Goal: Task Accomplishment & Management: Complete application form

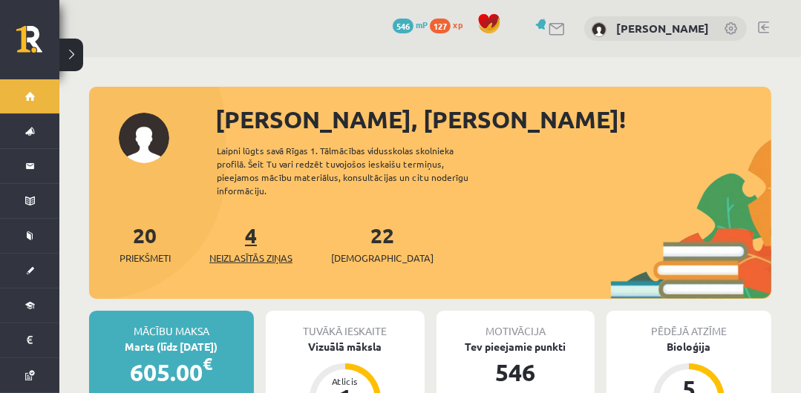
click at [243, 251] on span "Neizlasītās ziņas" at bounding box center [250, 258] width 83 height 15
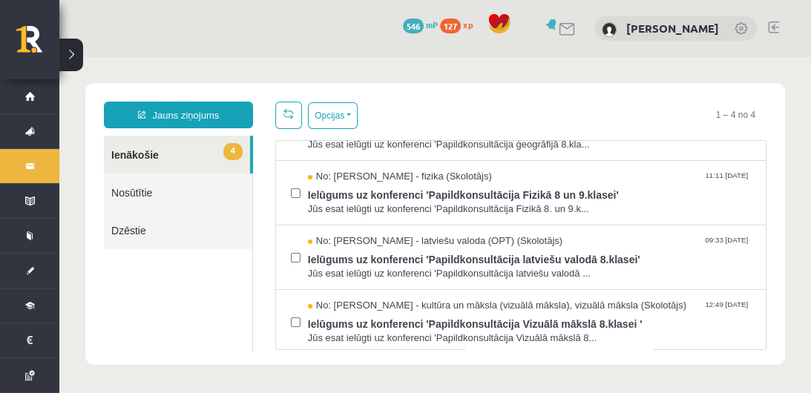
scroll to position [47, 0]
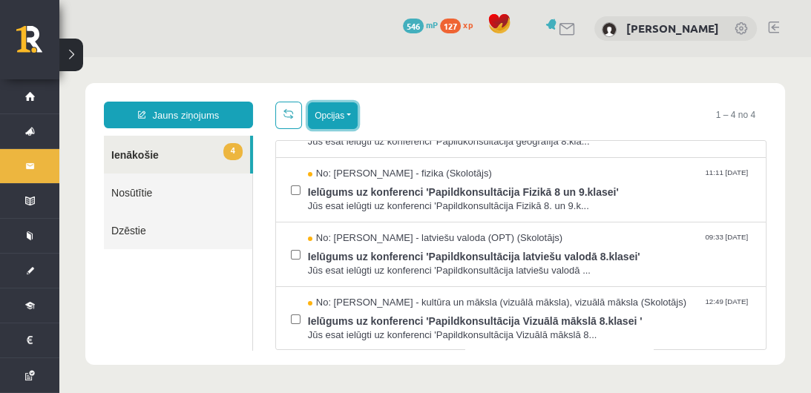
click at [353, 114] on button "Opcijas" at bounding box center [333, 115] width 50 height 27
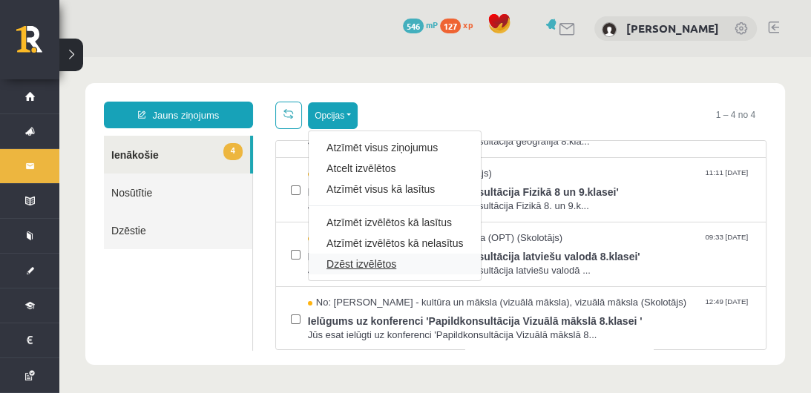
click at [356, 263] on link "Dzēst izvēlētos" at bounding box center [395, 264] width 137 height 15
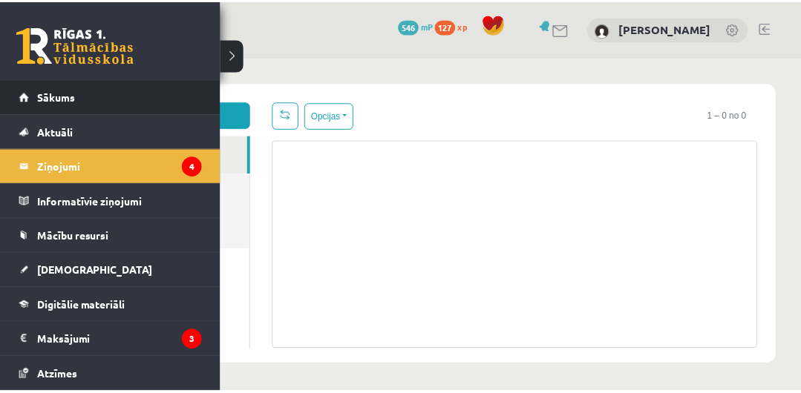
scroll to position [0, 0]
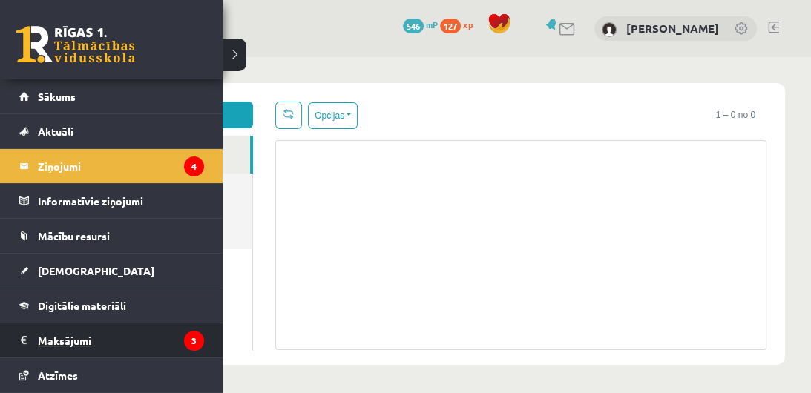
click at [145, 335] on legend "Maksājumi 3" at bounding box center [121, 341] width 166 height 34
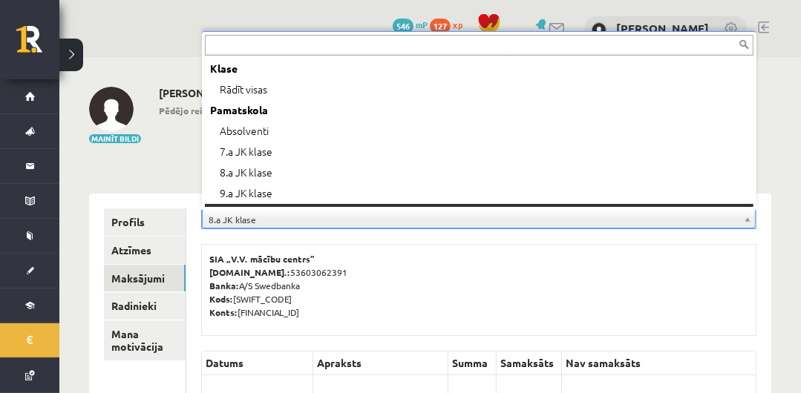
scroll to position [17, 0]
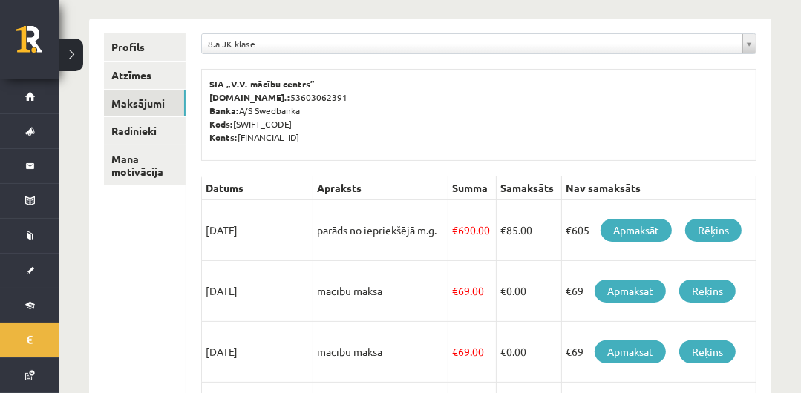
scroll to position [183, 0]
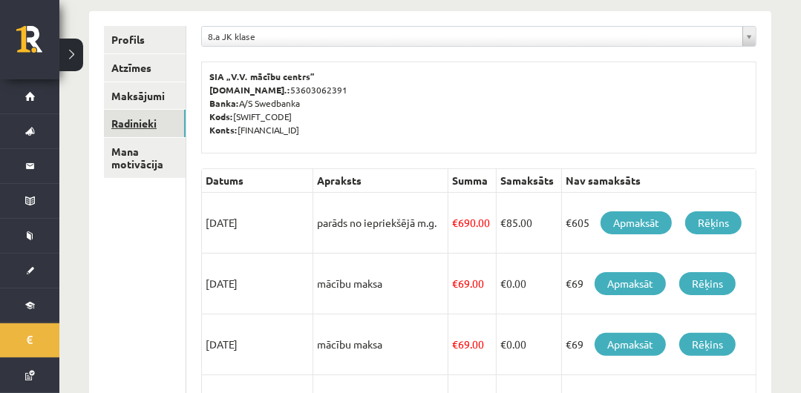
click at [137, 119] on link "Radinieki" at bounding box center [145, 123] width 82 height 27
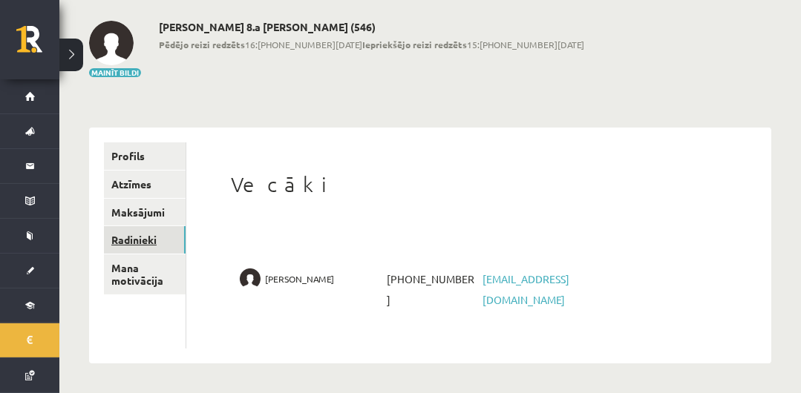
scroll to position [45, 0]
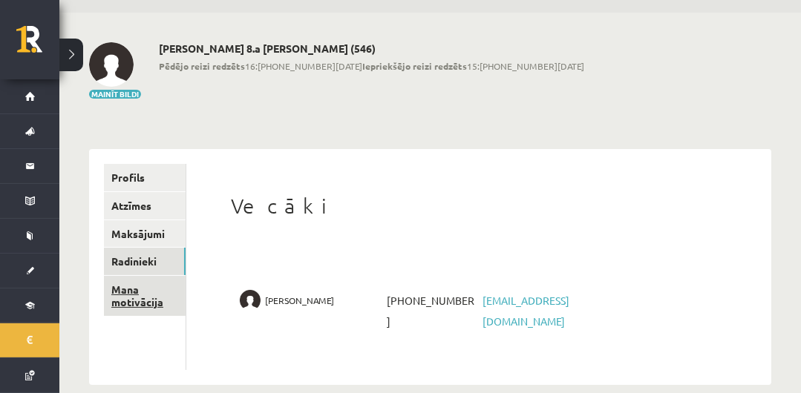
click at [154, 303] on link "Mana motivācija" at bounding box center [145, 296] width 82 height 40
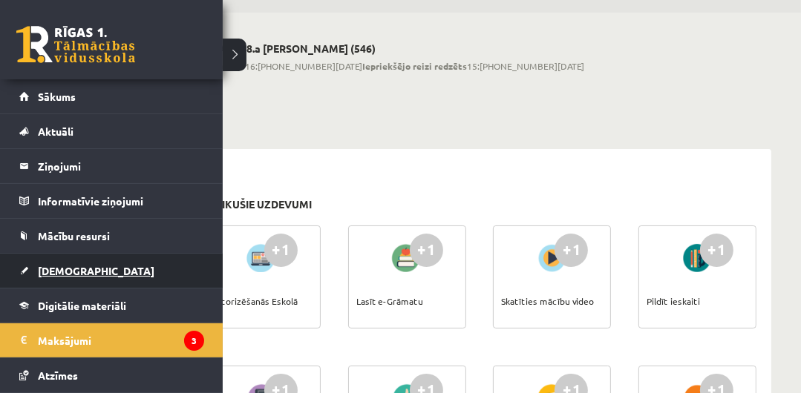
click at [52, 278] on link "[DEMOGRAPHIC_DATA]" at bounding box center [111, 271] width 185 height 34
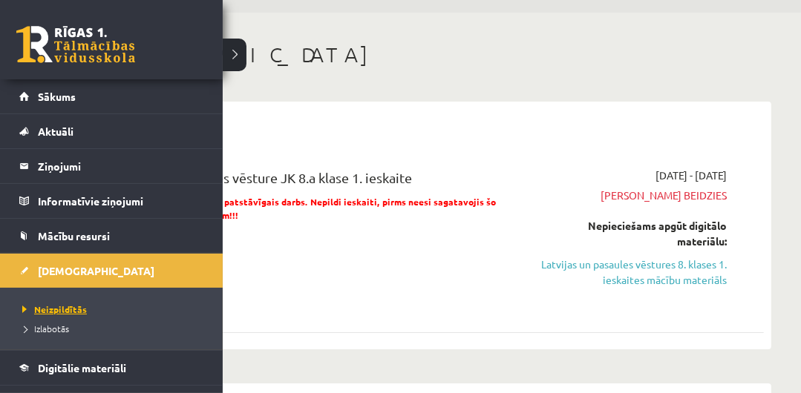
click at [59, 312] on span "Neizpildītās" at bounding box center [53, 310] width 68 height 12
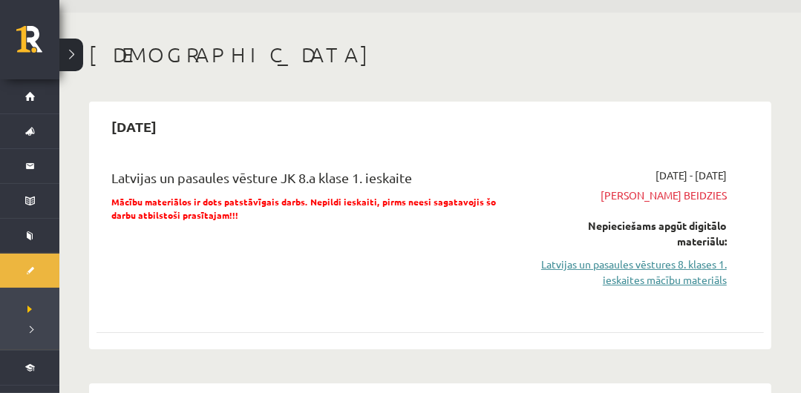
click at [707, 264] on link "Latvijas un pasaules vēstures 8. klases 1. ieskaites mācību materiāls" at bounding box center [632, 272] width 190 height 31
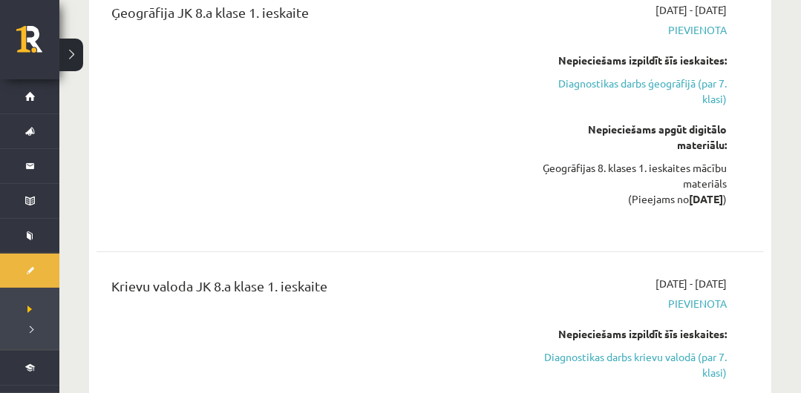
scroll to position [3700, 0]
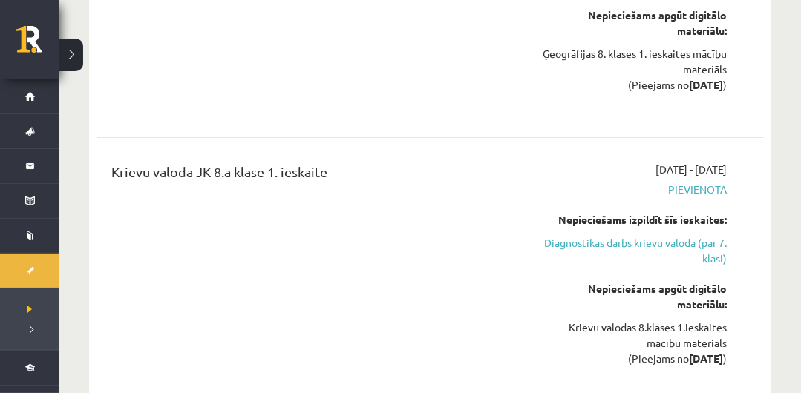
click at [432, 218] on div "Krievu valoda JK 8.a klase 1. ieskaite" at bounding box center [312, 275] width 425 height 226
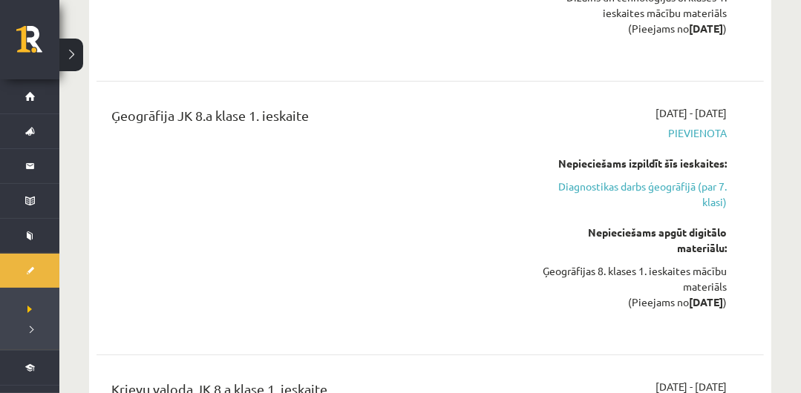
scroll to position [3510, 0]
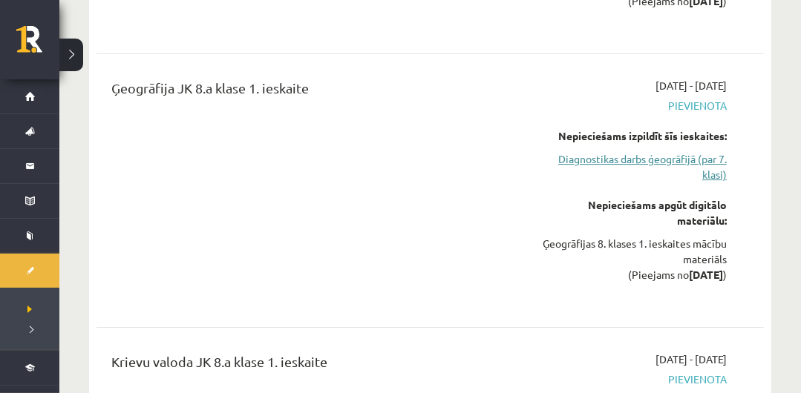
click at [689, 151] on link "Diagnostikas darbs ģeogrāfijā (par 7. klasi)" at bounding box center [632, 166] width 190 height 31
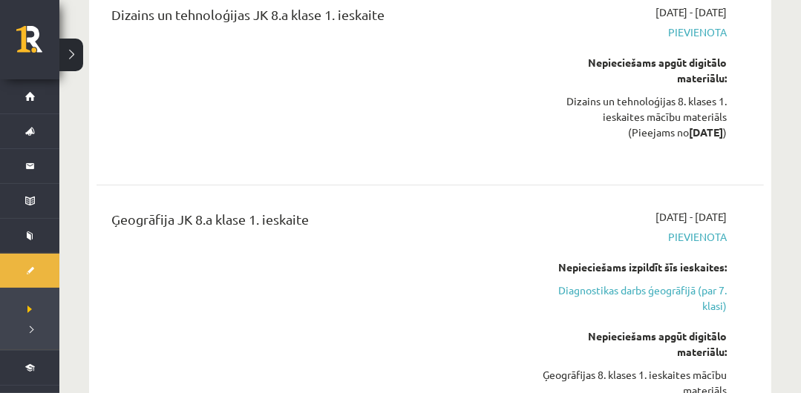
scroll to position [3459, 0]
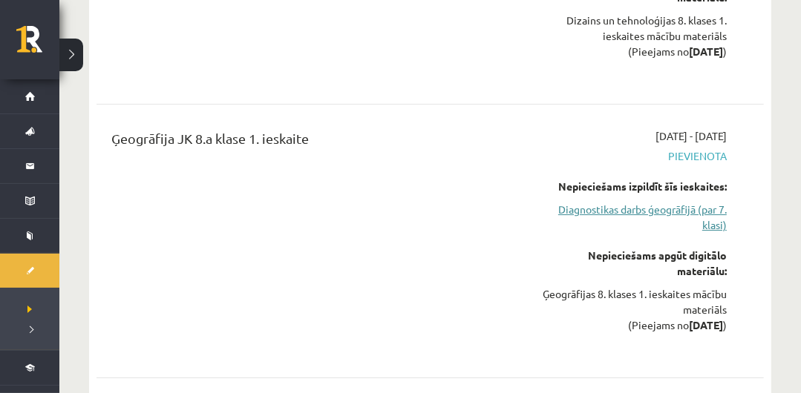
click at [669, 209] on link "Diagnostikas darbs ģeogrāfijā (par 7. klasi)" at bounding box center [632, 217] width 190 height 31
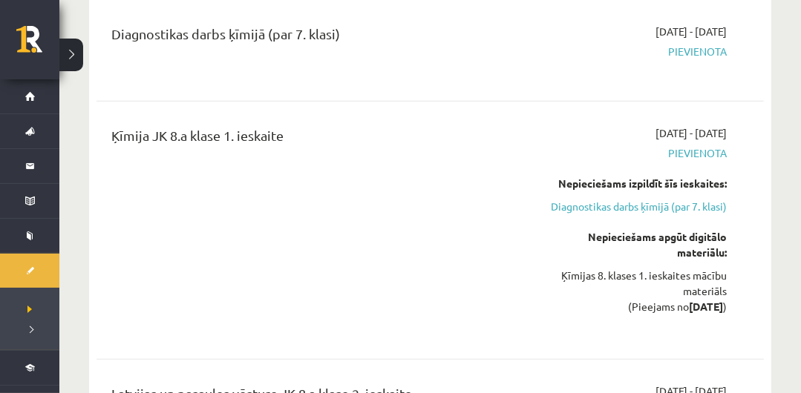
scroll to position [4491, 0]
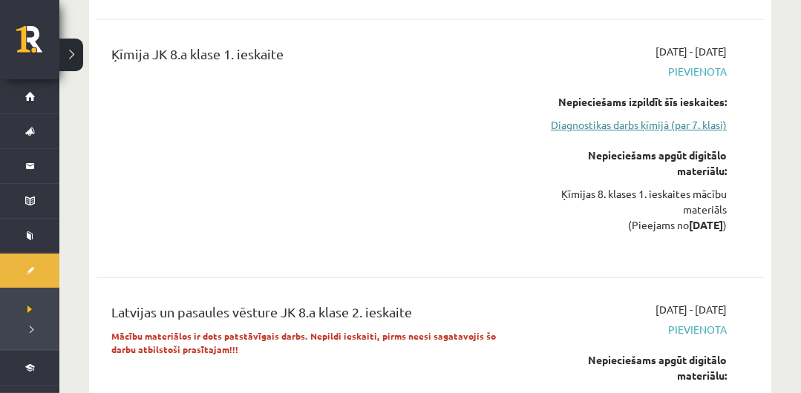
click at [704, 117] on link "Diagnostikas darbs ķīmijā (par 7. klasi)" at bounding box center [632, 125] width 190 height 16
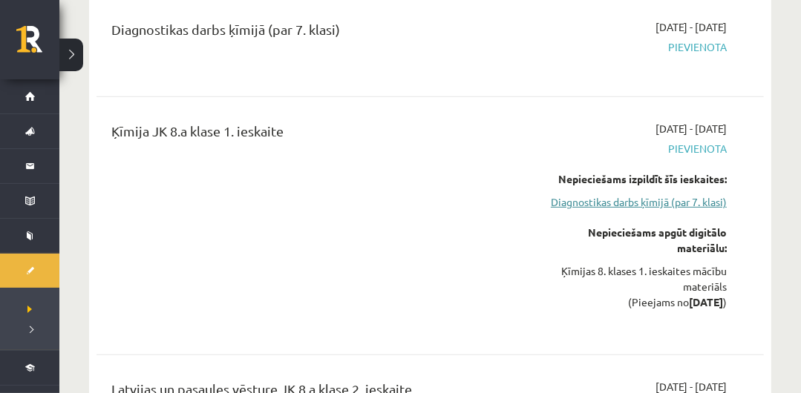
click at [673, 201] on link "Diagnostikas darbs ķīmijā (par 7. klasi)" at bounding box center [632, 202] width 190 height 16
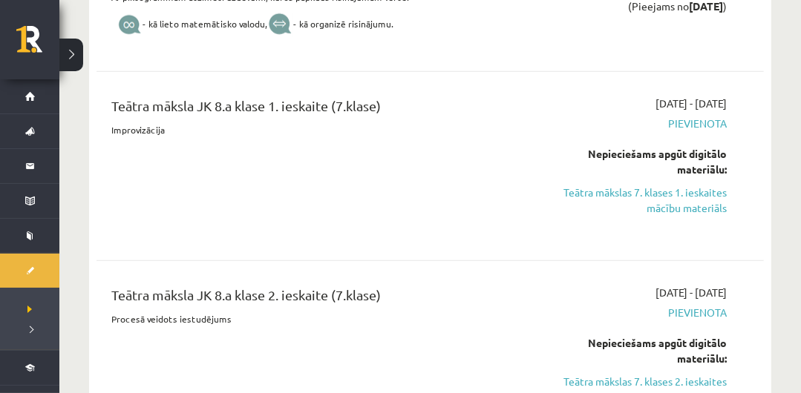
scroll to position [5147, 0]
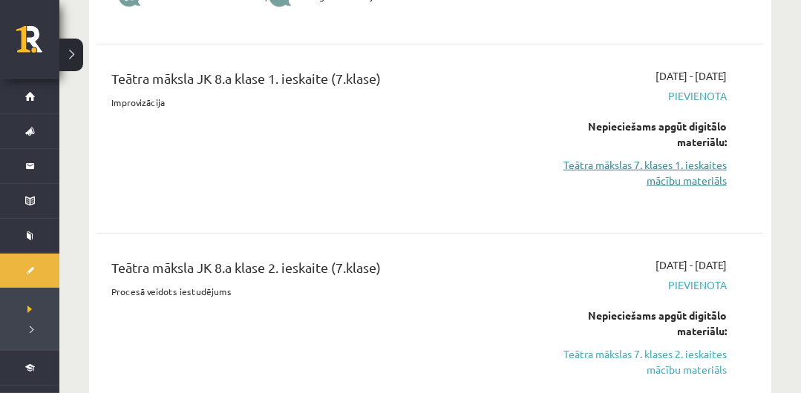
click at [686, 158] on link "Teātra mākslas 7. klases 1. ieskaites mācību materiāls" at bounding box center [632, 172] width 190 height 31
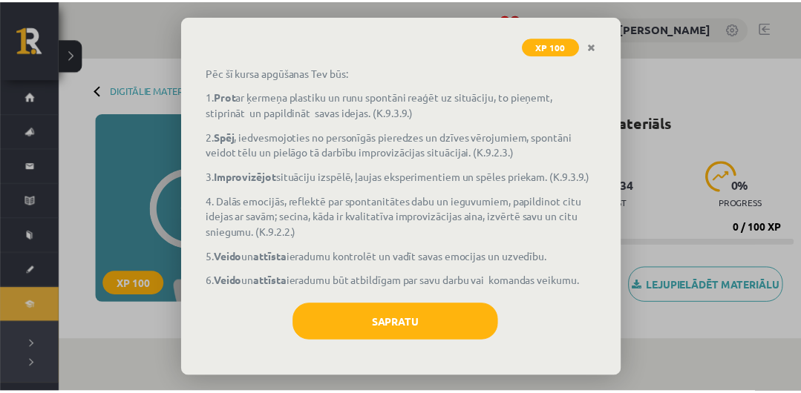
scroll to position [99, 0]
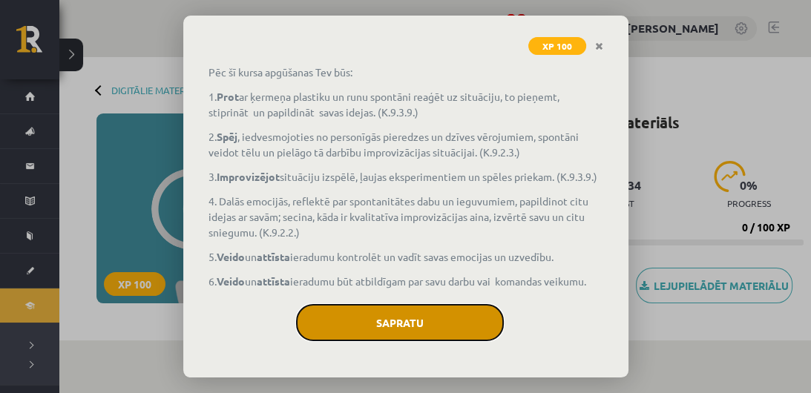
click at [434, 341] on button "Sapratu" at bounding box center [400, 322] width 208 height 37
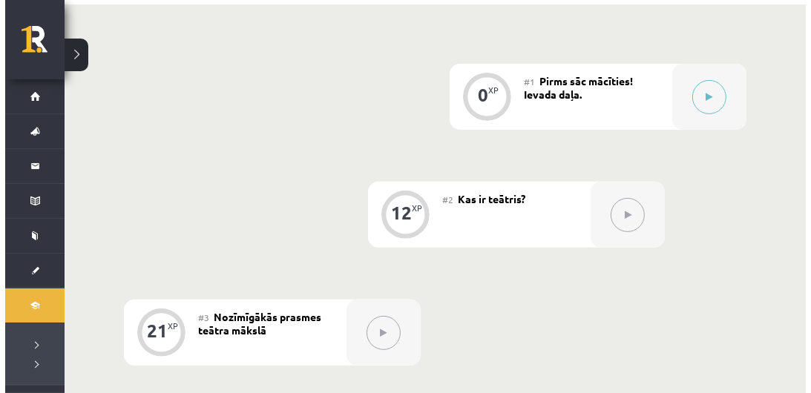
scroll to position [344, 0]
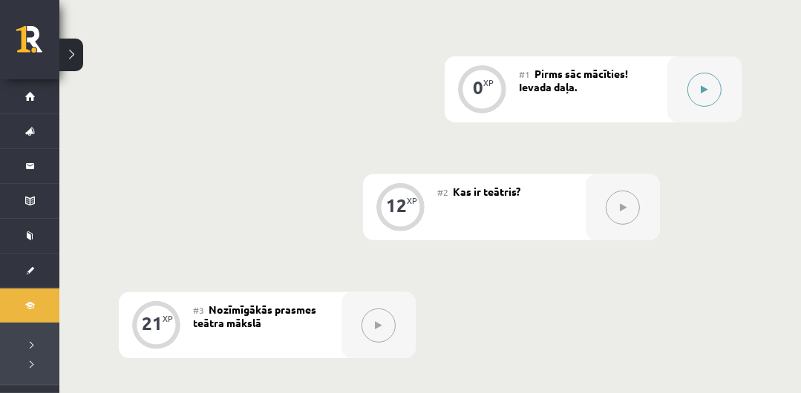
click at [701, 98] on button at bounding box center [704, 90] width 34 height 34
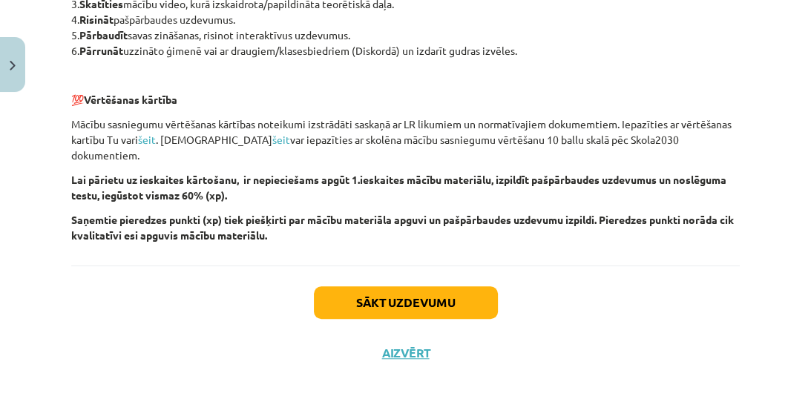
scroll to position [869, 0]
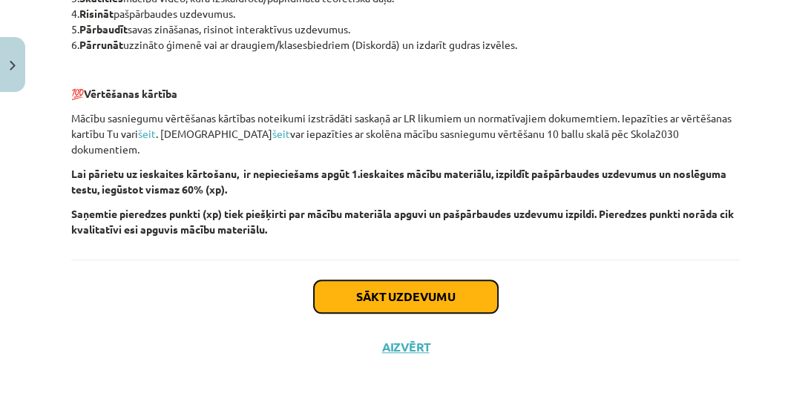
click at [434, 285] on button "Sākt uzdevumu" at bounding box center [406, 297] width 184 height 33
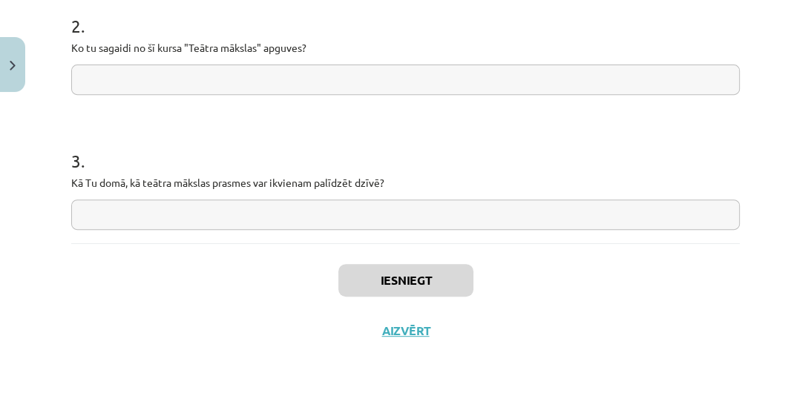
scroll to position [37, 0]
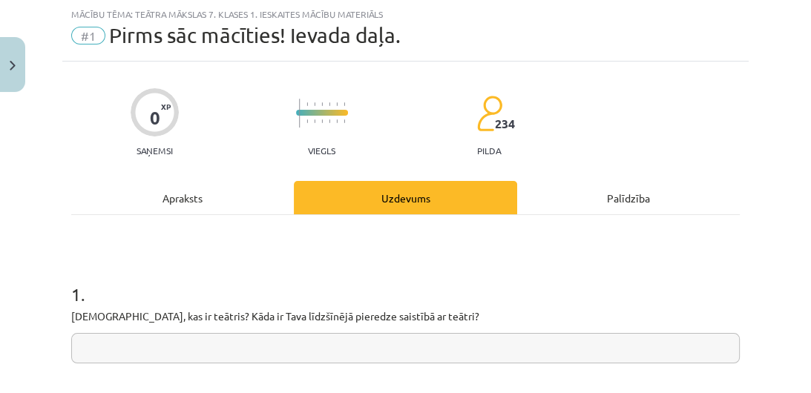
click at [371, 344] on input "text" at bounding box center [405, 348] width 669 height 30
type input "*"
click at [88, 344] on input "**********" at bounding box center [405, 348] width 669 height 30
click at [298, 350] on input "**********" at bounding box center [405, 348] width 669 height 30
click at [398, 342] on input "**********" at bounding box center [405, 348] width 669 height 30
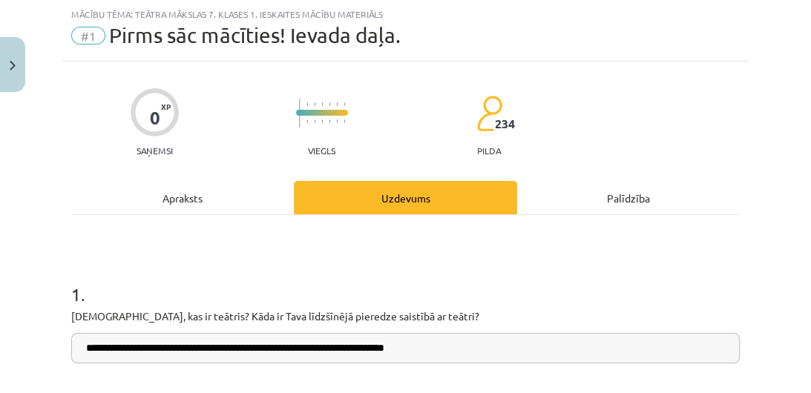
click at [497, 353] on input "**********" at bounding box center [405, 348] width 669 height 30
type input "**********"
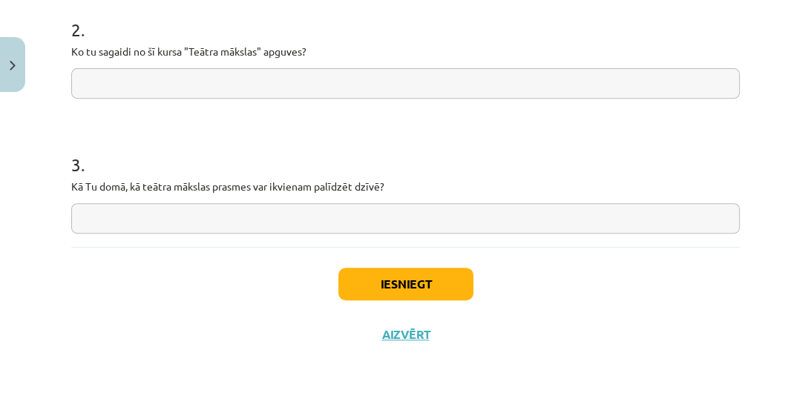
scroll to position [439, 0]
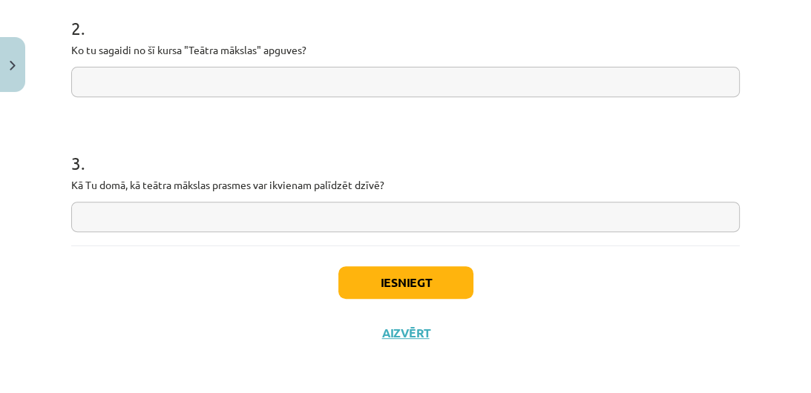
click at [317, 73] on input "text" at bounding box center [405, 82] width 669 height 30
click at [317, 73] on input "*****" at bounding box center [405, 82] width 669 height 30
type input "**********"
click at [338, 214] on input "text" at bounding box center [405, 217] width 669 height 30
click at [338, 214] on input "**********" at bounding box center [405, 217] width 669 height 30
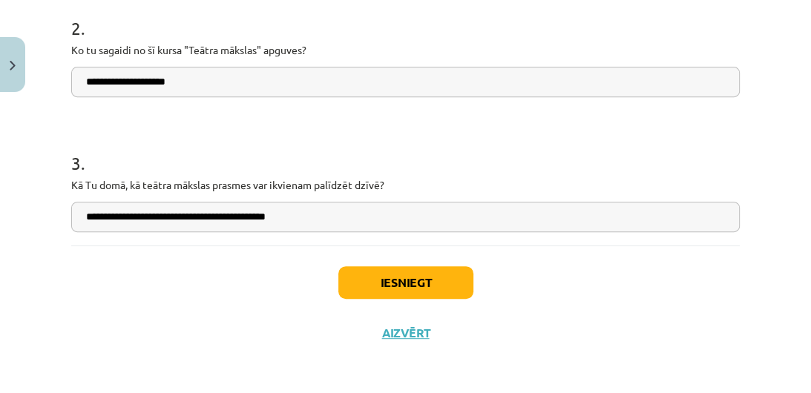
click at [338, 214] on input "**********" at bounding box center [405, 217] width 669 height 30
type input "**********"
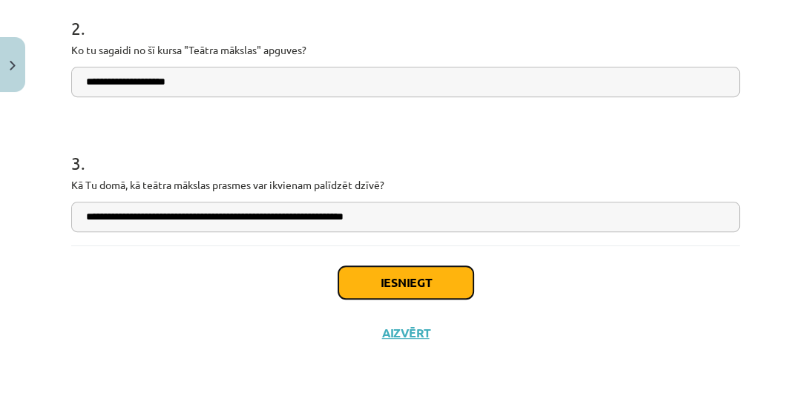
click at [407, 294] on button "Iesniegt" at bounding box center [405, 282] width 135 height 33
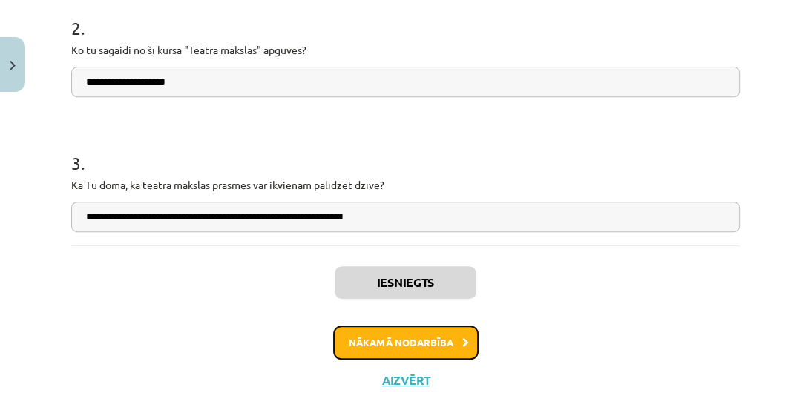
click at [418, 350] on button "Nākamā nodarbība" at bounding box center [405, 343] width 145 height 34
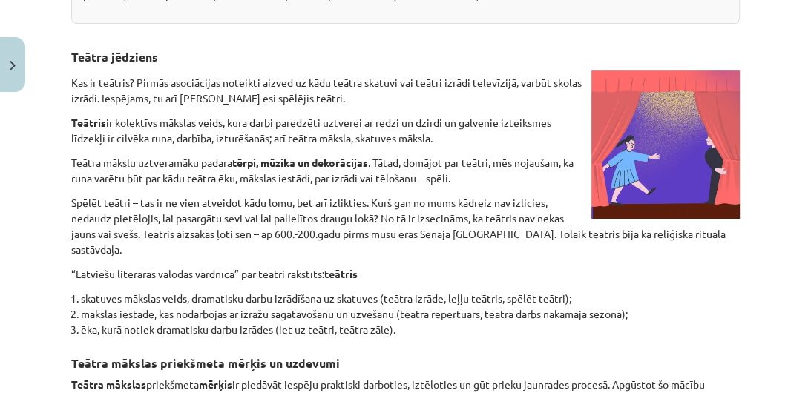
scroll to position [37, 0]
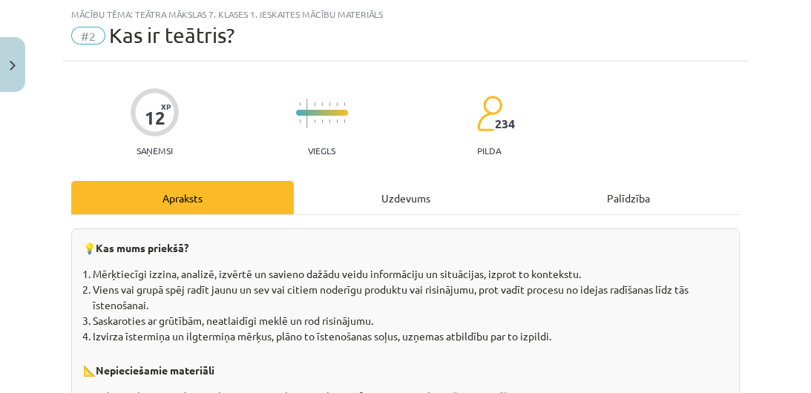
click at [799, 45] on div "Mācību tēma: Teātra mākslas 7. klases 1. ieskaites mācību materiāls #2 Kas ir t…" at bounding box center [405, 196] width 811 height 393
drag, startPoint x: 799, startPoint y: 46, endPoint x: 806, endPoint y: 54, distance: 10.5
click at [804, 53] on div "Mācību tēma: Teātra mākslas 7. klases 1. ieskaites mācību materiāls #2 Kas ir t…" at bounding box center [405, 196] width 811 height 393
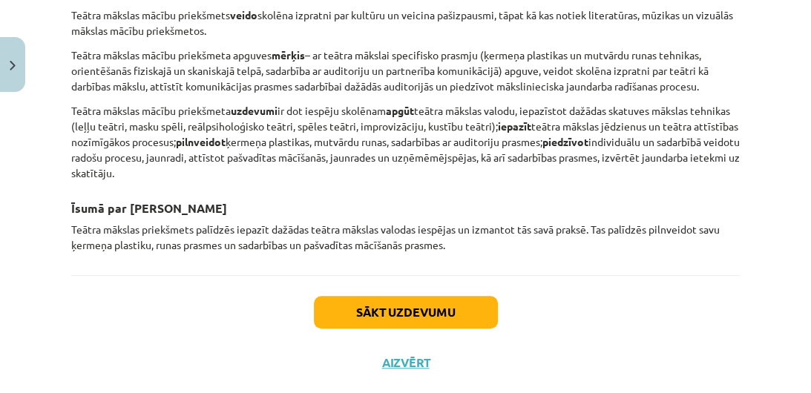
scroll to position [909, 0]
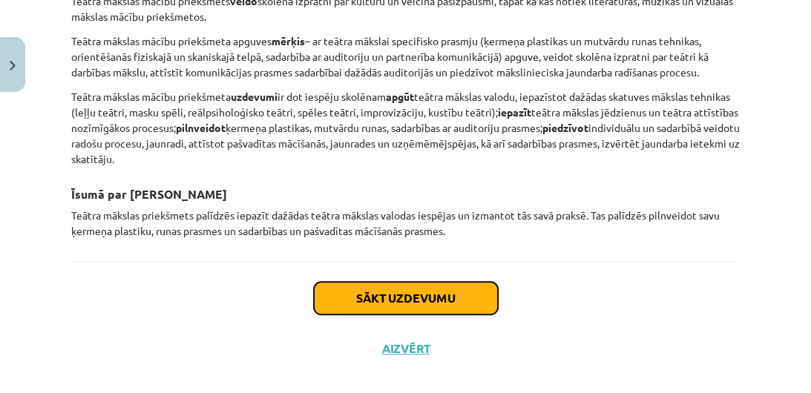
click at [403, 282] on button "Sākt uzdevumu" at bounding box center [406, 298] width 184 height 33
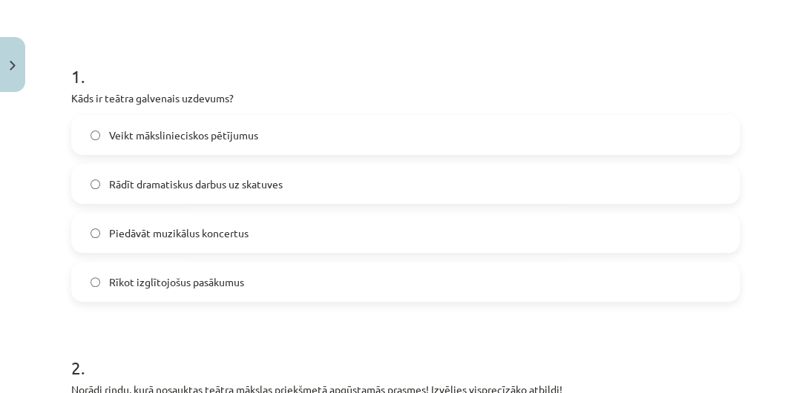
scroll to position [258, 0]
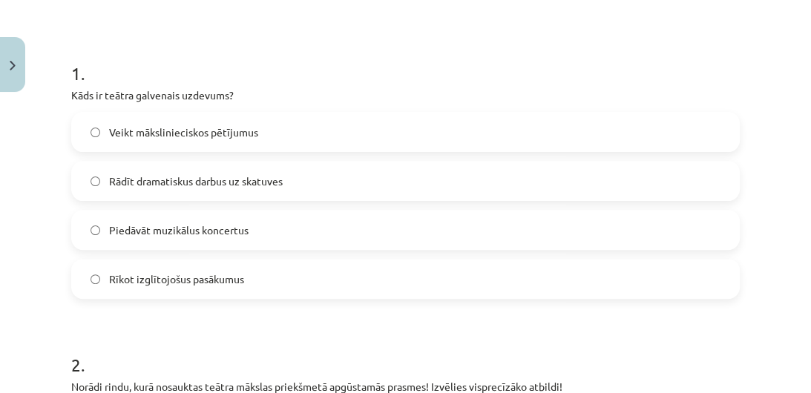
click at [132, 189] on label "Rādīt dramatiskus darbus uz skatuves" at bounding box center [406, 181] width 666 height 37
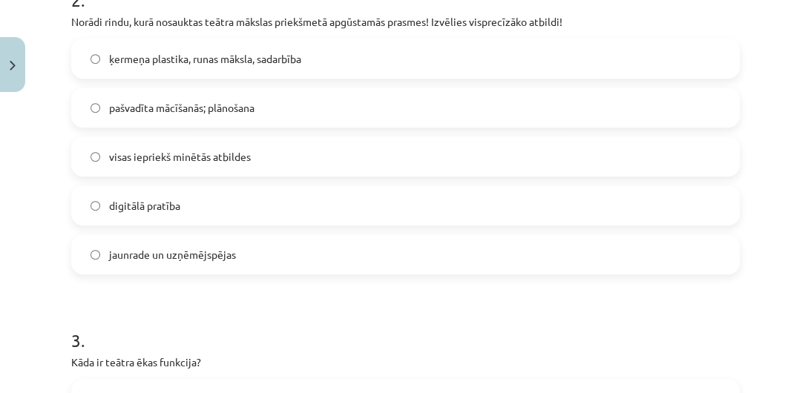
scroll to position [626, 0]
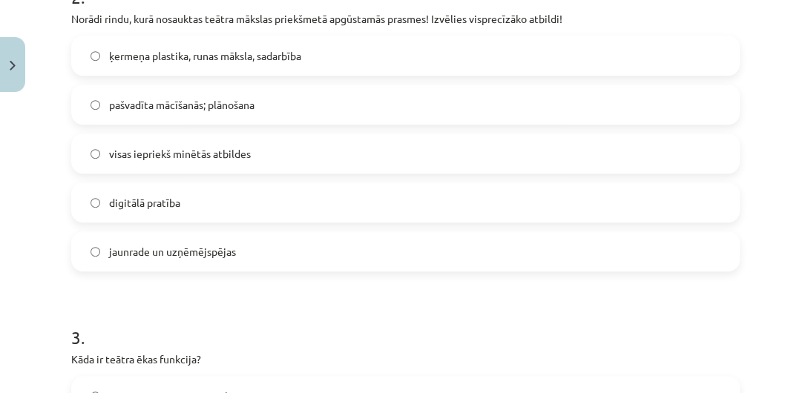
click at [235, 148] on span "visas iepriekš minētās atbildes" at bounding box center [180, 154] width 142 height 16
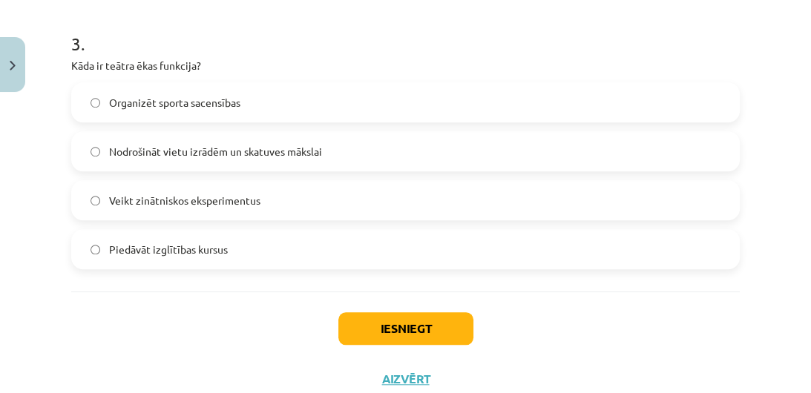
scroll to position [968, 0]
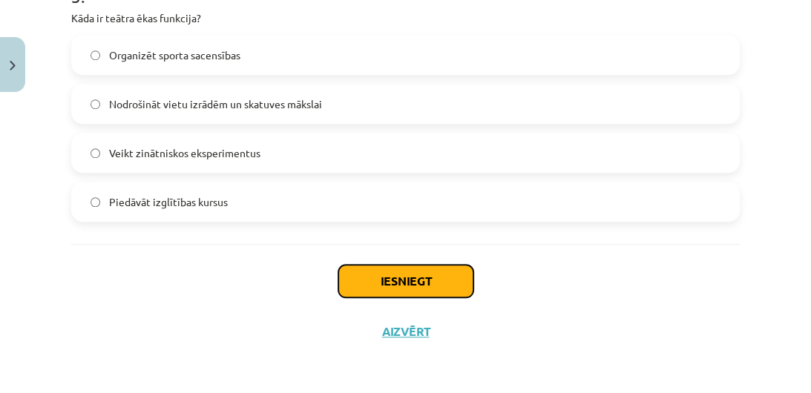
click at [415, 278] on button "Iesniegt" at bounding box center [405, 281] width 135 height 33
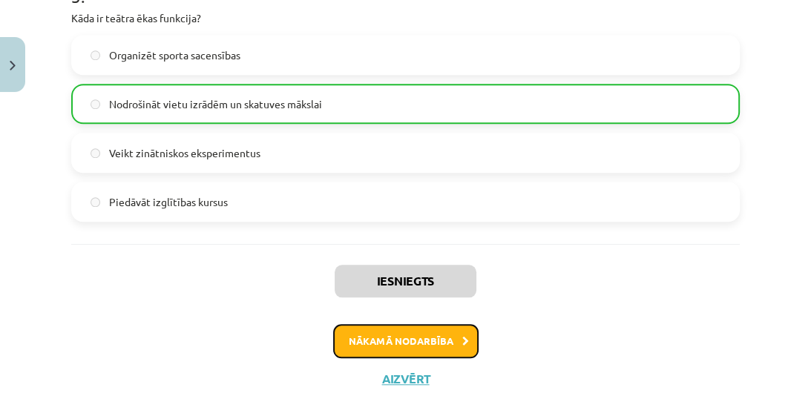
click at [452, 345] on button "Nākamā nodarbība" at bounding box center [405, 341] width 145 height 34
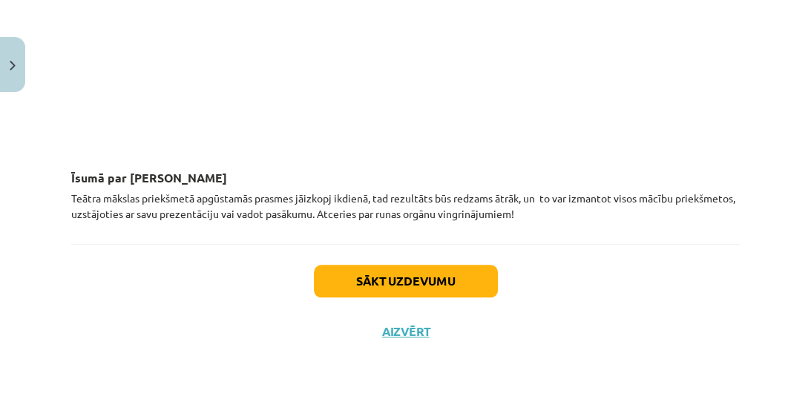
scroll to position [1217, 0]
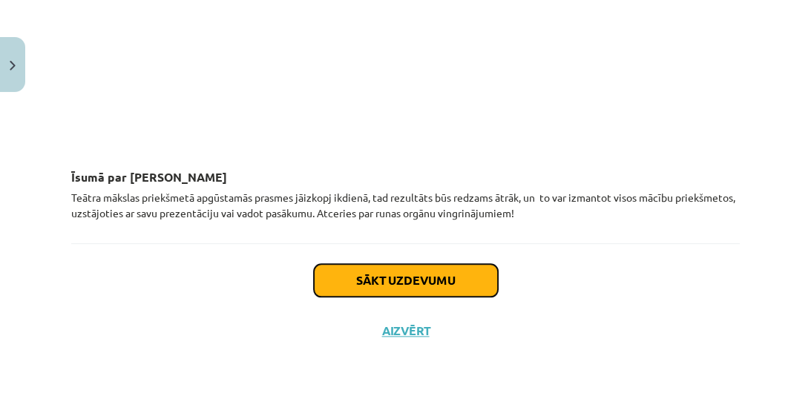
click at [390, 284] on button "Sākt uzdevumu" at bounding box center [406, 280] width 184 height 33
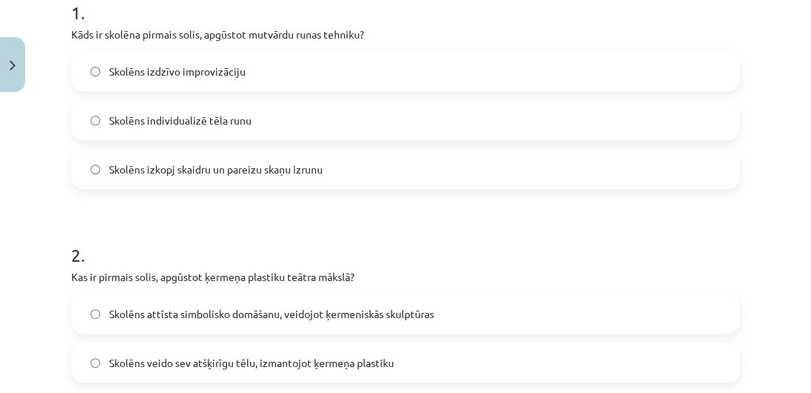
scroll to position [332, 0]
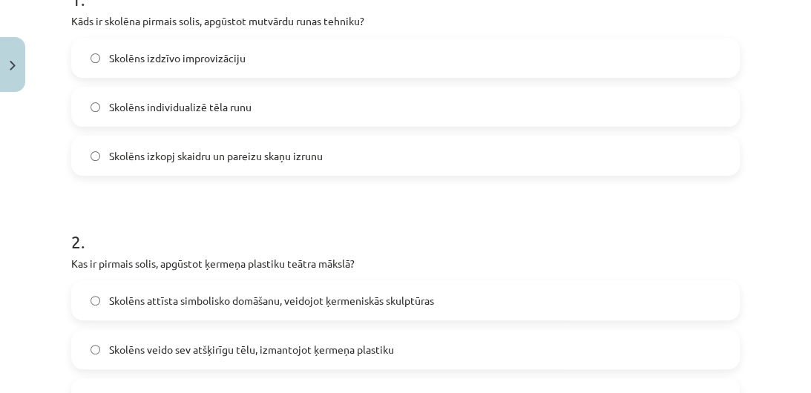
click at [263, 159] on span "Skolēns izkopj skaidru un pareizu skaņu izrunu" at bounding box center [216, 156] width 214 height 16
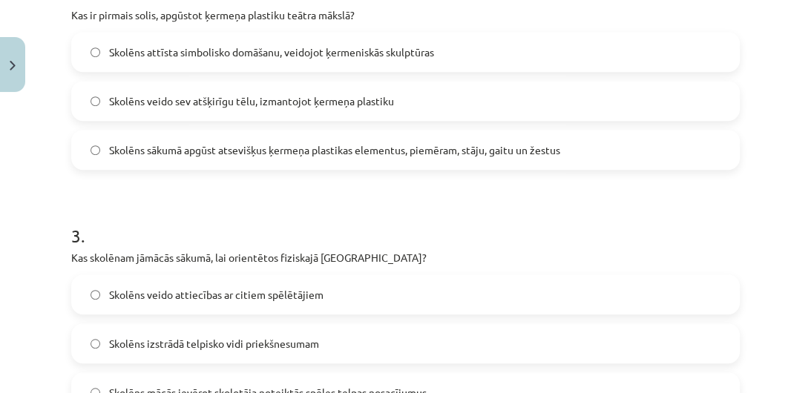
scroll to position [591, 0]
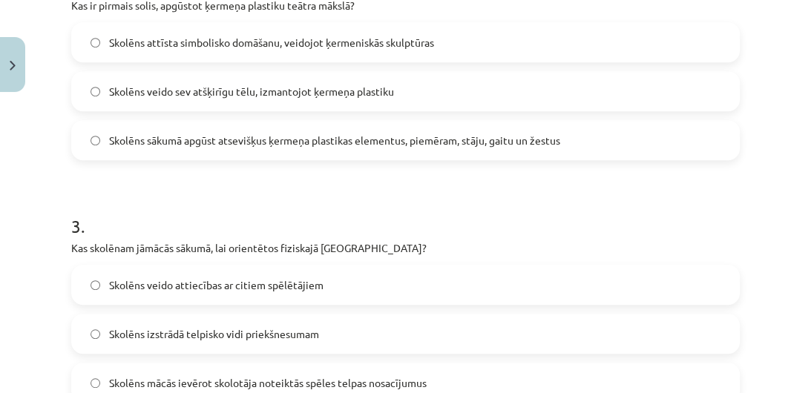
click at [311, 133] on span "Skolēns sākumā apgūst atsevišķus ķermeņa plastikas elementus, piemēram, stāju, …" at bounding box center [334, 141] width 451 height 16
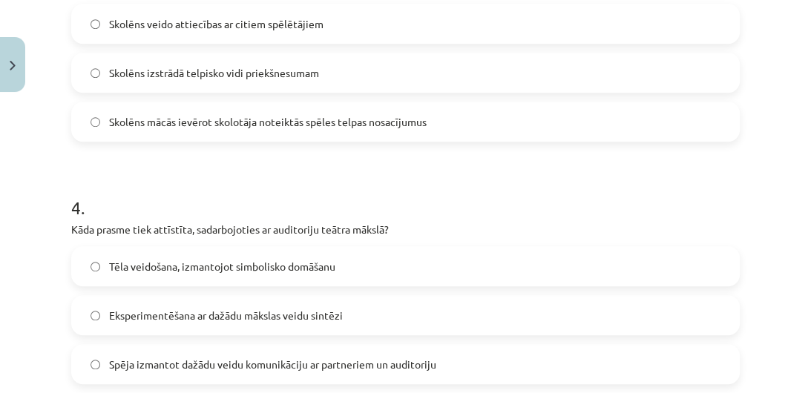
scroll to position [832, 0]
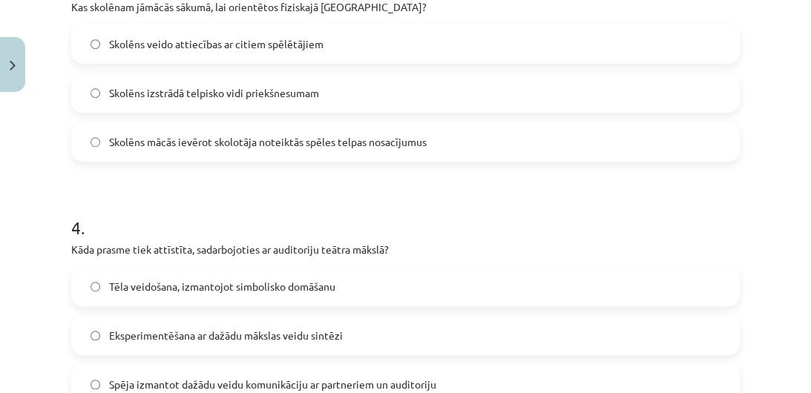
click at [89, 139] on label "Skolēns mācās ievērot skolotāja noteiktās spēles telpas nosacījumus" at bounding box center [406, 141] width 666 height 37
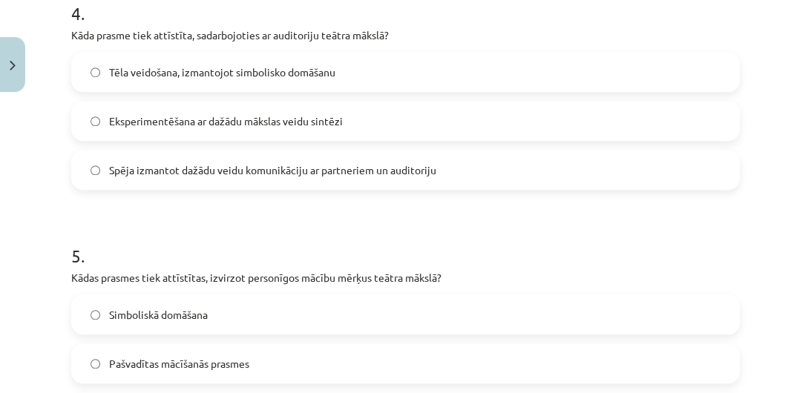
scroll to position [1066, 0]
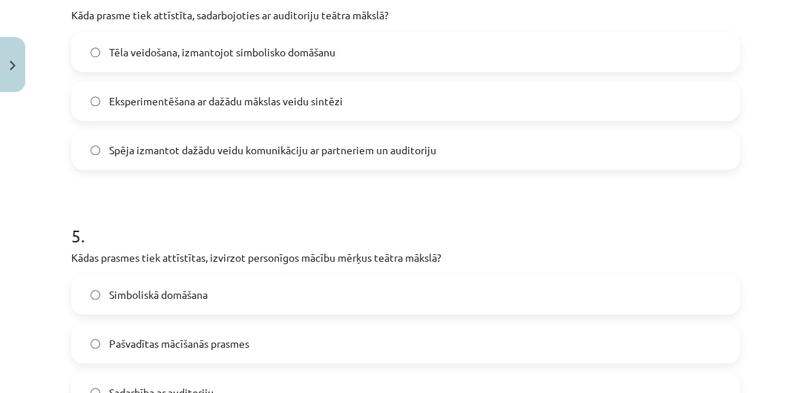
click at [393, 154] on span "Spēja izmantot dažādu veidu komunikāciju ar partneriem un auditoriju" at bounding box center [272, 150] width 327 height 16
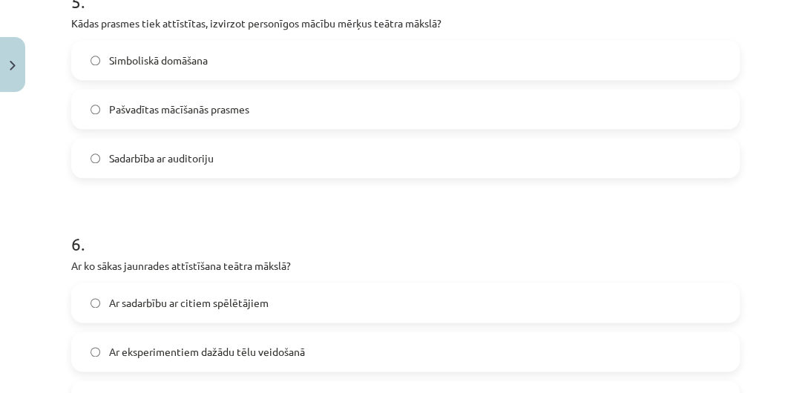
scroll to position [1318, 0]
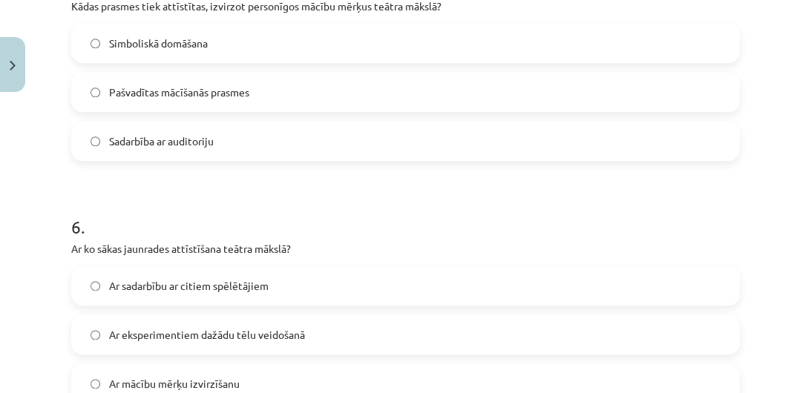
drag, startPoint x: 229, startPoint y: 91, endPoint x: 260, endPoint y: 101, distance: 31.9
click at [229, 92] on span "Pašvadītas mācīšanās prasmes" at bounding box center [179, 93] width 140 height 16
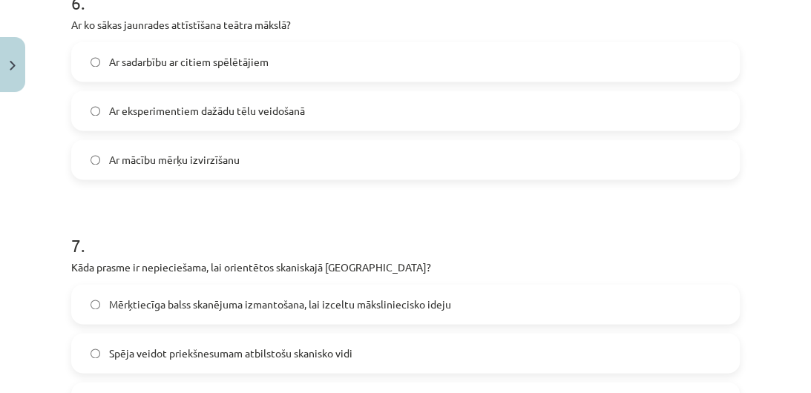
scroll to position [1559, 0]
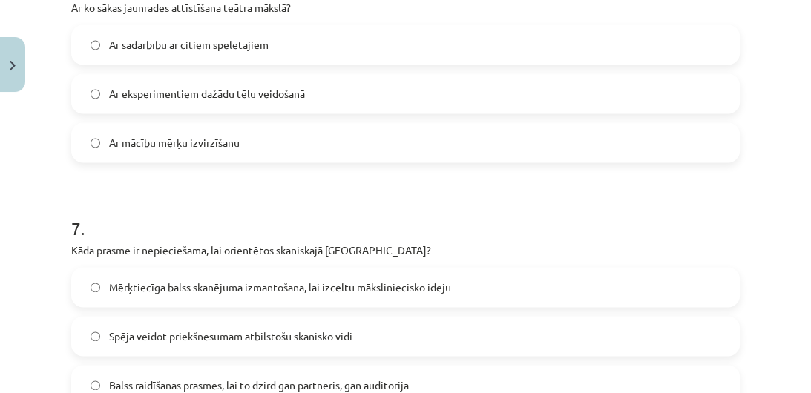
click at [149, 37] on span "Ar sadarbību ar citiem spēlētājiem" at bounding box center [189, 45] width 160 height 16
click at [240, 86] on span "Ar eksperimentiem dažādu tēlu veidošanā" at bounding box center [207, 94] width 196 height 16
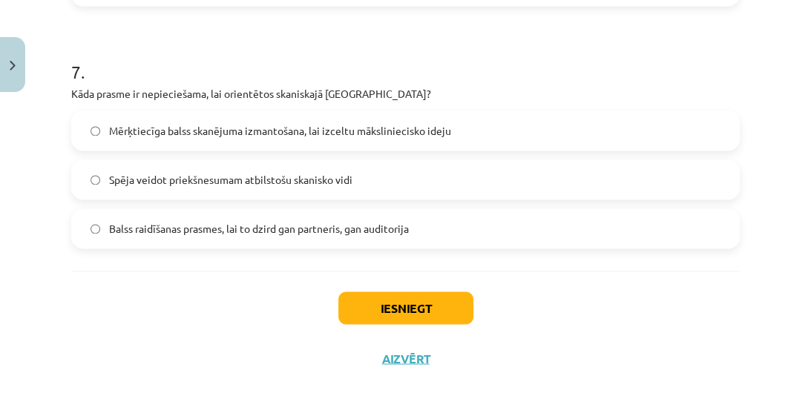
scroll to position [1743, 0]
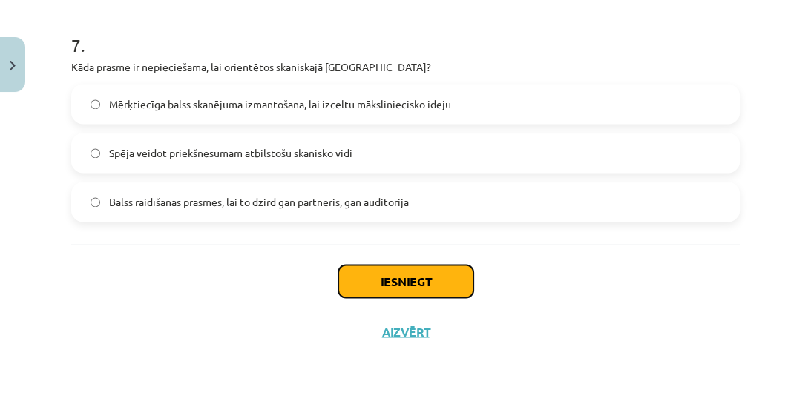
click at [419, 273] on button "Iesniegt" at bounding box center [405, 281] width 135 height 33
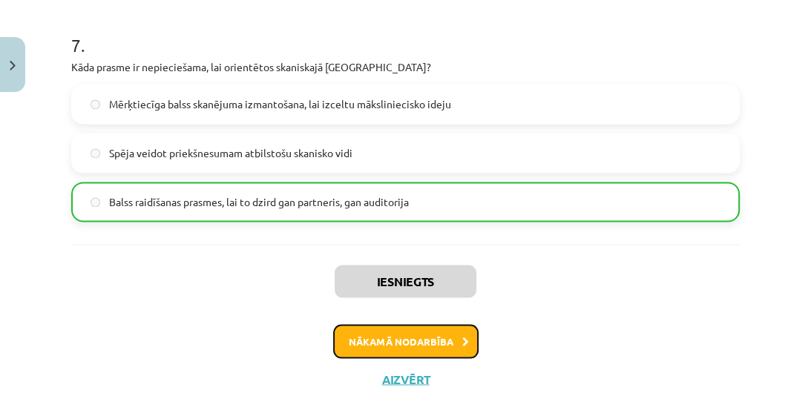
click at [449, 343] on button "Nākamā nodarbība" at bounding box center [405, 341] width 145 height 34
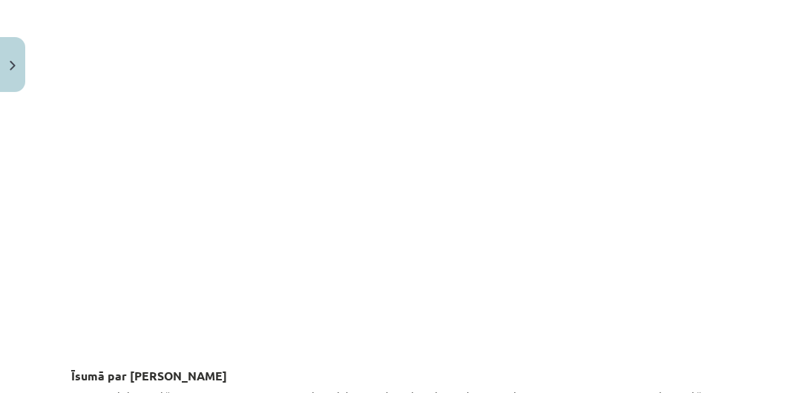
scroll to position [1725, 0]
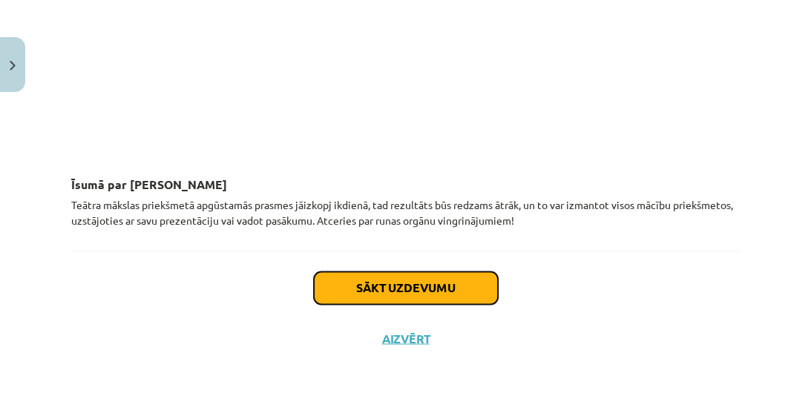
click at [416, 279] on button "Sākt uzdevumu" at bounding box center [406, 288] width 184 height 33
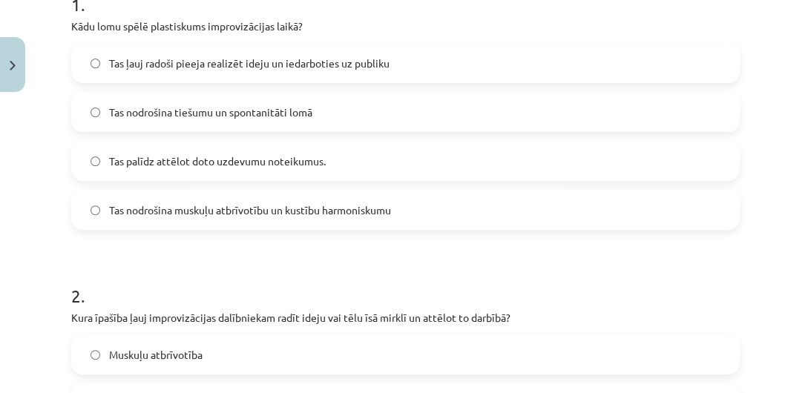
scroll to position [330, 0]
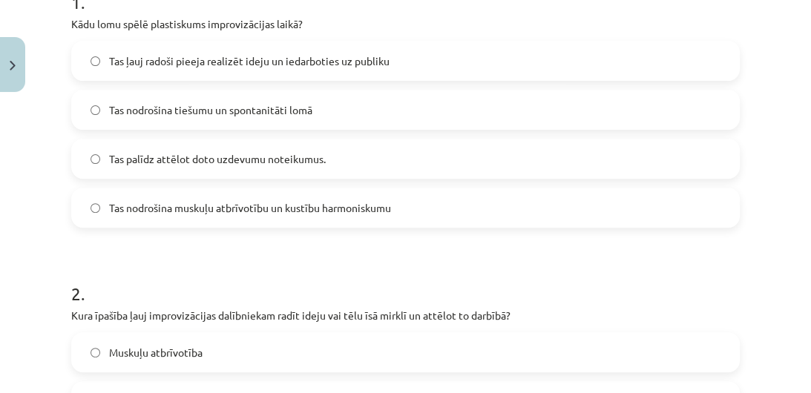
click at [350, 211] on span "Tas nodrošina muskuļu atbrīvotību un kustību harmoniskumu" at bounding box center [250, 208] width 282 height 16
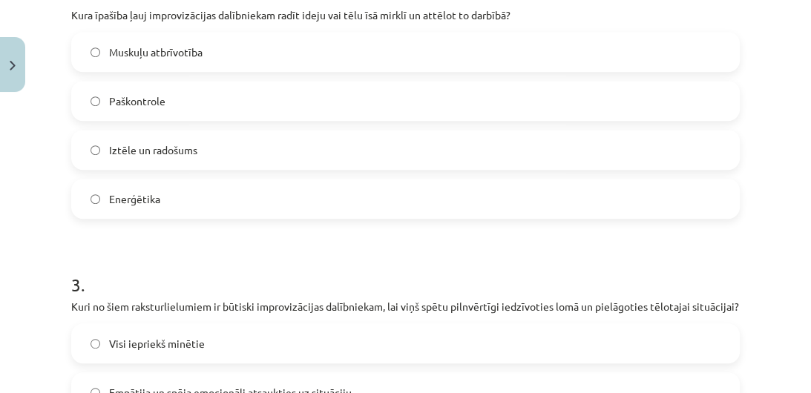
scroll to position [629, 0]
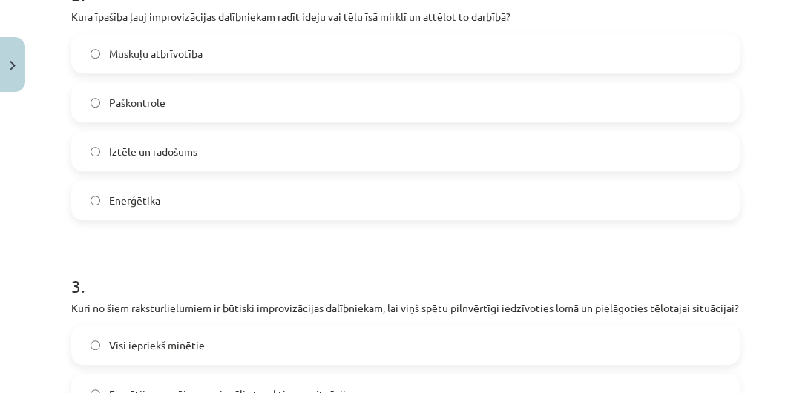
click at [169, 159] on label "Iztēle un radošums" at bounding box center [406, 151] width 666 height 37
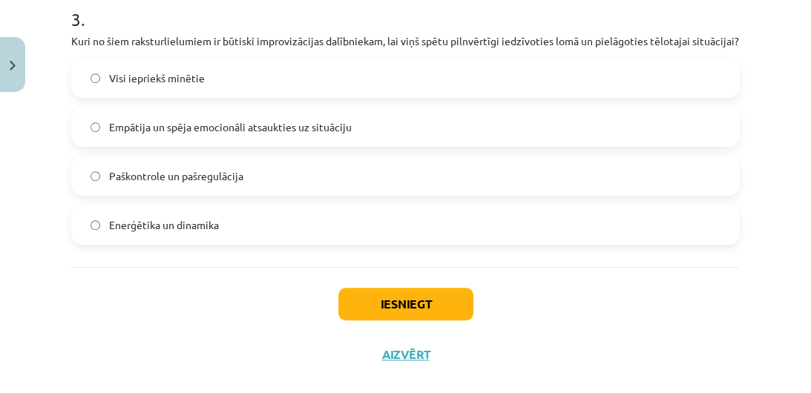
scroll to position [908, 0]
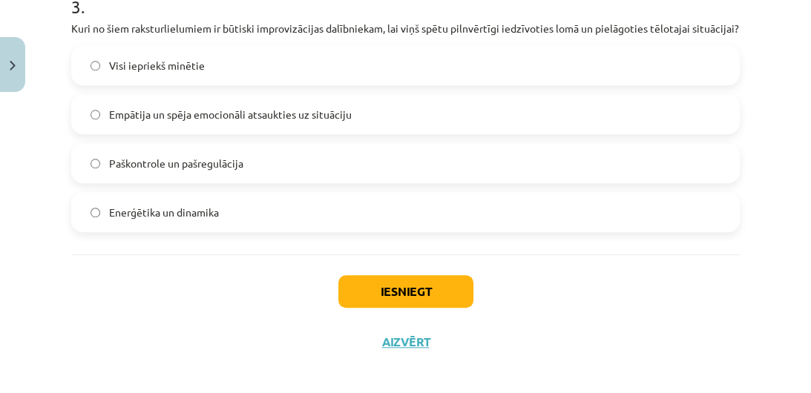
click at [157, 66] on span "Visi iepriekš minētie" at bounding box center [157, 66] width 96 height 16
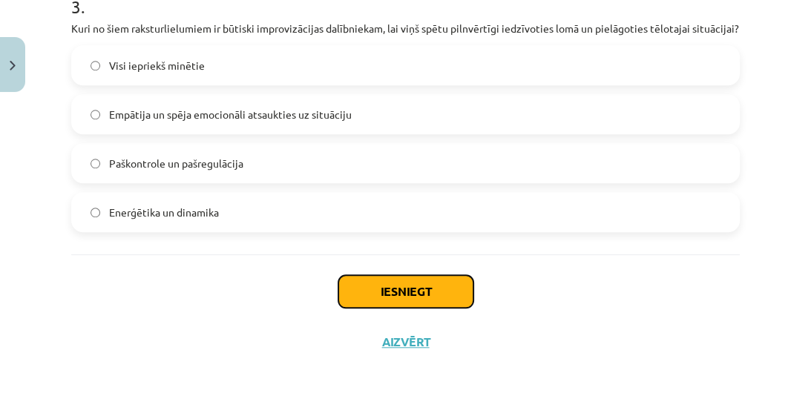
click at [392, 292] on button "Iesniegt" at bounding box center [405, 291] width 135 height 33
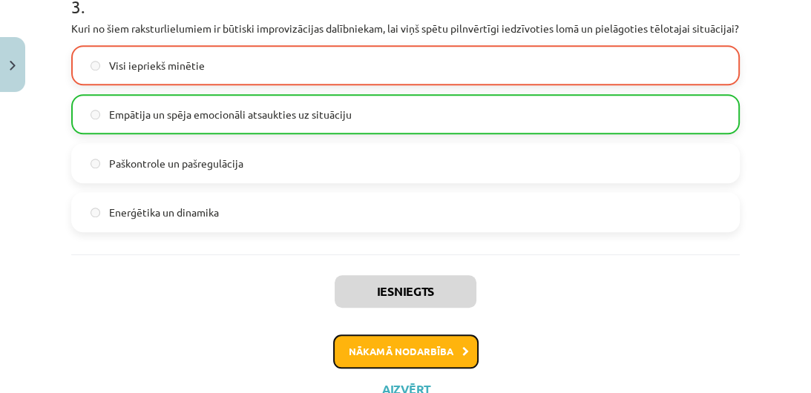
click at [397, 350] on button "Nākamā nodarbība" at bounding box center [405, 352] width 145 height 34
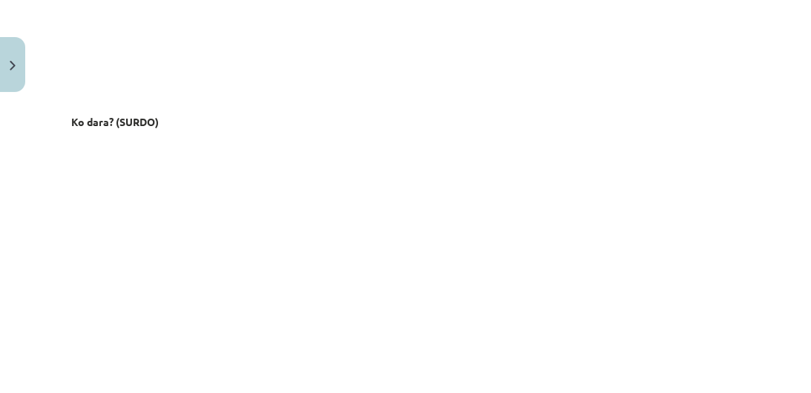
scroll to position [2662, 0]
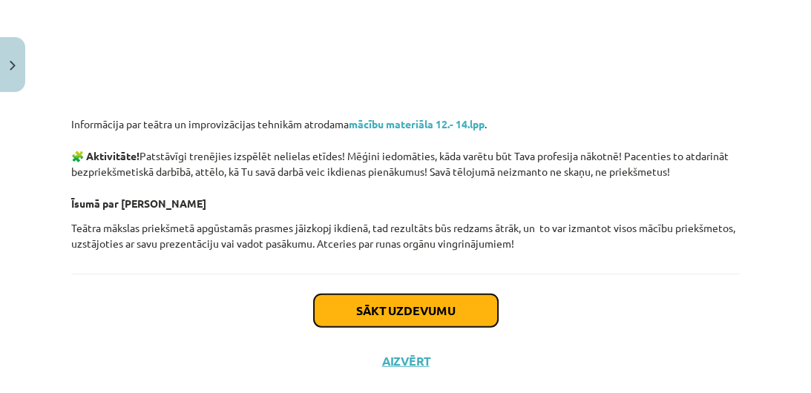
click at [405, 295] on button "Sākt uzdevumu" at bounding box center [406, 311] width 184 height 33
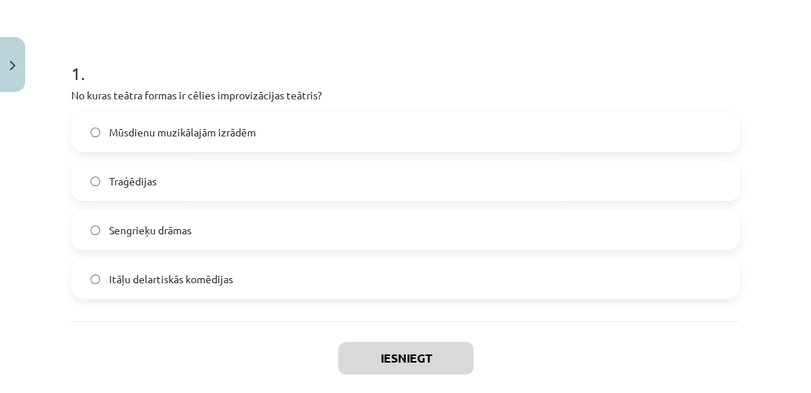
scroll to position [275, 0]
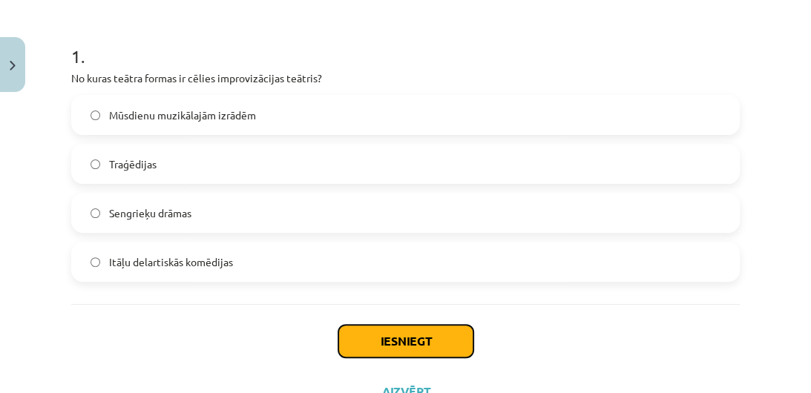
click at [346, 335] on button "Iesniegt" at bounding box center [405, 341] width 135 height 33
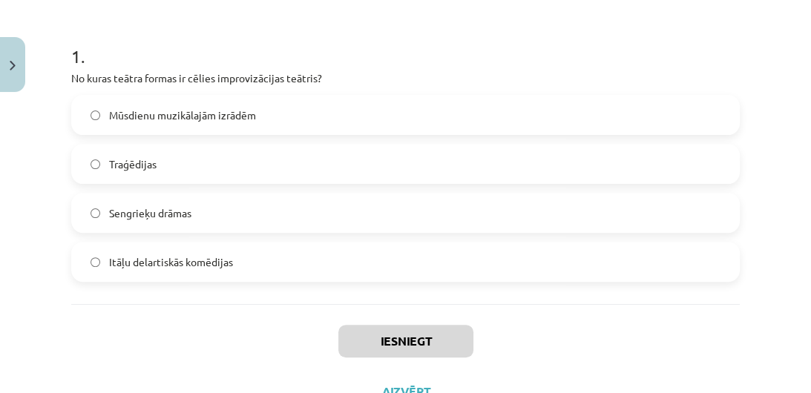
scroll to position [335, 0]
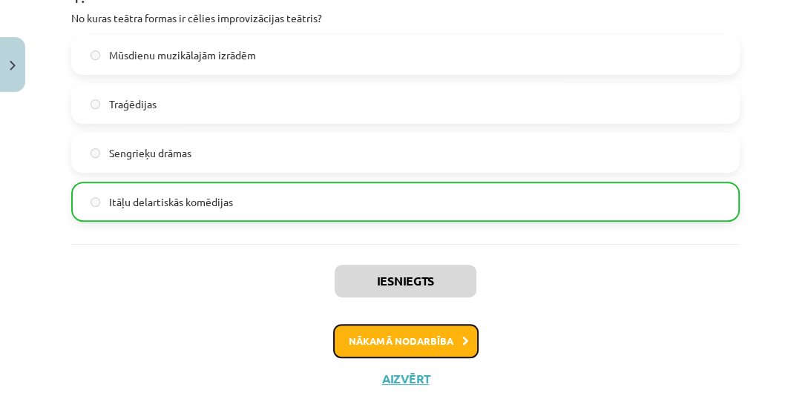
click at [404, 327] on button "Nākamā nodarbība" at bounding box center [405, 341] width 145 height 34
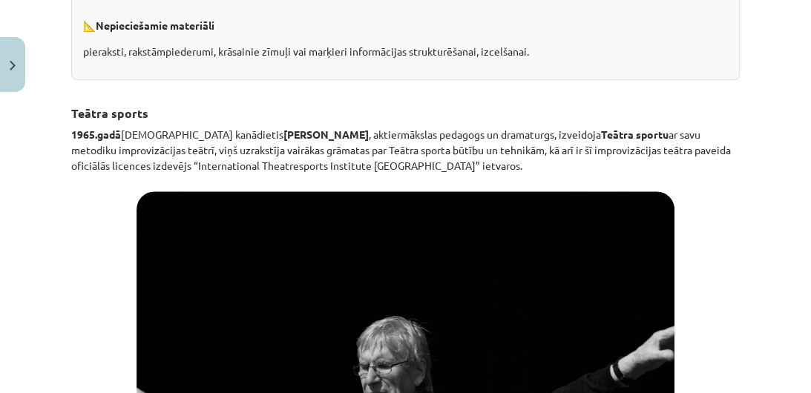
click at [404, 35] on p "📐 Nepieciešamie materiāli" at bounding box center [405, 21] width 645 height 28
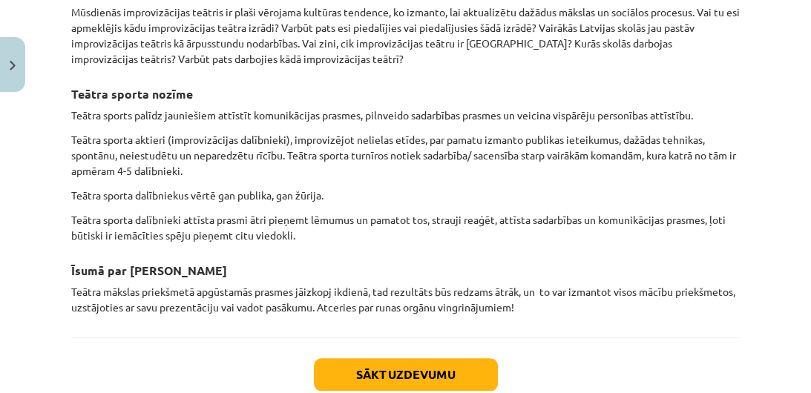
scroll to position [1203, 0]
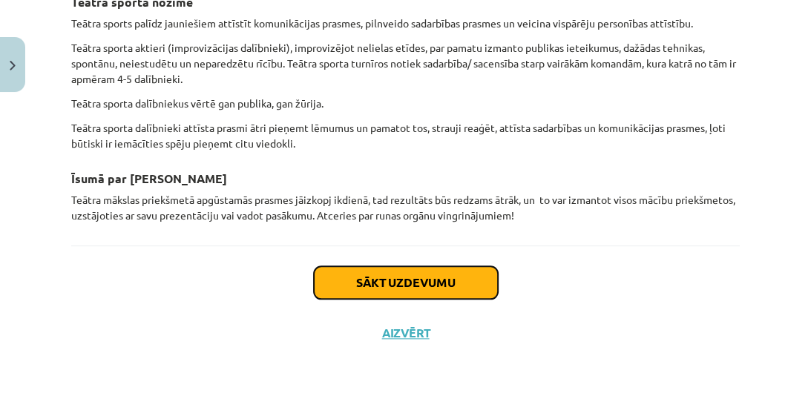
click at [429, 275] on button "Sākt uzdevumu" at bounding box center [406, 282] width 184 height 33
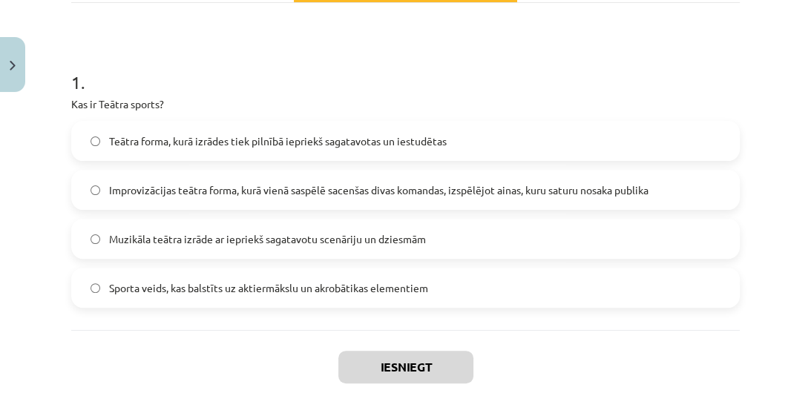
scroll to position [270, 0]
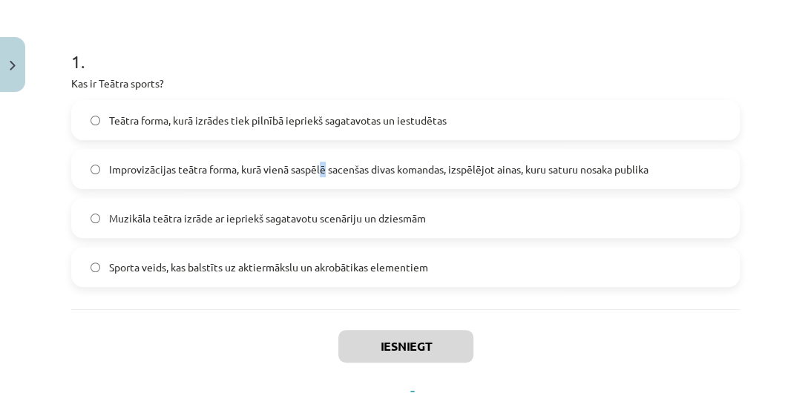
click at [324, 157] on label "Improvizācijas teātra forma, kurā vienā saspēlē sacenšas divas komandas, izspēl…" at bounding box center [406, 169] width 666 height 37
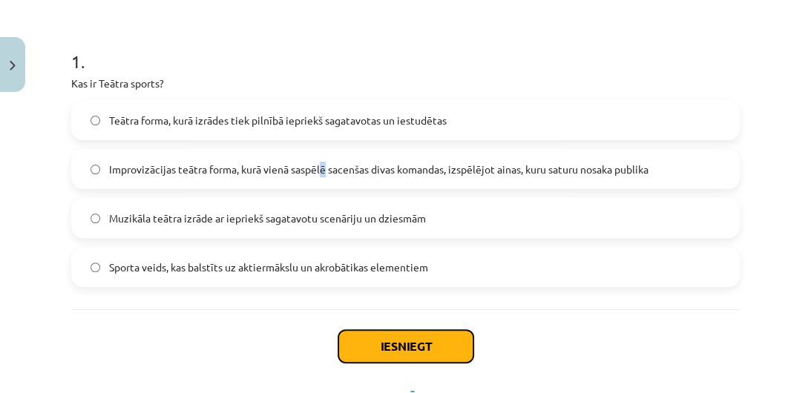
click at [387, 351] on button "Iesniegt" at bounding box center [405, 346] width 135 height 33
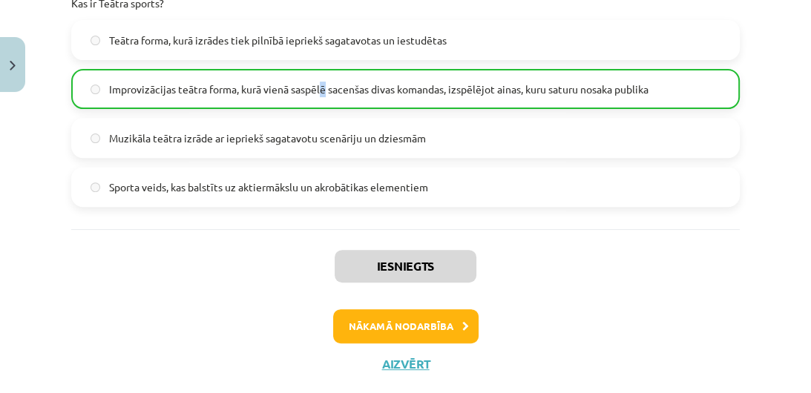
scroll to position [351, 0]
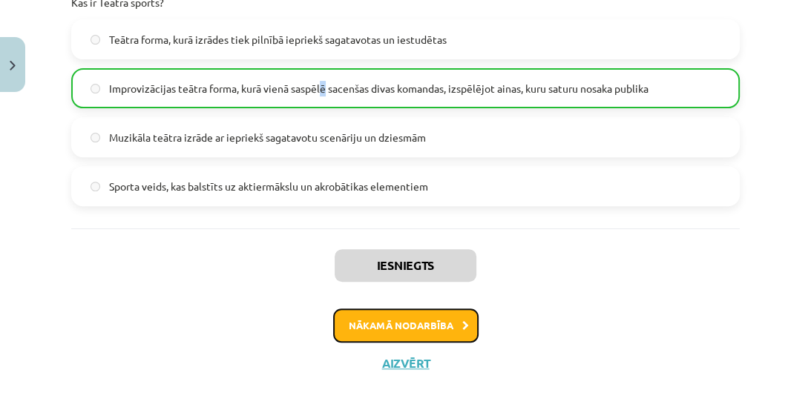
click at [410, 315] on button "Nākamā nodarbība" at bounding box center [405, 326] width 145 height 34
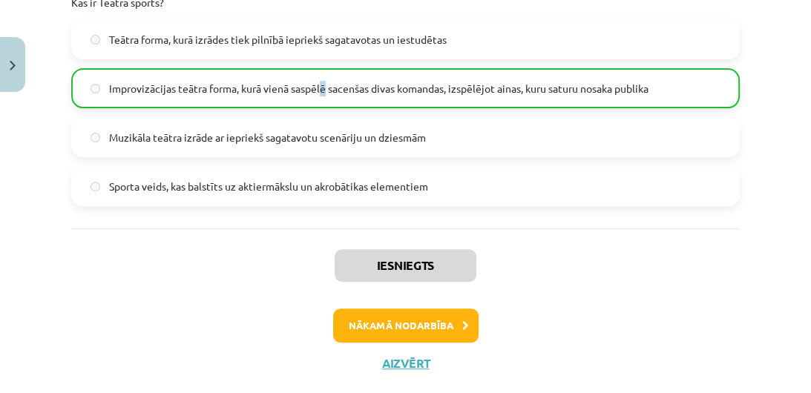
scroll to position [37, 0]
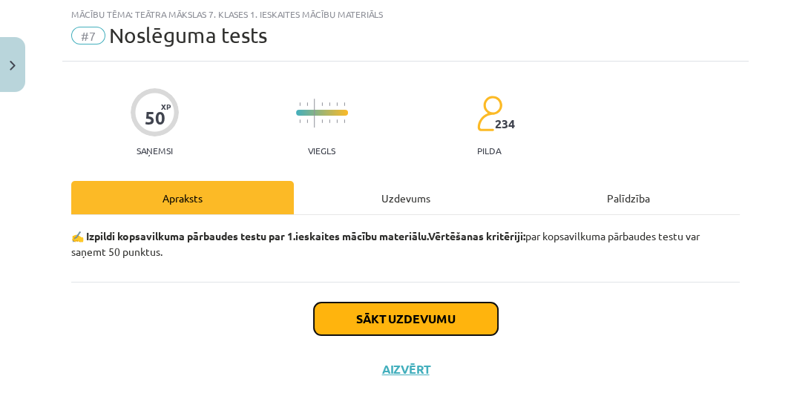
click at [410, 315] on button "Sākt uzdevumu" at bounding box center [406, 319] width 184 height 33
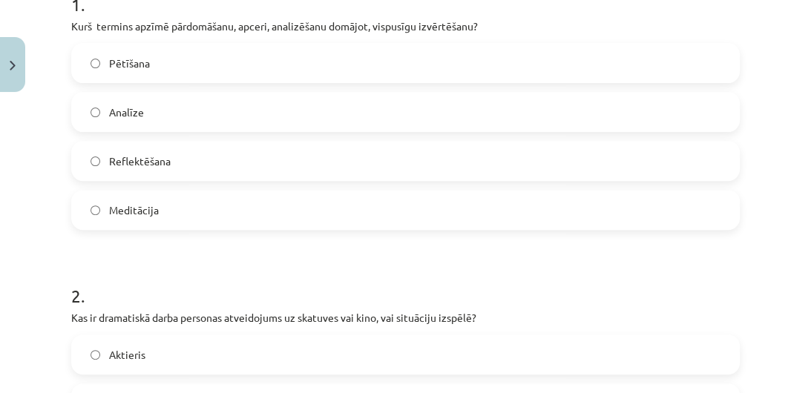
scroll to position [322, 0]
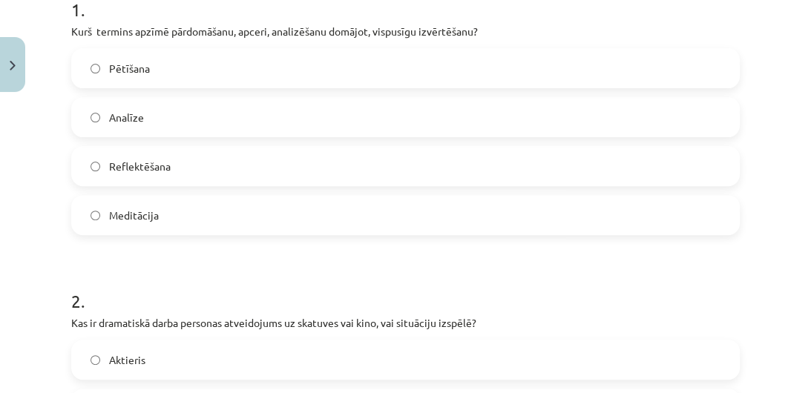
click at [145, 168] on span "Reflektēšana" at bounding box center [140, 167] width 62 height 16
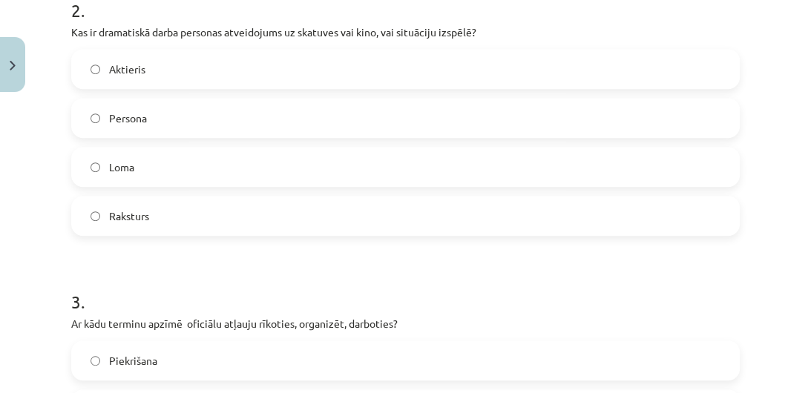
scroll to position [603, 0]
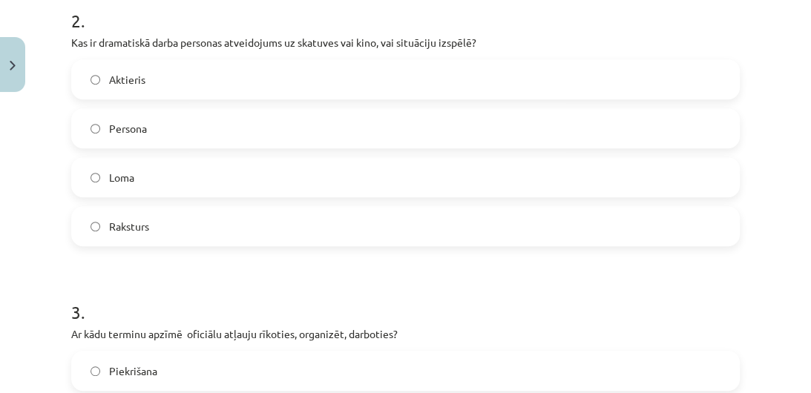
click at [140, 179] on label "Loma" at bounding box center [406, 177] width 666 height 37
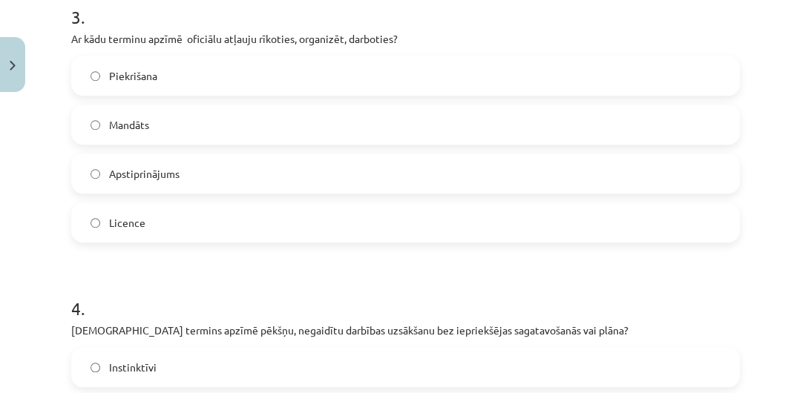
scroll to position [930, 0]
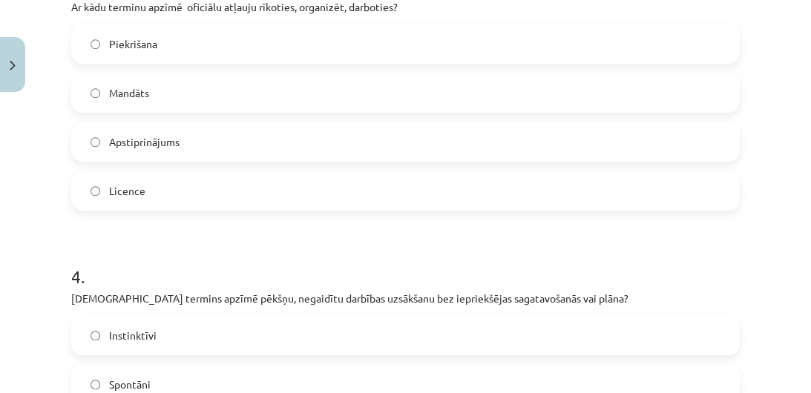
click at [296, 174] on label "Licence" at bounding box center [406, 190] width 666 height 37
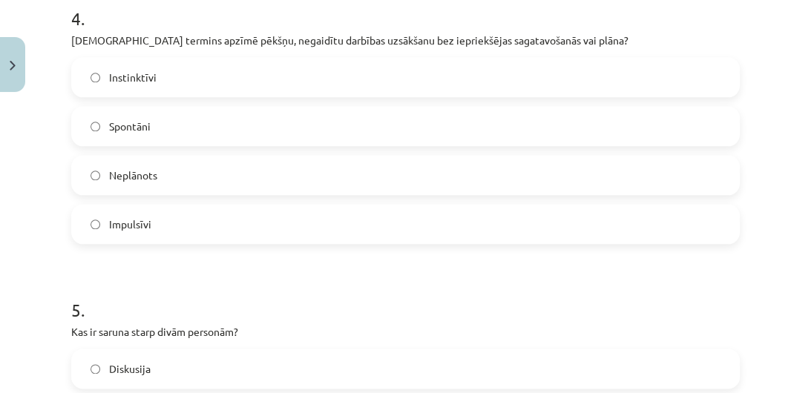
scroll to position [1194, 0]
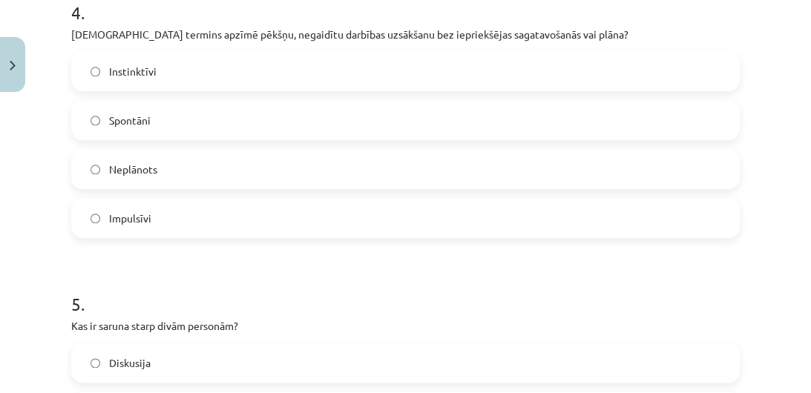
click at [126, 128] on label "Spontāni" at bounding box center [406, 120] width 666 height 37
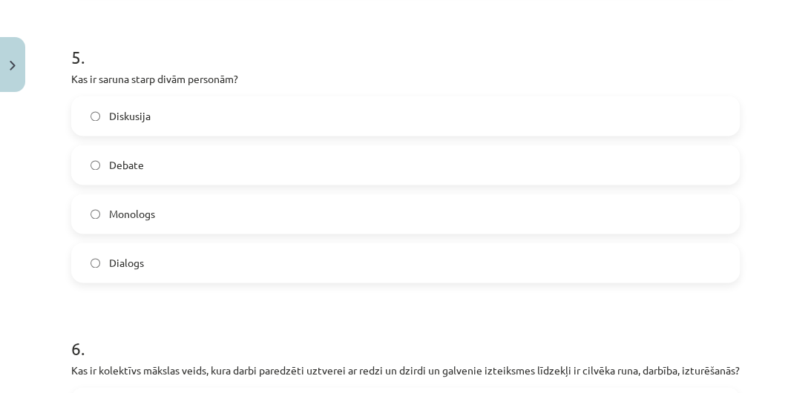
scroll to position [1474, 0]
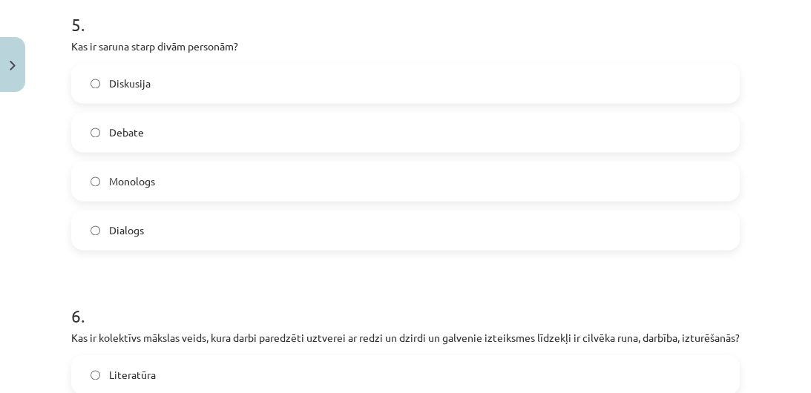
click at [285, 232] on label "Dialogs" at bounding box center [406, 230] width 666 height 37
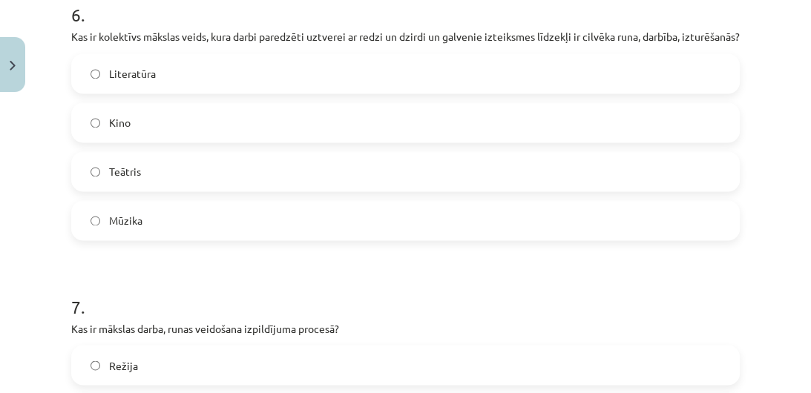
scroll to position [1792, 0]
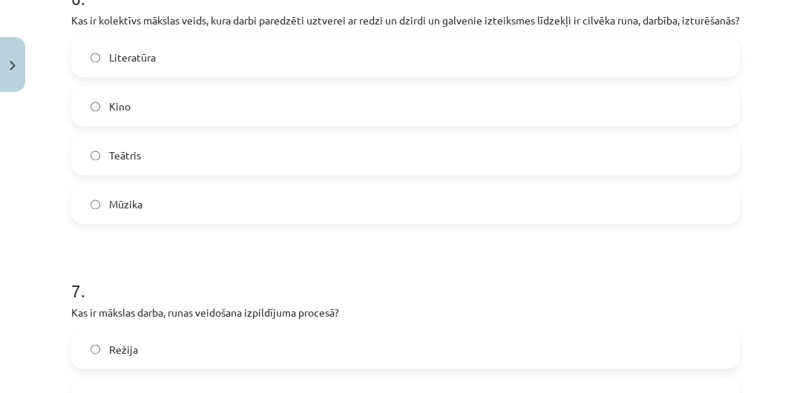
click at [220, 152] on label "Teātris" at bounding box center [406, 155] width 666 height 37
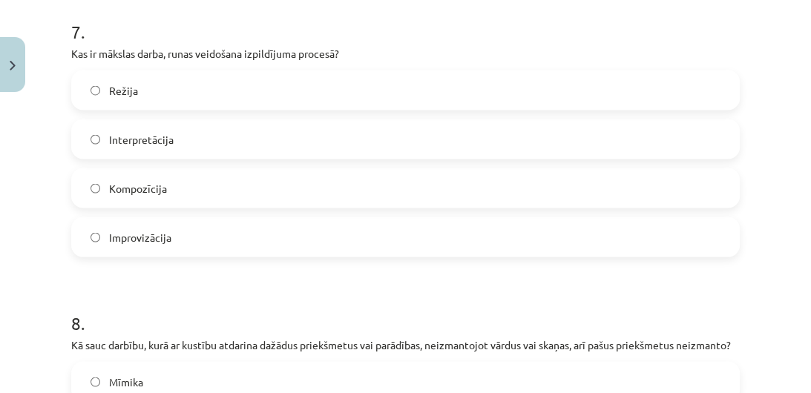
scroll to position [2082, 0]
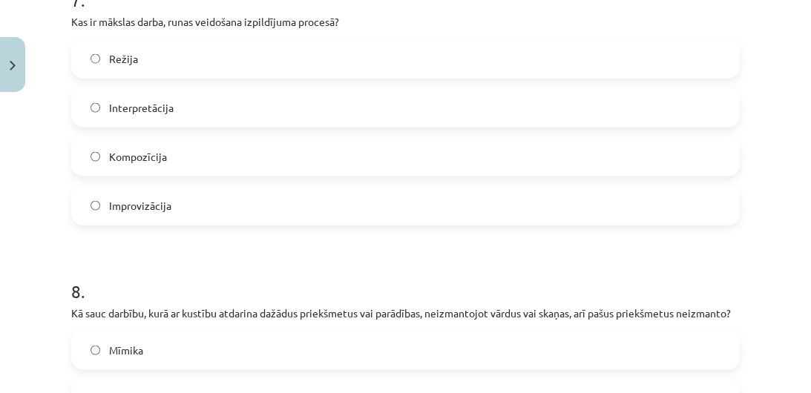
click at [291, 124] on label "Interpretācija" at bounding box center [406, 107] width 666 height 37
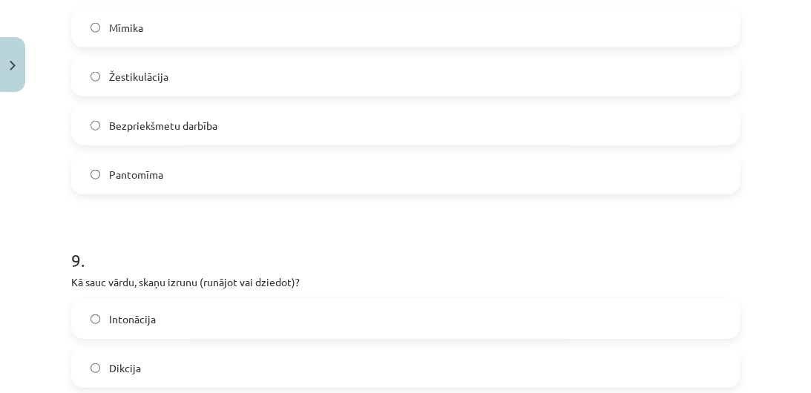
scroll to position [2399, 0]
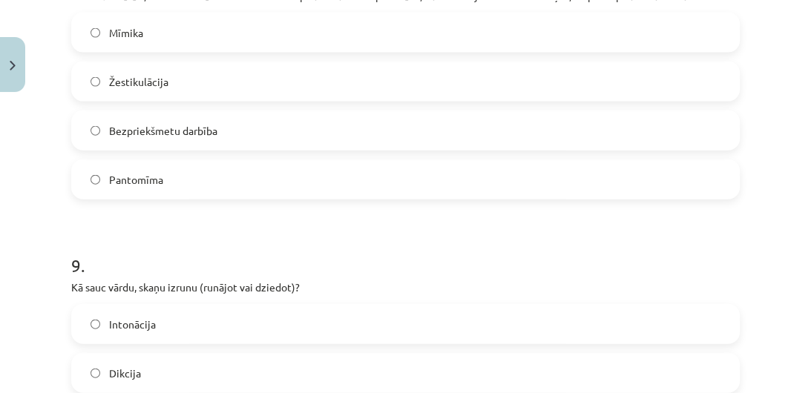
click at [399, 100] on label "Žestikulācija" at bounding box center [406, 81] width 666 height 37
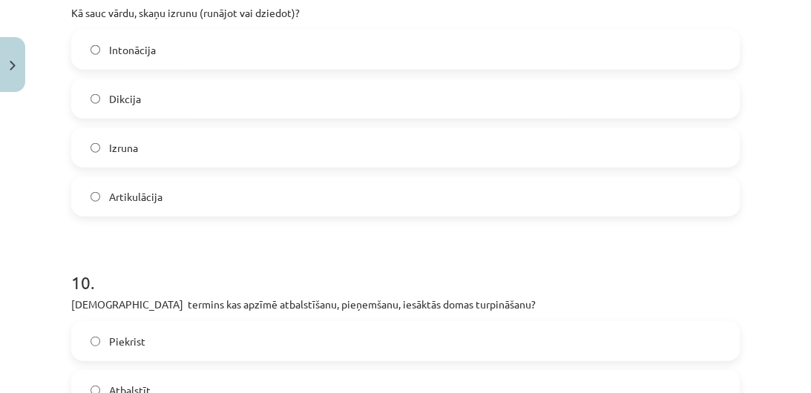
scroll to position [2706, 0]
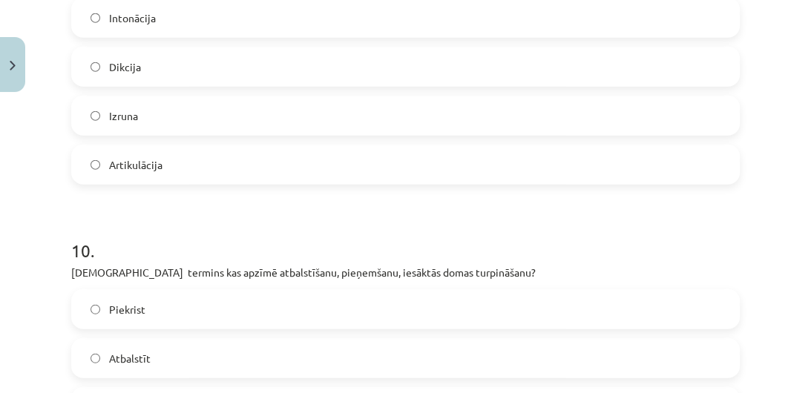
click at [131, 183] on label "Artikulācija" at bounding box center [406, 164] width 666 height 37
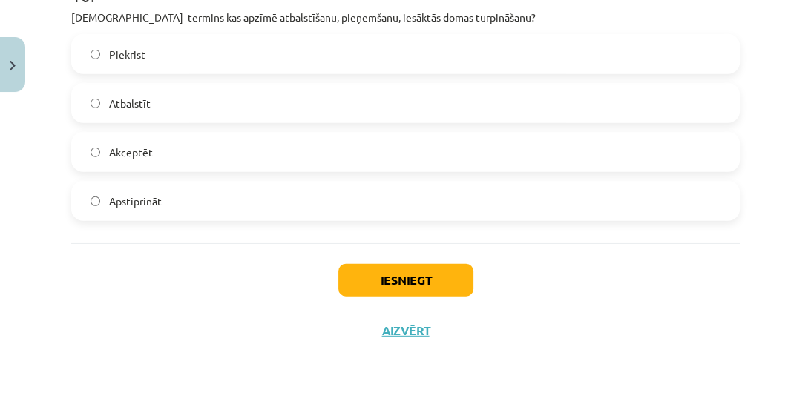
scroll to position [2992, 0]
click at [176, 150] on label "Akceptēt" at bounding box center [406, 152] width 666 height 37
click at [422, 287] on button "Iesniegt" at bounding box center [405, 280] width 135 height 33
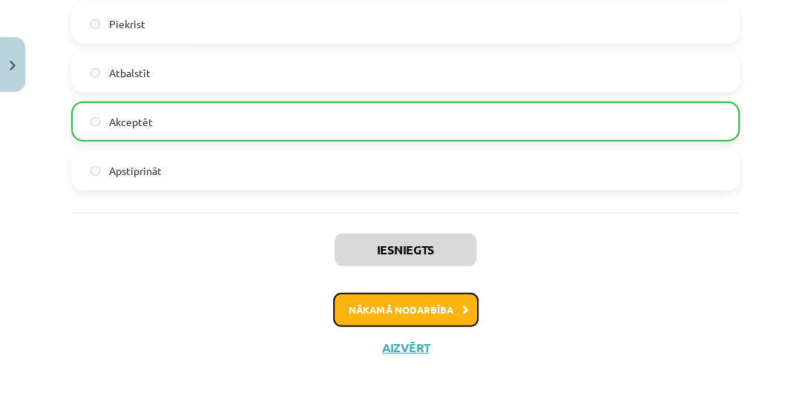
click at [443, 327] on button "Nākamā nodarbība" at bounding box center [405, 310] width 145 height 34
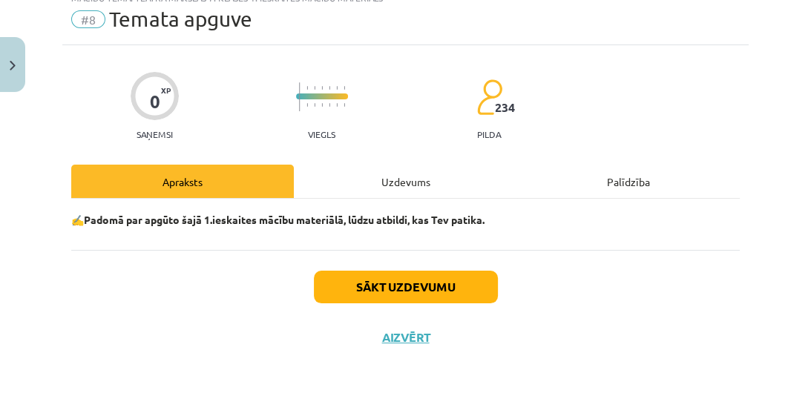
scroll to position [59, 0]
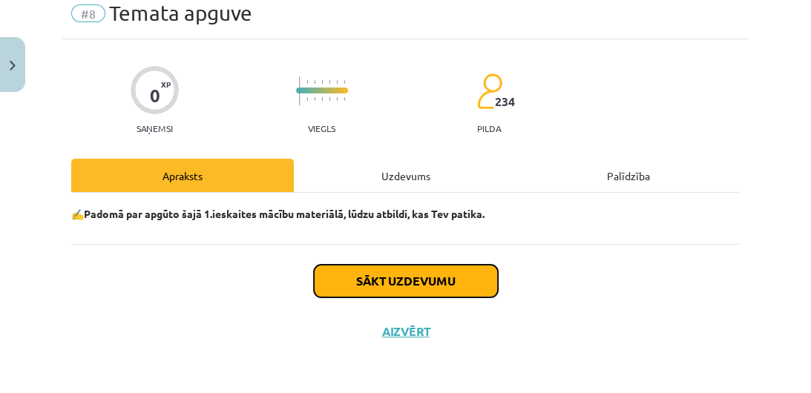
click at [421, 289] on button "Sākt uzdevumu" at bounding box center [406, 281] width 184 height 33
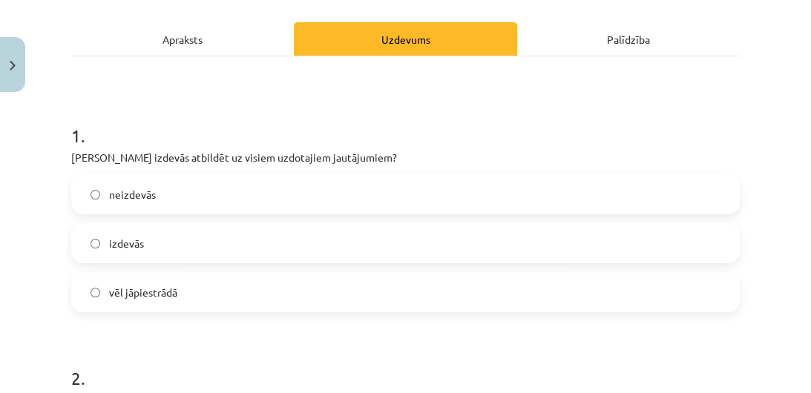
scroll to position [270, 0]
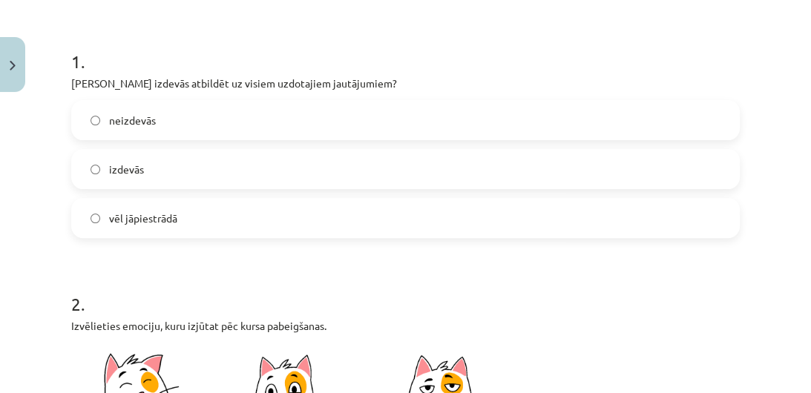
click at [126, 163] on span "izdevās" at bounding box center [126, 170] width 35 height 16
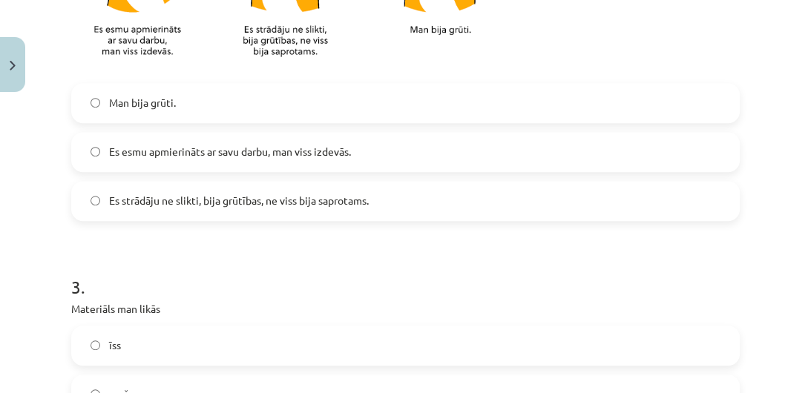
scroll to position [716, 0]
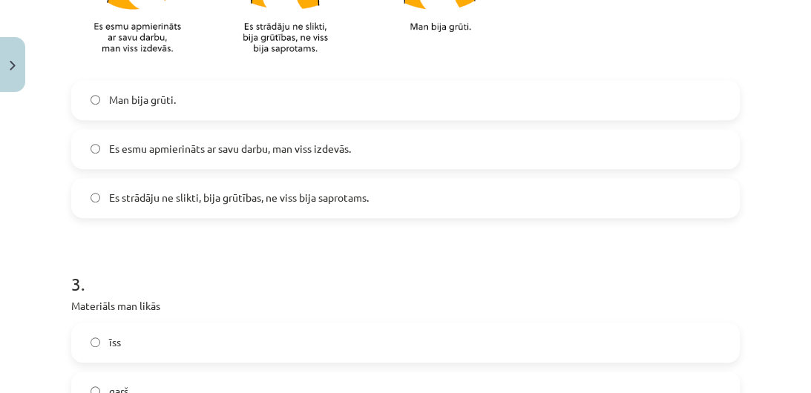
click at [151, 157] on label "Es esmu apmierināts ar savu darbu, man viss izdevās." at bounding box center [406, 149] width 666 height 37
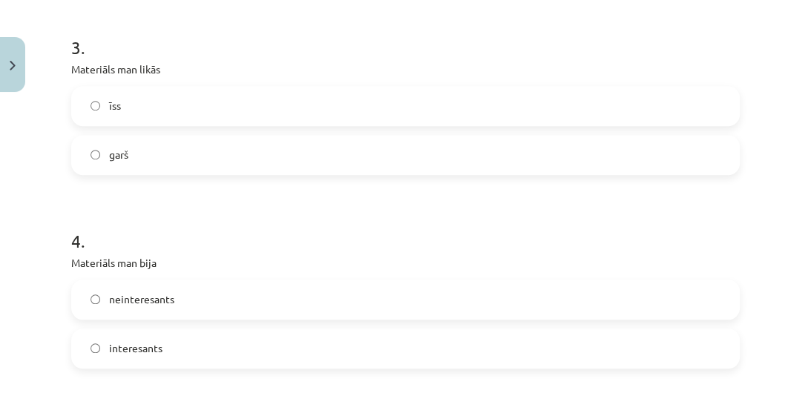
scroll to position [956, 0]
click at [124, 94] on label "īss" at bounding box center [406, 103] width 666 height 37
click at [148, 347] on span "interesants" at bounding box center [135, 346] width 53 height 16
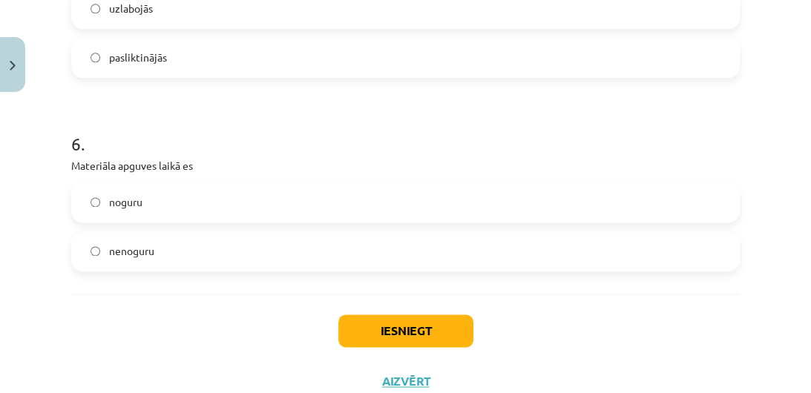
scroll to position [1443, 0]
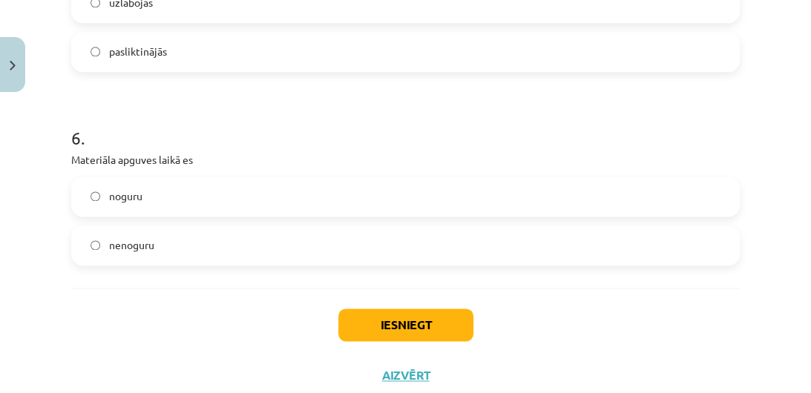
click at [112, 12] on label "uzlabojās" at bounding box center [406, 2] width 666 height 37
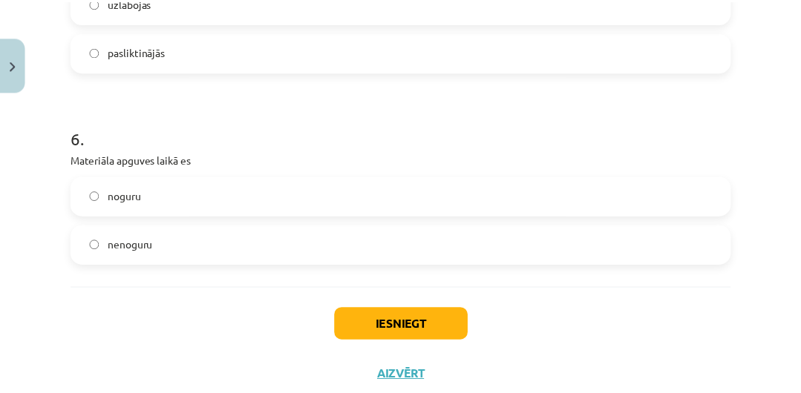
scroll to position [1440, 0]
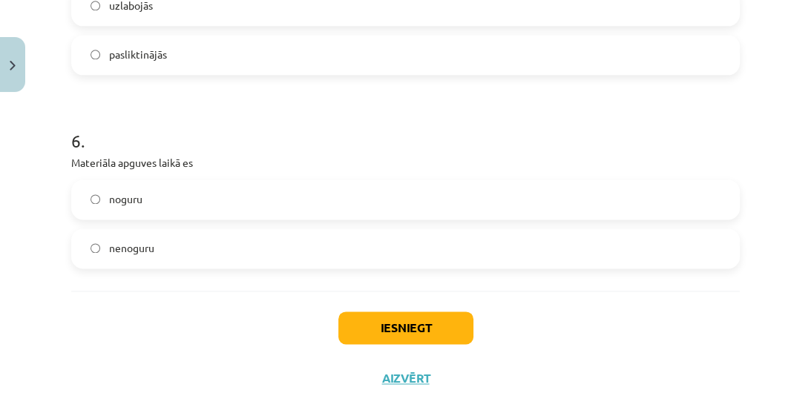
click at [119, 246] on span "nenoguru" at bounding box center [131, 248] width 45 height 16
click at [395, 326] on button "Iesniegt" at bounding box center [405, 328] width 135 height 33
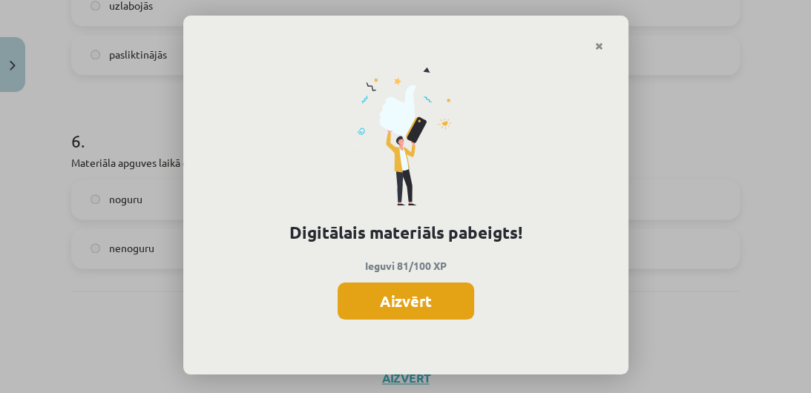
click at [411, 311] on button "Aizvērt" at bounding box center [406, 301] width 137 height 37
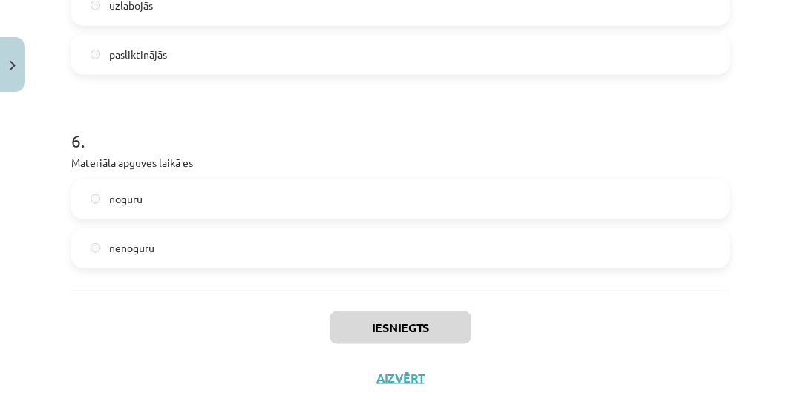
scroll to position [261, 0]
click at [399, 373] on button "Aizvērt" at bounding box center [401, 378] width 56 height 15
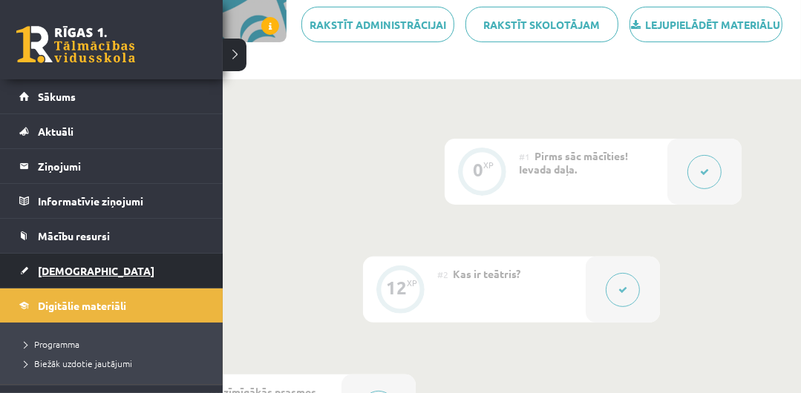
click at [53, 270] on span "[DEMOGRAPHIC_DATA]" at bounding box center [96, 270] width 117 height 13
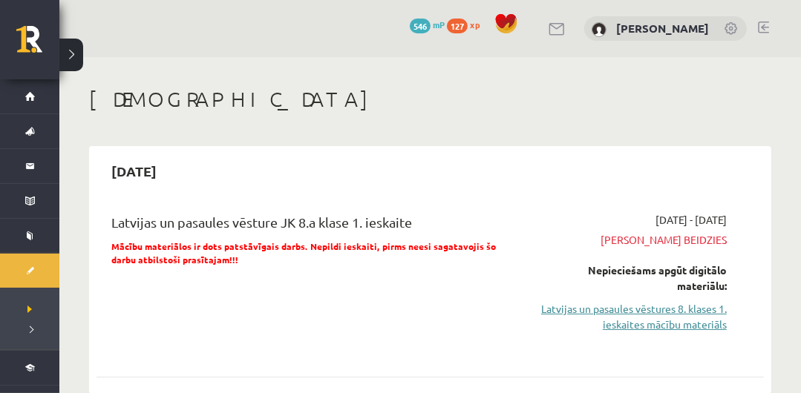
click at [542, 301] on link "Latvijas un pasaules vēstures 8. klases 1. ieskaites mācību materiāls" at bounding box center [632, 316] width 190 height 31
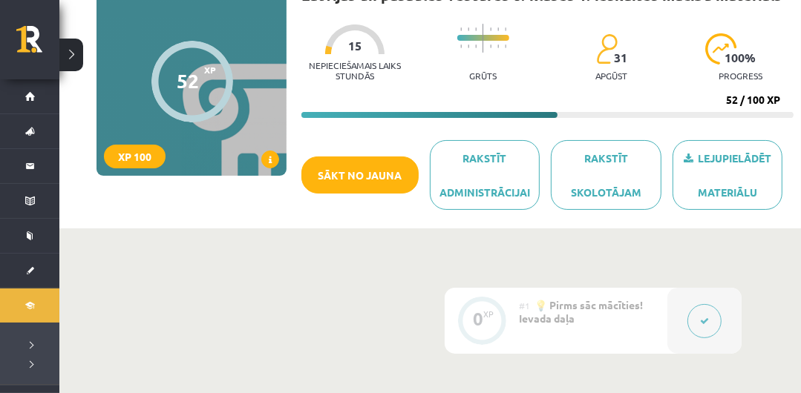
scroll to position [114, 0]
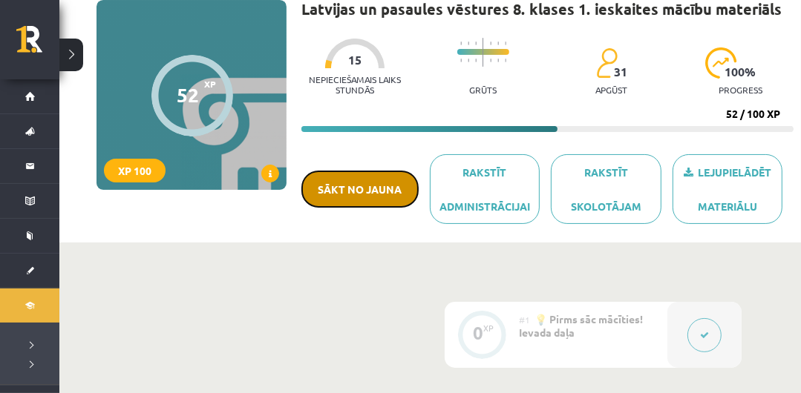
click at [360, 172] on button "Sākt no jauna" at bounding box center [359, 189] width 117 height 37
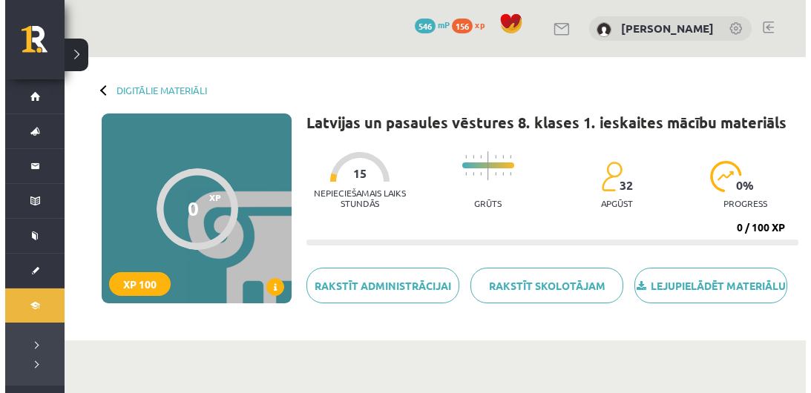
scroll to position [114, 0]
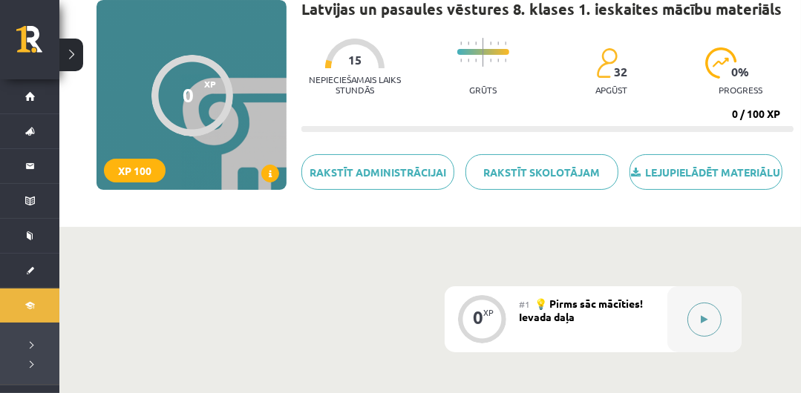
click at [692, 322] on button at bounding box center [704, 320] width 34 height 34
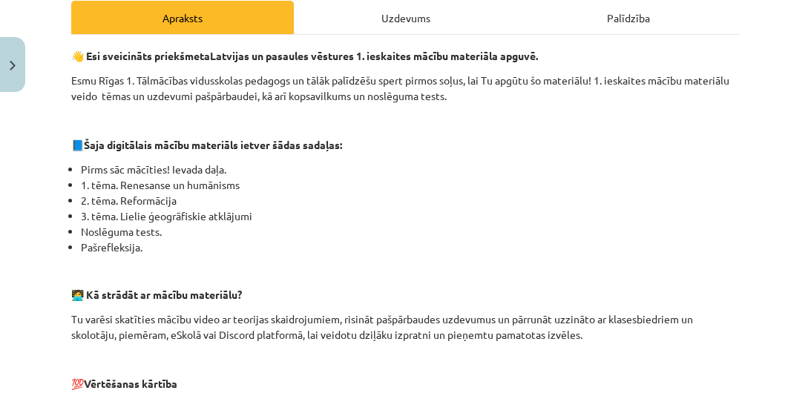
scroll to position [703, 0]
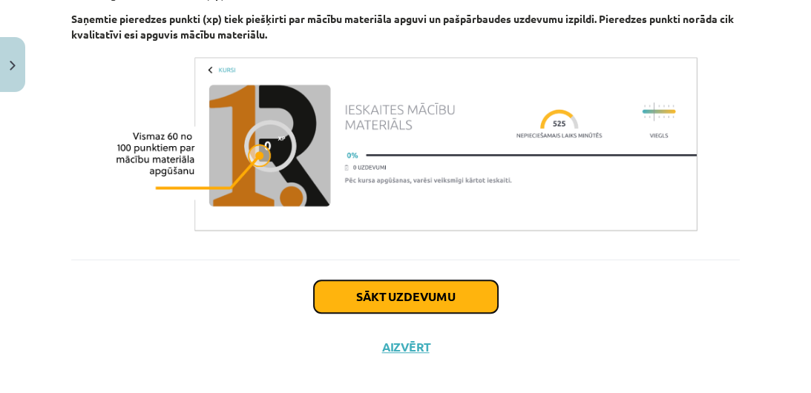
click at [460, 281] on button "Sākt uzdevumu" at bounding box center [406, 297] width 184 height 33
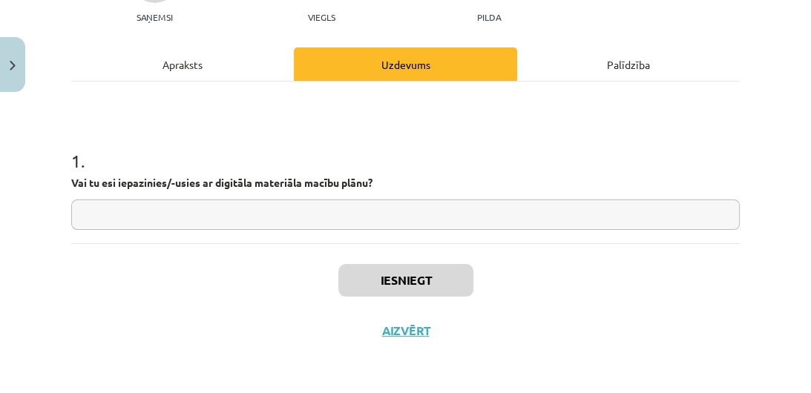
scroll to position [37, 0]
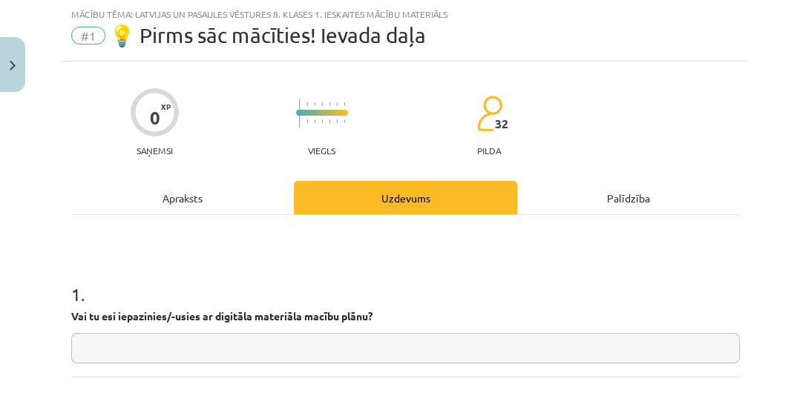
click at [438, 332] on div "1 . Vai tu esi iepazinies/-usies ar digitāla materiāla macību plānu?" at bounding box center [405, 310] width 669 height 105
click at [442, 348] on input "text" at bounding box center [405, 348] width 669 height 30
type input "**"
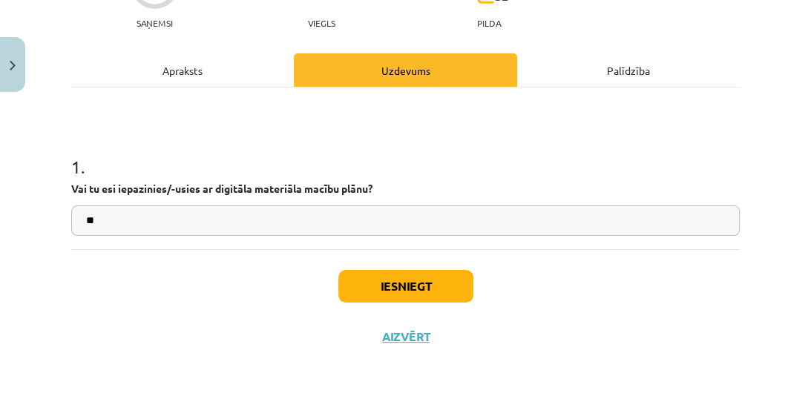
scroll to position [168, 0]
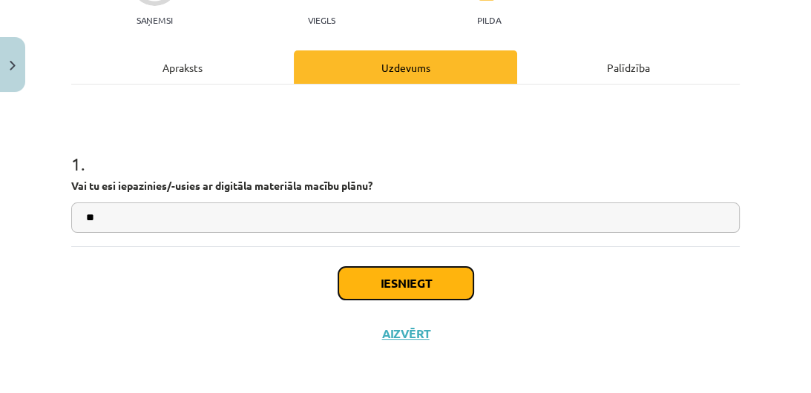
click at [405, 285] on button "Iesniegt" at bounding box center [405, 283] width 135 height 33
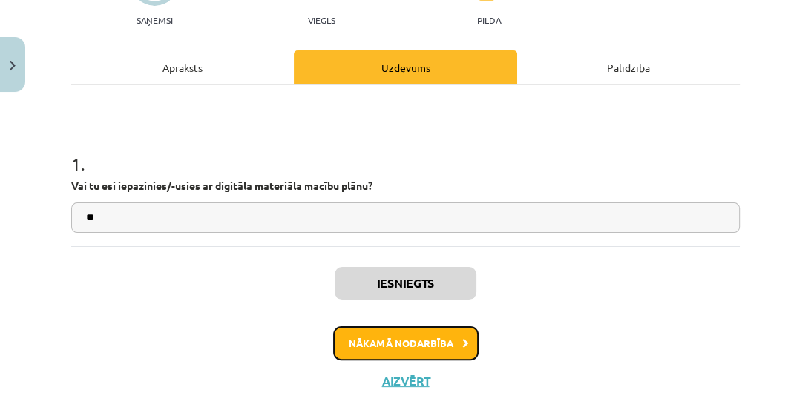
click at [392, 335] on button "Nākamā nodarbība" at bounding box center [405, 344] width 145 height 34
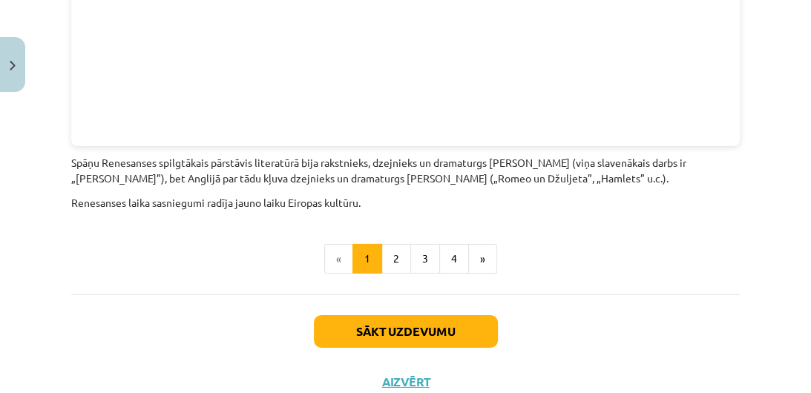
scroll to position [3415, 0]
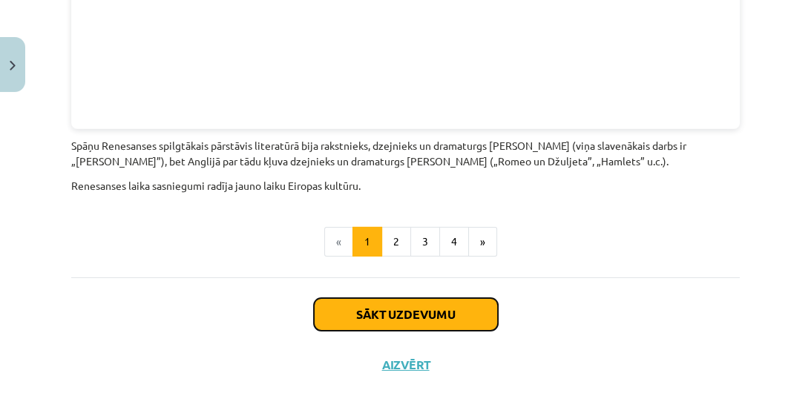
click at [431, 298] on button "Sākt uzdevumu" at bounding box center [406, 314] width 184 height 33
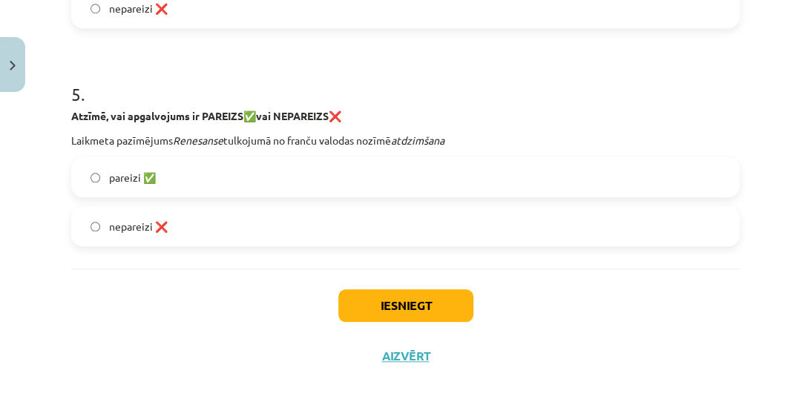
scroll to position [1134, 0]
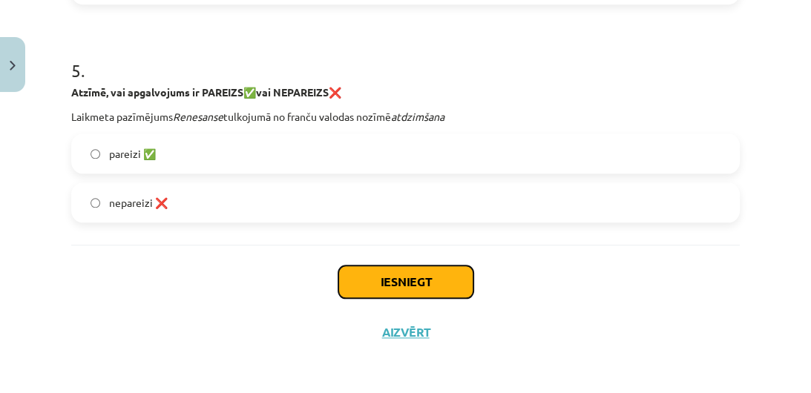
click at [439, 283] on button "Iesniegt" at bounding box center [405, 282] width 135 height 33
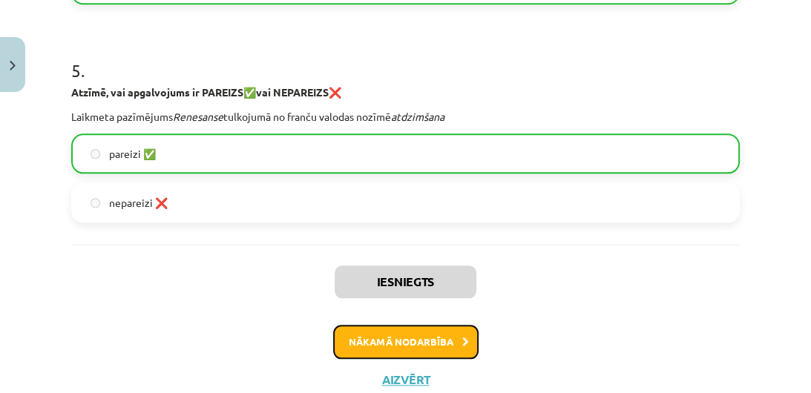
click at [432, 353] on button "Nākamā nodarbība" at bounding box center [405, 342] width 145 height 34
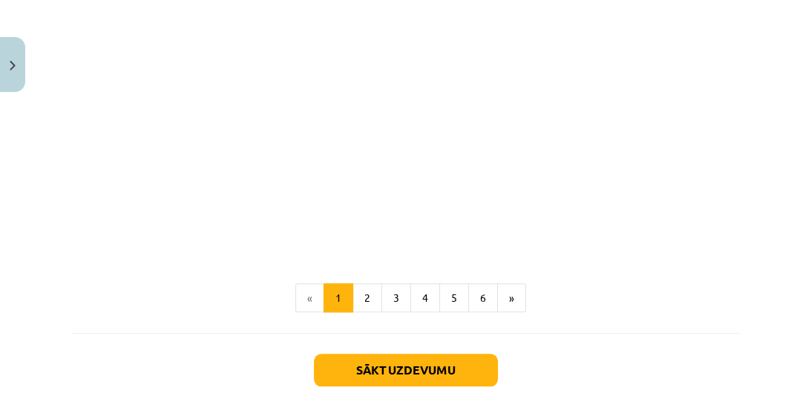
scroll to position [1000, 0]
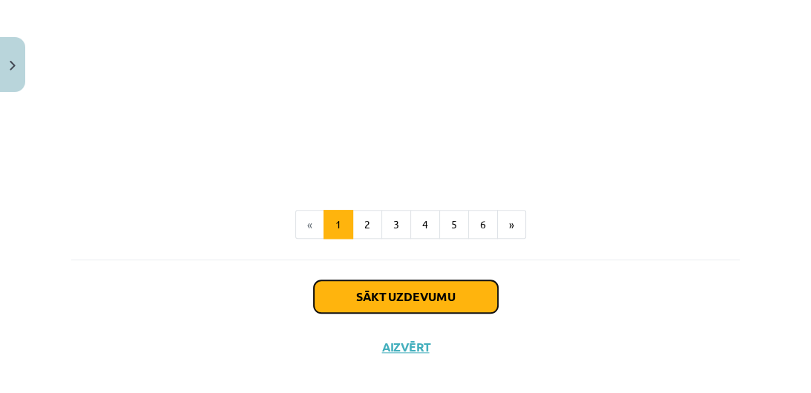
click at [449, 281] on button "Sākt uzdevumu" at bounding box center [406, 297] width 184 height 33
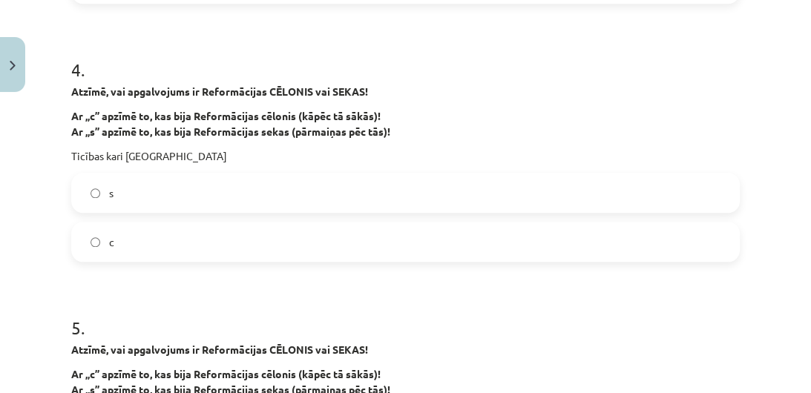
scroll to position [1061, 0]
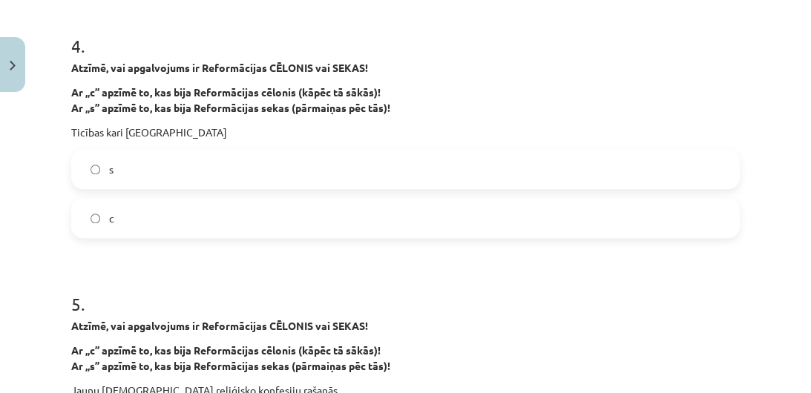
click at [469, 276] on h1 "5 ." at bounding box center [405, 291] width 669 height 46
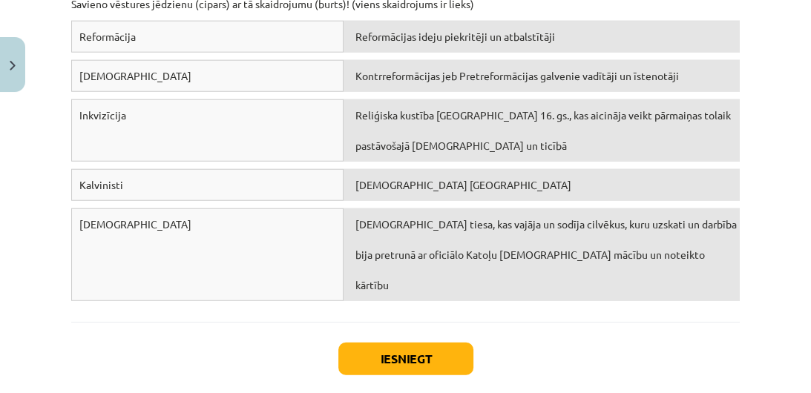
scroll to position [2705, 0]
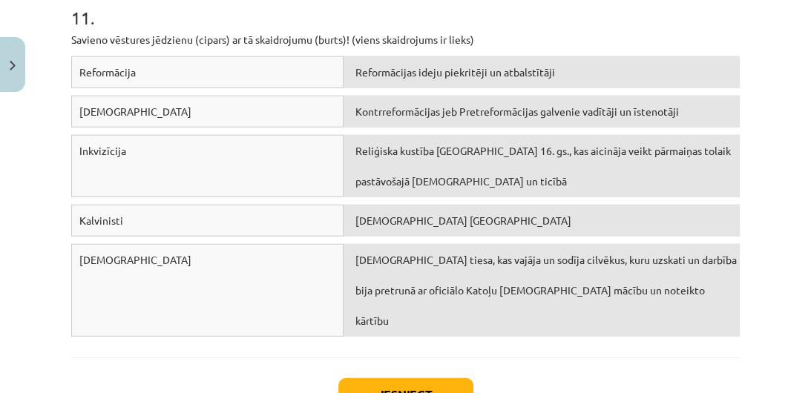
click at [197, 67] on div "Reformācija" at bounding box center [207, 72] width 272 height 32
click at [143, 64] on div "Reformācija" at bounding box center [207, 72] width 272 height 32
click at [142, 65] on div "Reformācija" at bounding box center [207, 72] width 272 height 32
drag, startPoint x: 142, startPoint y: 65, endPoint x: 392, endPoint y: 69, distance: 249.4
click at [256, 69] on div "Reformācija" at bounding box center [207, 72] width 272 height 32
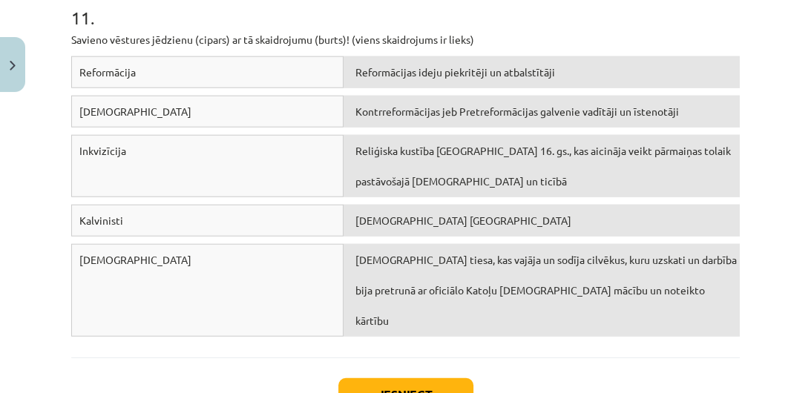
click at [534, 66] on span "Reformācijas ideju piekritēji un atbalstītāji" at bounding box center [455, 71] width 200 height 13
drag, startPoint x: 534, startPoint y: 66, endPoint x: 246, endPoint y: 169, distance: 306.6
click at [214, 178] on div "Reformācija Reformācijas ideju piekritēji un atbalstītāji Jezuīti Kontrreformāc…" at bounding box center [405, 200] width 669 height 288
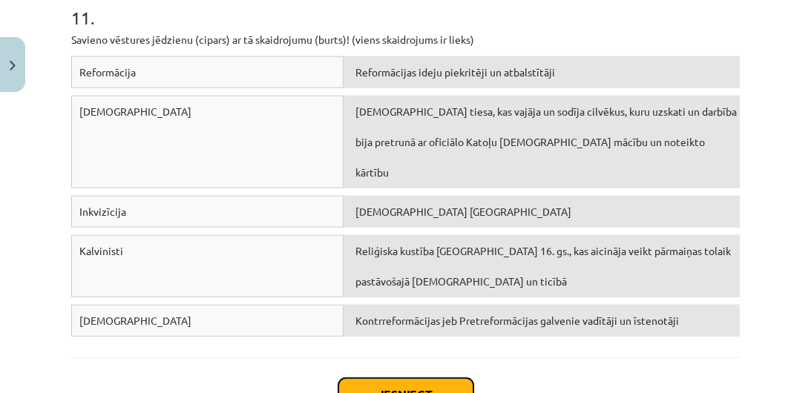
click at [393, 378] on button "Iesniegt" at bounding box center [405, 394] width 135 height 33
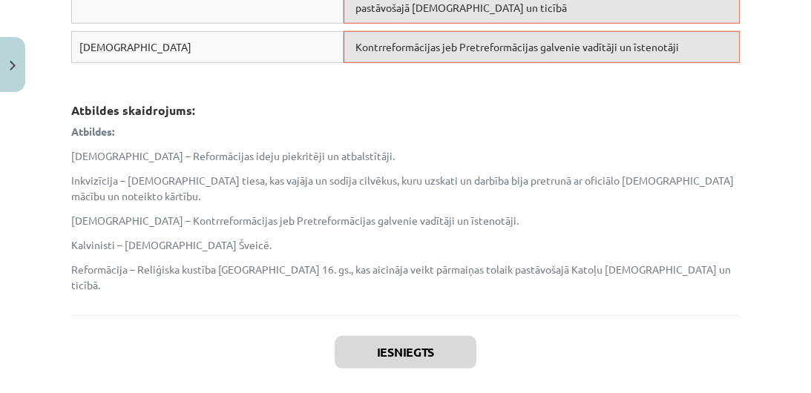
scroll to position [3049, 0]
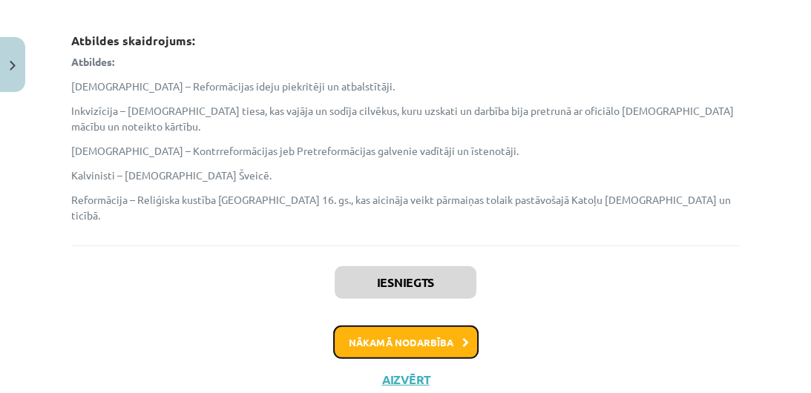
click at [391, 326] on button "Nākamā nodarbība" at bounding box center [405, 343] width 145 height 34
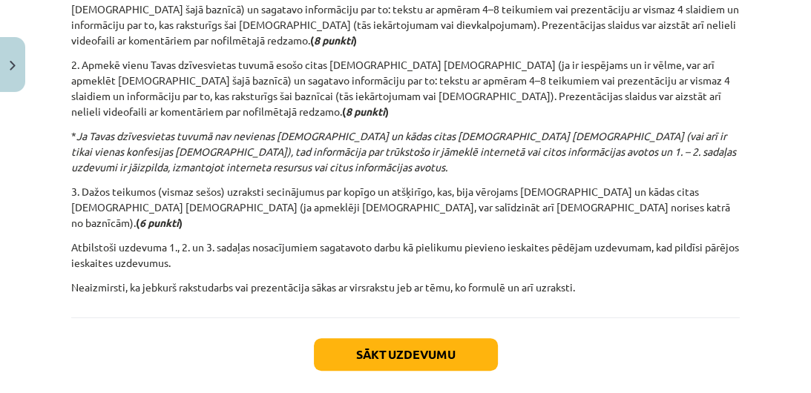
scroll to position [472, 0]
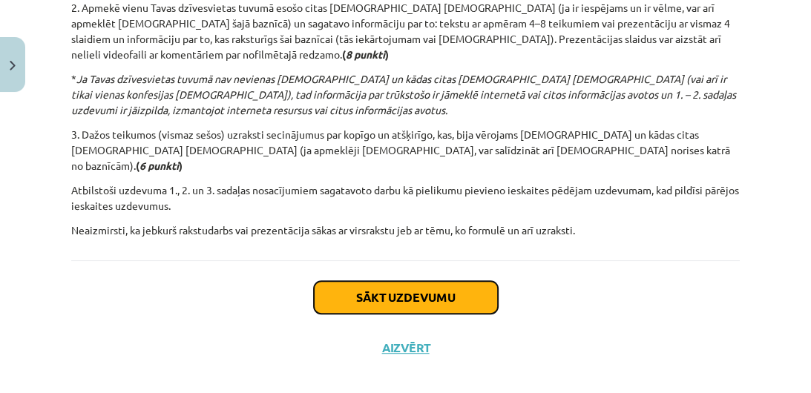
click at [460, 281] on button "Sākt uzdevumu" at bounding box center [406, 297] width 184 height 33
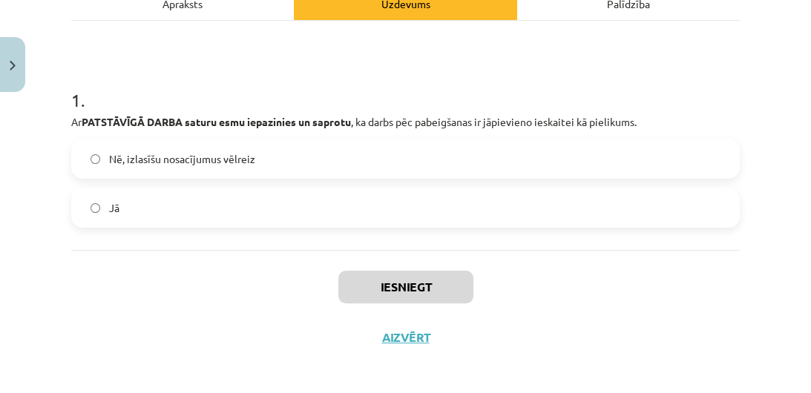
scroll to position [237, 0]
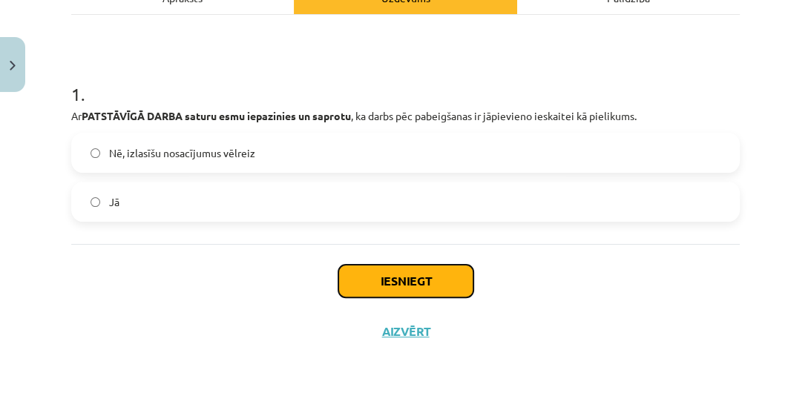
click at [450, 285] on button "Iesniegt" at bounding box center [405, 281] width 135 height 33
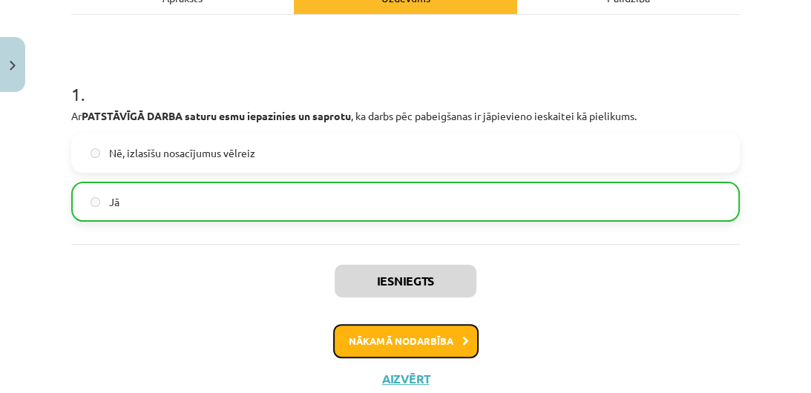
click at [413, 339] on button "Nākamā nodarbība" at bounding box center [405, 341] width 145 height 34
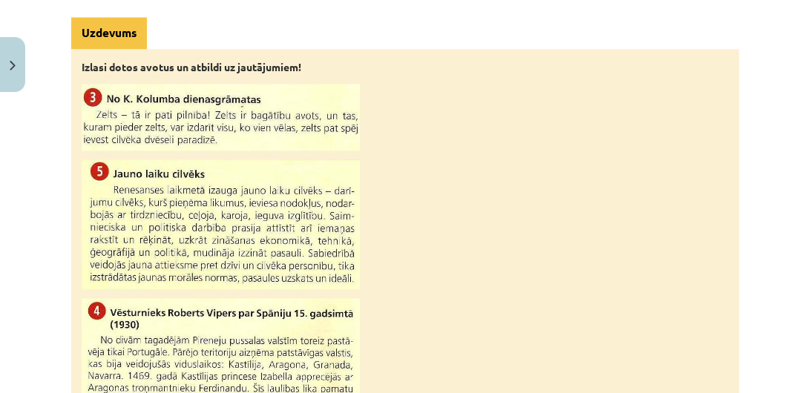
scroll to position [1713, 0]
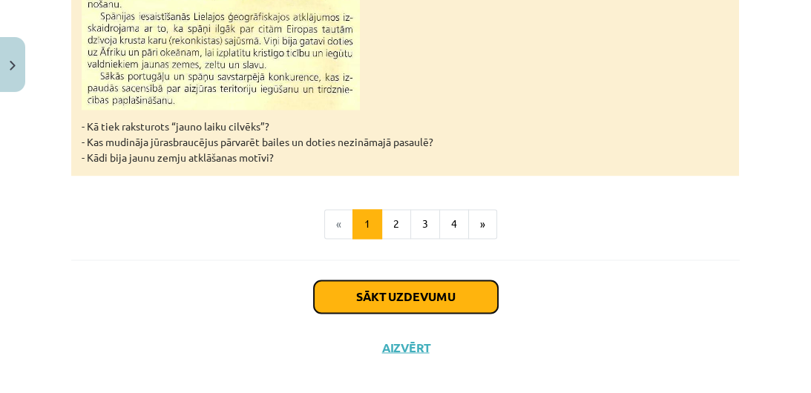
click at [471, 285] on button "Sākt uzdevumu" at bounding box center [406, 297] width 184 height 33
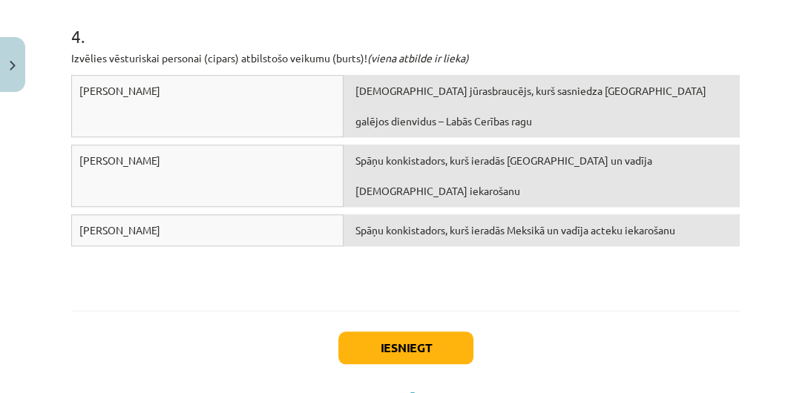
scroll to position [972, 0]
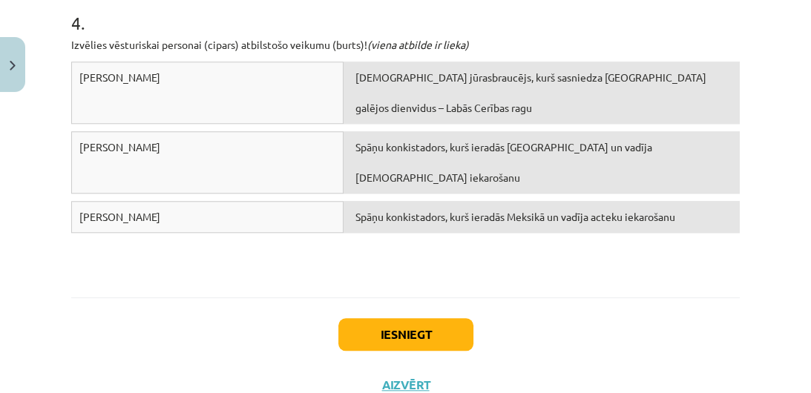
click at [466, 110] on div "Portugāļu jūrasbraucējs, kurš sasniedza Āfrikas galējos dienvidus – Labās Cerīb…" at bounding box center [542, 93] width 396 height 62
click at [137, 74] on span "Bartolomeu Diašs" at bounding box center [119, 77] width 81 height 13
drag, startPoint x: 162, startPoint y: 80, endPoint x: 170, endPoint y: 80, distance: 8.2
click at [169, 80] on div "Bartolomeu Diašs" at bounding box center [207, 93] width 272 height 62
click at [296, 95] on div "Bartolomeu Diašs" at bounding box center [207, 93] width 272 height 62
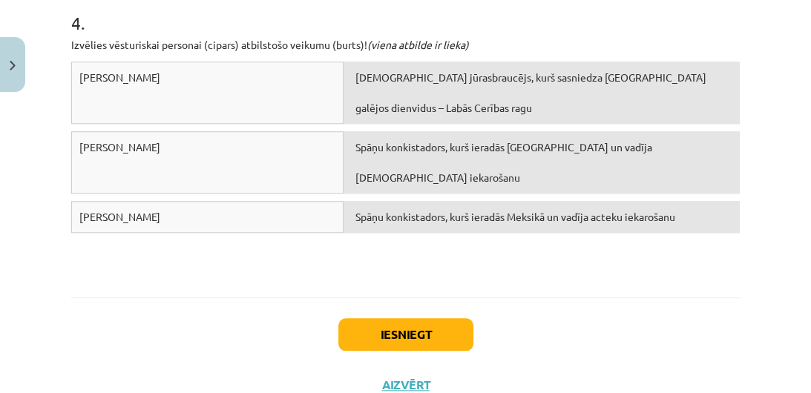
click at [378, 93] on div "Portugāļu jūrasbraucējs, kurš sasniedza Āfrikas galējos dienvidus – Labās Cerīb…" at bounding box center [542, 93] width 396 height 62
click at [113, 273] on div "Bartolomeu Diašs Portugāļu jūrasbraucējs, kurš sasniedza Āfrikas galējos dienvi…" at bounding box center [405, 173] width 669 height 223
drag, startPoint x: 132, startPoint y: 283, endPoint x: 324, endPoint y: 124, distance: 248.8
drag, startPoint x: 327, startPoint y: 124, endPoint x: 351, endPoint y: 166, distance: 48.9
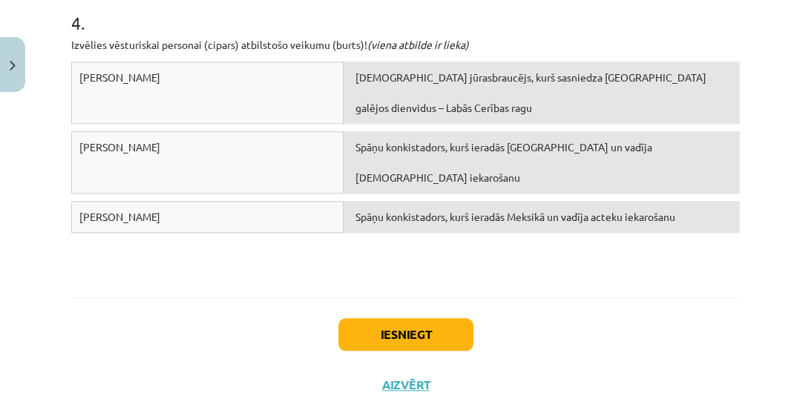
click at [332, 129] on div "Bartolomeu Diašs Portugāļu jūrasbraucējs, kurš sasniedza Āfrikas galējos dienvi…" at bounding box center [405, 97] width 669 height 70
click at [389, 226] on div "Bartolomeu Diašs Portugāļu jūrasbraucējs, kurš sasniedza Āfrikas galējos dienvi…" at bounding box center [405, 173] width 669 height 223
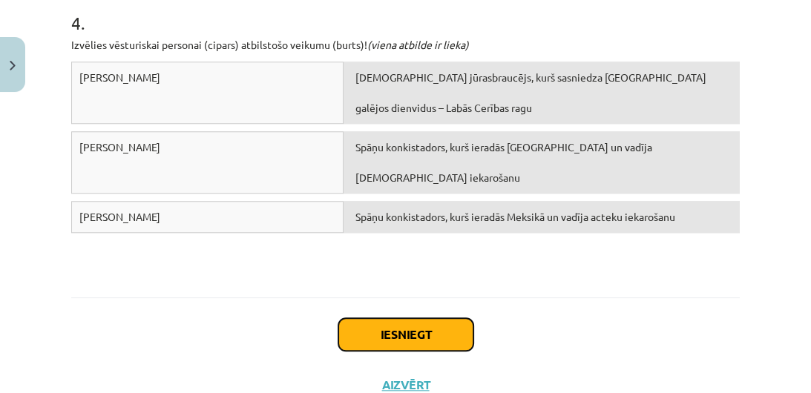
click at [405, 318] on button "Iesniegt" at bounding box center [405, 334] width 135 height 33
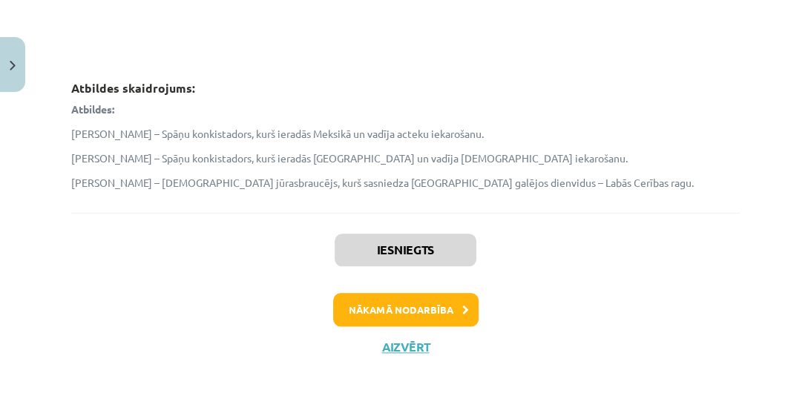
scroll to position [1223, 0]
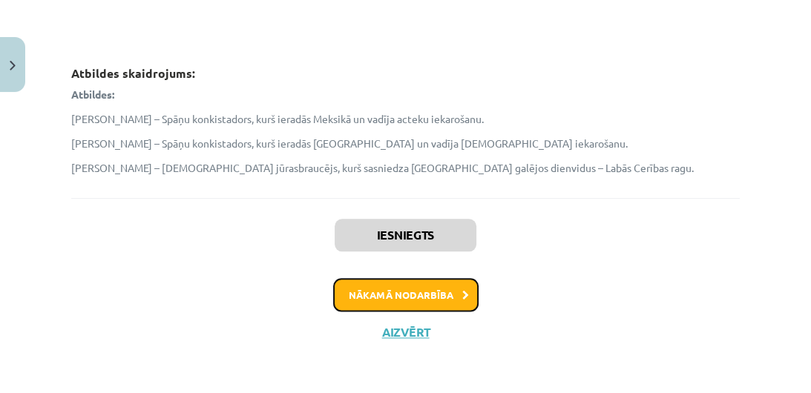
click at [454, 284] on button "Nākamā nodarbība" at bounding box center [405, 295] width 145 height 34
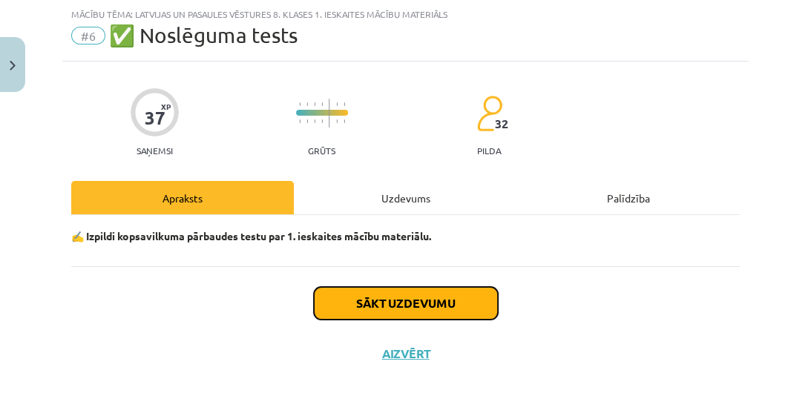
click at [442, 310] on button "Sākt uzdevumu" at bounding box center [406, 303] width 184 height 33
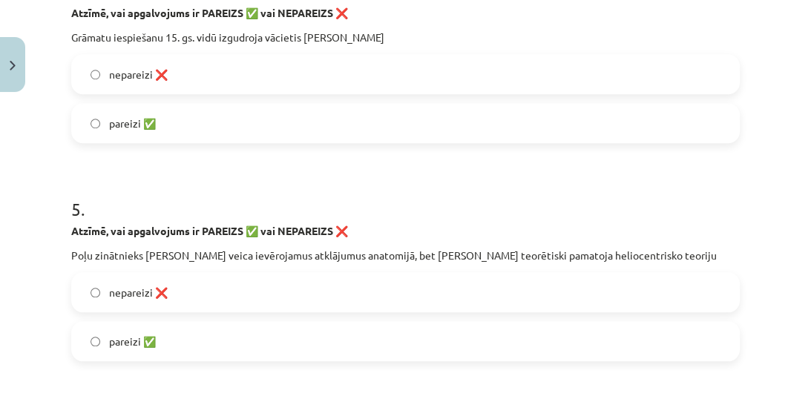
scroll to position [1019, 0]
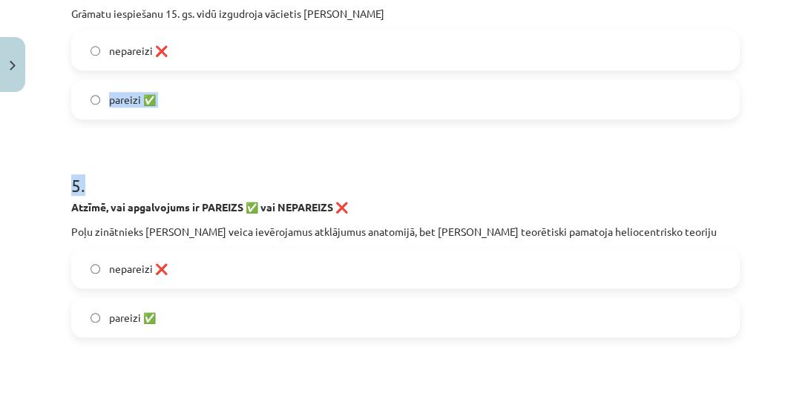
drag, startPoint x: 106, startPoint y: 181, endPoint x: 97, endPoint y: 105, distance: 77.0
click at [97, 105] on label "pareizi ✅" at bounding box center [406, 99] width 666 height 37
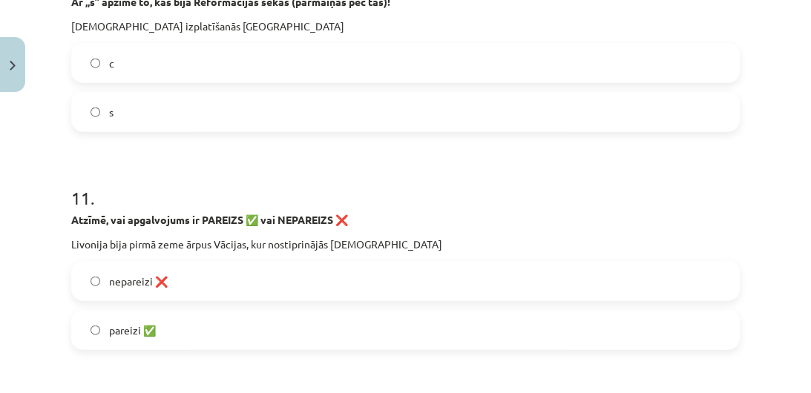
scroll to position [2540, 0]
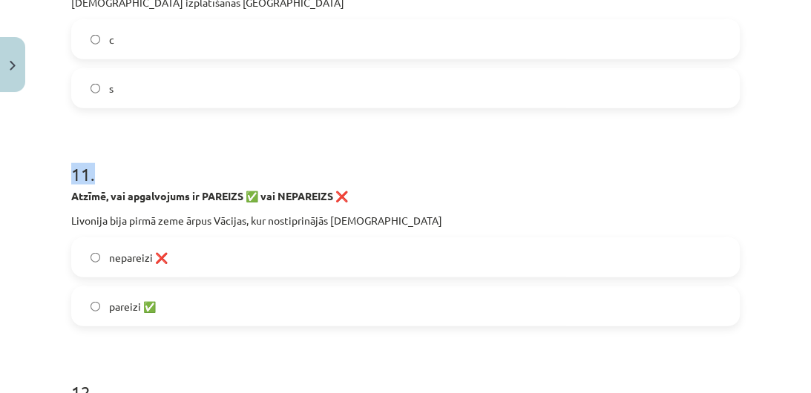
drag, startPoint x: 584, startPoint y: 154, endPoint x: 130, endPoint y: 91, distance: 458.4
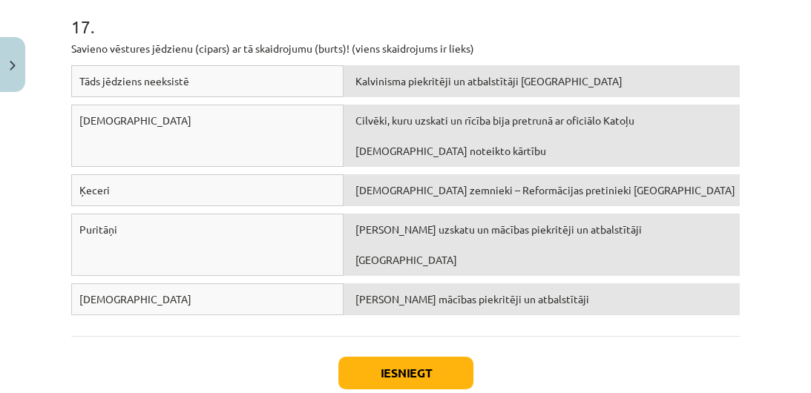
scroll to position [3999, 0]
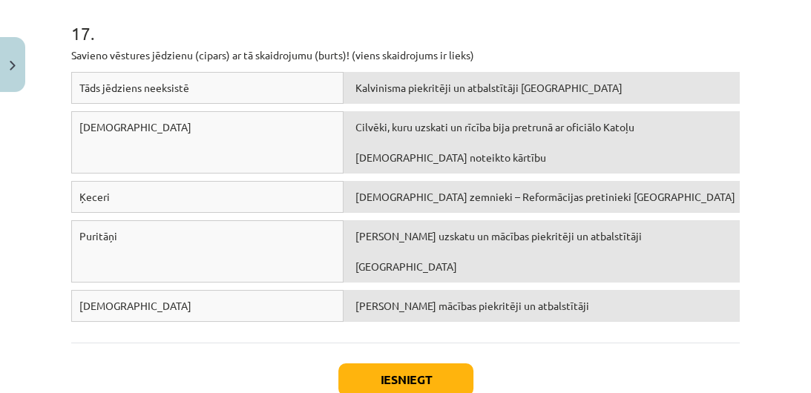
click at [427, 299] on span "Mārtiņa Lutera mācības piekritēji un atbalstītāji" at bounding box center [472, 305] width 234 height 13
click at [184, 148] on div "Luterāņi" at bounding box center [207, 142] width 272 height 62
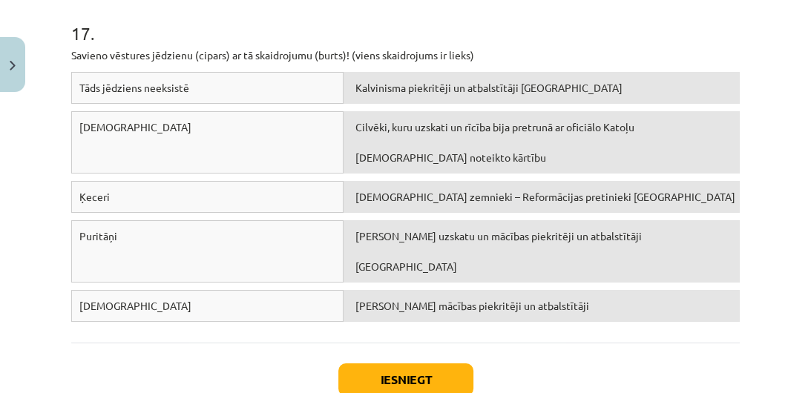
click at [184, 148] on div "Luterāņi" at bounding box center [207, 142] width 272 height 62
click at [207, 90] on div "Tāds jēdziens neeksistē" at bounding box center [207, 88] width 272 height 32
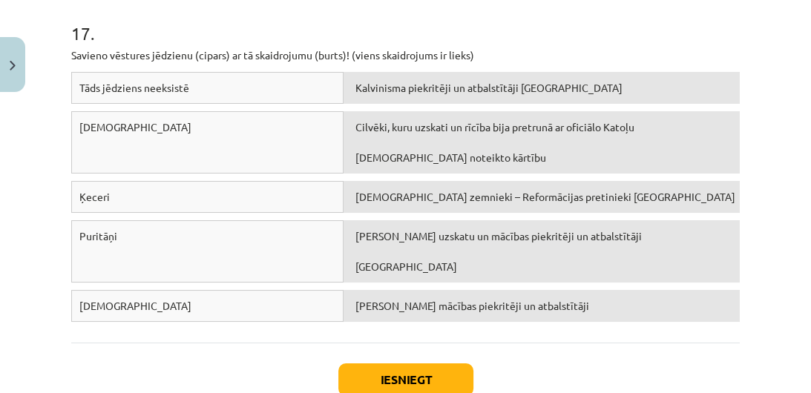
click at [174, 130] on div "Luterāņi" at bounding box center [207, 142] width 272 height 62
drag, startPoint x: 122, startPoint y: 128, endPoint x: 190, endPoint y: 111, distance: 70.4
click at [190, 111] on div "Luterāņi" at bounding box center [207, 142] width 272 height 62
click at [201, 140] on div "Luterāņi" at bounding box center [207, 142] width 272 height 62
click at [394, 299] on span "Mārtiņa Lutera mācības piekritēji un atbalstītāji" at bounding box center [472, 305] width 234 height 13
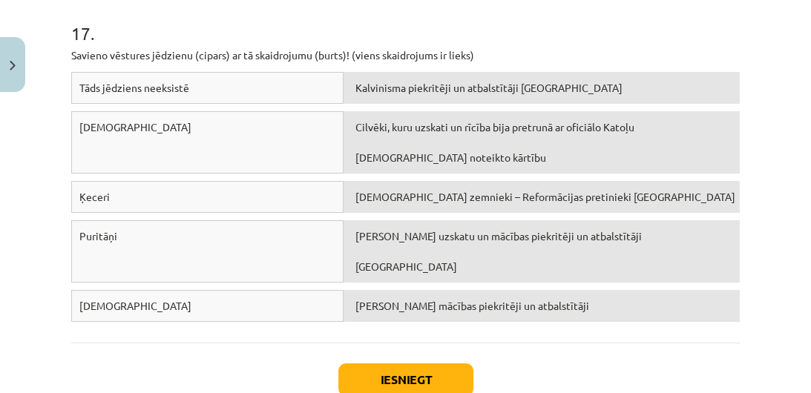
click at [394, 299] on span "Mārtiņa Lutera mācības piekritēji un atbalstītāji" at bounding box center [472, 305] width 234 height 13
click at [189, 152] on div "Luterāņi" at bounding box center [207, 142] width 272 height 62
click at [439, 299] on span "Mārtiņa Lutera mācības piekritēji un atbalstītāji" at bounding box center [472, 305] width 234 height 13
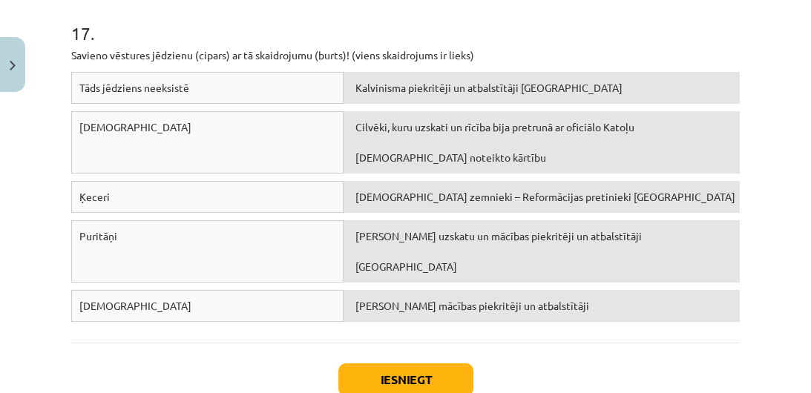
click at [439, 299] on span "Mārtiņa Lutera mācības piekritēji un atbalstītāji" at bounding box center [472, 305] width 234 height 13
click at [181, 135] on div "Luterāņi" at bounding box center [207, 142] width 272 height 62
click at [183, 135] on div "Luterāņi" at bounding box center [207, 142] width 272 height 62
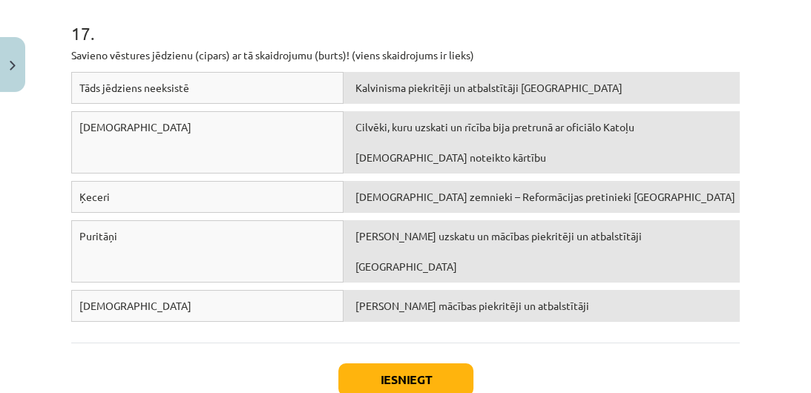
drag, startPoint x: 248, startPoint y: 392, endPoint x: 408, endPoint y: 60, distance: 368.4
click at [244, 373] on div "Iesniegt Aizvērt" at bounding box center [405, 395] width 669 height 104
click at [255, 140] on div "Luterāņi" at bounding box center [207, 142] width 272 height 62
click at [389, 299] on span "Mārtiņa Lutera mācības piekritēji un atbalstītāji" at bounding box center [472, 305] width 234 height 13
click at [140, 140] on div "Luterāņi" at bounding box center [207, 142] width 272 height 62
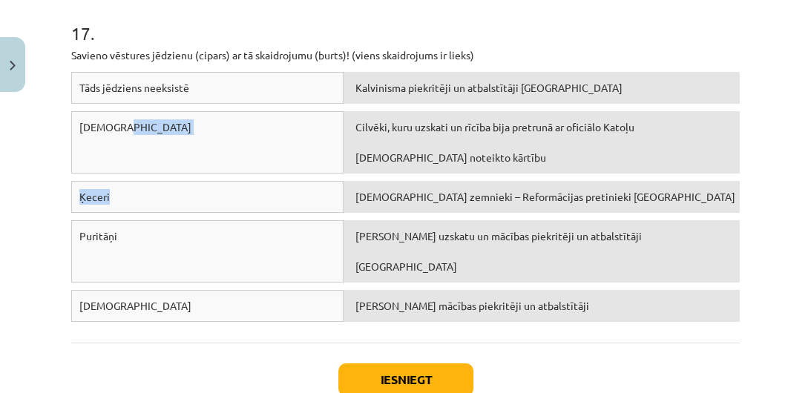
drag, startPoint x: 145, startPoint y: 142, endPoint x: 314, endPoint y: 190, distance: 175.0
click at [314, 190] on div "Tāds jēdziens neeksistē Kalvinisma piekritēji un atbalstītāji Anglijā Luterāņi …" at bounding box center [405, 201] width 669 height 258
click at [375, 239] on span "Žana Kalvina uzskatu un mācības piekritēji un atbalstītāji Francijā" at bounding box center [498, 251] width 286 height 44
click at [137, 343] on div "Iesniegt Aizvērt" at bounding box center [405, 395] width 669 height 104
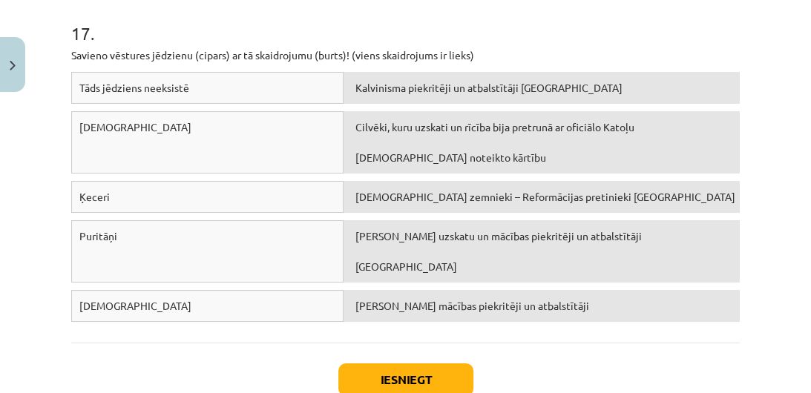
drag, startPoint x: 453, startPoint y: 282, endPoint x: 538, endPoint y: 353, distance: 110.6
click at [538, 353] on div "Iesniegt Aizvērt" at bounding box center [405, 395] width 669 height 104
click at [118, 134] on div "Luterāņi" at bounding box center [207, 142] width 272 height 62
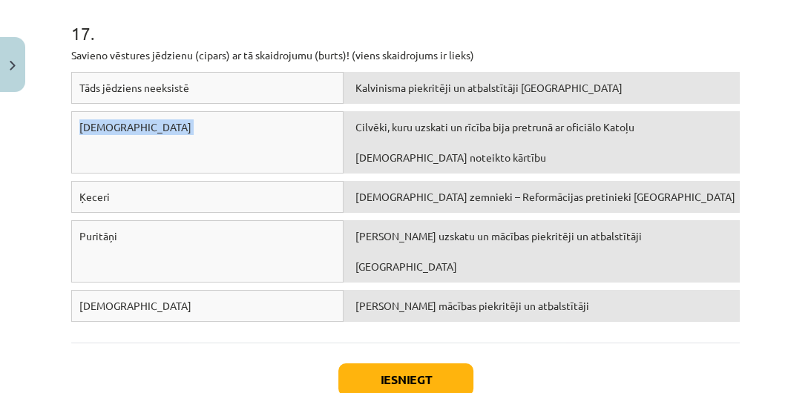
click at [118, 134] on div "Luterāņi" at bounding box center [207, 142] width 272 height 62
drag, startPoint x: 119, startPoint y: 128, endPoint x: 80, endPoint y: 128, distance: 39.3
click at [80, 128] on div "Luterāņi" at bounding box center [207, 142] width 272 height 62
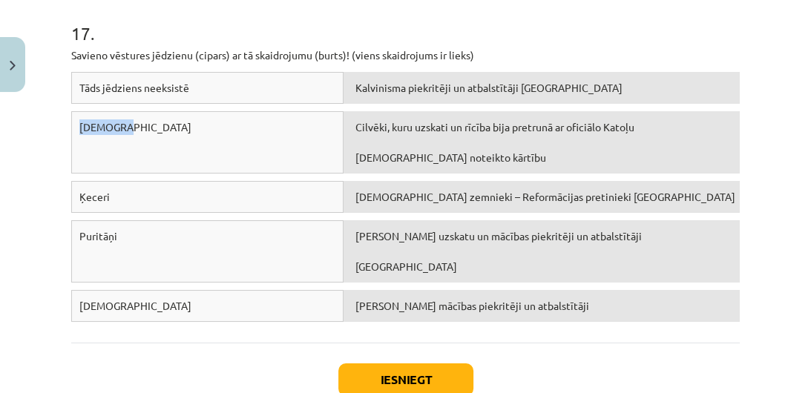
click at [399, 299] on span "Mārtiņa Lutera mācības piekritēji un atbalstītāji" at bounding box center [472, 305] width 234 height 13
click at [396, 299] on span "Mārtiņa Lutera mācības piekritēji un atbalstītāji" at bounding box center [472, 305] width 234 height 13
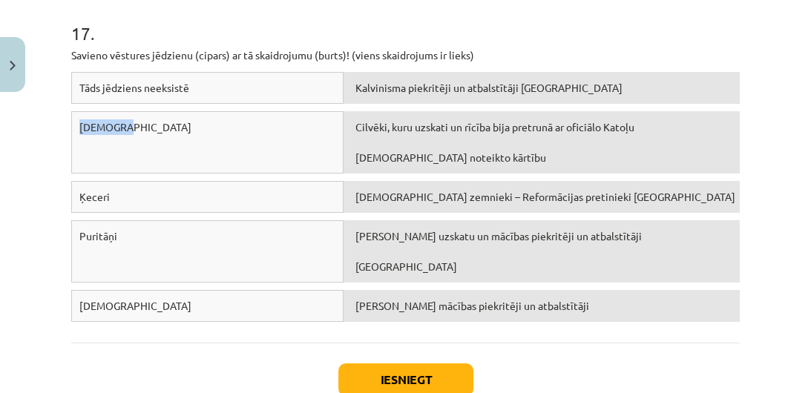
click at [396, 299] on span "Mārtiņa Lutera mācības piekritēji un atbalstītāji" at bounding box center [472, 305] width 234 height 13
click at [416, 299] on span "Mārtiņa Lutera mācības piekritēji un atbalstītāji" at bounding box center [472, 305] width 234 height 13
click at [174, 131] on div "Luterāņi" at bounding box center [207, 142] width 272 height 62
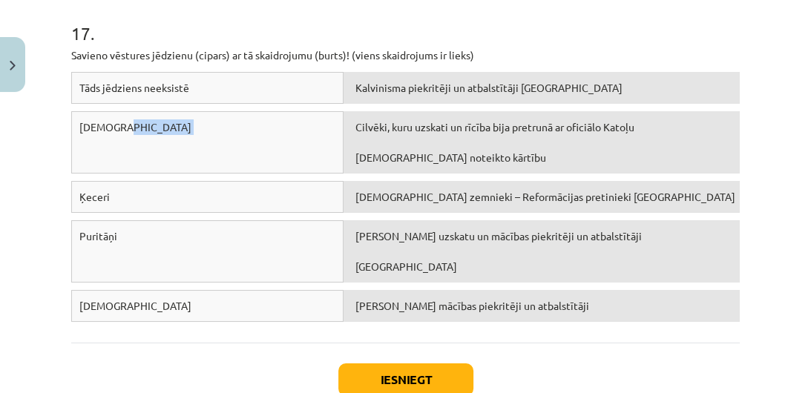
click at [174, 131] on div "Luterāņi" at bounding box center [207, 142] width 272 height 62
click at [172, 131] on div "Luterāņi" at bounding box center [207, 142] width 272 height 62
click at [482, 299] on span "Mārtiņa Lutera mācības piekritēji un atbalstītāji" at bounding box center [472, 305] width 234 height 13
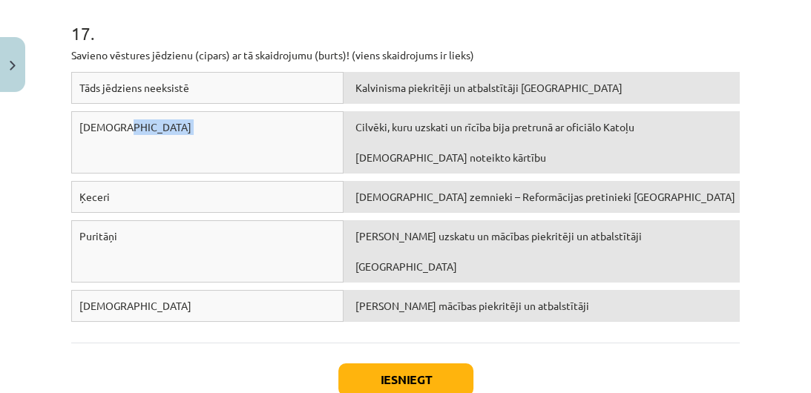
click at [482, 299] on span "Mārtiņa Lutera mācības piekritēji un atbalstītāji" at bounding box center [472, 305] width 234 height 13
drag, startPoint x: 154, startPoint y: 234, endPoint x: 172, endPoint y: 117, distance: 118.6
click at [172, 117] on div "Tāds jēdziens neeksistē Kalvinisma piekritēji un atbalstītāji Anglijā Luterāņi …" at bounding box center [405, 201] width 669 height 258
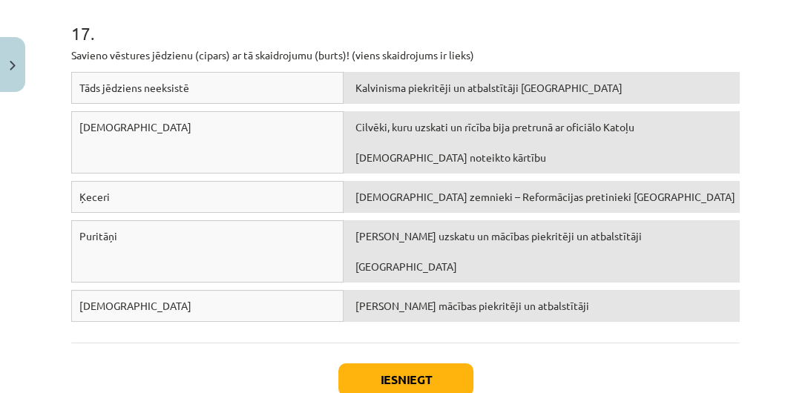
click at [22, 169] on div "Mācību tēma: Latvijas un pasaules vēstures 8. klases 1. ieskaites mācību materi…" at bounding box center [405, 196] width 811 height 393
click at [173, 137] on div "Luterāņi" at bounding box center [207, 142] width 272 height 62
click at [359, 299] on span "Mārtiņa Lutera mācības piekritēji un atbalstītāji" at bounding box center [472, 305] width 234 height 13
click at [392, 299] on span "Mārtiņa Lutera mācības piekritēji un atbalstītāji" at bounding box center [472, 305] width 234 height 13
click at [365, 299] on span "Mārtiņa Lutera mācības piekritēji un atbalstītāji" at bounding box center [472, 305] width 234 height 13
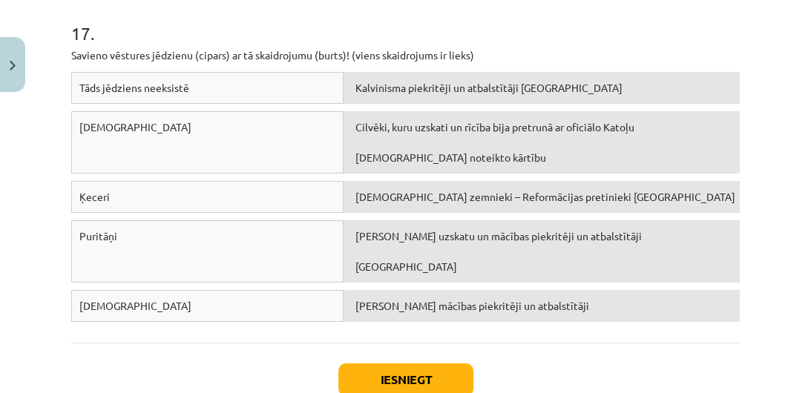
click at [365, 299] on span "Mārtiņa Lutera mācības piekritēji un atbalstītāji" at bounding box center [472, 305] width 234 height 13
drag, startPoint x: 93, startPoint y: 145, endPoint x: 84, endPoint y: 137, distance: 12.6
click at [84, 137] on div "Luterāņi" at bounding box center [207, 142] width 272 height 62
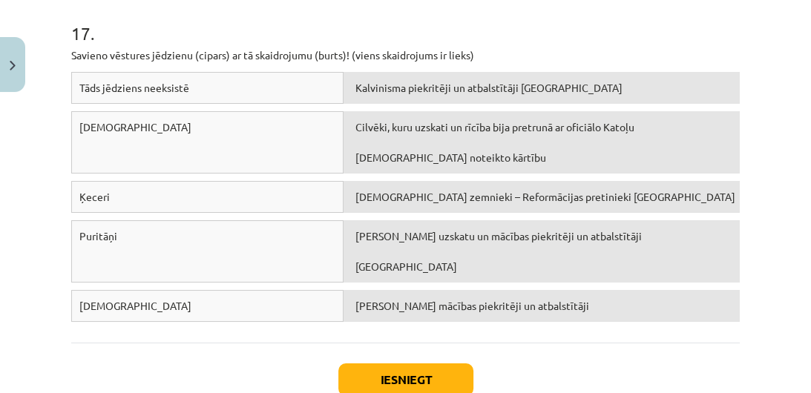
click at [98, 125] on span "Luterāņi" at bounding box center [135, 126] width 112 height 13
click at [99, 125] on span "Luterāņi" at bounding box center [135, 126] width 112 height 13
drag, startPoint x: 99, startPoint y: 125, endPoint x: 179, endPoint y: 147, distance: 83.0
click at [229, 154] on div "Luterāņi" at bounding box center [207, 142] width 272 height 62
drag, startPoint x: 208, startPoint y: 160, endPoint x: 187, endPoint y: 154, distance: 21.6
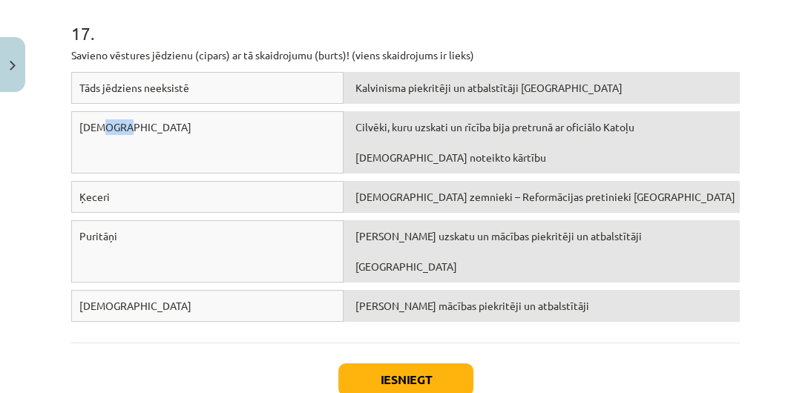
click at [207, 160] on div "Luterāņi" at bounding box center [207, 142] width 272 height 62
click at [126, 133] on div "Luterāņi" at bounding box center [207, 142] width 272 height 62
click at [127, 134] on div "Luterāņi" at bounding box center [207, 142] width 272 height 62
click at [128, 134] on div "Luterāņi" at bounding box center [207, 142] width 272 height 62
drag, startPoint x: 79, startPoint y: 124, endPoint x: 113, endPoint y: 128, distance: 33.6
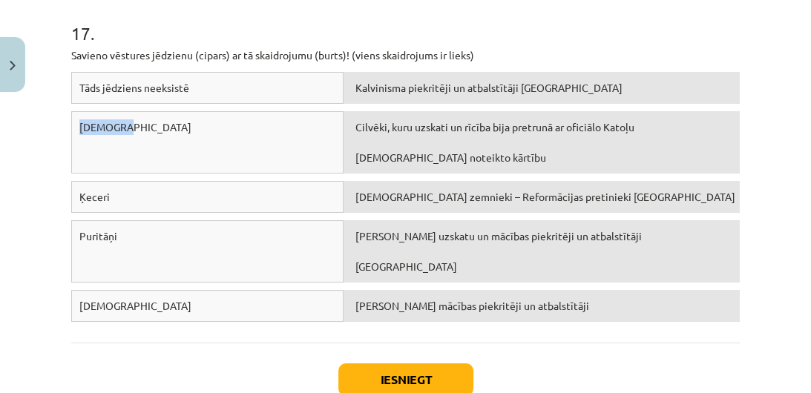
click at [119, 131] on div "Luterāņi" at bounding box center [207, 142] width 272 height 62
click at [401, 364] on button "Iesniegt" at bounding box center [405, 380] width 135 height 33
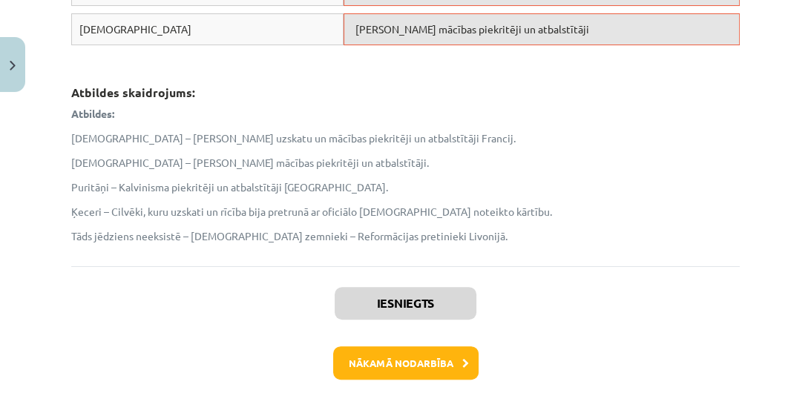
scroll to position [4313, 0]
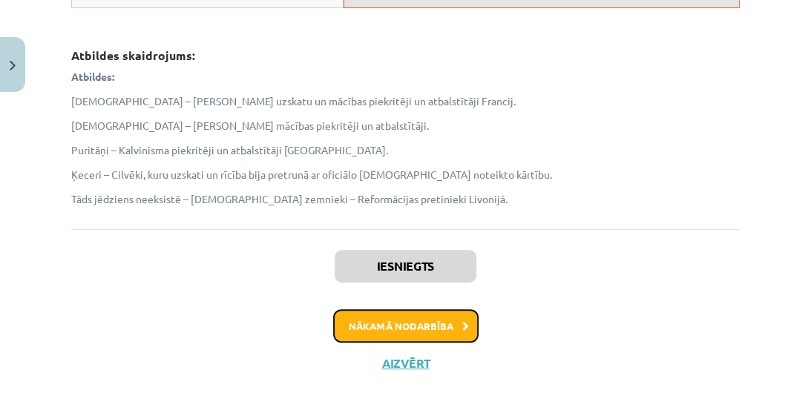
click at [417, 309] on button "Nākamā nodarbība" at bounding box center [405, 326] width 145 height 34
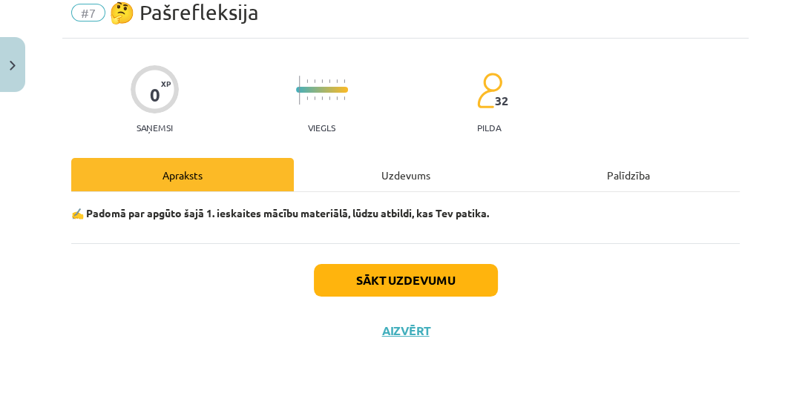
scroll to position [37, 0]
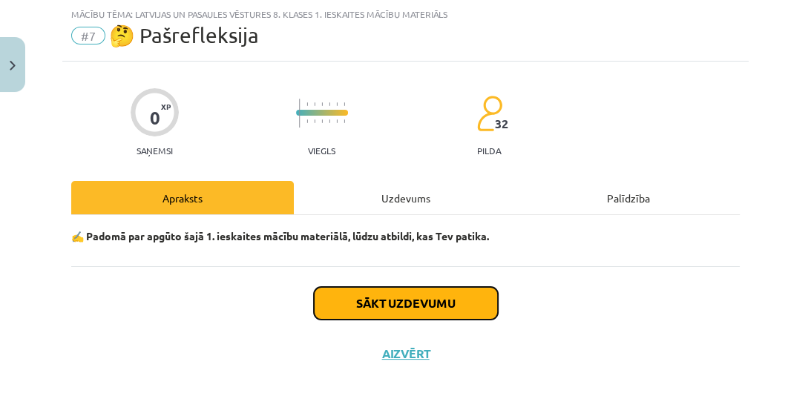
click at [417, 296] on button "Sākt uzdevumu" at bounding box center [406, 303] width 184 height 33
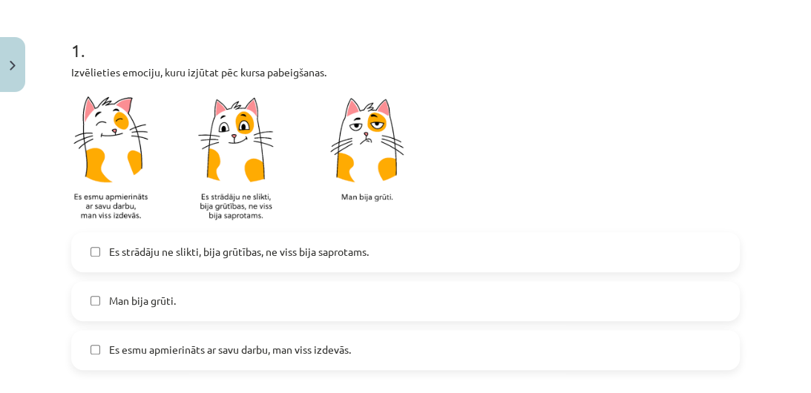
scroll to position [316, 0]
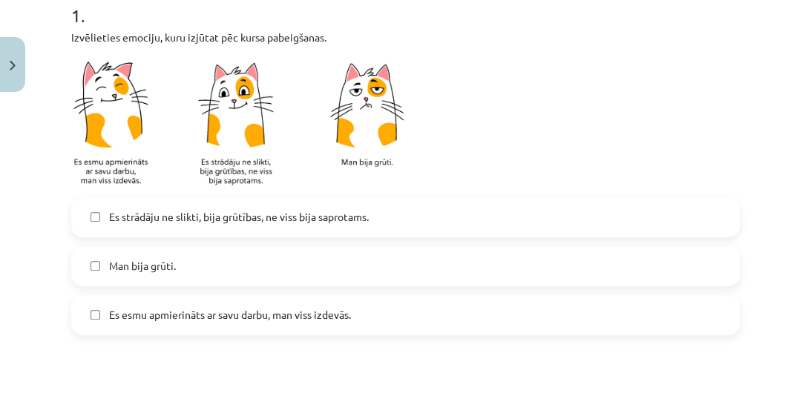
click at [162, 217] on span "Es strādāju ne slikti, bija grūtības, ne viss bija saprotams." at bounding box center [239, 217] width 260 height 16
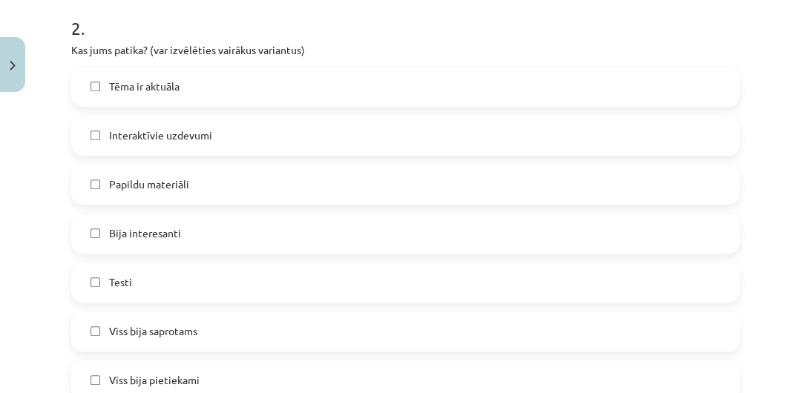
scroll to position [695, 0]
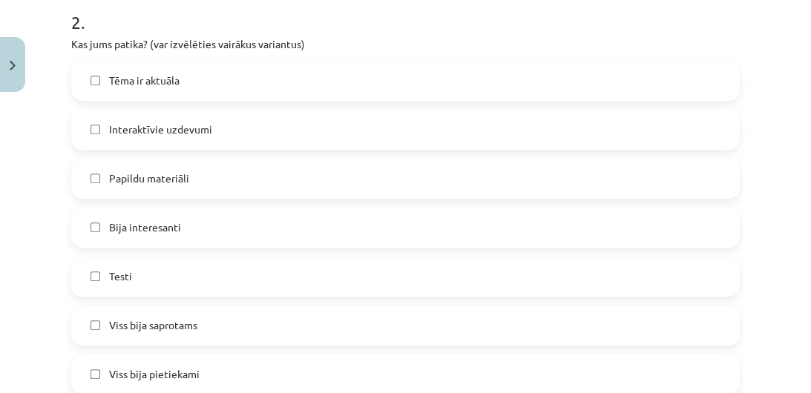
drag, startPoint x: 167, startPoint y: 228, endPoint x: 128, endPoint y: 243, distance: 41.6
click at [165, 229] on span "Bija interesanti" at bounding box center [145, 228] width 72 height 16
click at [121, 270] on span "Testi" at bounding box center [120, 277] width 23 height 16
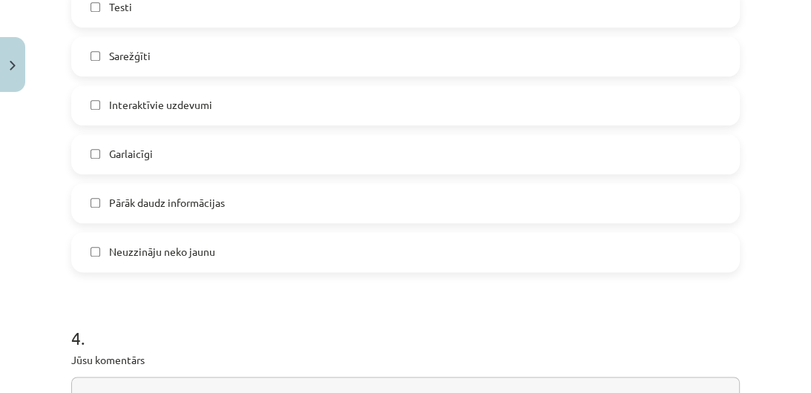
scroll to position [1259, 0]
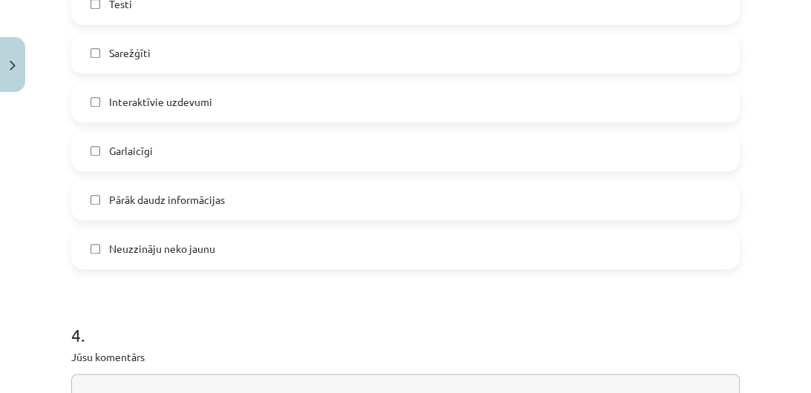
click at [230, 99] on label "Interaktīvie uzdevumi" at bounding box center [406, 102] width 666 height 37
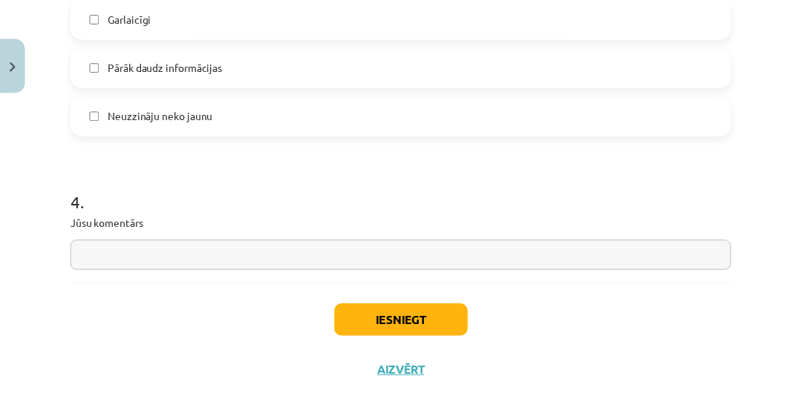
scroll to position [1433, 0]
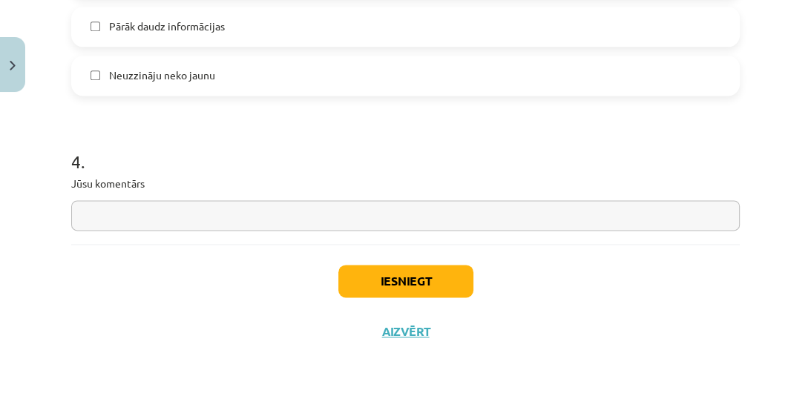
click at [425, 215] on input "text" at bounding box center [405, 215] width 669 height 30
type input "**********"
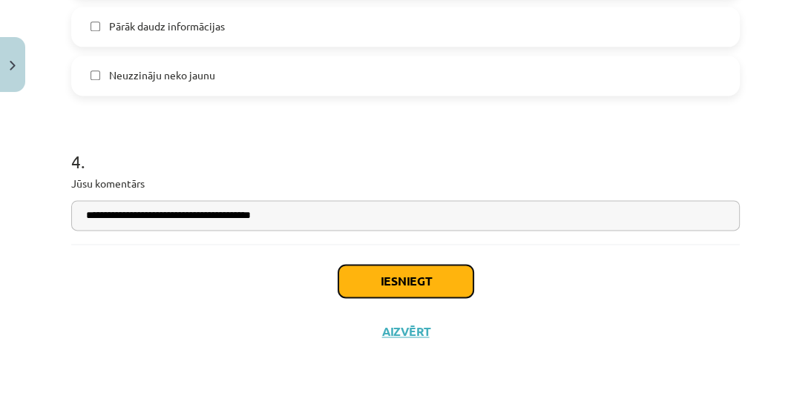
click at [396, 281] on button "Iesniegt" at bounding box center [405, 281] width 135 height 33
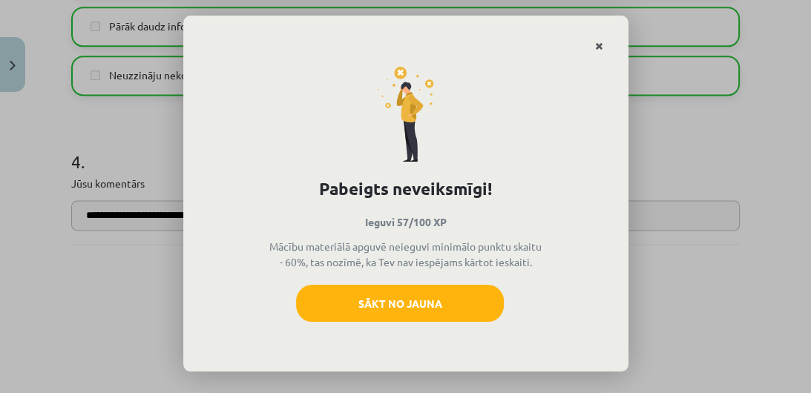
click at [599, 42] on icon "Close" at bounding box center [599, 47] width 8 height 10
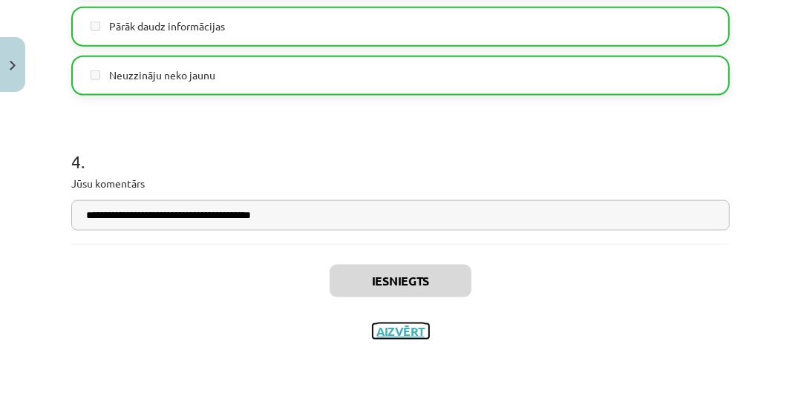
click at [391, 330] on button "Aizvērt" at bounding box center [401, 331] width 56 height 15
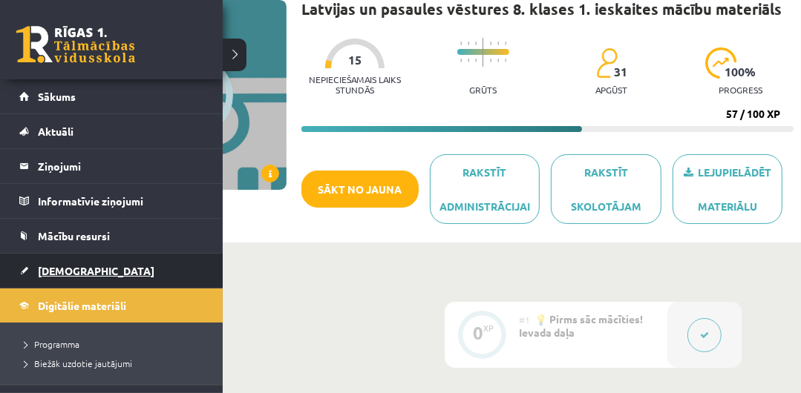
click at [70, 274] on span "[DEMOGRAPHIC_DATA]" at bounding box center [96, 270] width 117 height 13
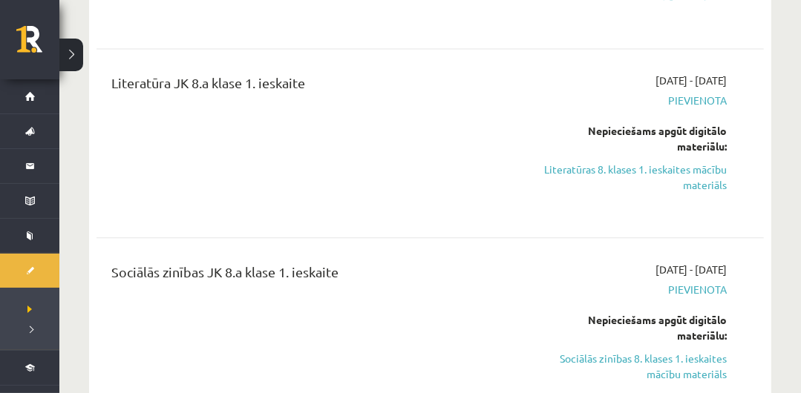
scroll to position [2403, 0]
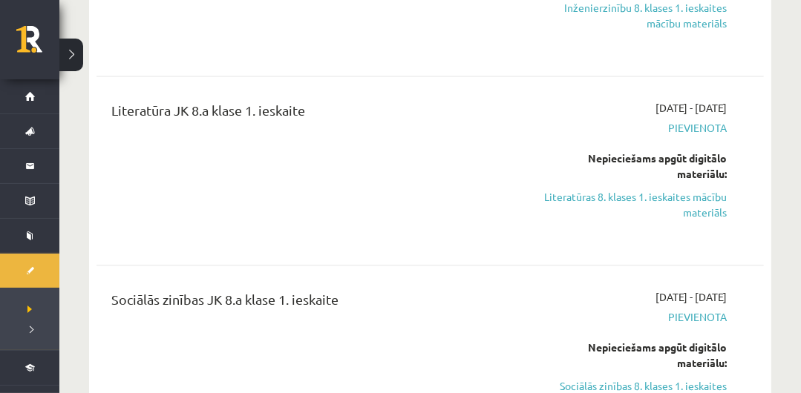
drag, startPoint x: 799, startPoint y: 67, endPoint x: 803, endPoint y: 75, distance: 9.0
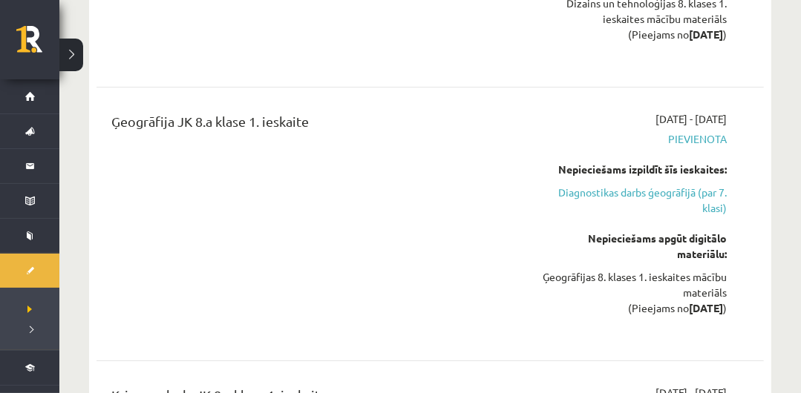
scroll to position [3504, 0]
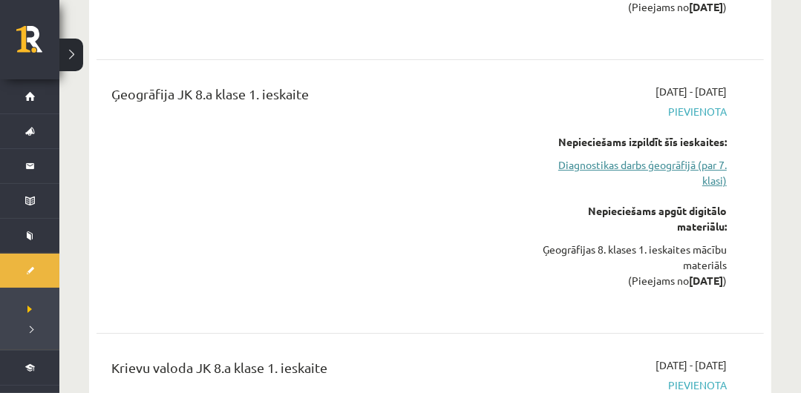
click at [682, 160] on link "Diagnostikas darbs ģeogrāfijā (par 7. klasi)" at bounding box center [632, 172] width 190 height 31
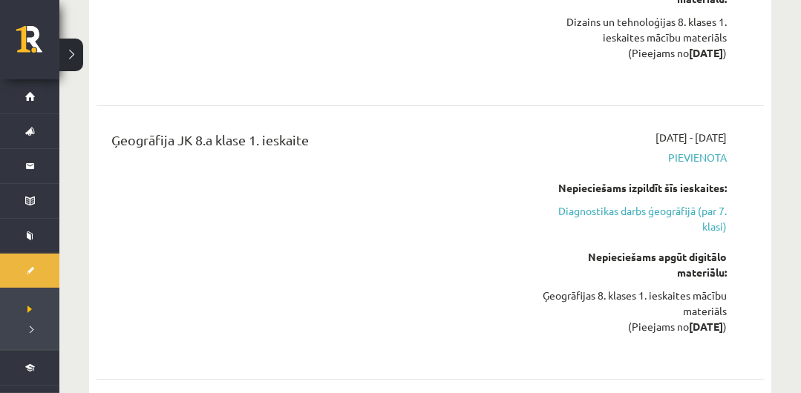
scroll to position [3485, 0]
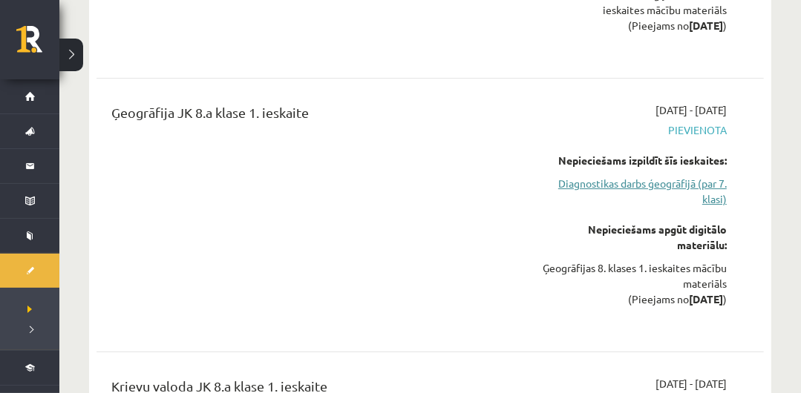
click at [692, 186] on link "Diagnostikas darbs ģeogrāfijā (par 7. klasi)" at bounding box center [632, 191] width 190 height 31
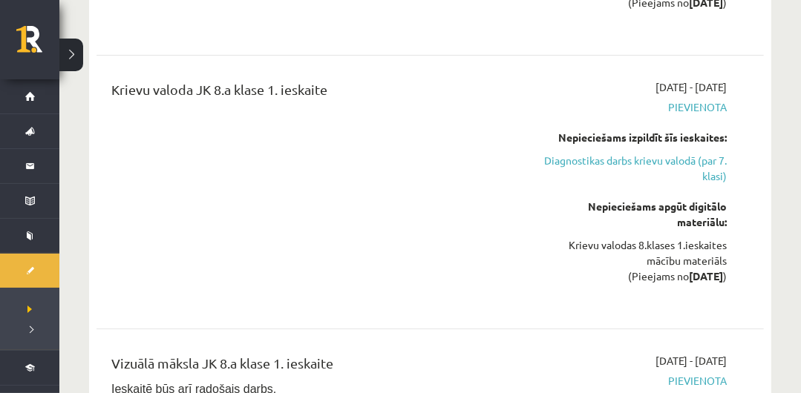
scroll to position [3835, 0]
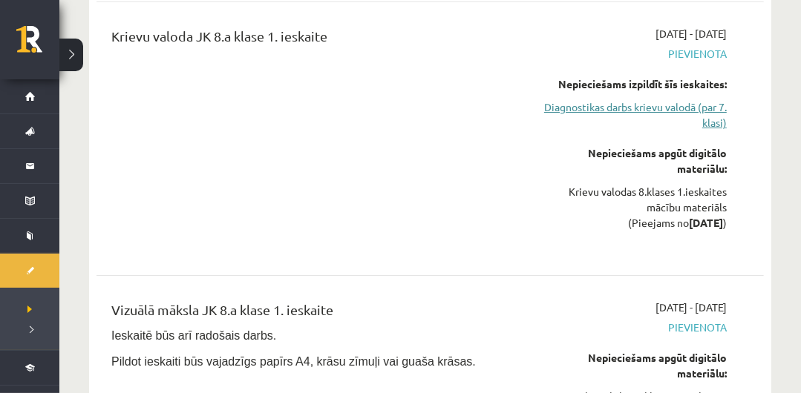
click at [673, 110] on link "Diagnostikas darbs krievu valodā (par 7. klasi)" at bounding box center [632, 114] width 190 height 31
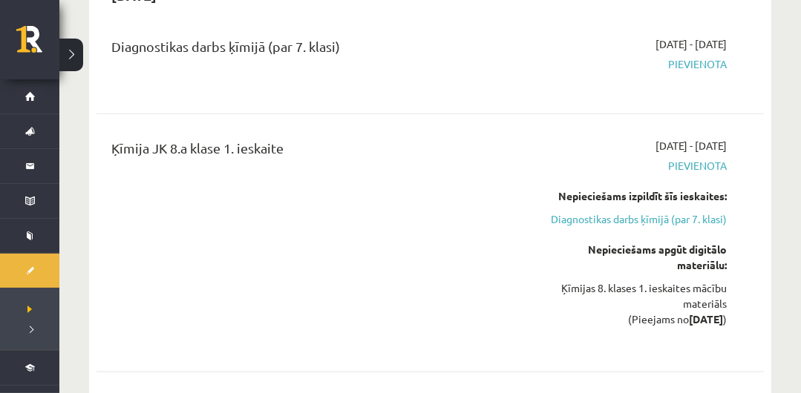
scroll to position [4450, 0]
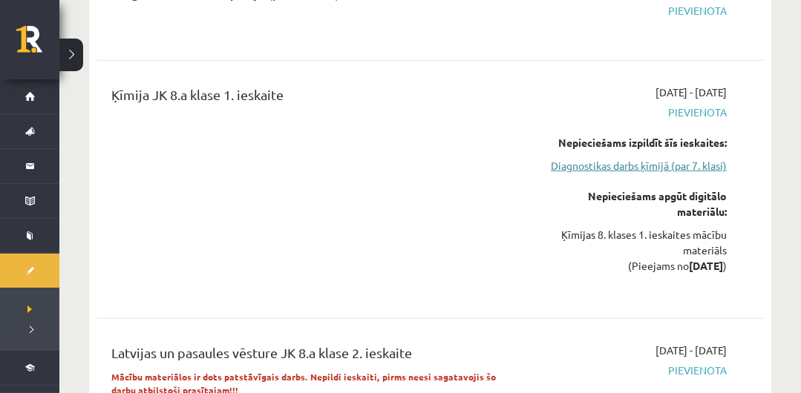
click at [703, 165] on link "Diagnostikas darbs ķīmijā (par 7. klasi)" at bounding box center [632, 166] width 190 height 16
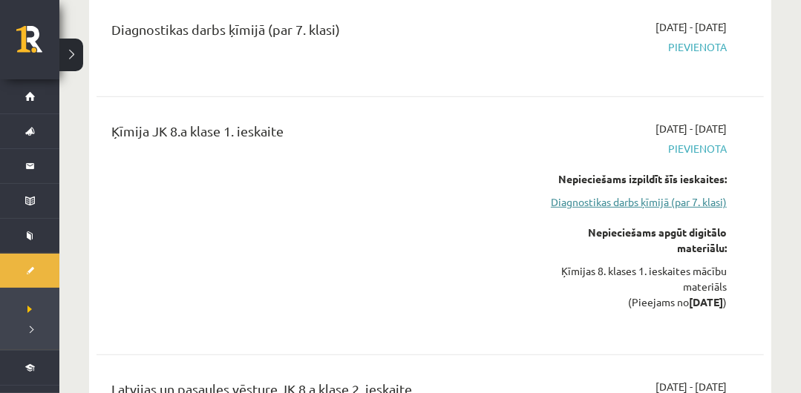
click at [698, 194] on link "Diagnostikas darbs ķīmijā (par 7. klasi)" at bounding box center [632, 202] width 190 height 16
click at [709, 201] on link "Diagnostikas darbs ķīmijā (par 7. klasi)" at bounding box center [632, 202] width 190 height 16
click at [677, 199] on link "Diagnostikas darbs ķīmijā (par 7. klasi)" at bounding box center [632, 202] width 190 height 16
click at [697, 200] on link "Diagnostikas darbs ķīmijā (par 7. klasi)" at bounding box center [632, 202] width 190 height 16
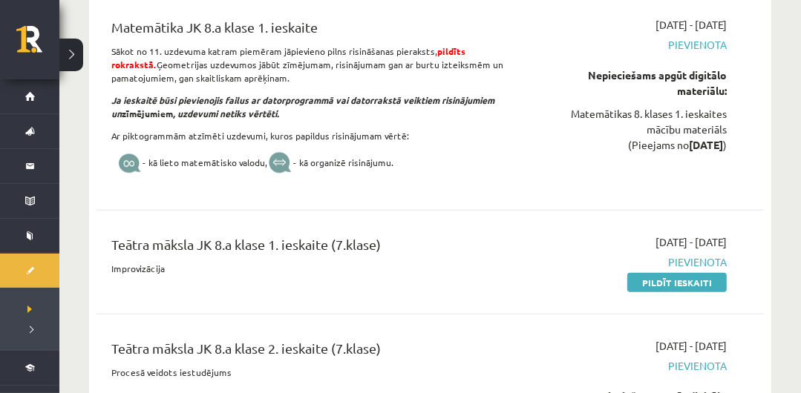
scroll to position [5035, 0]
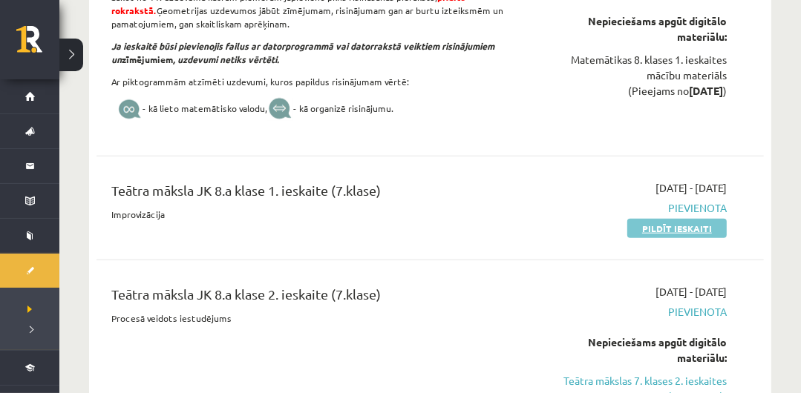
click at [695, 220] on link "Pildīt ieskaiti" at bounding box center [676, 228] width 99 height 19
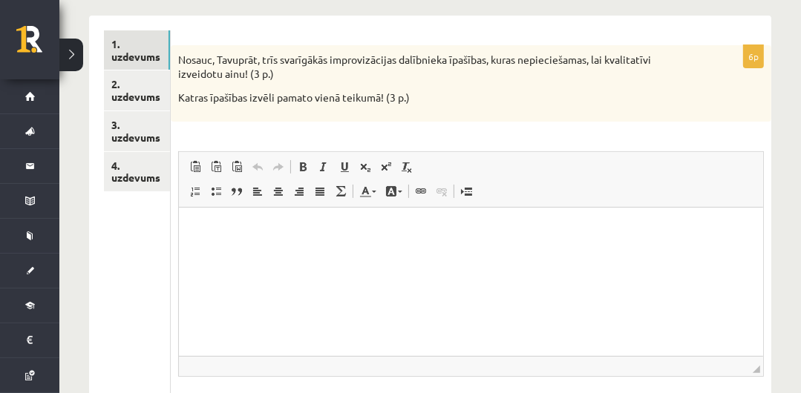
scroll to position [260, 0]
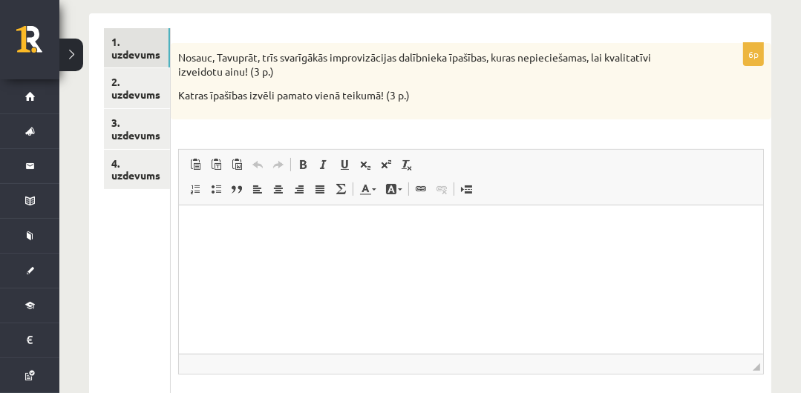
click at [396, 228] on p "Bagātinātā teksta redaktors, wiswyg-editor-user-answer-47433776899300" at bounding box center [471, 228] width 554 height 16
click at [335, 247] on p "**********" at bounding box center [470, 253] width 553 height 16
click at [278, 283] on html "**********" at bounding box center [471, 252] width 584 height 95
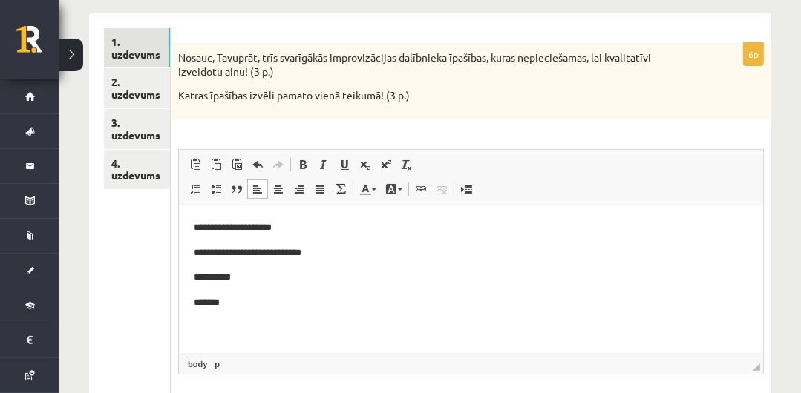
click at [466, 284] on p "**********" at bounding box center [470, 277] width 553 height 16
click at [247, 304] on p "*******" at bounding box center [470, 303] width 553 height 16
click at [258, 284] on p "**********" at bounding box center [470, 277] width 553 height 16
click at [343, 258] on p "**********" at bounding box center [470, 253] width 553 height 16
click at [346, 231] on p "**********" at bounding box center [470, 228] width 553 height 16
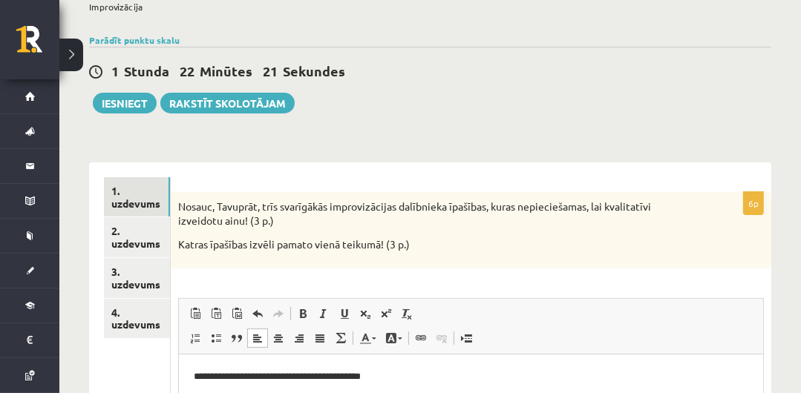
scroll to position [113, 0]
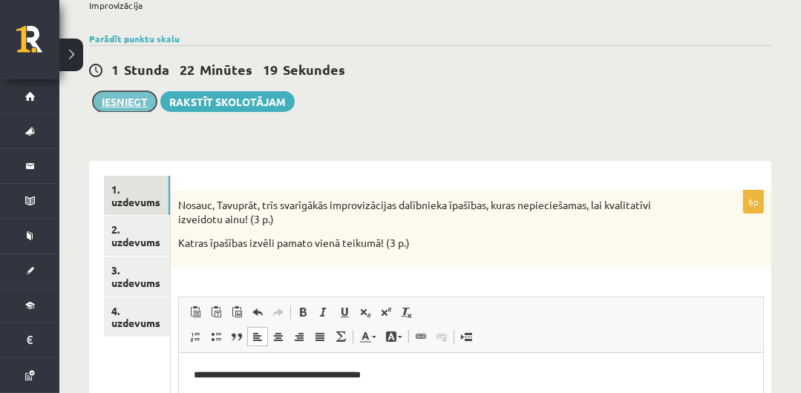
click at [123, 99] on button "Iesniegt" at bounding box center [125, 101] width 64 height 21
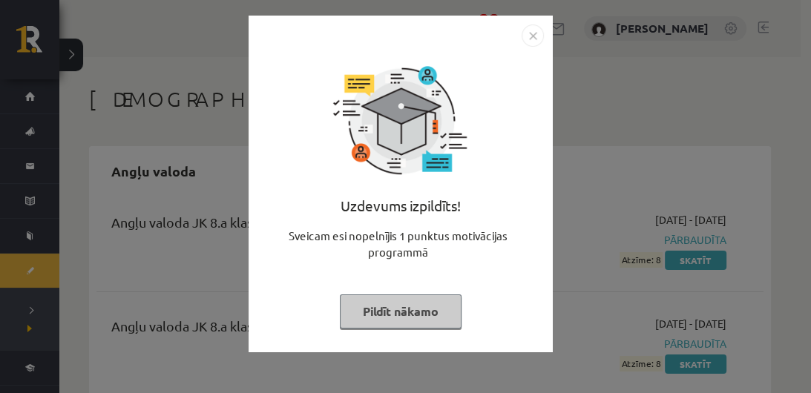
click at [481, 282] on div "Uzdevums izpildīts! Sveicam esi nopelnījis 1 punktus motivācijas programmā Pild…" at bounding box center [401, 195] width 286 height 297
click at [416, 312] on button "Pildīt nākamo" at bounding box center [401, 312] width 122 height 34
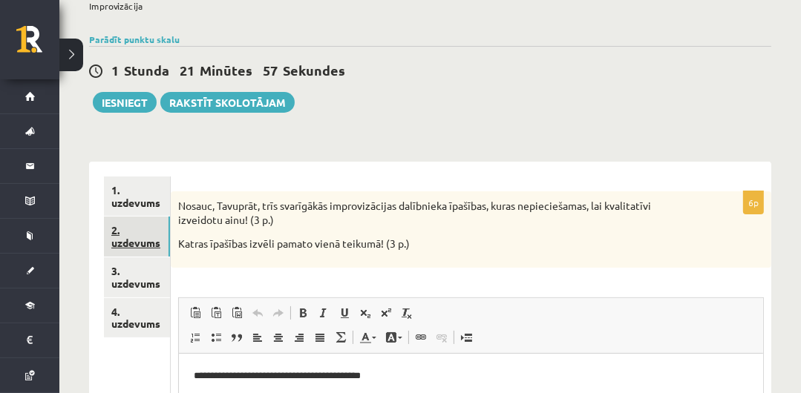
click at [133, 233] on link "2. uzdevums" at bounding box center [137, 237] width 66 height 40
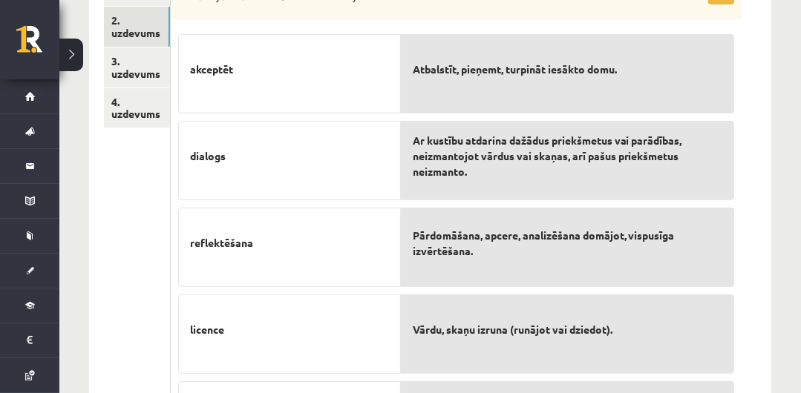
scroll to position [324, 0]
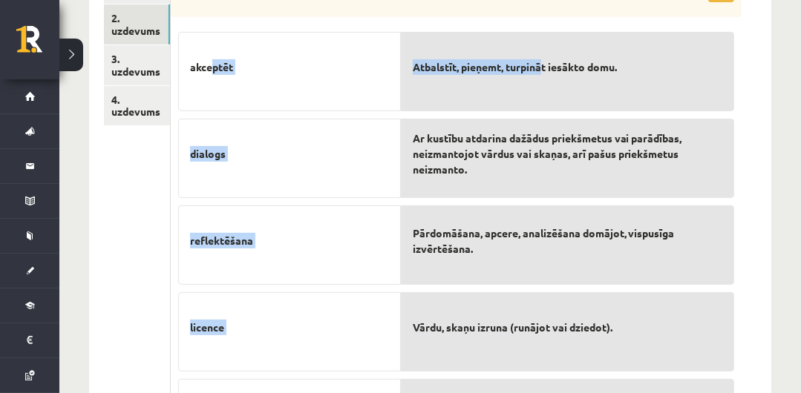
drag, startPoint x: 213, startPoint y: 65, endPoint x: 531, endPoint y: 89, distance: 319.3
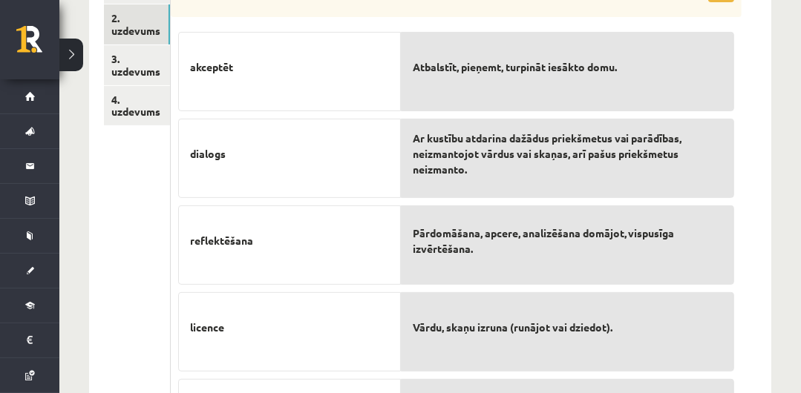
click at [528, 89] on p "Atbalstīt, pieņemt, turpināt iesākto domu." at bounding box center [567, 67] width 309 height 47
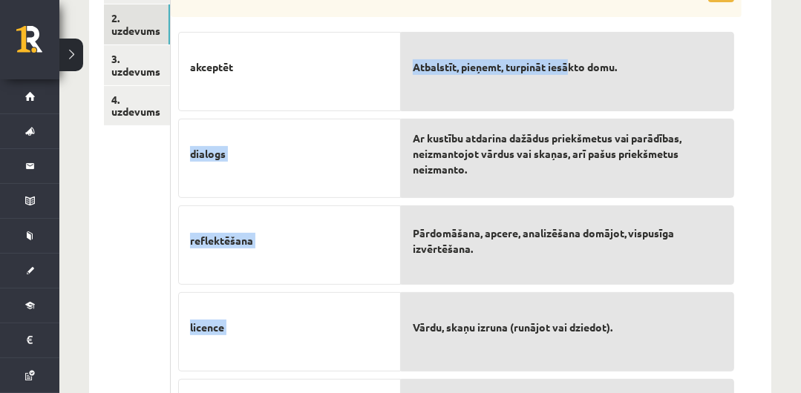
drag, startPoint x: 361, startPoint y: 74, endPoint x: 580, endPoint y: 44, distance: 221.0
click at [300, 86] on p "akceptēt" at bounding box center [289, 67] width 199 height 47
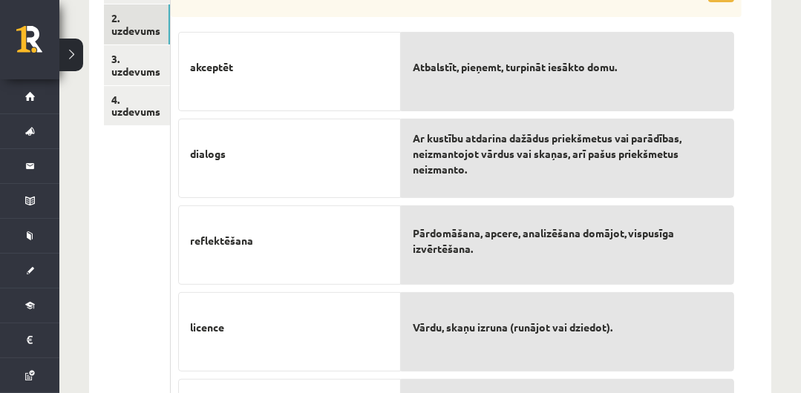
click at [300, 86] on p "akceptēt" at bounding box center [289, 67] width 199 height 47
click at [279, 71] on p "akceptēt" at bounding box center [289, 67] width 199 height 47
click at [495, 86] on p "Atbalstīt, pieņemt, turpināt iesākto domu." at bounding box center [567, 67] width 309 height 47
drag, startPoint x: 192, startPoint y: 65, endPoint x: 240, endPoint y: 63, distance: 47.5
click at [240, 63] on p "akceptēt" at bounding box center [289, 67] width 199 height 47
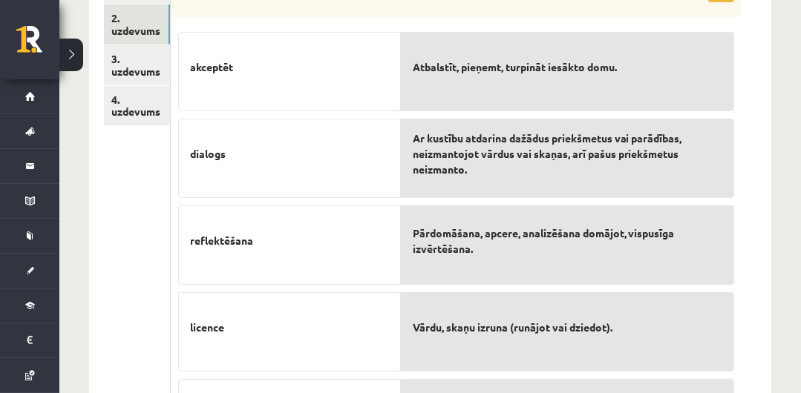
click at [507, 65] on span "Atbalstīt, pieņemt, turpināt iesākto domu." at bounding box center [515, 67] width 204 height 16
click at [128, 51] on link "3. uzdevums" at bounding box center [137, 65] width 66 height 40
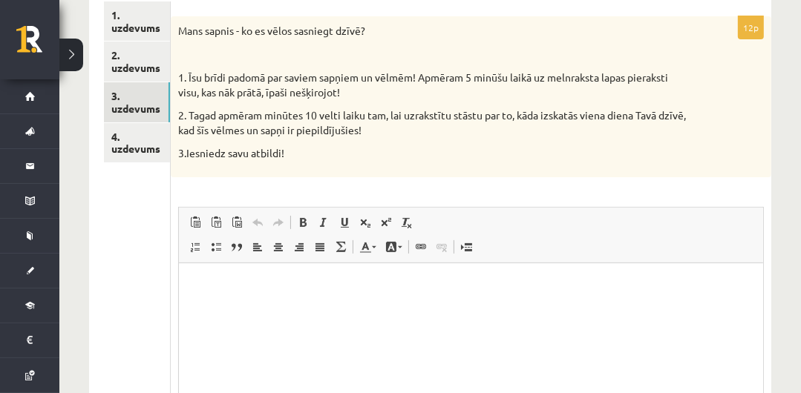
scroll to position [294, 0]
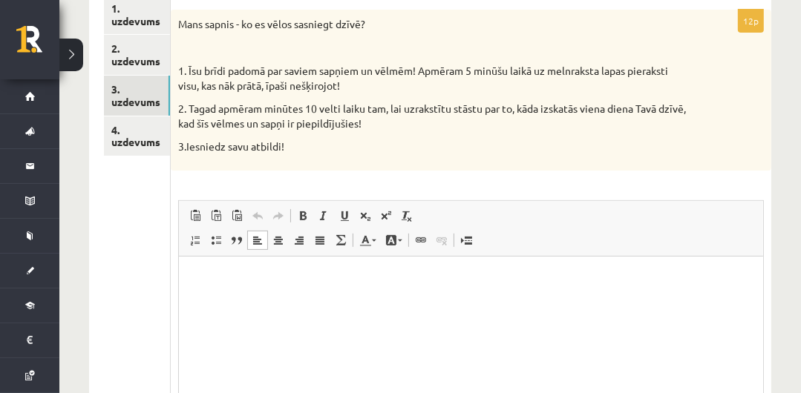
click at [490, 273] on p "Bagātinātā teksta redaktors, wiswyg-editor-user-answer-47433916864280" at bounding box center [471, 279] width 554 height 16
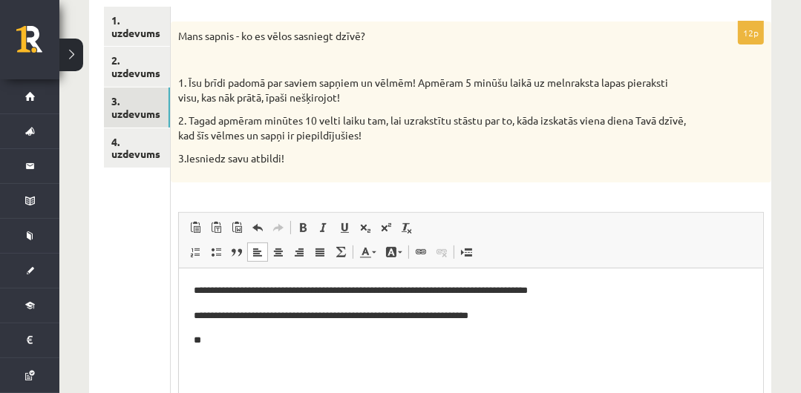
scroll to position [281, 0]
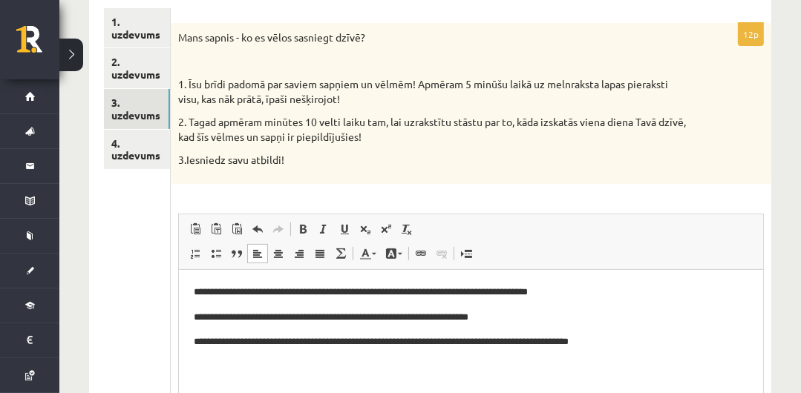
click at [519, 341] on p "**********" at bounding box center [470, 342] width 553 height 16
click at [602, 337] on p "**********" at bounding box center [470, 342] width 553 height 16
click at [229, 343] on p "**********" at bounding box center [470, 342] width 553 height 16
click at [589, 348] on html "**********" at bounding box center [471, 316] width 584 height 95
click at [590, 347] on p "**********" at bounding box center [470, 349] width 553 height 31
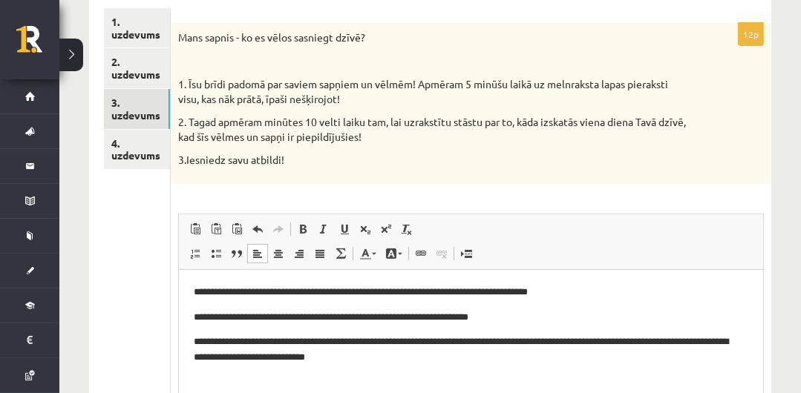
click at [592, 343] on p "**********" at bounding box center [470, 349] width 553 height 31
click at [630, 338] on p "**********" at bounding box center [470, 349] width 553 height 31
click at [700, 345] on p "**********" at bounding box center [470, 349] width 553 height 31
click at [283, 362] on p "**********" at bounding box center [470, 349] width 553 height 31
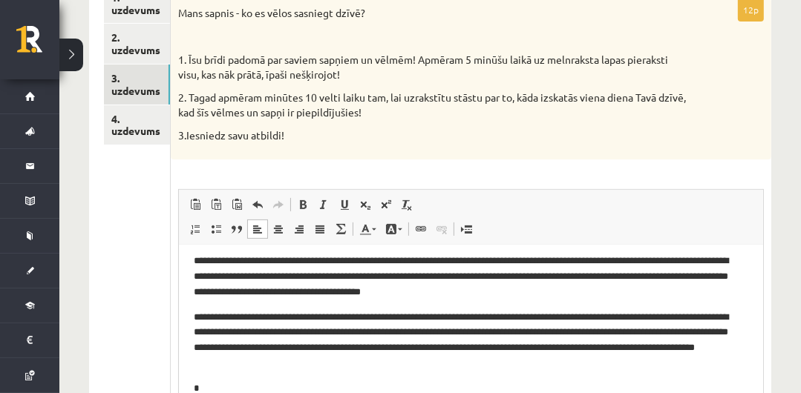
scroll to position [56, 0]
click at [304, 368] on p "**********" at bounding box center [465, 340] width 543 height 62
click at [481, 364] on p "**********" at bounding box center [465, 340] width 543 height 62
click at [304, 363] on p "**********" at bounding box center [465, 340] width 543 height 62
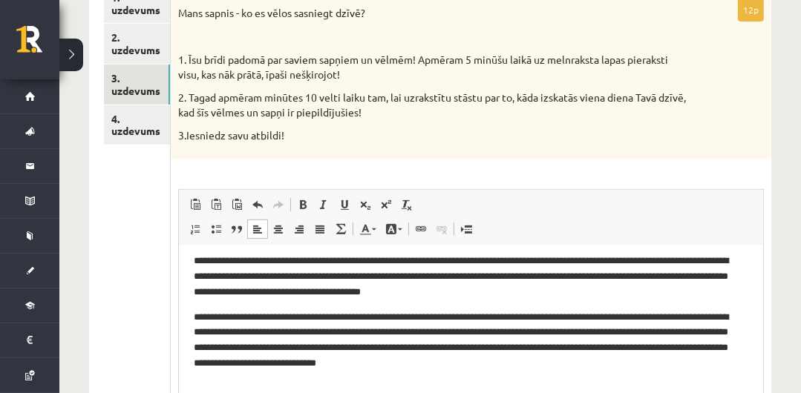
click at [311, 363] on p "**********" at bounding box center [465, 340] width 543 height 62
click at [517, 361] on p "**********" at bounding box center [465, 340] width 543 height 62
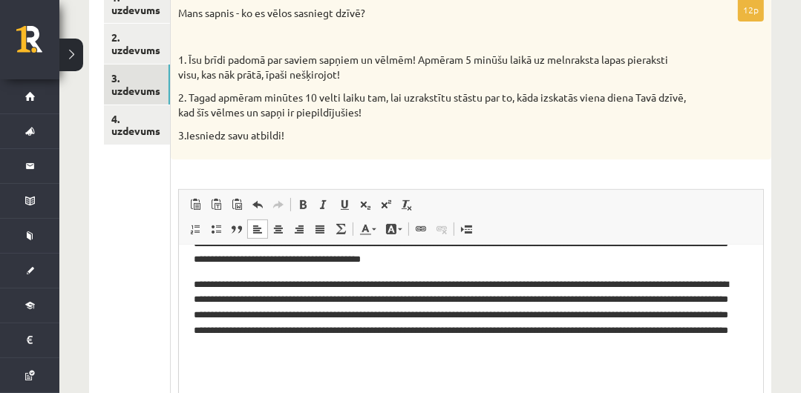
scroll to position [0, 0]
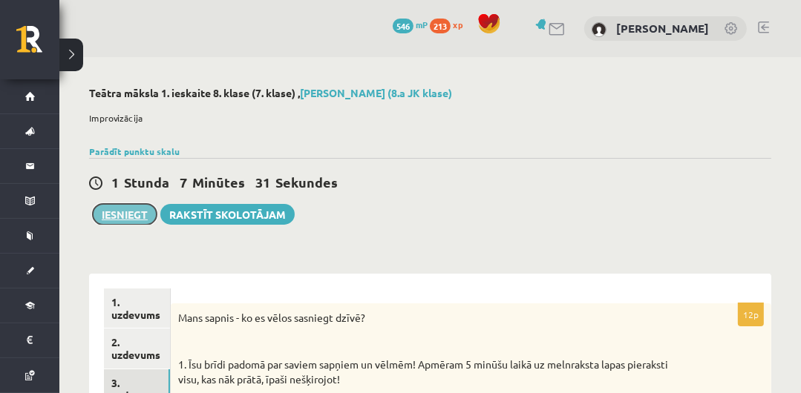
click at [126, 217] on button "Iesniegt" at bounding box center [125, 214] width 64 height 21
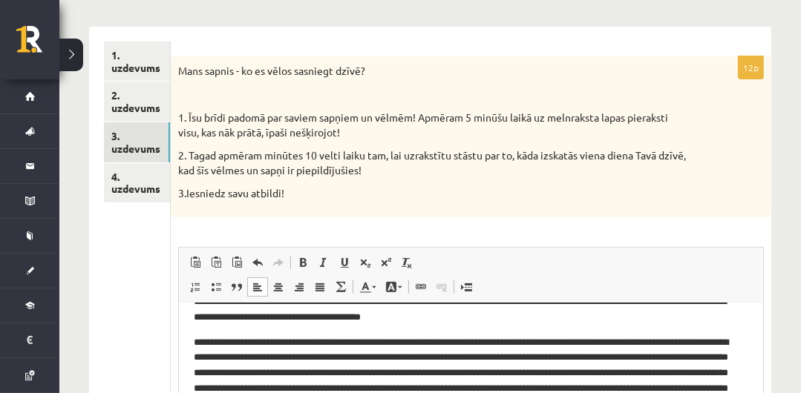
scroll to position [252, 0]
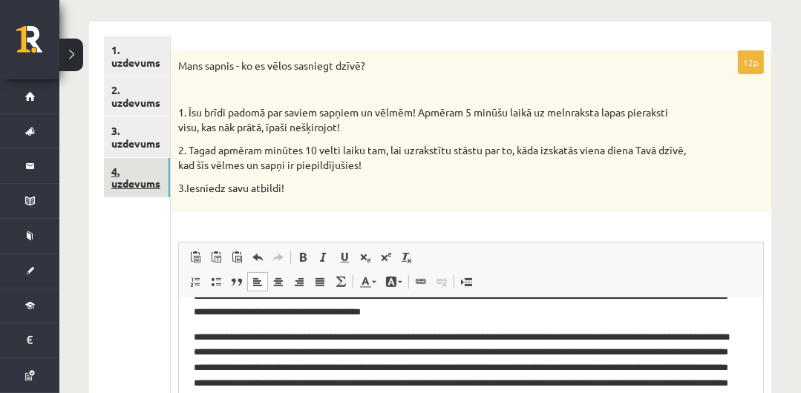
click at [140, 172] on link "4. uzdevums" at bounding box center [137, 178] width 66 height 40
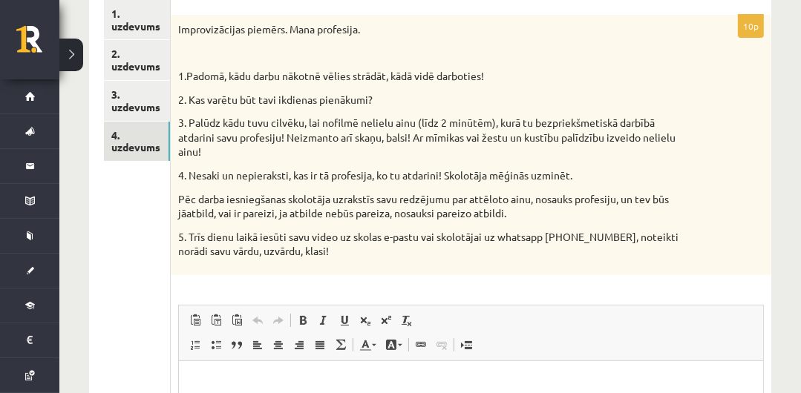
scroll to position [301, 0]
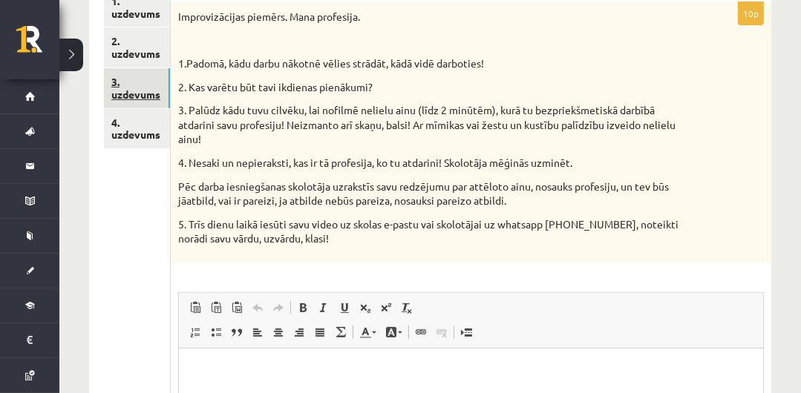
click at [156, 78] on link "3. uzdevums" at bounding box center [137, 88] width 66 height 40
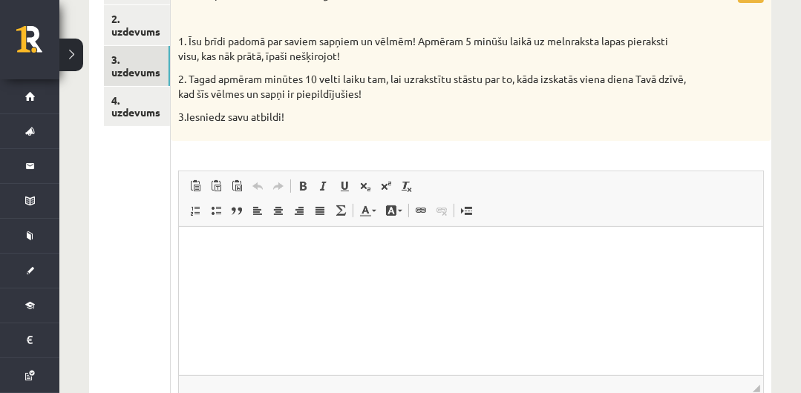
scroll to position [318, 0]
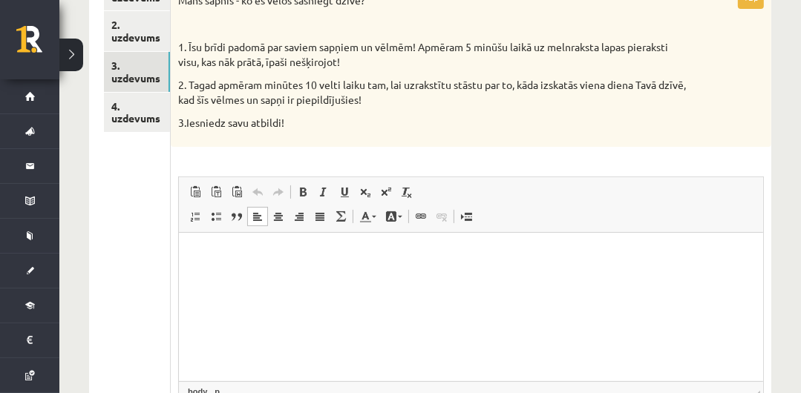
click at [265, 278] on html at bounding box center [471, 254] width 584 height 45
drag, startPoint x: 289, startPoint y: 312, endPoint x: 253, endPoint y: 279, distance: 48.3
click at [253, 278] on html at bounding box center [471, 254] width 584 height 45
click at [352, 278] on html at bounding box center [471, 254] width 584 height 45
drag, startPoint x: 295, startPoint y: 304, endPoint x: 204, endPoint y: 276, distance: 94.8
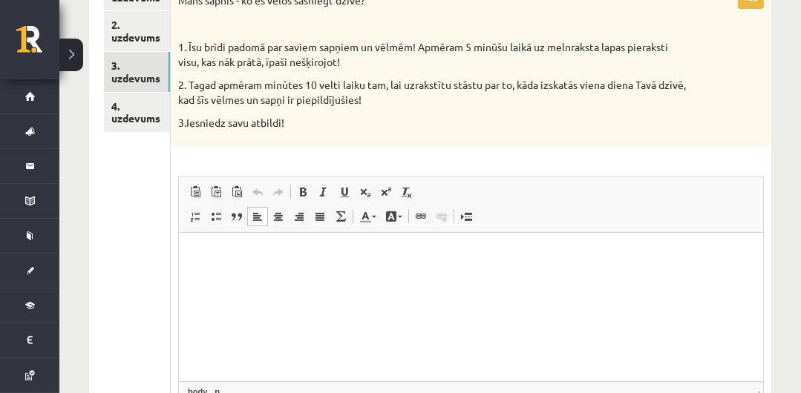
click at [204, 276] on html at bounding box center [471, 254] width 584 height 45
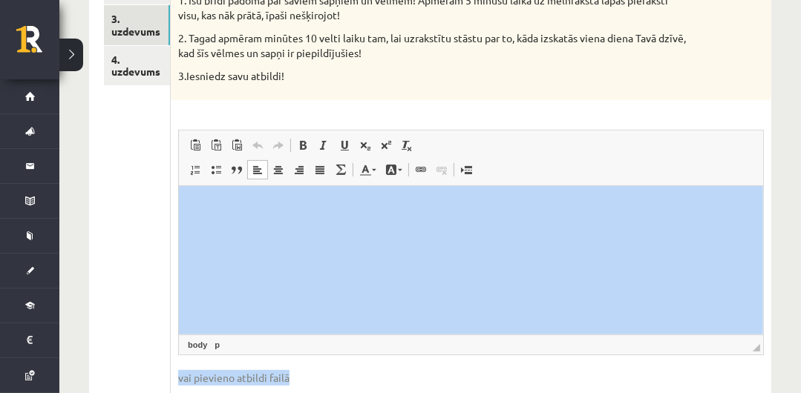
drag, startPoint x: 720, startPoint y: 133, endPoint x: 453, endPoint y: 394, distance: 373.7
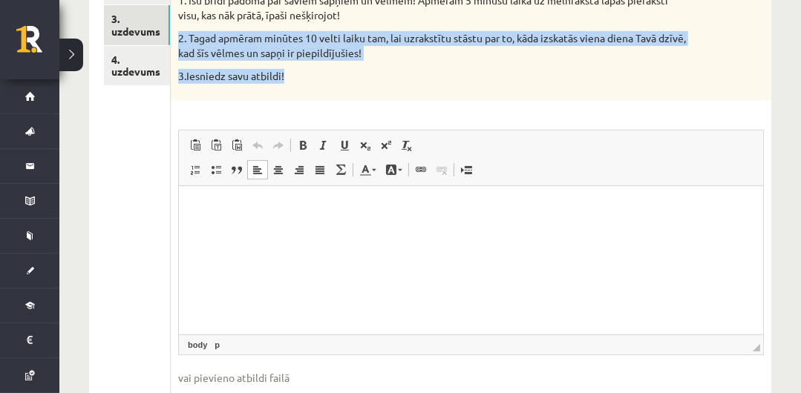
drag, startPoint x: 25, startPoint y: 146, endPoint x: 797, endPoint y: 62, distance: 776.4
click at [797, 62] on div "**********" at bounding box center [429, 173] width 741 height 961
click at [738, 8] on div "Mans sapnis - ko es vēlos sasniegt dzīvē? 1. Īsu brīdi padomā par saviem sapņie…" at bounding box center [471, 19] width 600 height 161
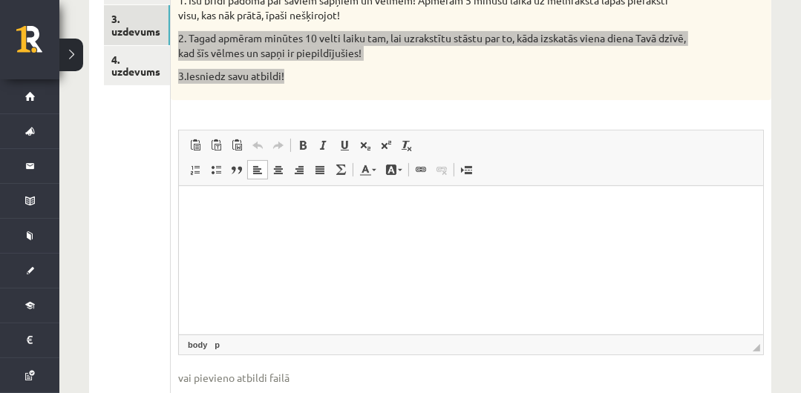
click at [314, 231] on html at bounding box center [471, 208] width 584 height 45
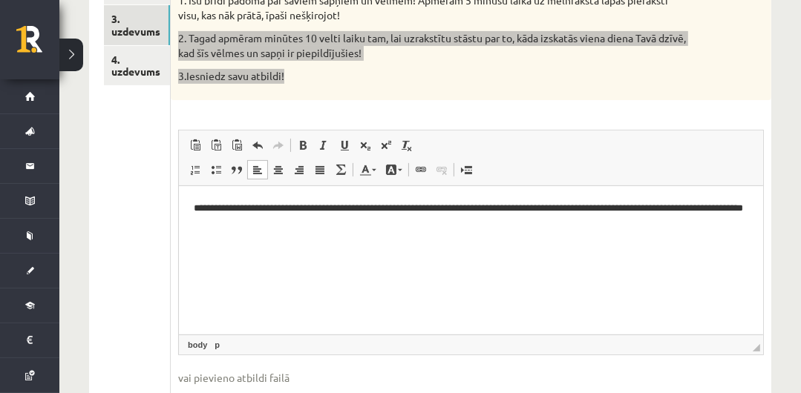
drag, startPoint x: 514, startPoint y: 206, endPoint x: 329, endPoint y: 230, distance: 186.4
click at [329, 230] on html "**********" at bounding box center [471, 216] width 584 height 61
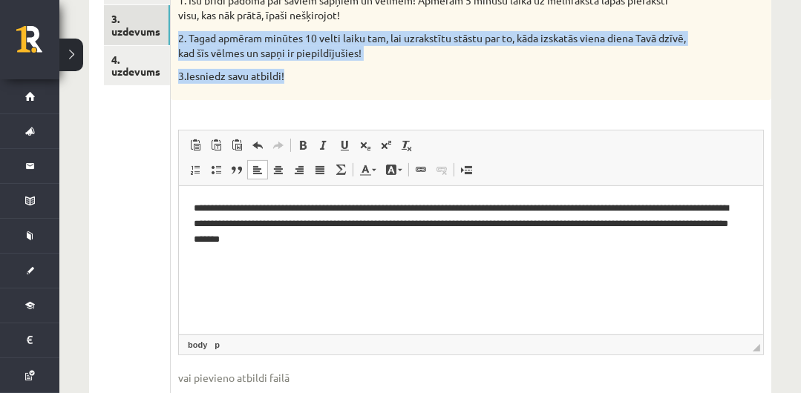
click at [436, 349] on span "◢ Elementa ceļš body p" at bounding box center [471, 345] width 584 height 20
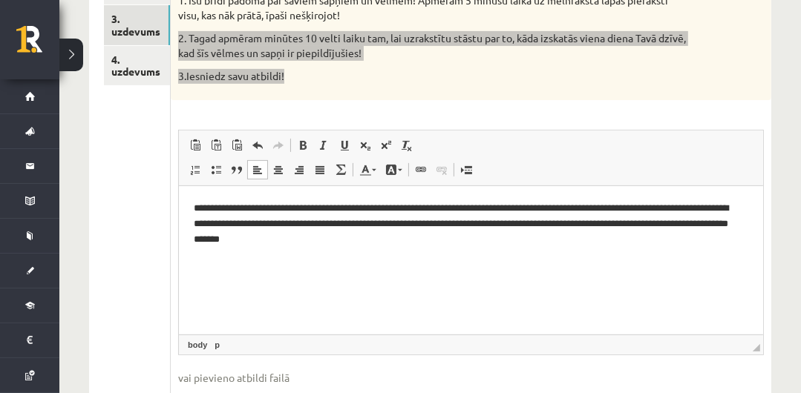
click at [430, 237] on p "**********" at bounding box center [470, 223] width 553 height 46
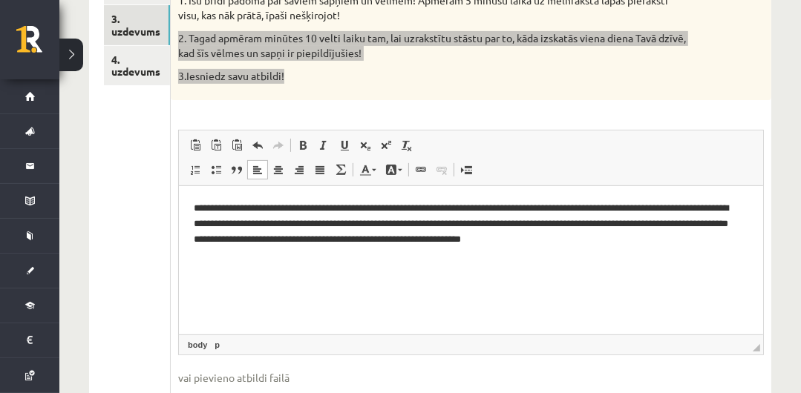
click at [686, 261] on html "**********" at bounding box center [471, 224] width 584 height 76
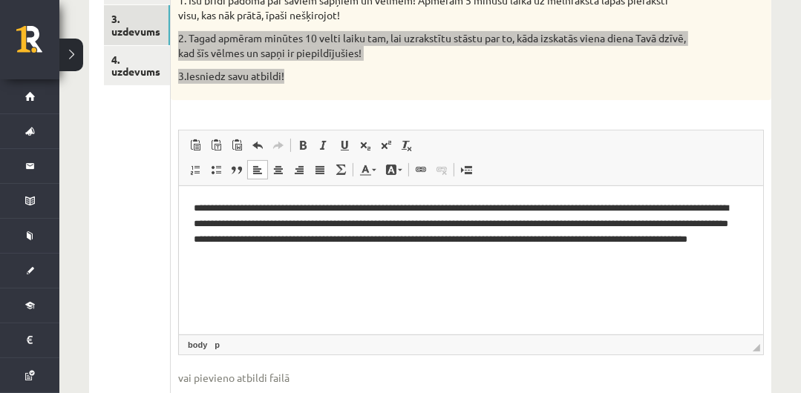
click at [335, 252] on p "**********" at bounding box center [470, 231] width 553 height 62
click at [433, 260] on p "**********" at bounding box center [470, 231] width 553 height 62
click at [690, 259] on p "**********" at bounding box center [470, 231] width 553 height 62
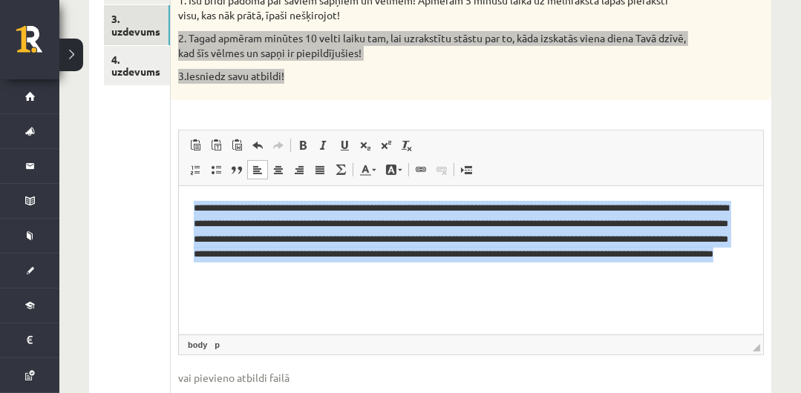
drag, startPoint x: 492, startPoint y: 264, endPoint x: 195, endPoint y: 209, distance: 302.0
click at [195, 209] on p "**********" at bounding box center [470, 238] width 553 height 77
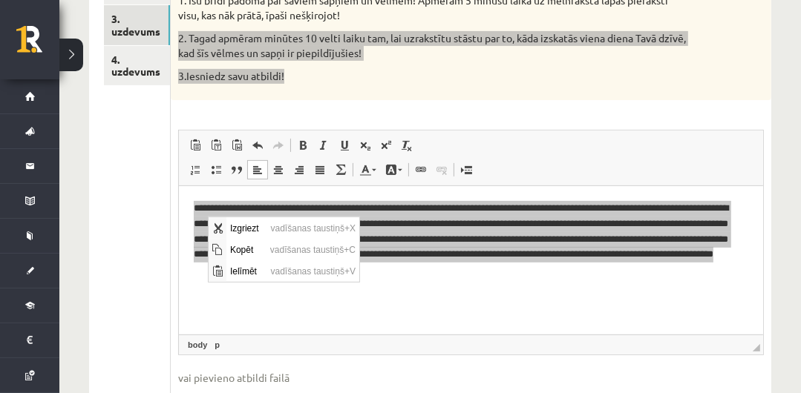
scroll to position [0, 0]
click at [256, 249] on span "Kopēt" at bounding box center [246, 249] width 40 height 22
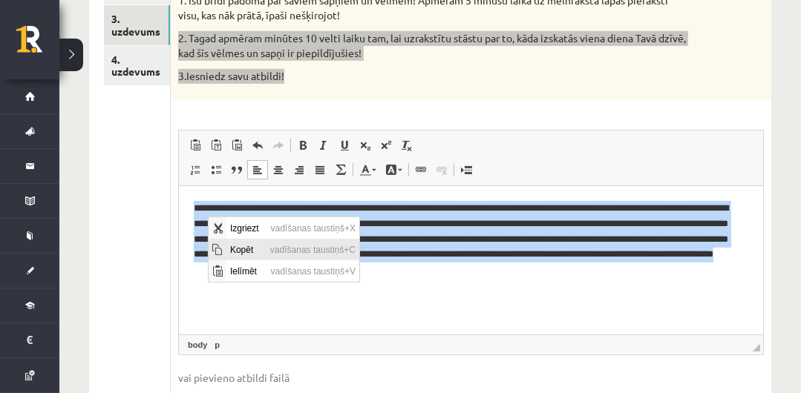
copy p "**********"
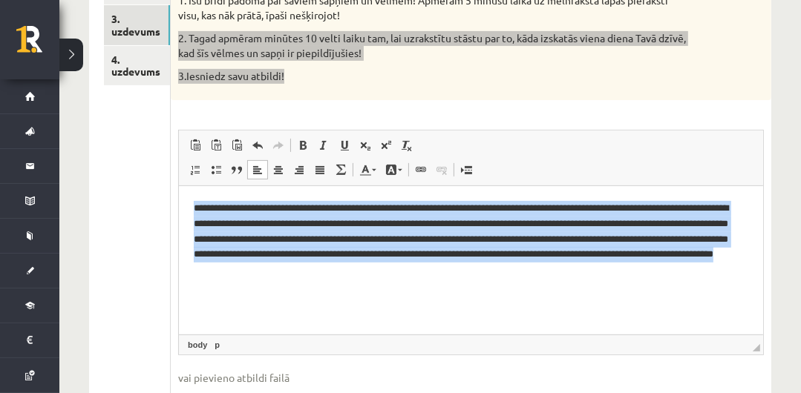
drag, startPoint x: 643, startPoint y: 289, endPoint x: 744, endPoint y: 243, distance: 111.6
click at [643, 288] on html "**********" at bounding box center [471, 239] width 584 height 107
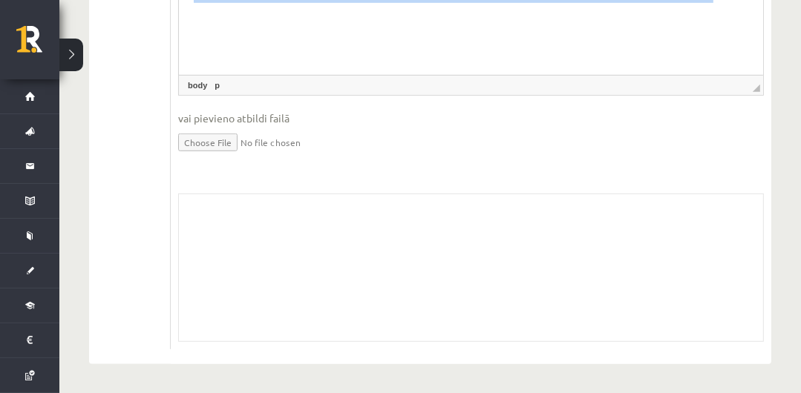
drag, startPoint x: 808, startPoint y: 195, endPoint x: 536, endPoint y: 138, distance: 278.3
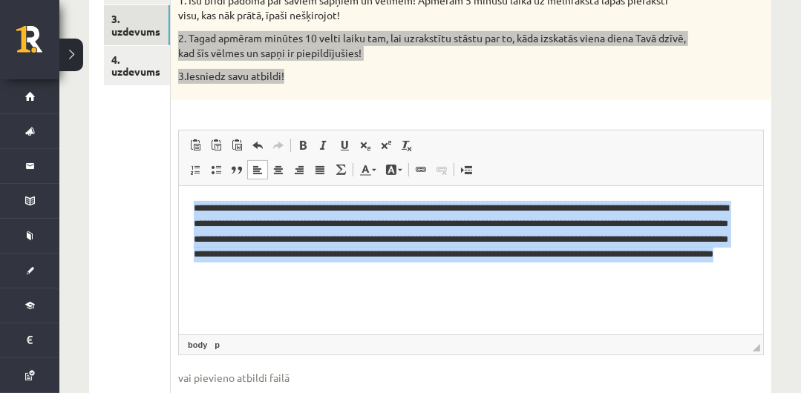
click at [712, 292] on html "**********" at bounding box center [471, 239] width 584 height 107
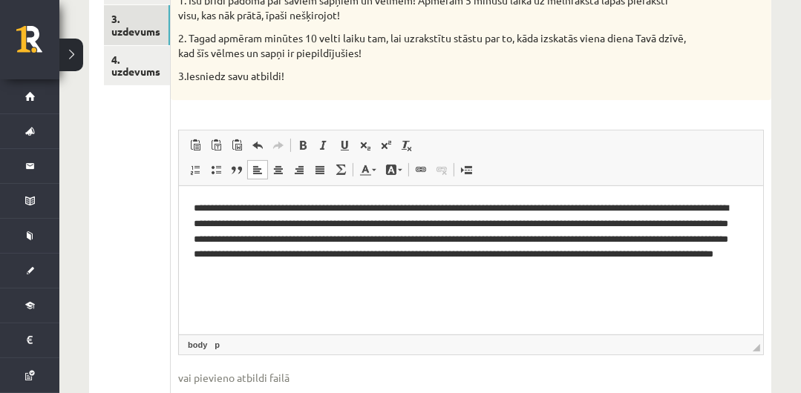
click at [119, 146] on ul "1. uzdevums 2. uzdevums 3. uzdevums 4. uzdevums" at bounding box center [137, 266] width 67 height 685
click at [134, 65] on link "4. uzdevums" at bounding box center [137, 66] width 66 height 40
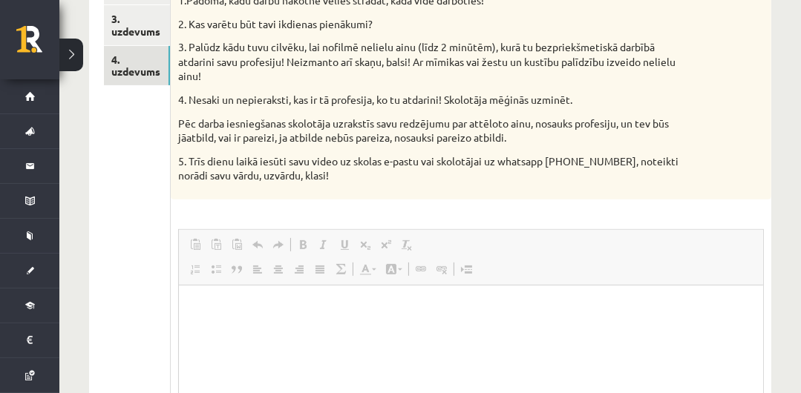
click at [255, 263] on span at bounding box center [258, 269] width 12 height 12
drag, startPoint x: 249, startPoint y: 333, endPoint x: 203, endPoint y: 317, distance: 48.1
click at [203, 317] on html at bounding box center [471, 307] width 584 height 45
drag, startPoint x: 204, startPoint y: 319, endPoint x: 274, endPoint y: 338, distance: 72.4
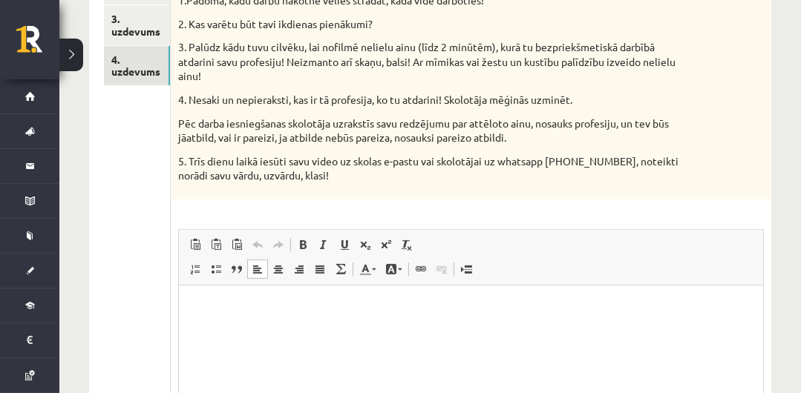
click at [274, 330] on html at bounding box center [471, 307] width 584 height 45
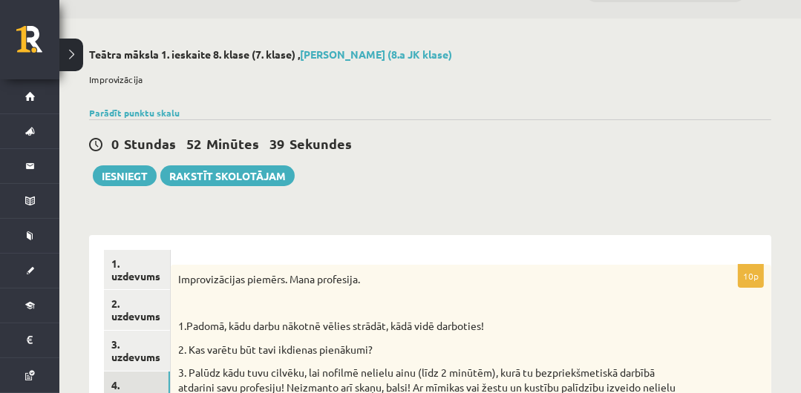
scroll to position [30, 0]
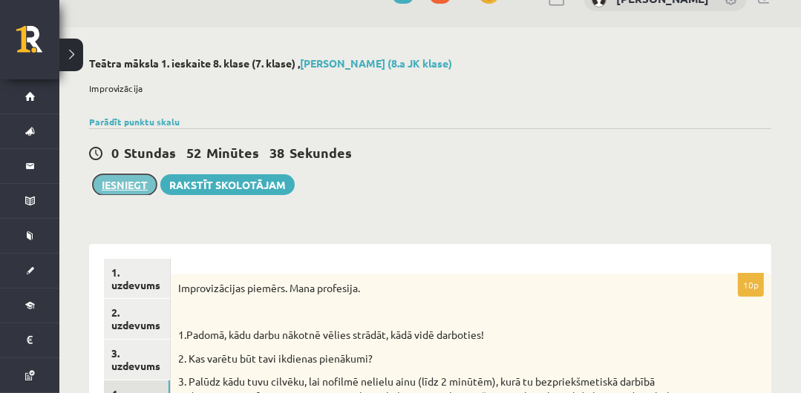
click at [134, 186] on button "Iesniegt" at bounding box center [125, 184] width 64 height 21
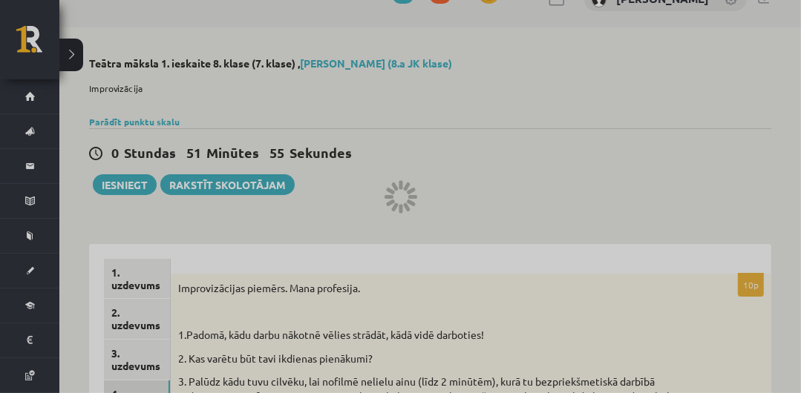
click at [513, 154] on div at bounding box center [400, 196] width 801 height 393
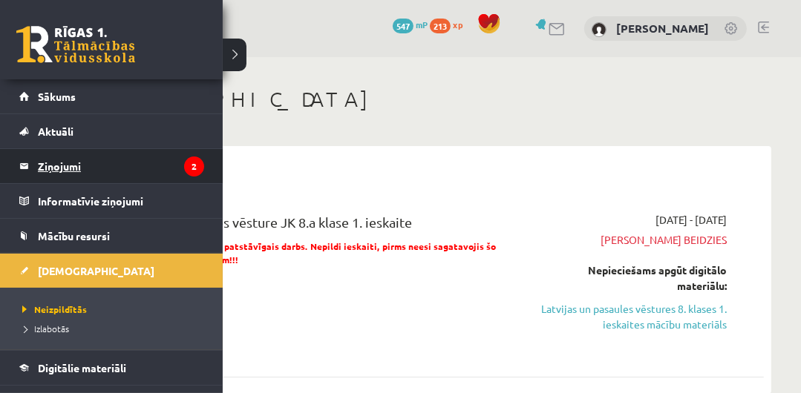
click at [68, 174] on legend "Ziņojumi 2" at bounding box center [121, 166] width 166 height 34
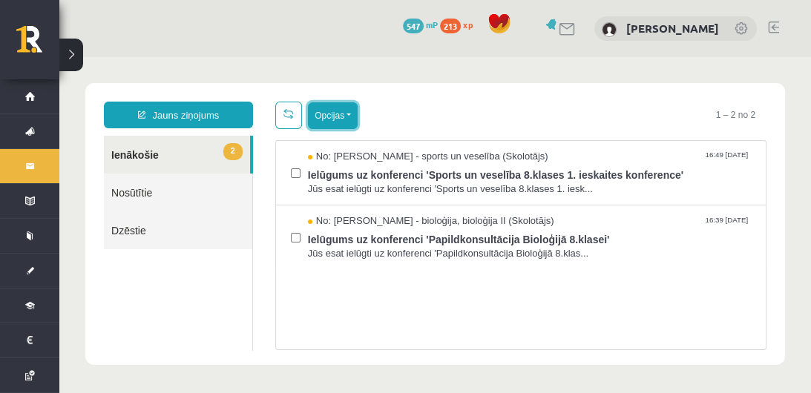
click at [347, 120] on button "Opcijas" at bounding box center [333, 115] width 50 height 27
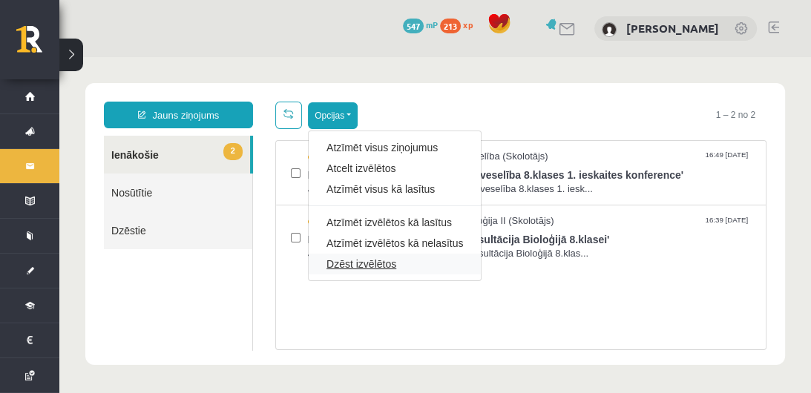
click at [379, 263] on link "Dzēst izvēlētos" at bounding box center [395, 264] width 137 height 15
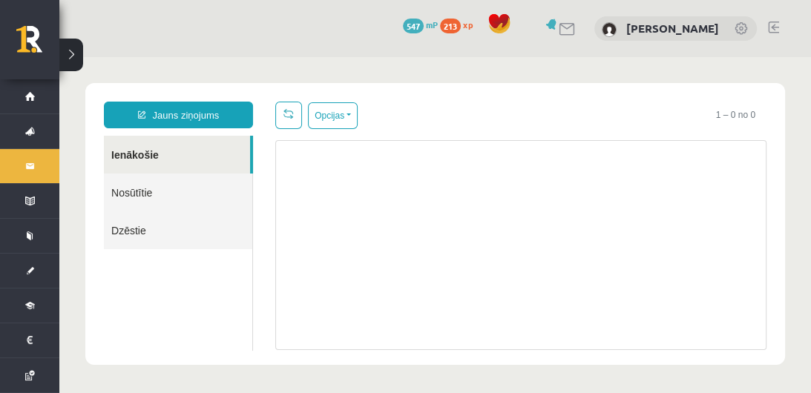
click at [360, 122] on div "Opcijas Atzīmēt visus ziņojumus Atcelt izvēlētos Atzīmēt visus kā lasītus Atzīm…" at bounding box center [520, 115] width 491 height 27
click at [346, 119] on button "Opcijas" at bounding box center [333, 115] width 50 height 27
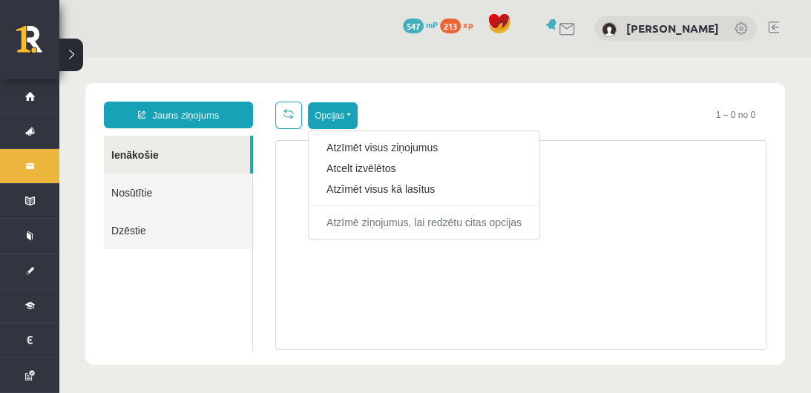
drag, startPoint x: 427, startPoint y: 278, endPoint x: 289, endPoint y: 251, distance: 141.5
click at [404, 275] on div at bounding box center [520, 245] width 491 height 210
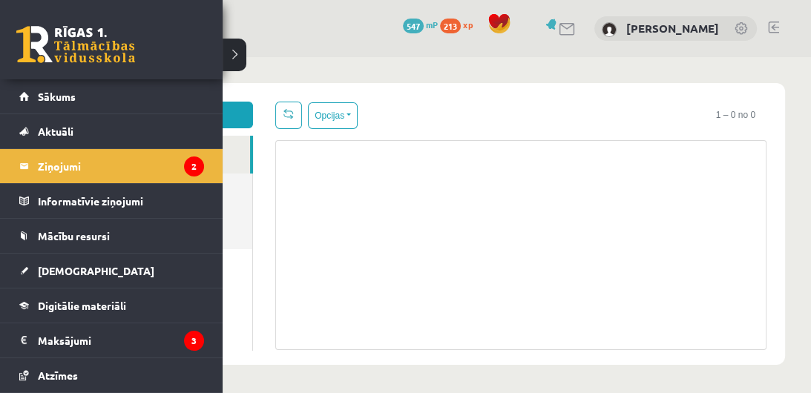
click at [55, 36] on link at bounding box center [75, 44] width 119 height 37
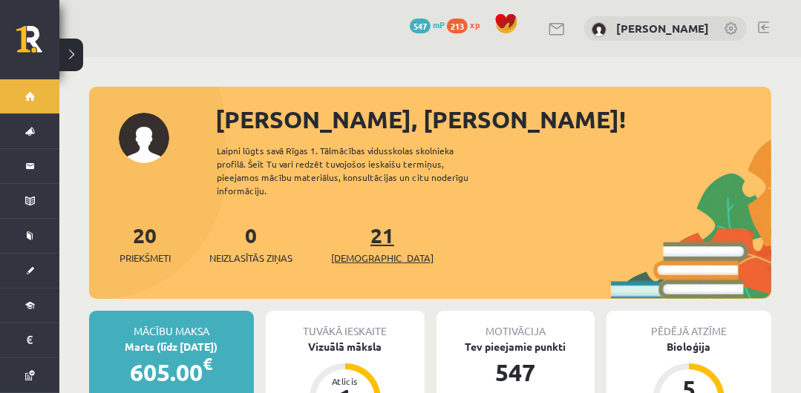
click at [347, 251] on span "[DEMOGRAPHIC_DATA]" at bounding box center [382, 258] width 102 height 15
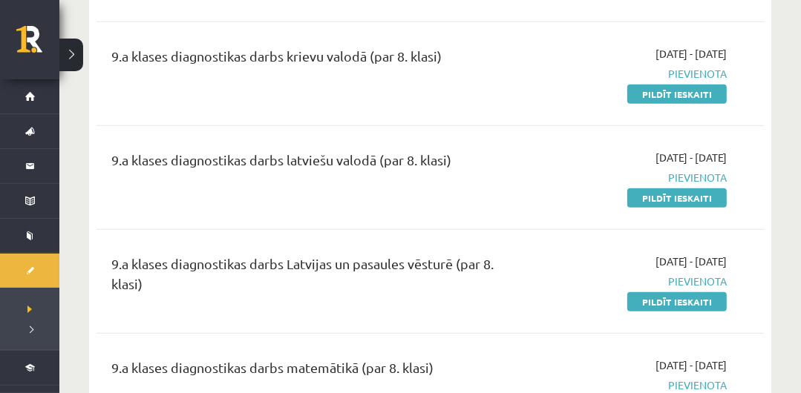
scroll to position [891, 0]
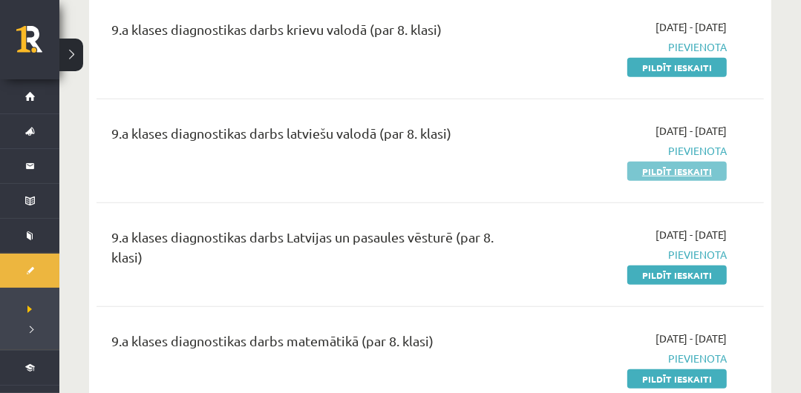
click at [718, 166] on link "Pildīt ieskaiti" at bounding box center [676, 171] width 99 height 19
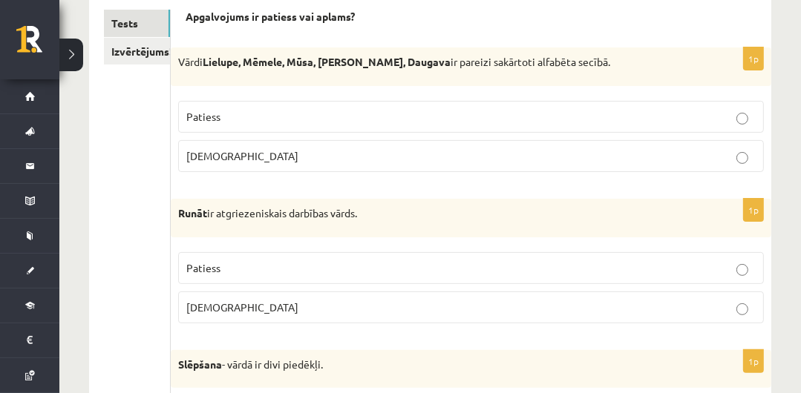
scroll to position [249, 0]
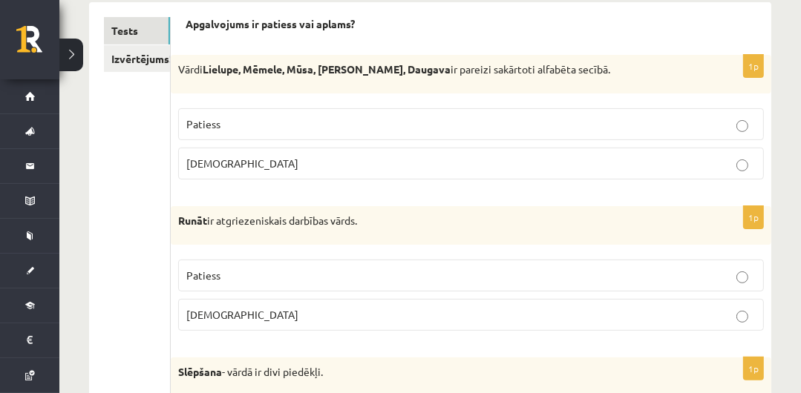
click at [304, 165] on p "[DEMOGRAPHIC_DATA]" at bounding box center [470, 164] width 569 height 16
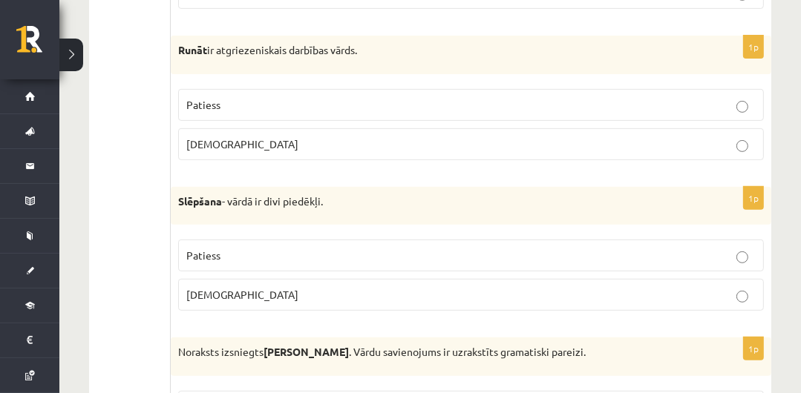
scroll to position [427, 0]
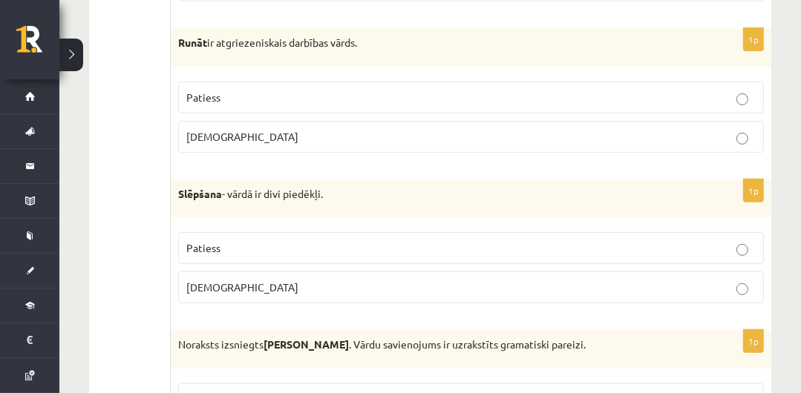
click at [676, 105] on label "Patiess" at bounding box center [471, 98] width 586 height 32
click at [459, 244] on p "Patiess" at bounding box center [470, 248] width 569 height 16
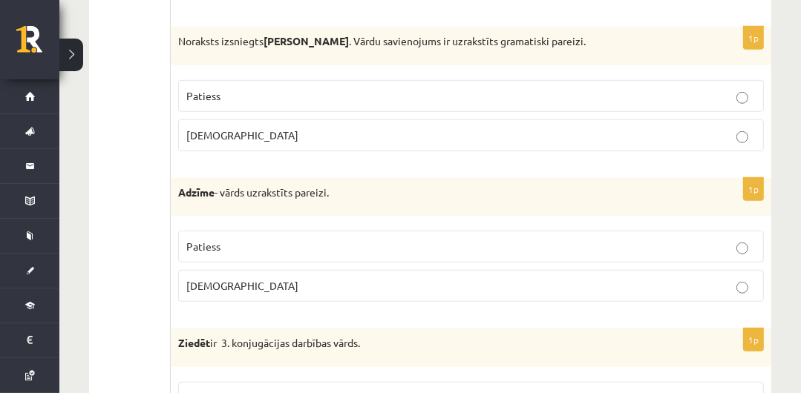
scroll to position [708, 0]
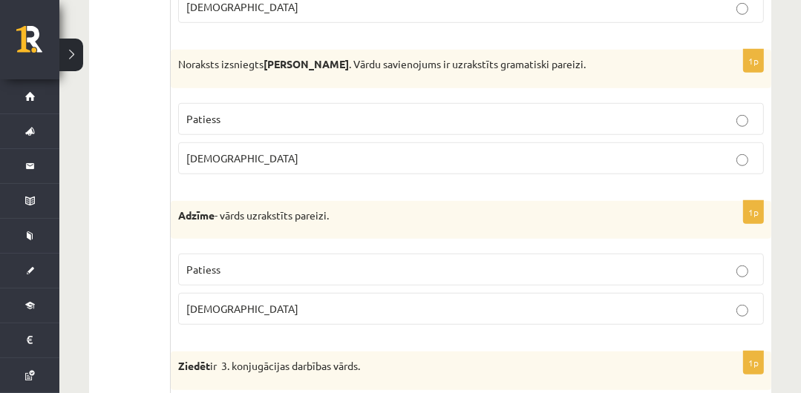
click at [393, 112] on p "Patiess" at bounding box center [470, 119] width 569 height 16
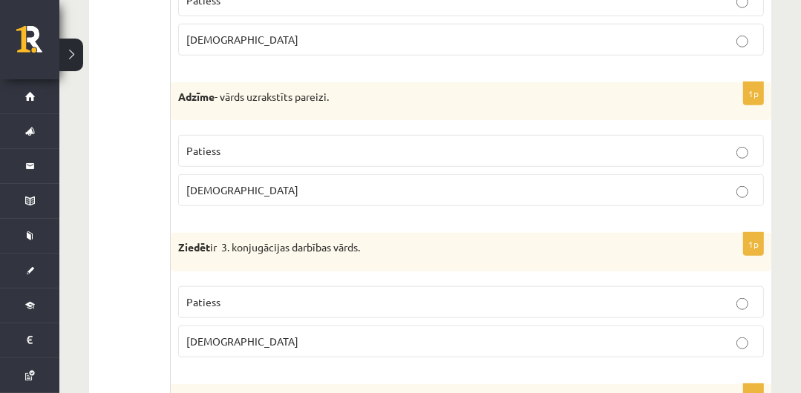
scroll to position [850, 0]
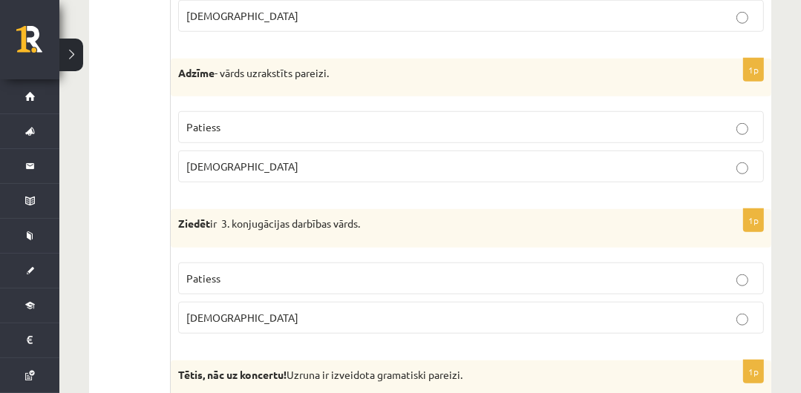
click at [246, 162] on p "[DEMOGRAPHIC_DATA]" at bounding box center [470, 167] width 569 height 16
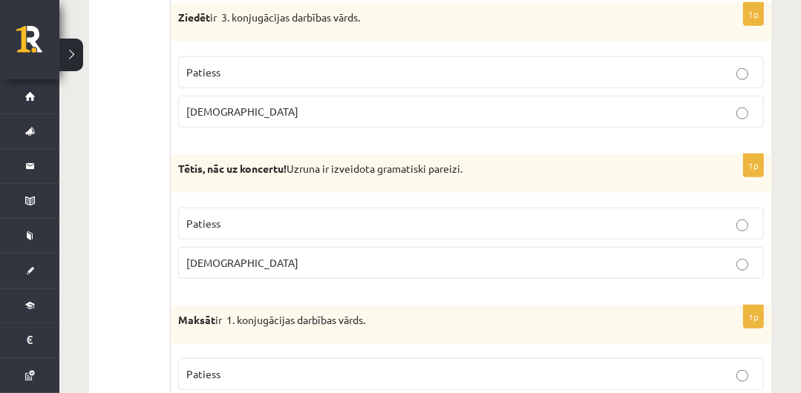
scroll to position [1081, 0]
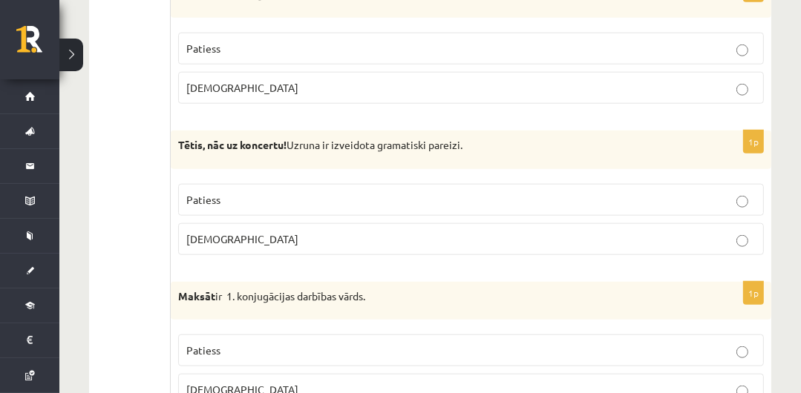
click at [436, 236] on p "[DEMOGRAPHIC_DATA]" at bounding box center [470, 240] width 569 height 16
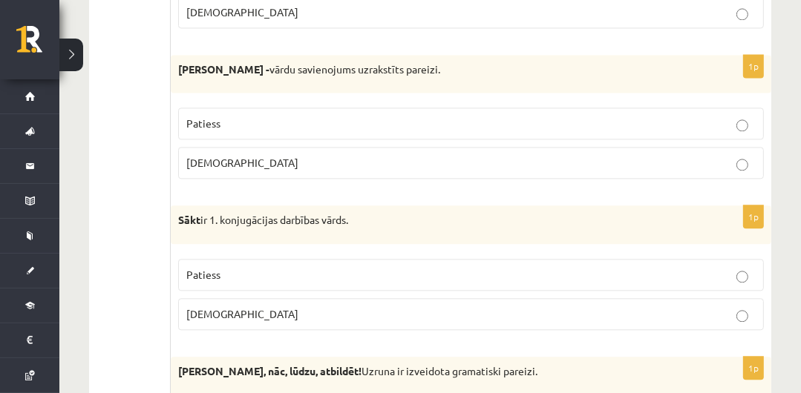
scroll to position [2418, 0]
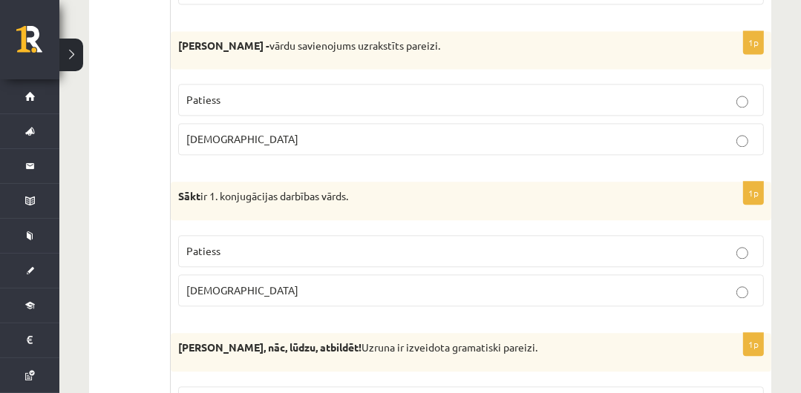
click at [341, 92] on p "Patiess" at bounding box center [470, 100] width 569 height 16
click at [570, 252] on label "Patiess" at bounding box center [471, 251] width 586 height 32
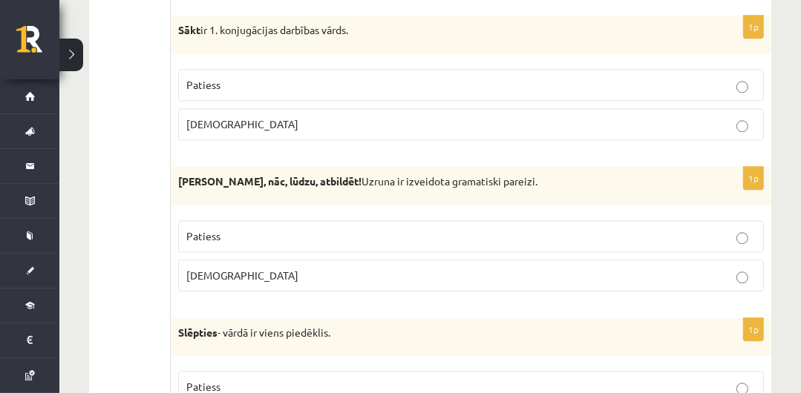
scroll to position [2608, 0]
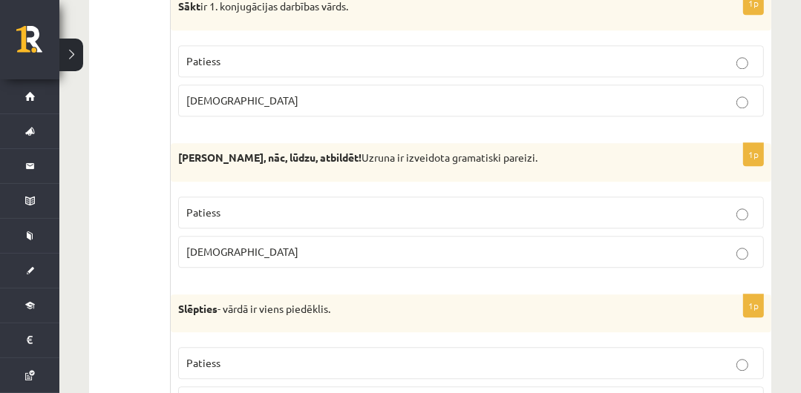
click at [321, 244] on p "Aplams" at bounding box center [470, 252] width 569 height 16
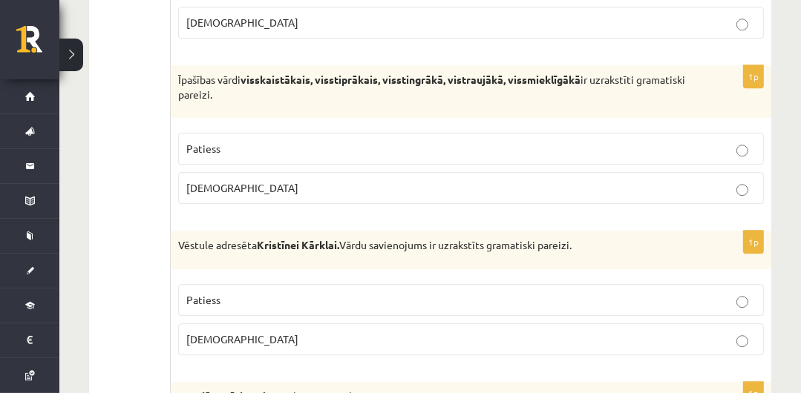
scroll to position [3012, 0]
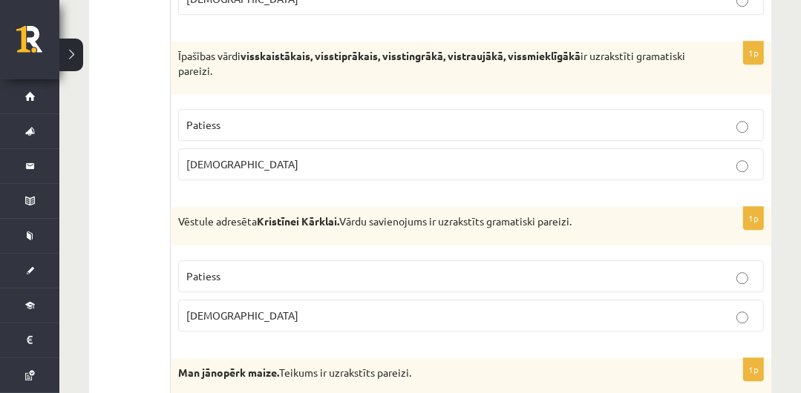
click at [468, 117] on p "Patiess" at bounding box center [470, 125] width 569 height 16
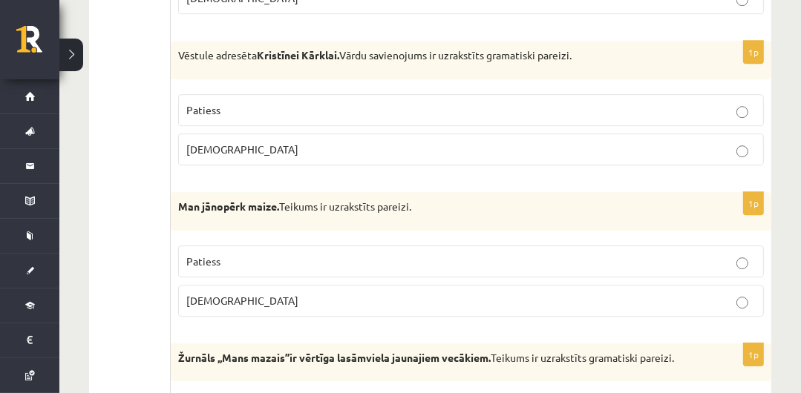
scroll to position [3202, 0]
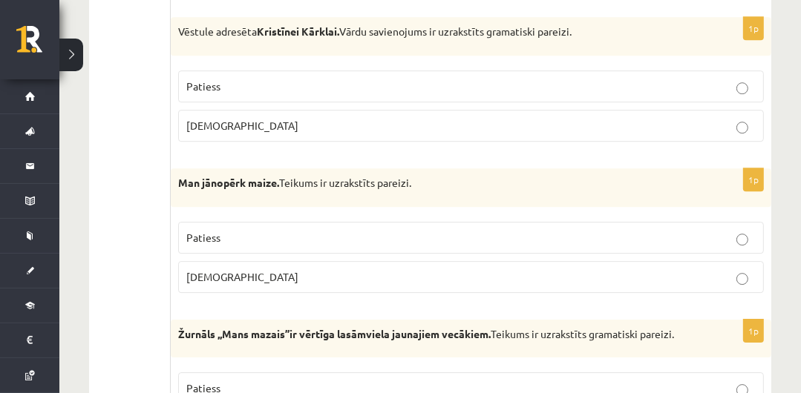
click at [358, 79] on p "Patiess" at bounding box center [470, 87] width 569 height 16
click at [515, 235] on label "Patiess" at bounding box center [471, 238] width 586 height 32
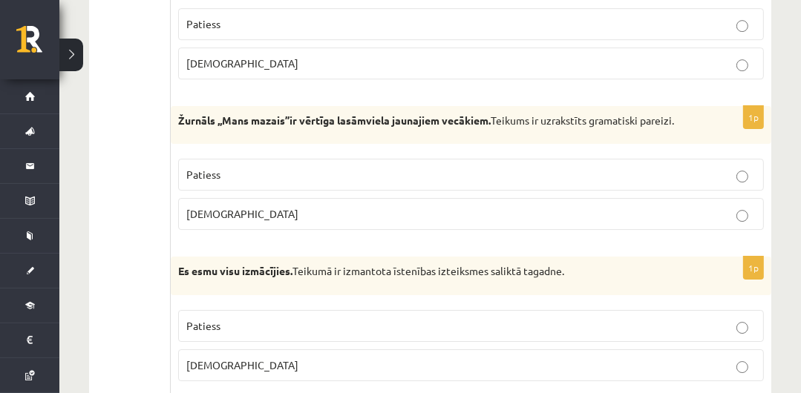
scroll to position [3439, 0]
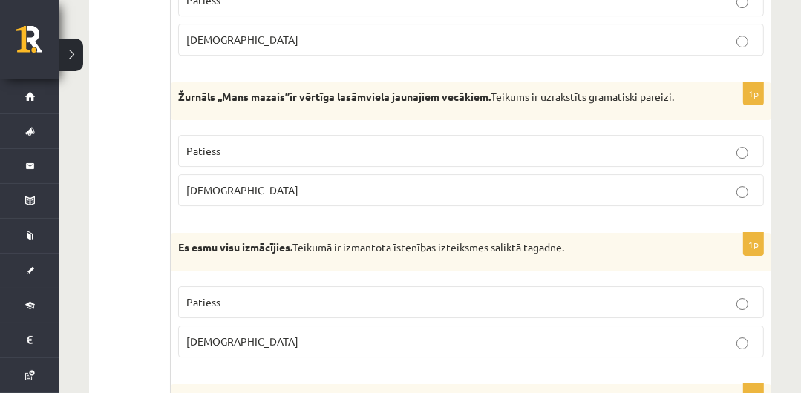
click at [377, 143] on p "Patiess" at bounding box center [470, 151] width 569 height 16
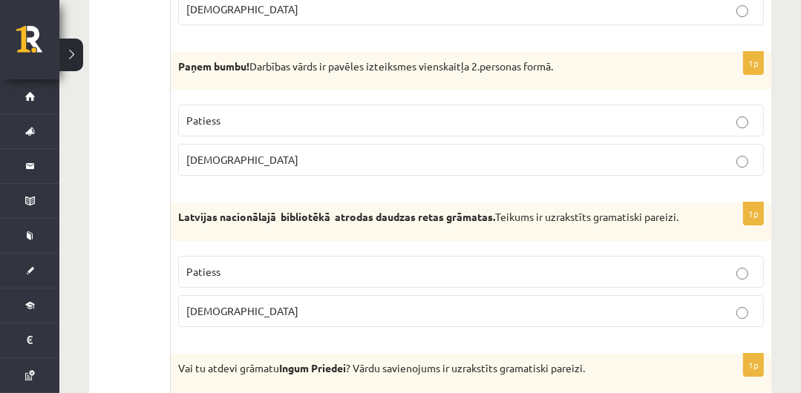
scroll to position [3795, 0]
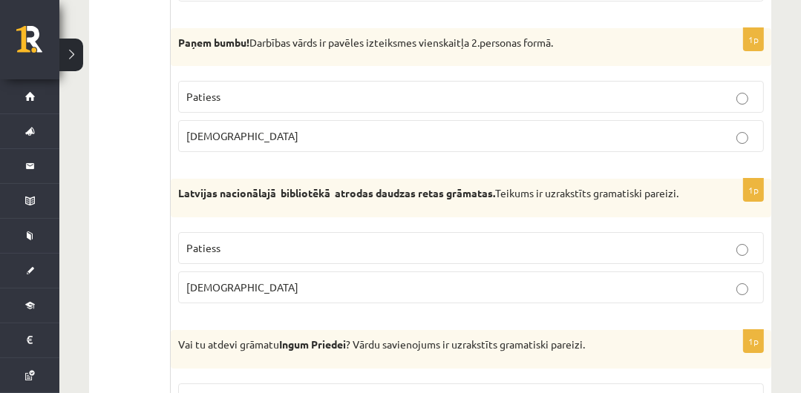
click at [473, 91] on label "Patiess" at bounding box center [471, 97] width 586 height 32
click at [266, 240] on p "Patiess" at bounding box center [470, 248] width 569 height 16
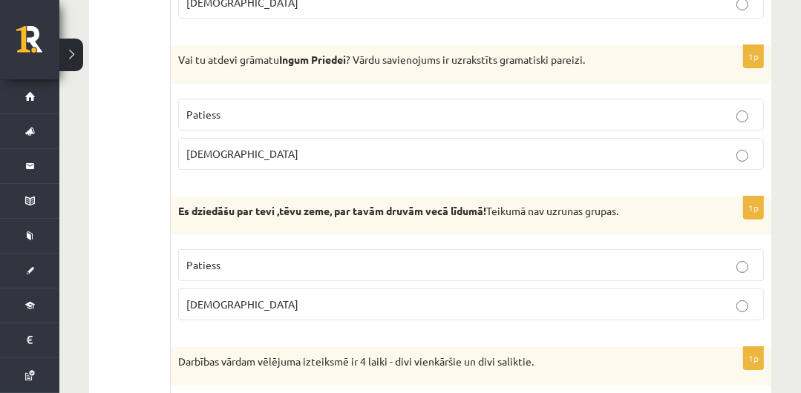
scroll to position [4104, 0]
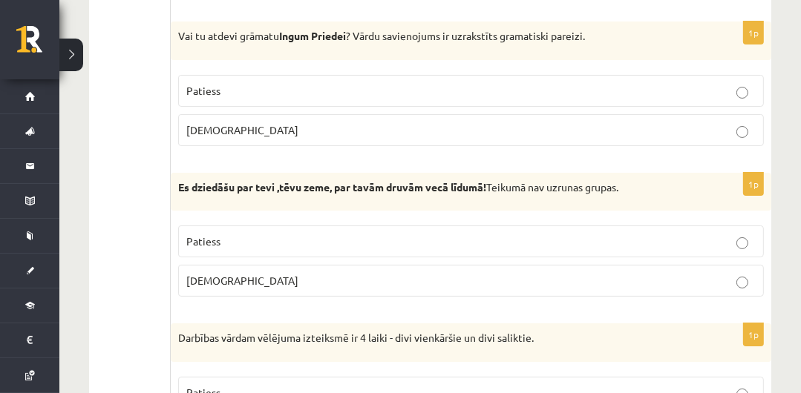
click at [263, 83] on label "Patiess" at bounding box center [471, 91] width 586 height 32
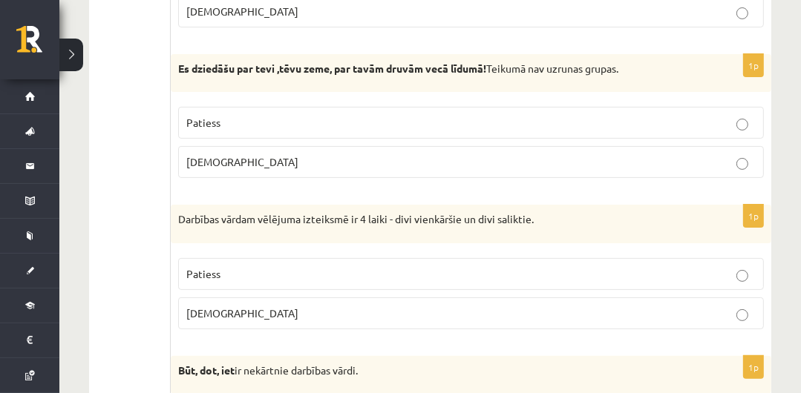
scroll to position [4247, 0]
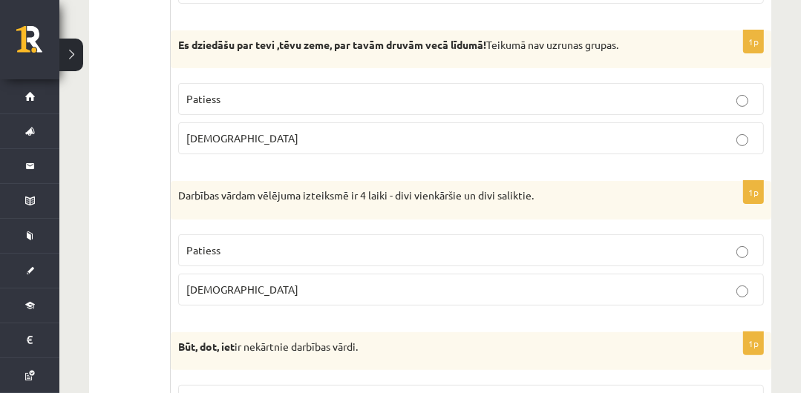
click at [286, 91] on label "Patiess" at bounding box center [471, 99] width 586 height 32
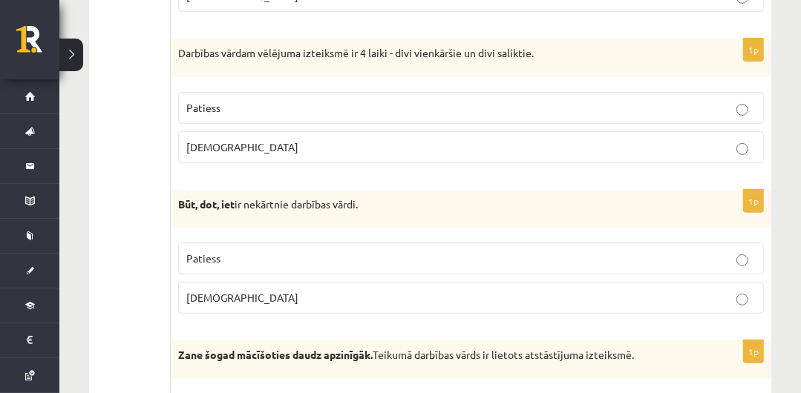
scroll to position [4413, 0]
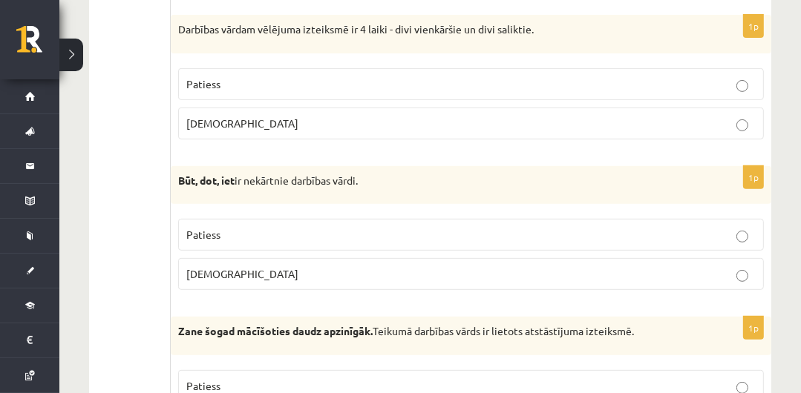
click at [228, 76] on p "Patiess" at bounding box center [470, 84] width 569 height 16
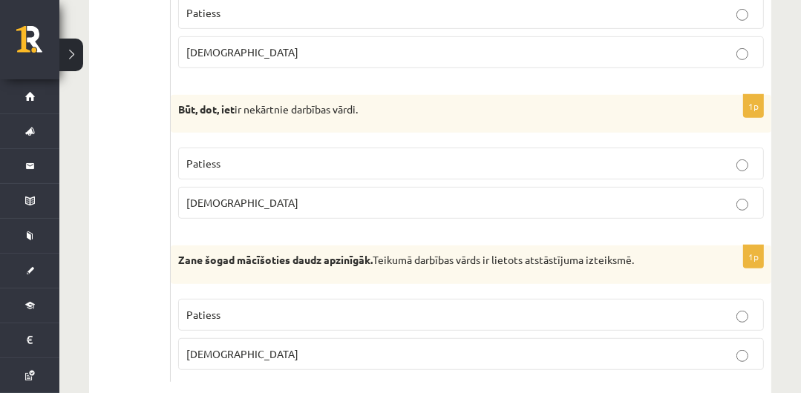
scroll to position [4499, 0]
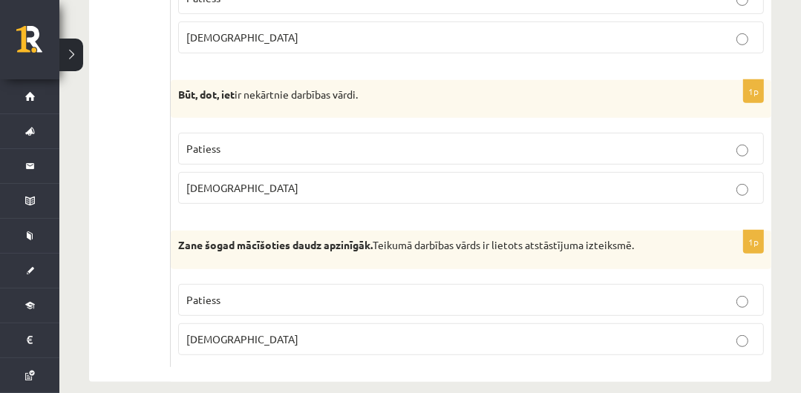
click at [329, 141] on p "Patiess" at bounding box center [470, 149] width 569 height 16
click at [335, 292] on p "Patiess" at bounding box center [470, 300] width 569 height 16
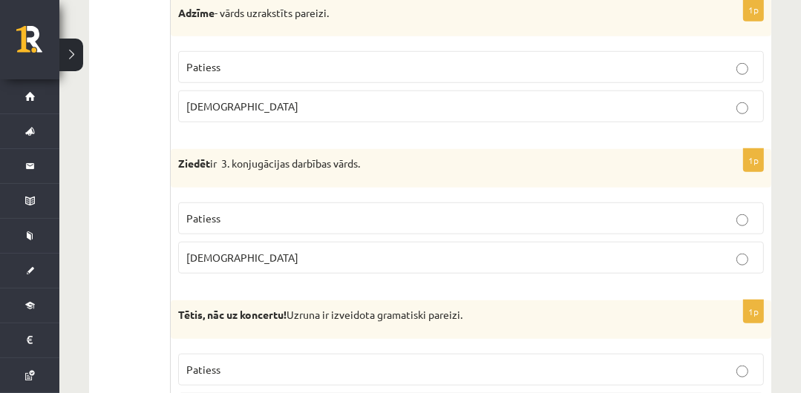
scroll to position [0, 0]
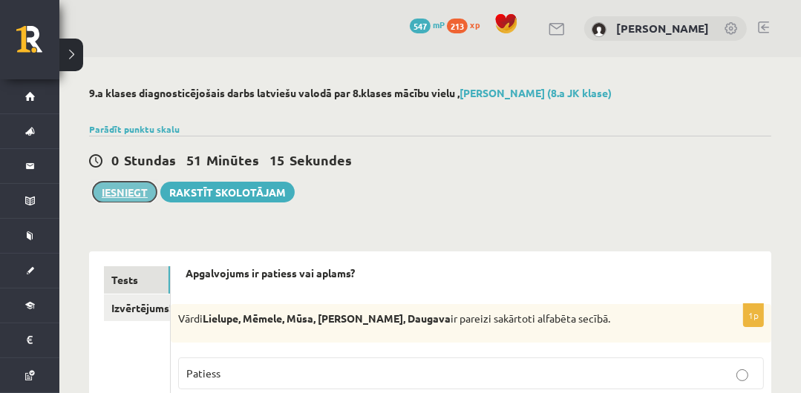
click at [128, 190] on button "Iesniegt" at bounding box center [125, 192] width 64 height 21
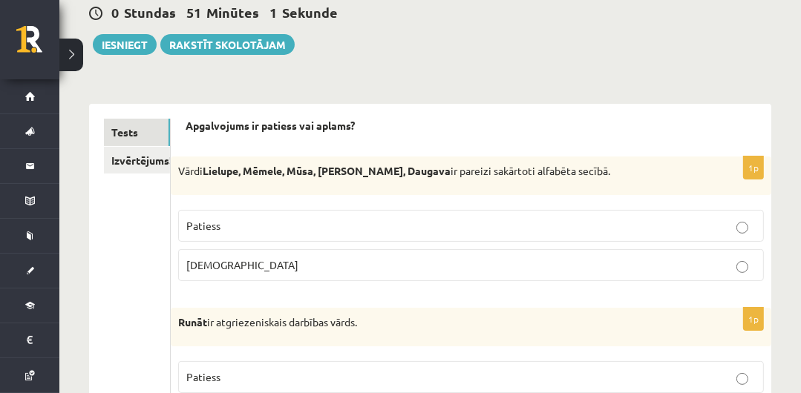
scroll to position [171, 0]
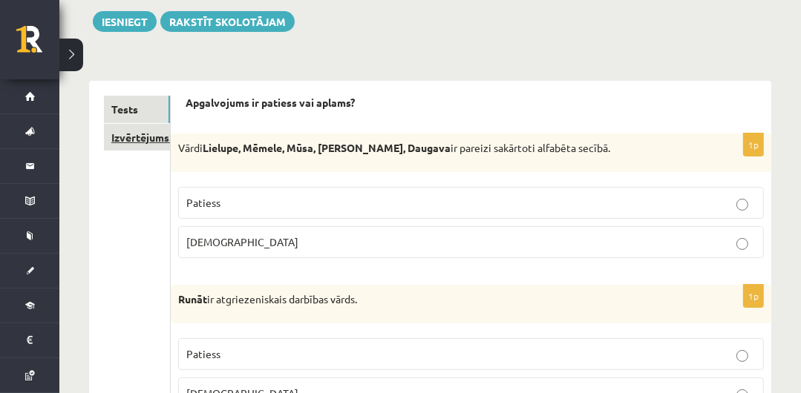
click at [143, 133] on link "Izvērtējums!" at bounding box center [137, 137] width 66 height 27
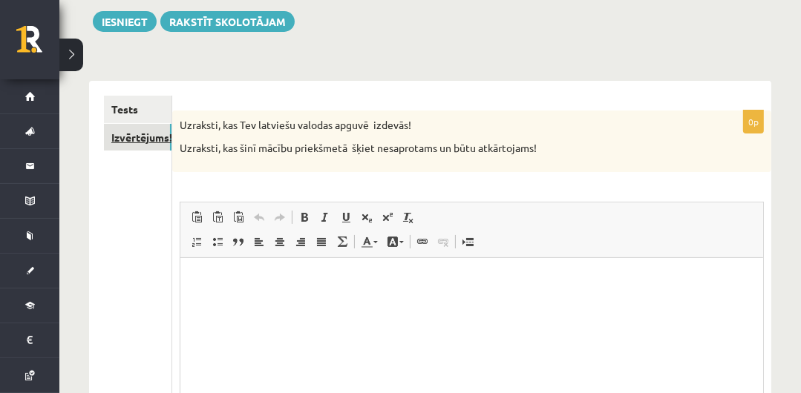
scroll to position [0, 0]
click at [289, 284] on p "Bagātinātā teksta redaktors, wiswyg-editor-user-answer-47433869191960" at bounding box center [470, 280] width 553 height 16
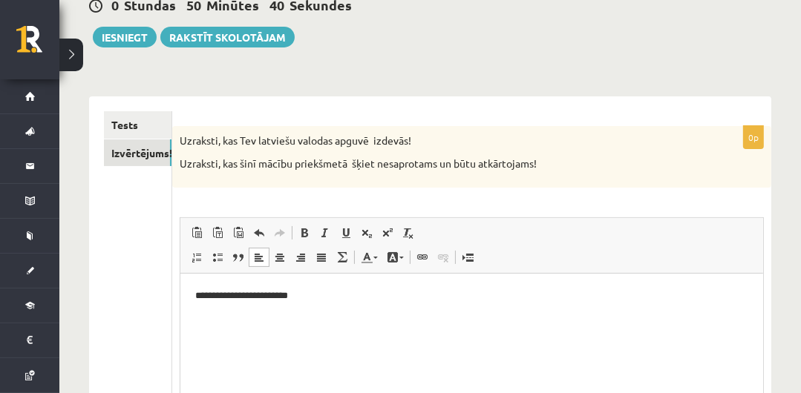
scroll to position [168, 0]
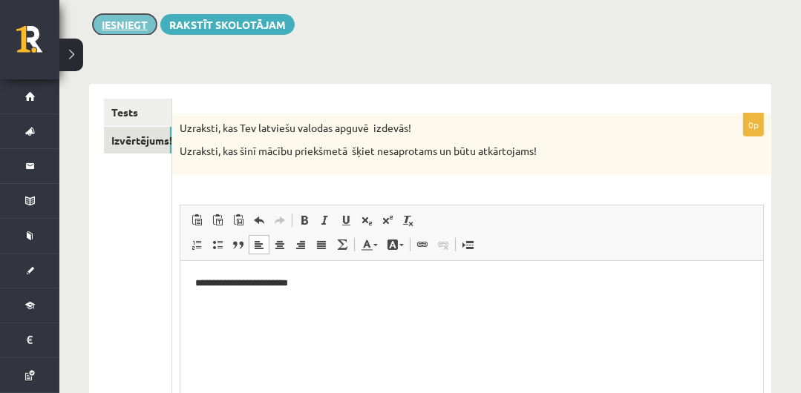
click at [151, 21] on button "Iesniegt" at bounding box center [125, 24] width 64 height 21
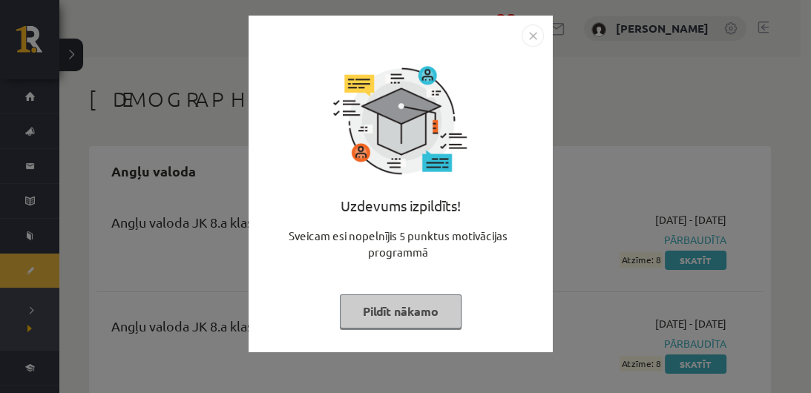
click at [405, 312] on button "Pildīt nākamo" at bounding box center [401, 312] width 122 height 34
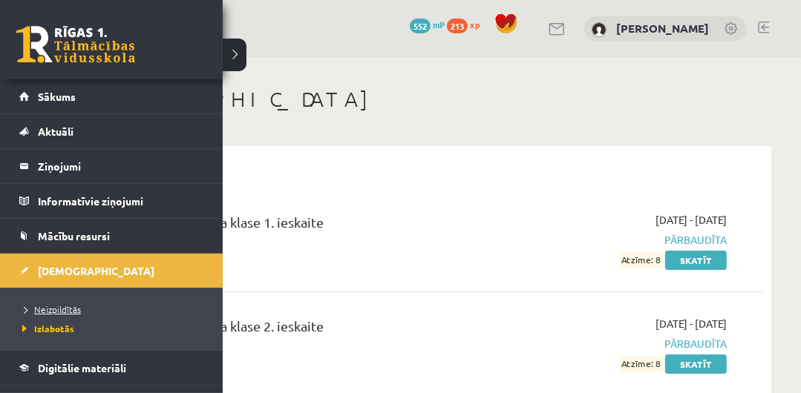
click at [74, 309] on span "Neizpildītās" at bounding box center [50, 310] width 62 height 12
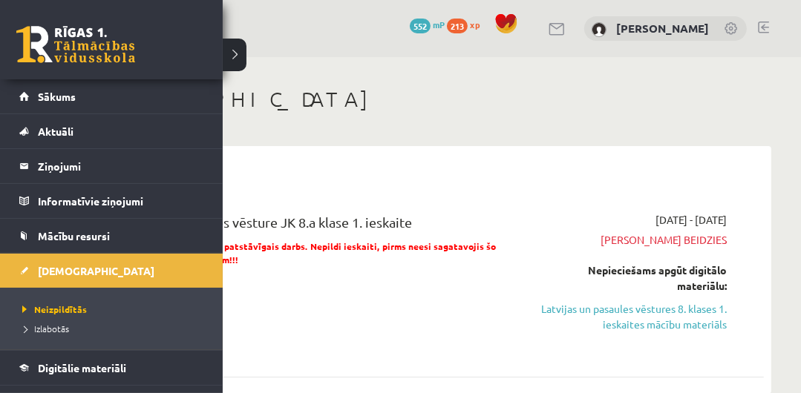
click at [55, 34] on link at bounding box center [75, 44] width 119 height 37
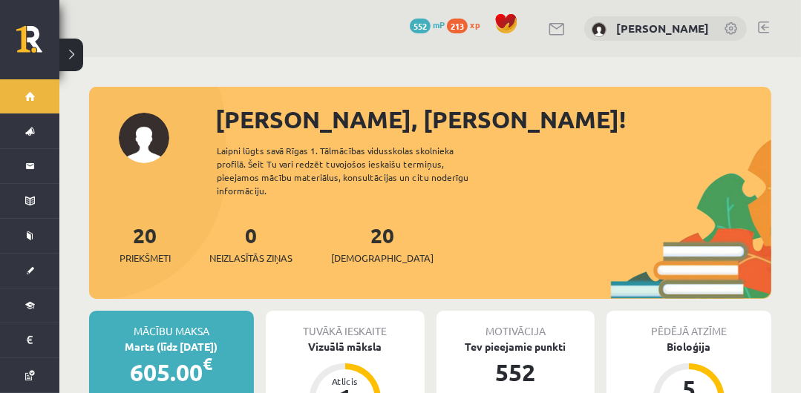
click at [352, 232] on link "20 Ieskaites" at bounding box center [382, 244] width 102 height 44
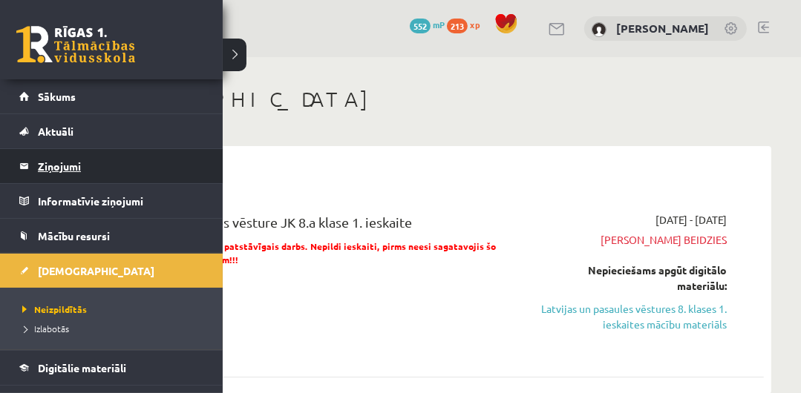
click at [38, 165] on legend "Ziņojumi 0" at bounding box center [121, 166] width 166 height 34
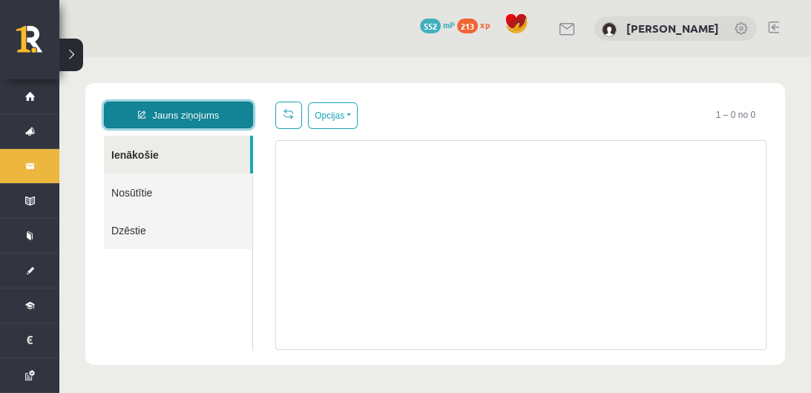
click at [161, 114] on link "Jauns ziņojums" at bounding box center [178, 115] width 149 height 27
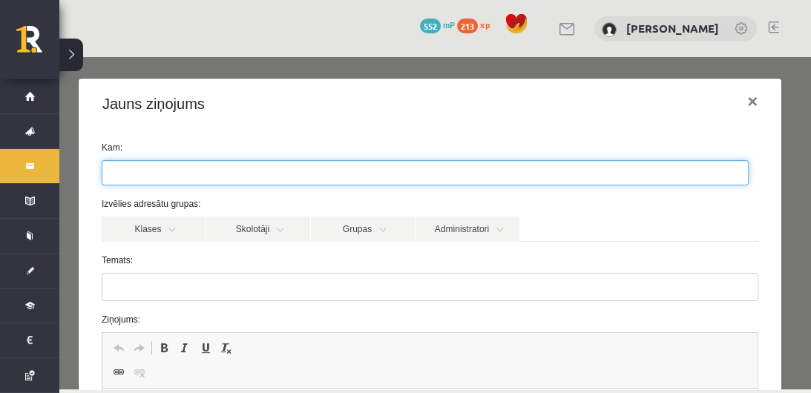
click at [229, 177] on ul at bounding box center [425, 173] width 646 height 24
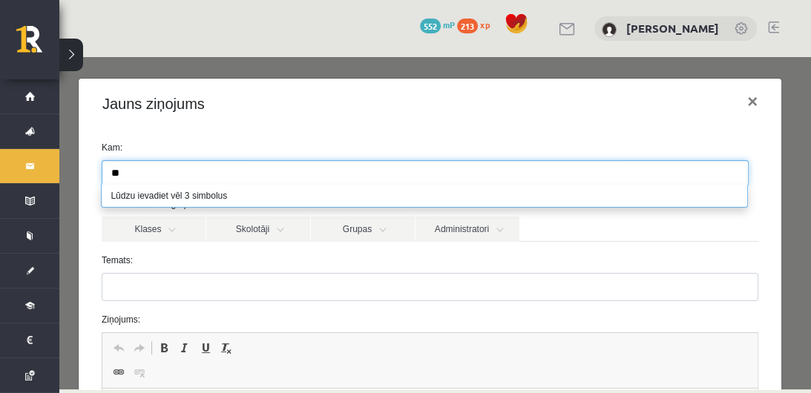
type input "*"
click at [296, 255] on label "Temats:" at bounding box center [430, 260] width 679 height 13
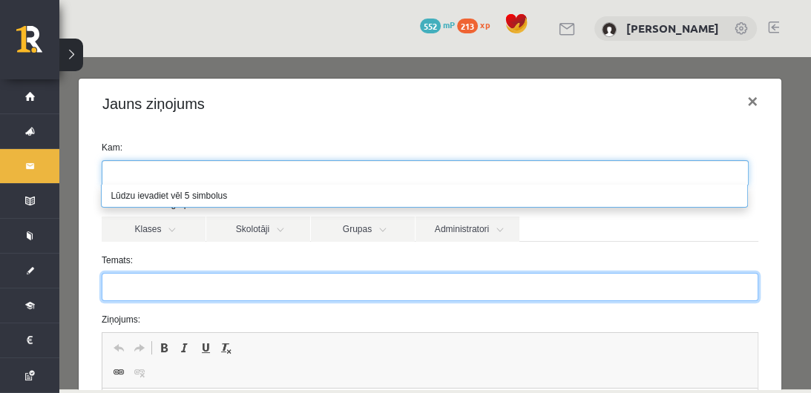
click at [296, 273] on input "Temats:" at bounding box center [430, 287] width 657 height 28
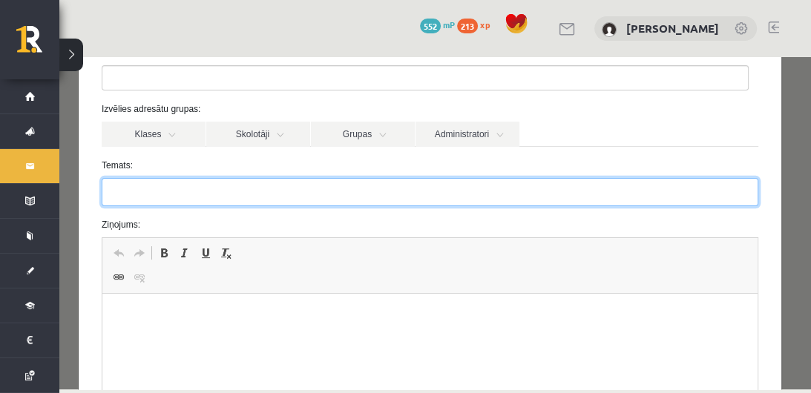
scroll to position [87, 0]
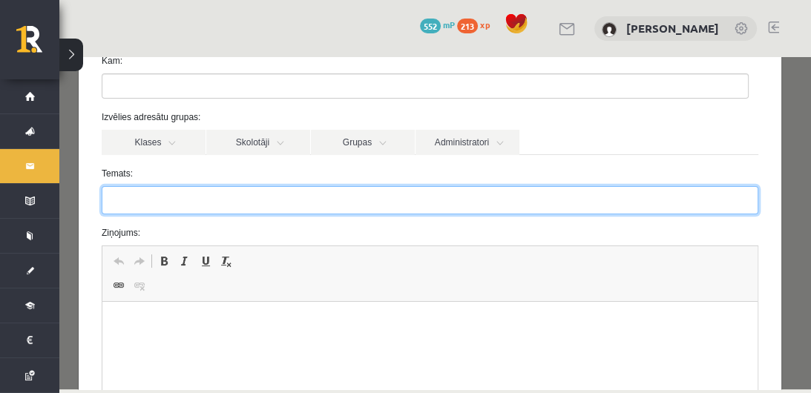
click at [480, 200] on input "Temats:" at bounding box center [430, 200] width 657 height 28
type input "*"
type input "*********"
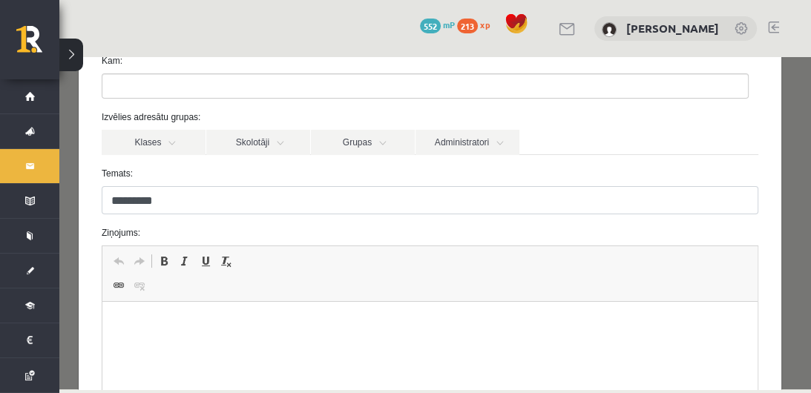
click at [269, 342] on html at bounding box center [429, 324] width 655 height 45
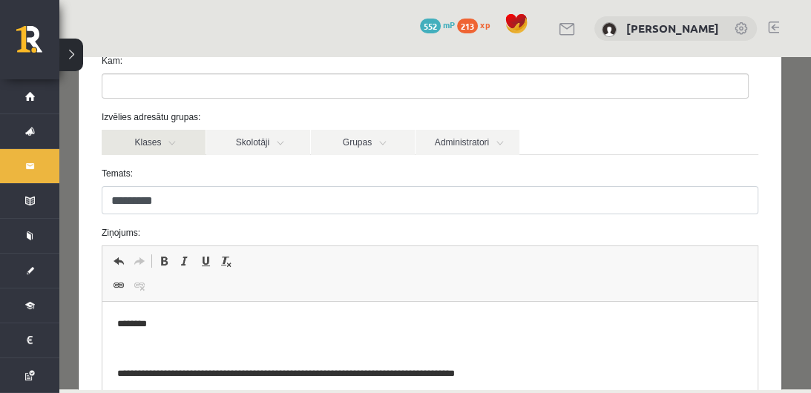
click at [171, 143] on link "Klases" at bounding box center [154, 142] width 104 height 25
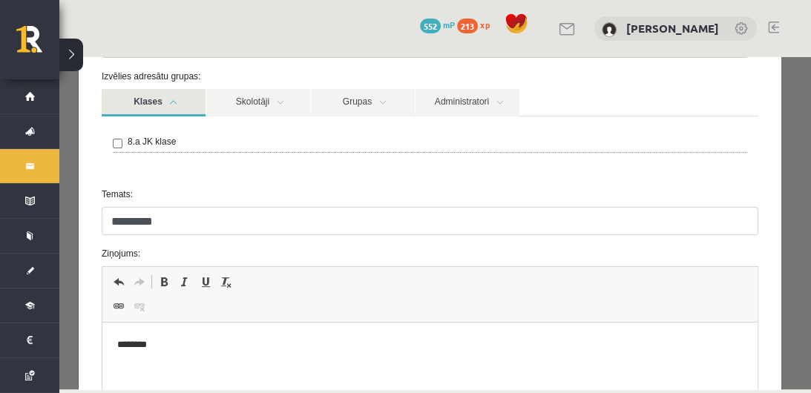
scroll to position [126, 0]
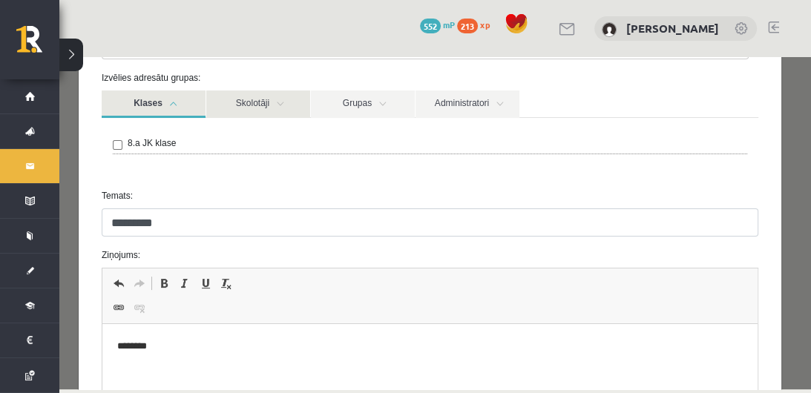
click at [274, 105] on link "Skolotāji" at bounding box center [258, 104] width 104 height 27
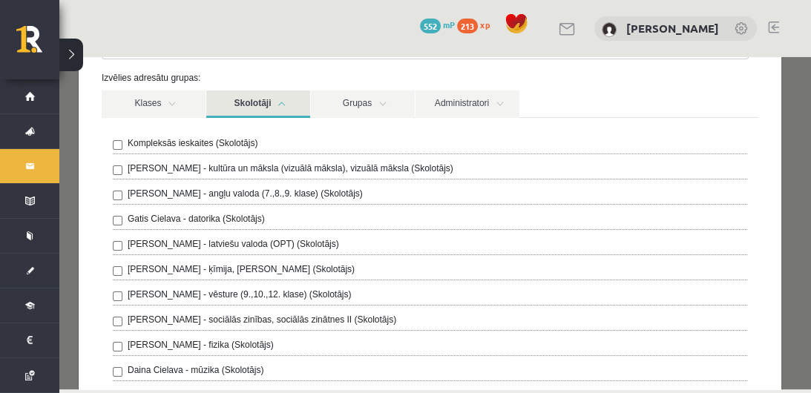
click at [229, 297] on label "[PERSON_NAME] - vēsture (9.,10.,12. klase) (Skolotājs)" at bounding box center [239, 294] width 223 height 13
click at [126, 243] on div "[PERSON_NAME] - latviešu valoda (OPT) (Skolotājs)" at bounding box center [430, 246] width 635 height 18
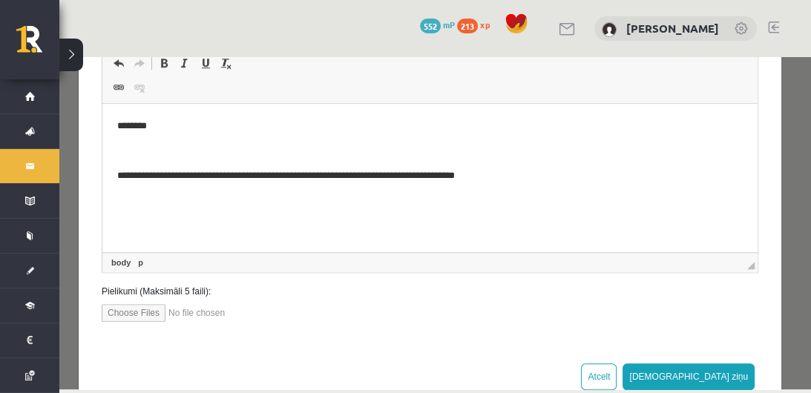
scroll to position [965, 0]
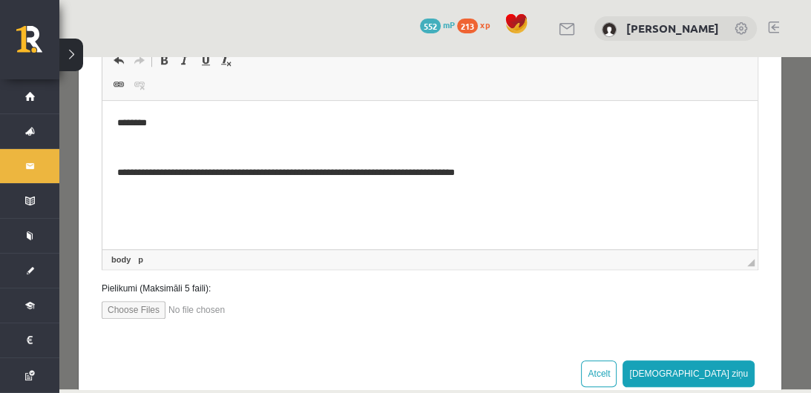
click at [465, 174] on p "**********" at bounding box center [425, 173] width 616 height 16
click at [598, 183] on html "**********" at bounding box center [429, 148] width 655 height 95
click at [121, 220] on p "**********" at bounding box center [425, 224] width 616 height 16
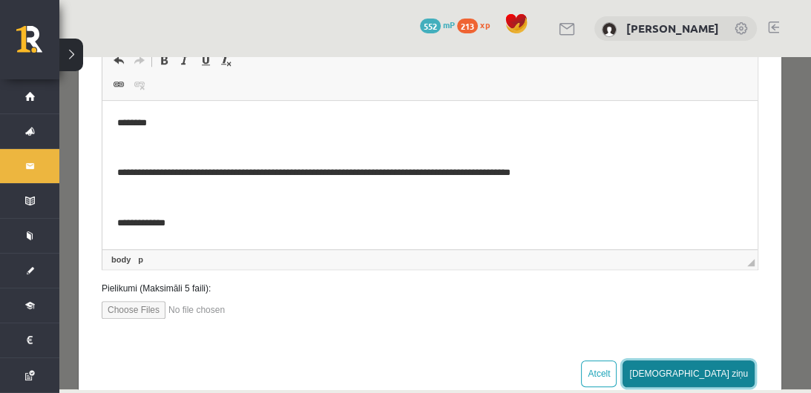
click at [737, 365] on button "[DEMOGRAPHIC_DATA] ziņu" at bounding box center [689, 374] width 132 height 27
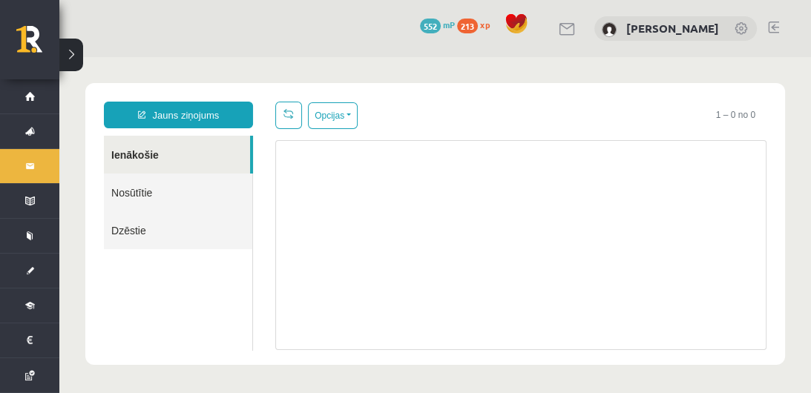
scroll to position [0, 0]
click at [142, 187] on link "Nosūtītie" at bounding box center [178, 193] width 148 height 38
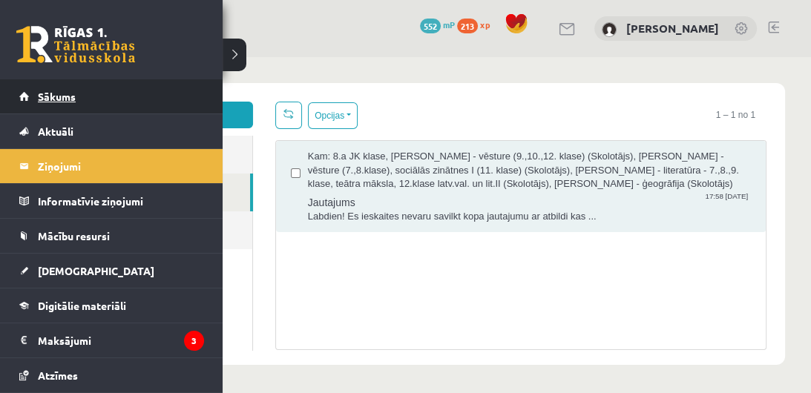
click at [59, 94] on span "Sākums" at bounding box center [57, 96] width 38 height 13
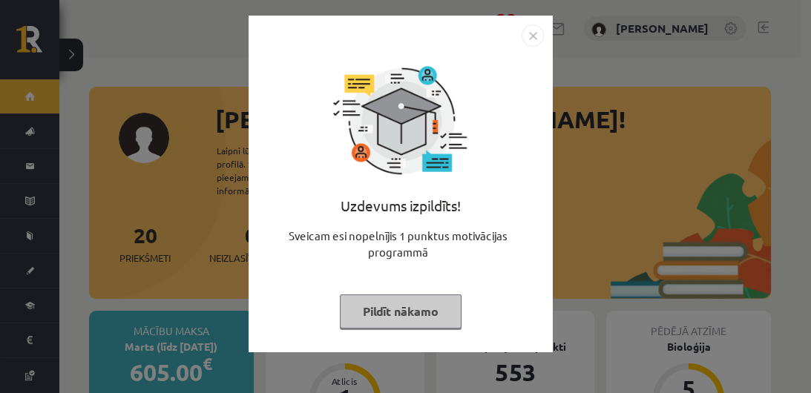
click at [450, 315] on button "Pildīt nākamo" at bounding box center [401, 312] width 122 height 34
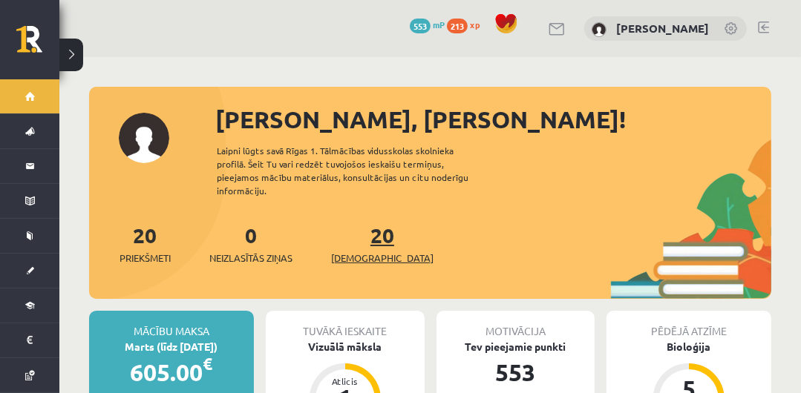
click at [359, 229] on link "20 Ieskaites" at bounding box center [382, 244] width 102 height 44
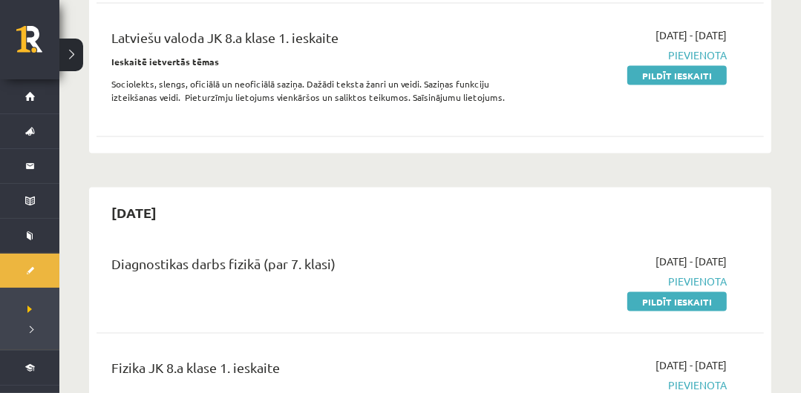
scroll to position [1636, 0]
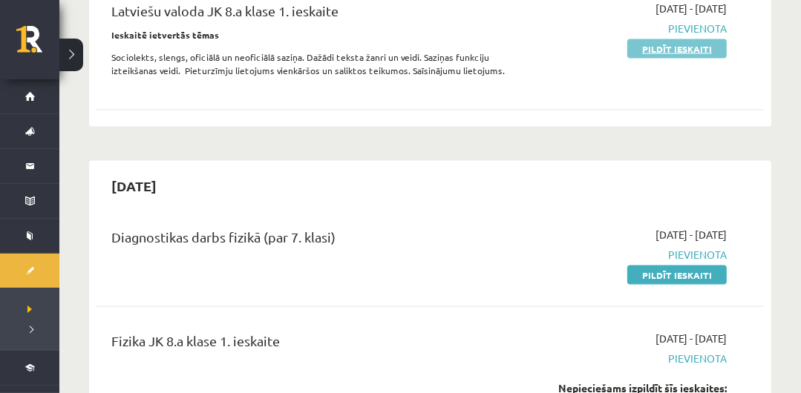
click at [690, 47] on link "Pildīt ieskaiti" at bounding box center [676, 48] width 99 height 19
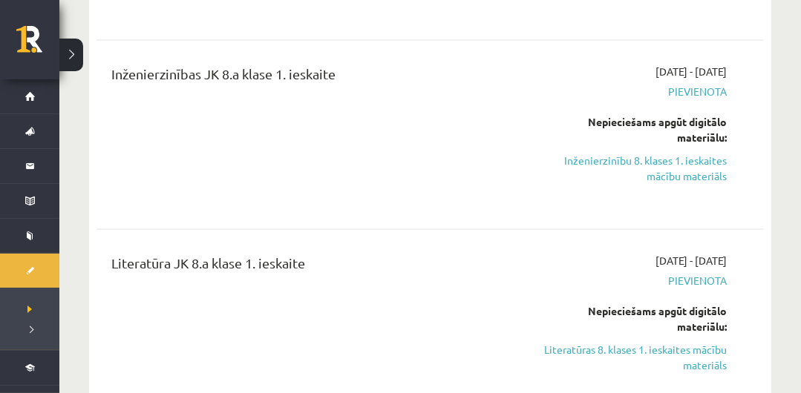
scroll to position [2226, 0]
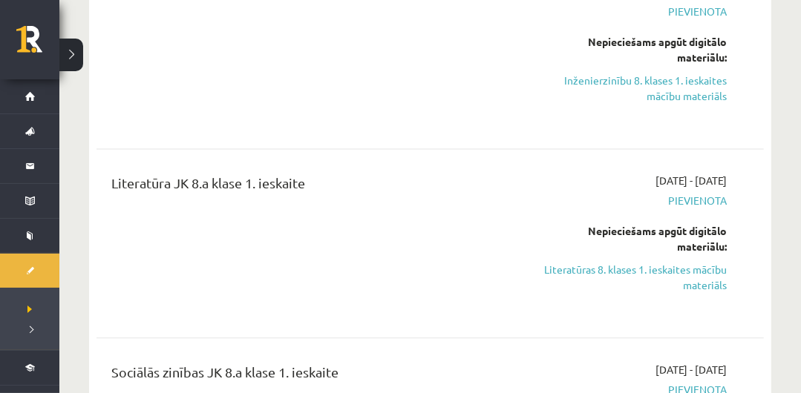
drag, startPoint x: 617, startPoint y: 269, endPoint x: 464, endPoint y: 33, distance: 281.2
click at [616, 269] on link "Literatūras 8. klases 1. ieskaites mācību materiāls" at bounding box center [632, 277] width 190 height 31
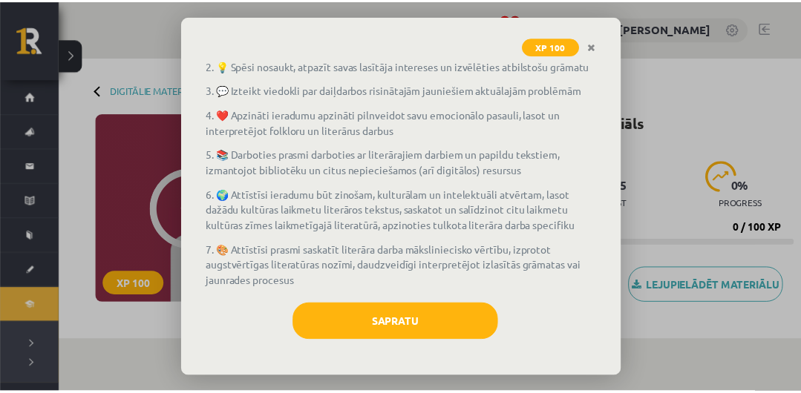
scroll to position [145, 0]
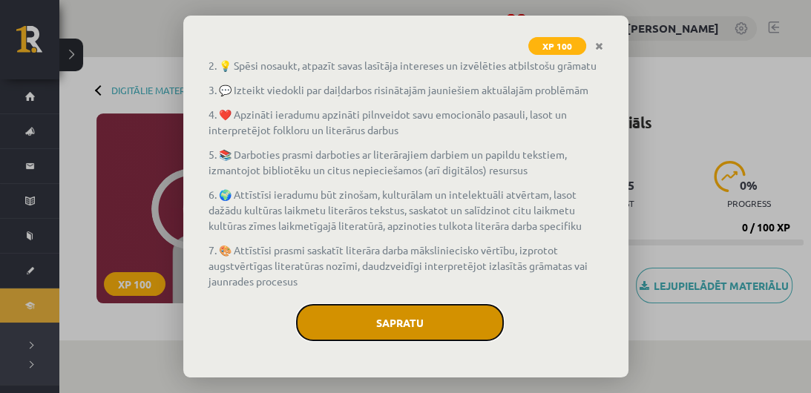
click at [395, 318] on button "Sapratu" at bounding box center [400, 322] width 208 height 37
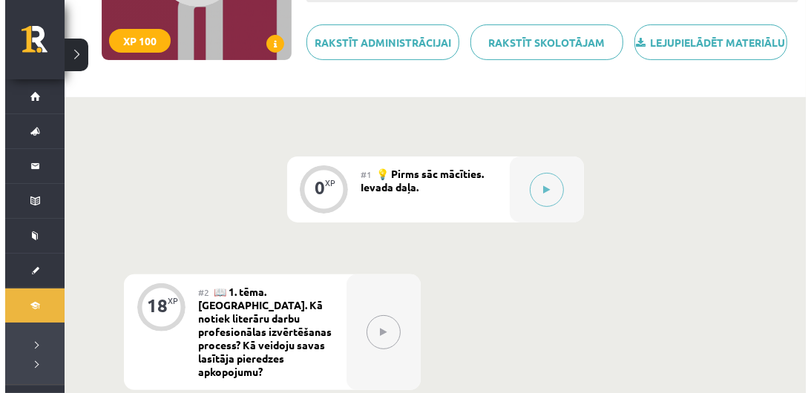
scroll to position [249, 0]
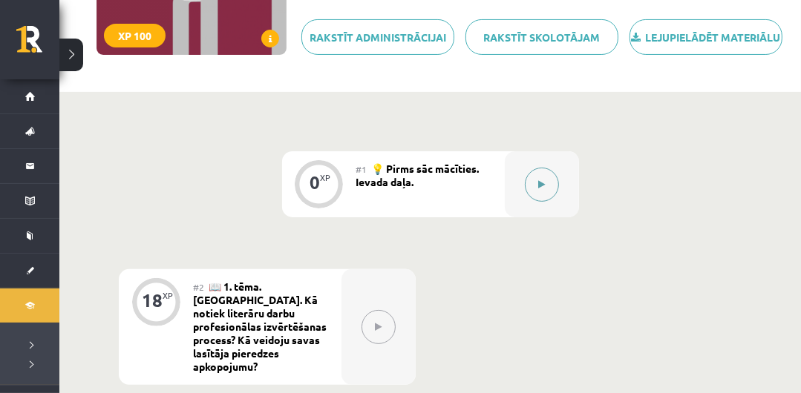
click at [540, 191] on button at bounding box center [542, 185] width 34 height 34
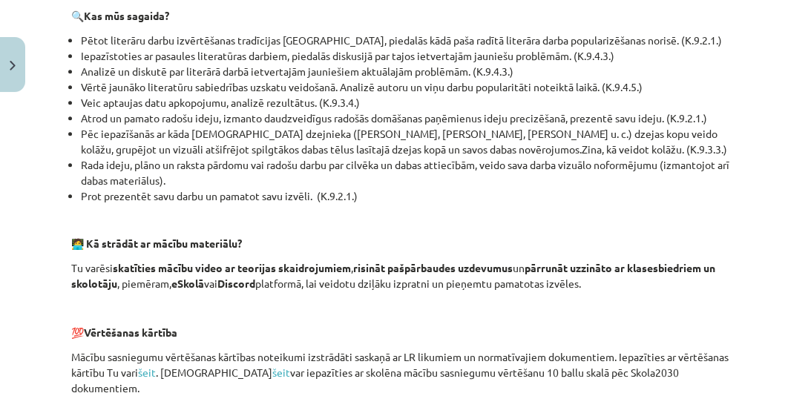
scroll to position [986, 0]
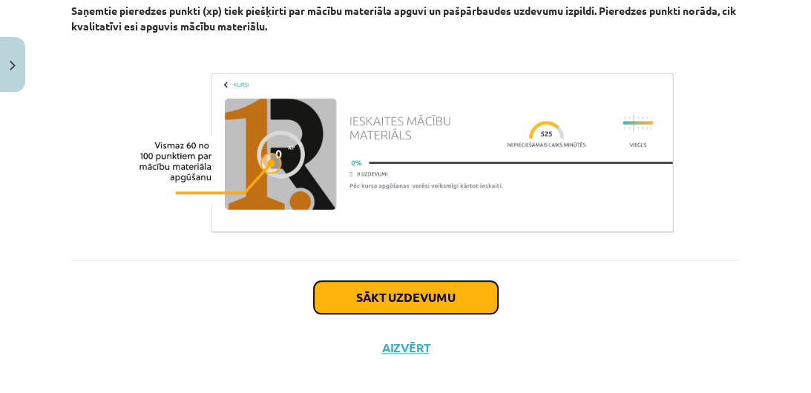
click at [404, 285] on button "Sākt uzdevumu" at bounding box center [406, 297] width 184 height 33
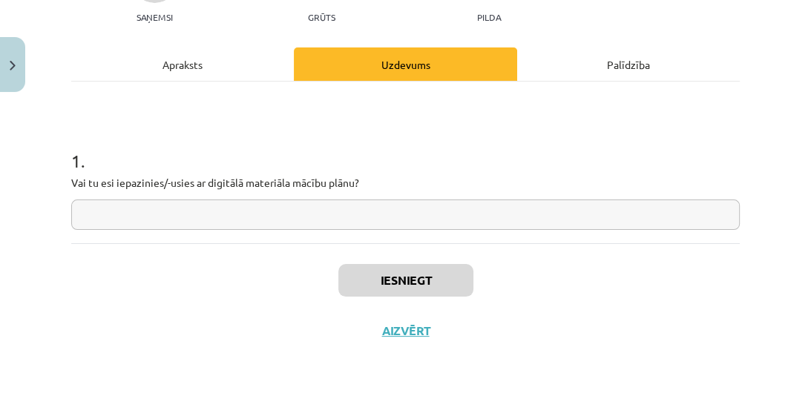
scroll to position [37, 0]
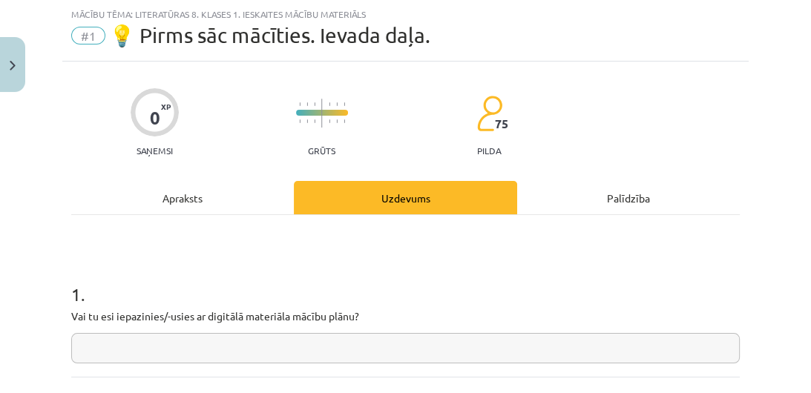
click at [474, 344] on input "text" at bounding box center [405, 348] width 669 height 30
type input "**"
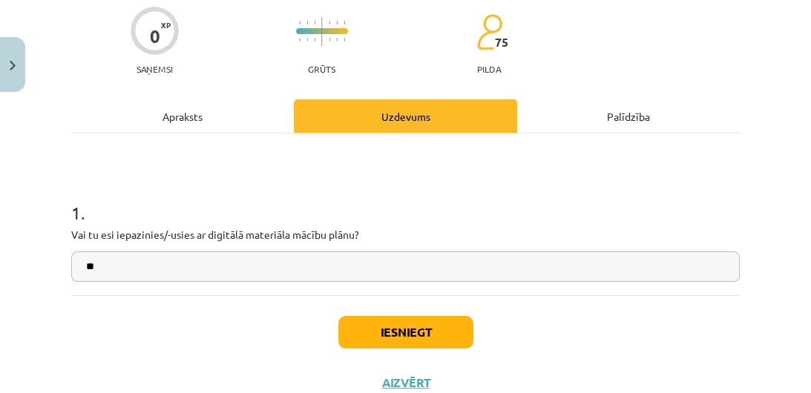
scroll to position [168, 0]
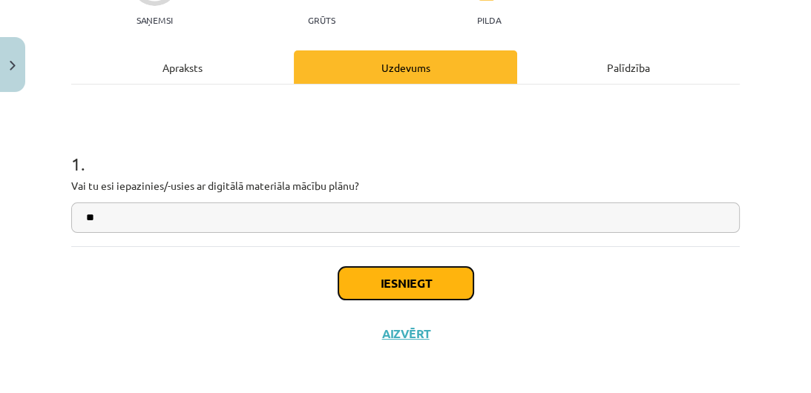
click at [396, 283] on button "Iesniegt" at bounding box center [405, 283] width 135 height 33
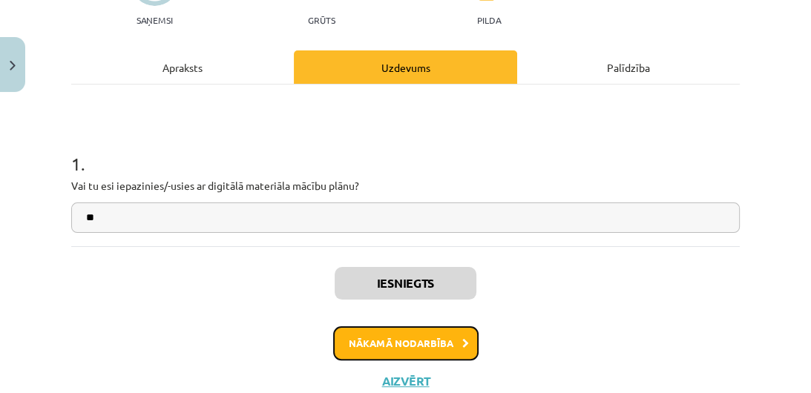
click at [376, 347] on button "Nākamā nodarbība" at bounding box center [405, 344] width 145 height 34
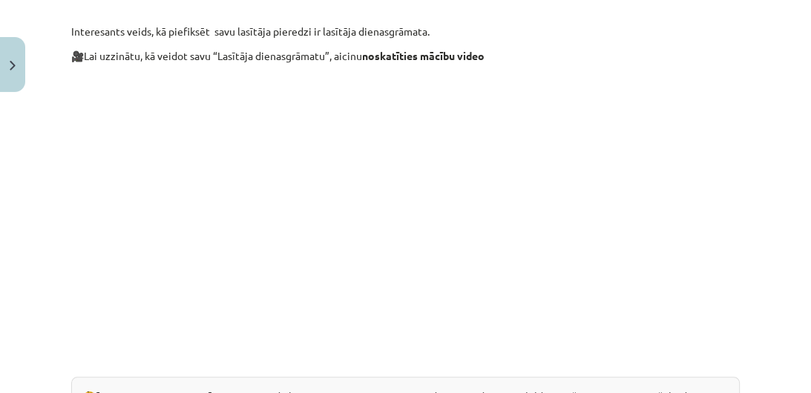
scroll to position [1315, 0]
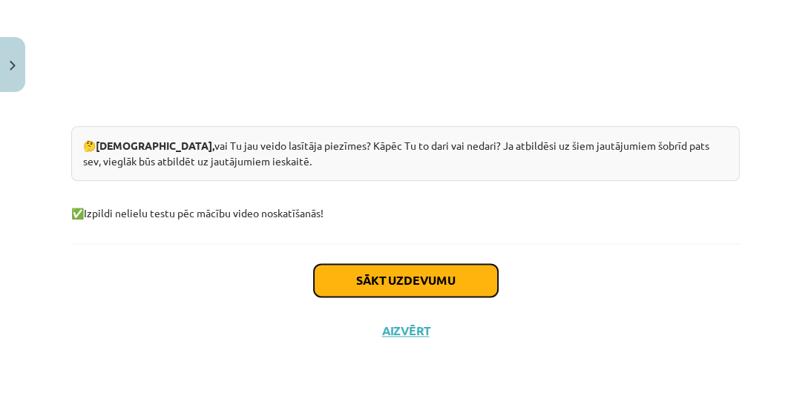
click at [421, 279] on button "Sākt uzdevumu" at bounding box center [406, 280] width 184 height 33
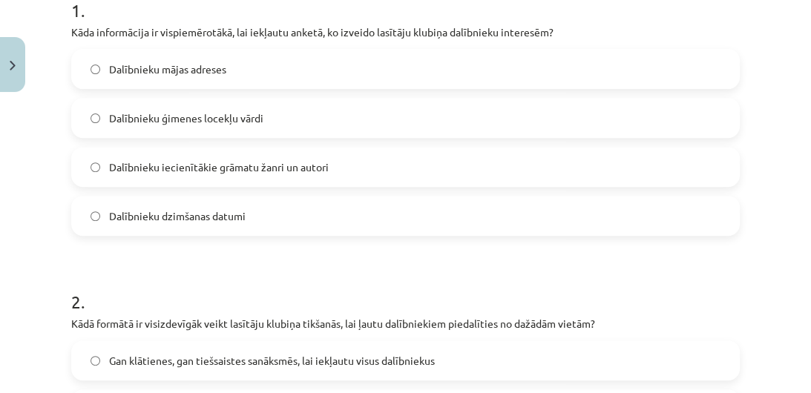
scroll to position [372, 0]
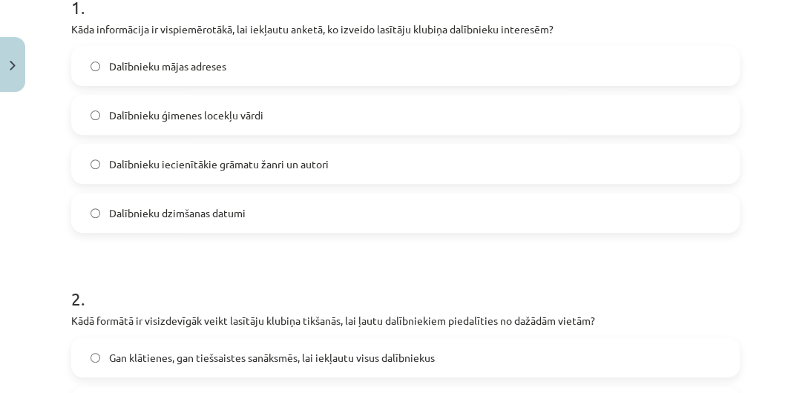
click at [196, 172] on label "Dalībnieku iecienītākie grāmatu žanri un autori" at bounding box center [406, 163] width 666 height 37
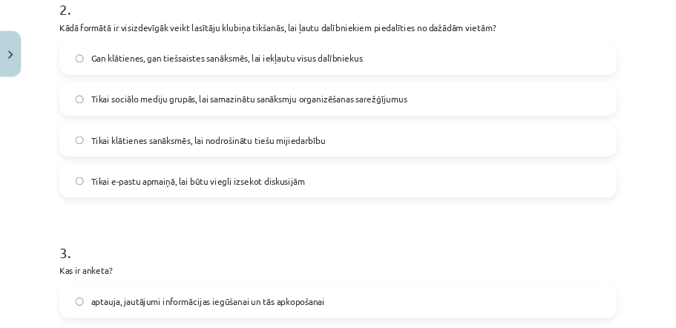
scroll to position [660, 0]
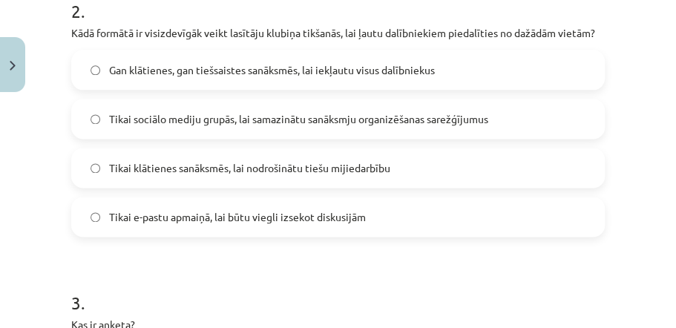
drag, startPoint x: 758, startPoint y: 19, endPoint x: 614, endPoint y: 209, distance: 237.8
click at [614, 209] on div "Mācību tēma: Literatūras 8. klases 1. ieskaites mācību materiāls #2 📖 1. tēma. …" at bounding box center [338, 164] width 676 height 328
click at [347, 78] on span "Gan klātienes, gan tiešsaistes sanāksmēs, lai iekļautu visus dalībniekus" at bounding box center [272, 70] width 326 height 16
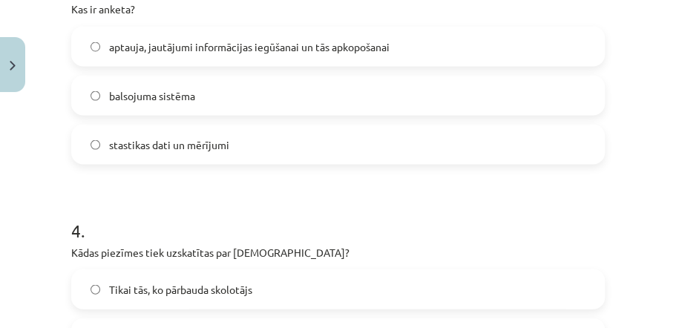
scroll to position [978, 0]
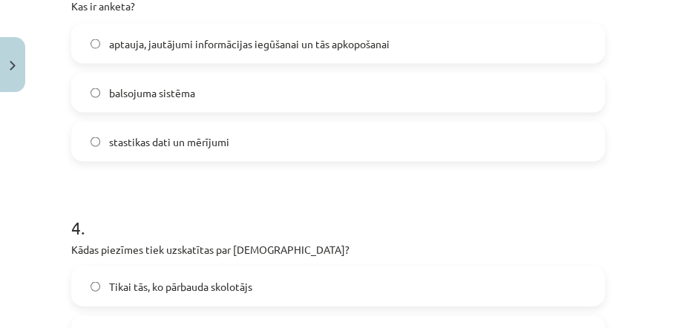
click at [114, 51] on span "aptauja, jautājumi informācijas iegūšanai un tās apkopošanai" at bounding box center [249, 44] width 281 height 16
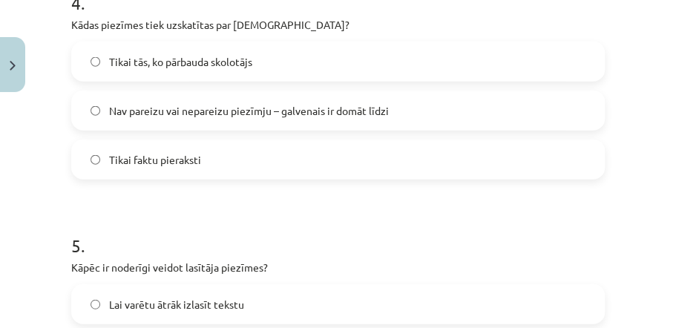
scroll to position [1205, 0]
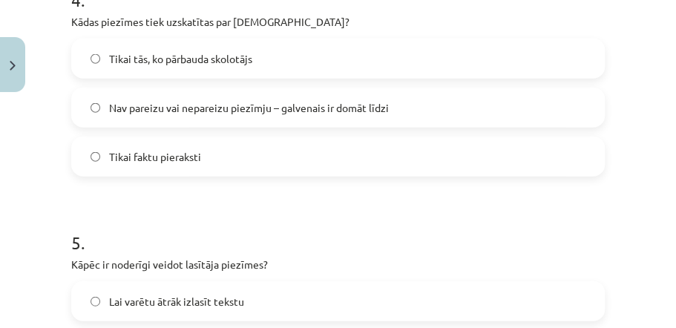
click at [193, 116] on span "Nav pareizu vai nepareizu piezīmju – galvenais ir domāt līdzi" at bounding box center [249, 108] width 280 height 16
click at [199, 67] on span "Tikai tās, ko pārbauda skolotājs" at bounding box center [180, 59] width 143 height 16
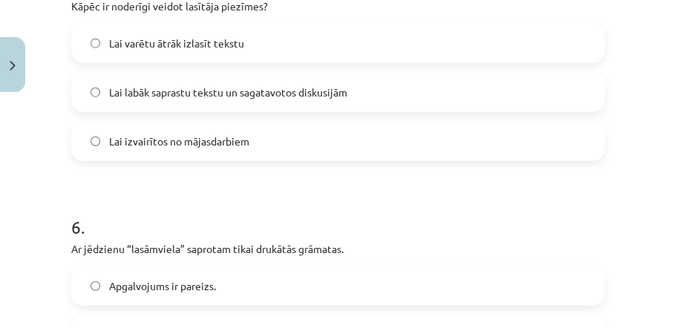
scroll to position [1469, 0]
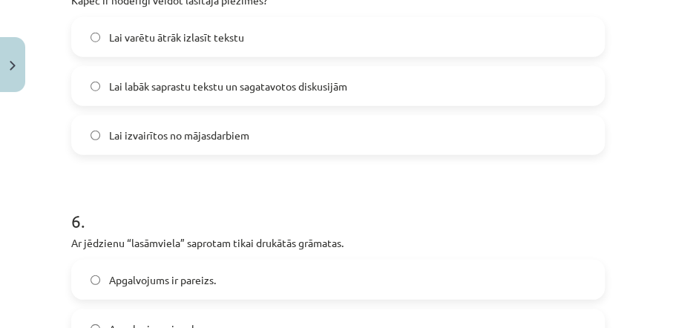
click at [203, 105] on label "Lai labāk saprastu tekstu un sagatavotos diskusijām" at bounding box center [338, 86] width 531 height 37
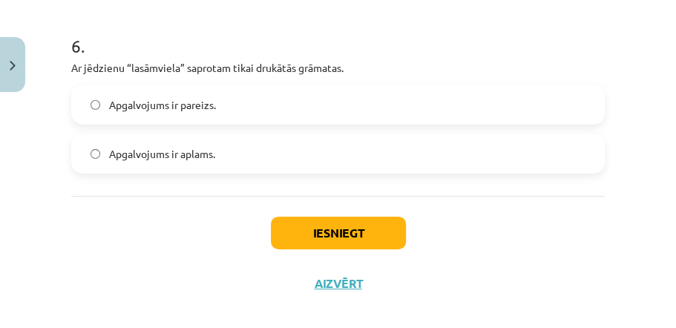
scroll to position [1671, 0]
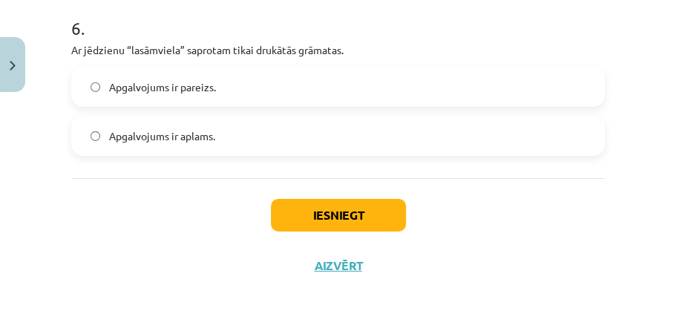
click at [210, 144] on span "Apgalvojums ir aplams." at bounding box center [162, 136] width 106 height 16
click at [338, 217] on button "Iesniegt" at bounding box center [338, 215] width 135 height 33
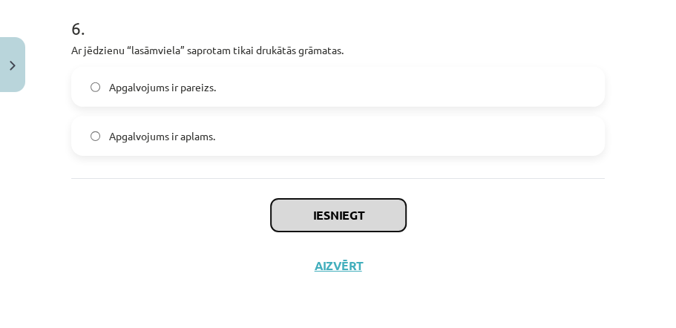
click at [338, 217] on button "Iesniegt" at bounding box center [338, 215] width 135 height 33
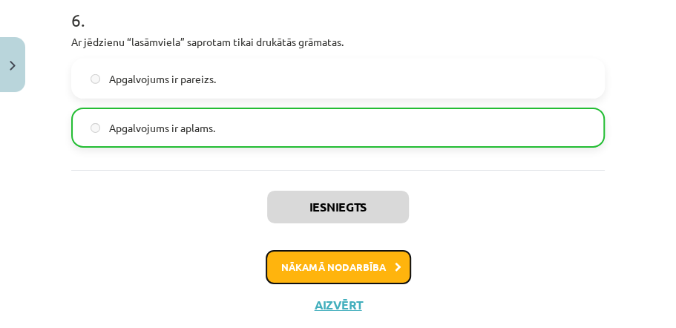
click at [355, 281] on button "Nākamā nodarbība" at bounding box center [338, 267] width 145 height 34
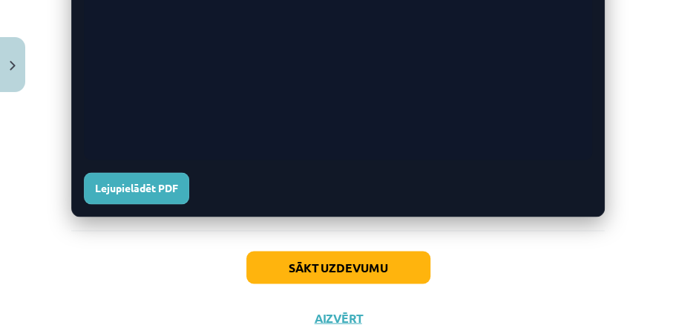
scroll to position [754, 0]
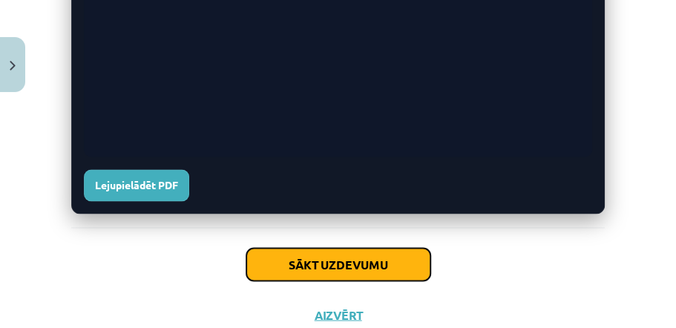
click at [367, 264] on button "Sākt uzdevumu" at bounding box center [338, 264] width 184 height 33
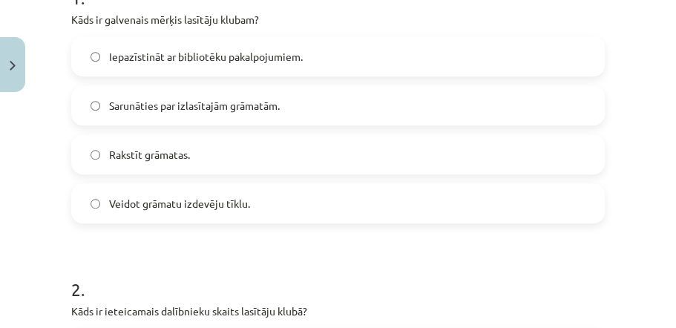
scroll to position [341, 0]
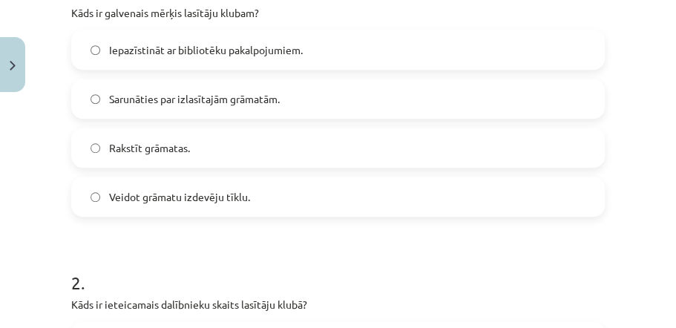
click at [229, 94] on span "Sarunāties par izlasītajām grāmatām." at bounding box center [194, 99] width 171 height 16
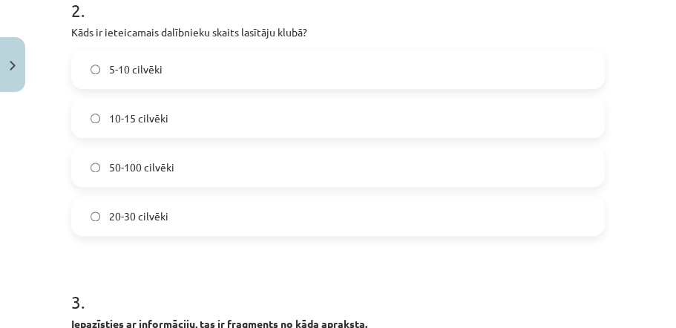
scroll to position [620, 0]
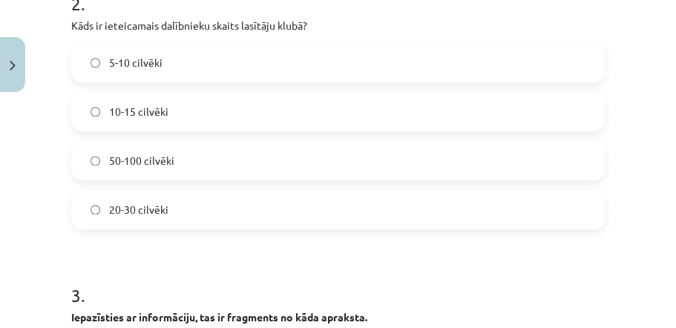
click at [159, 119] on label "10-15 cilvēki" at bounding box center [338, 111] width 531 height 37
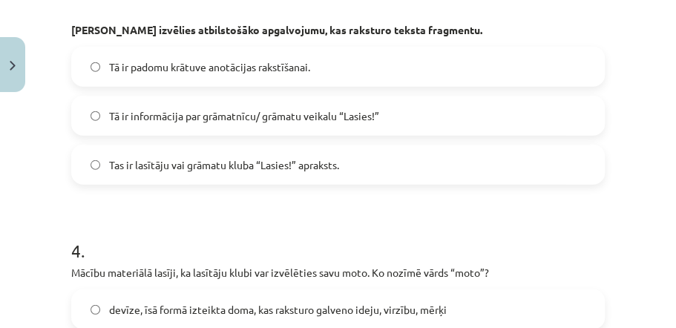
scroll to position [1327, 0]
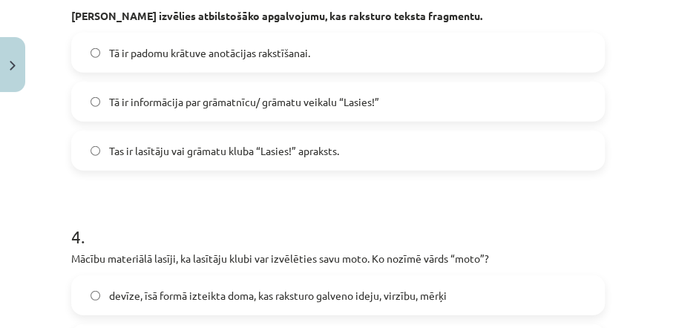
click at [332, 110] on span "Tā ir informācija par grāmatnīcu/ grāmatu veikalu “Lasies!”" at bounding box center [244, 102] width 270 height 16
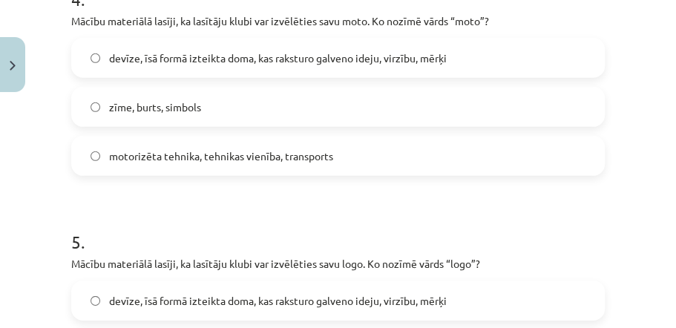
scroll to position [1585, 0]
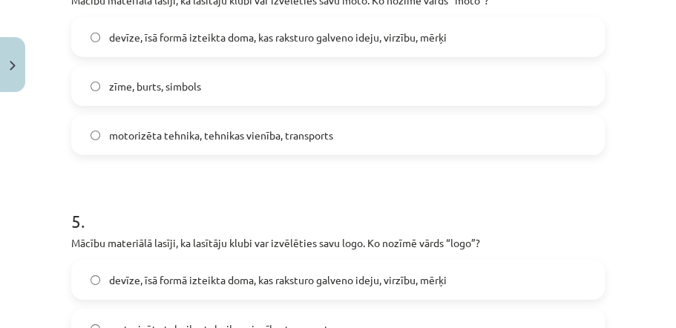
click at [398, 45] on span "devīze, īsā formā izteikta doma, kas raksturo galveno ideju, virzību, mērķi" at bounding box center [278, 38] width 338 height 16
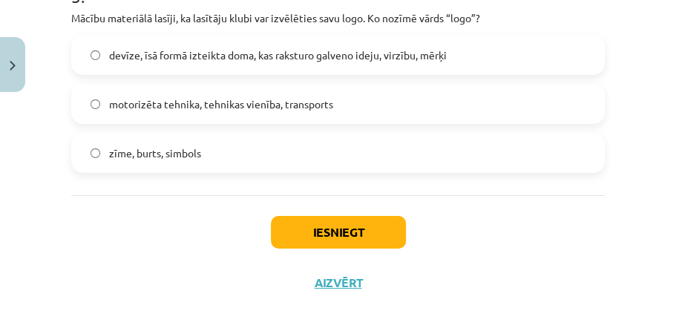
scroll to position [1806, 0]
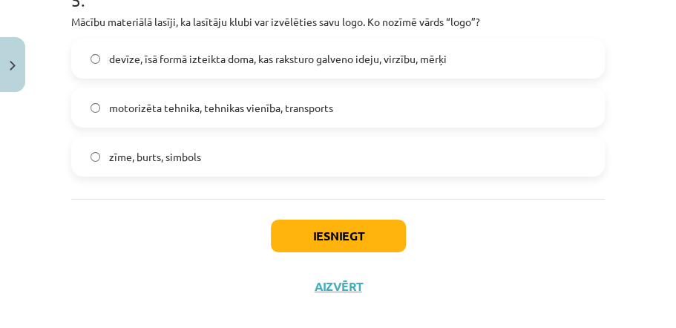
click at [194, 165] on span "zīme, burts, simbols" at bounding box center [155, 157] width 92 height 16
click at [399, 252] on button "Iesniegt" at bounding box center [338, 236] width 135 height 33
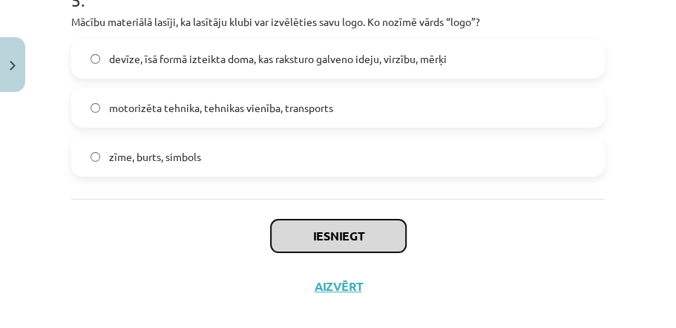
click at [394, 250] on button "Iesniegt" at bounding box center [338, 236] width 135 height 33
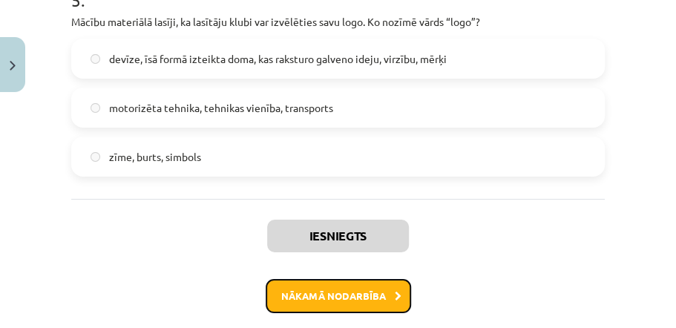
click at [383, 307] on button "Nākamā nodarbība" at bounding box center [338, 296] width 145 height 34
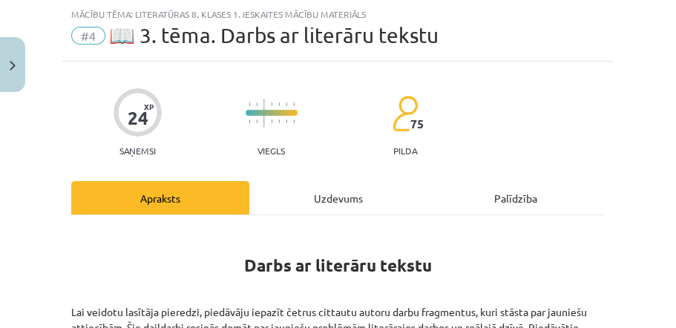
scroll to position [658, 0]
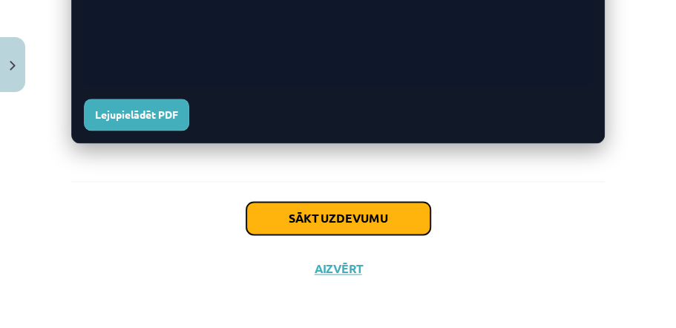
click at [404, 205] on button "Sākt uzdevumu" at bounding box center [338, 218] width 184 height 33
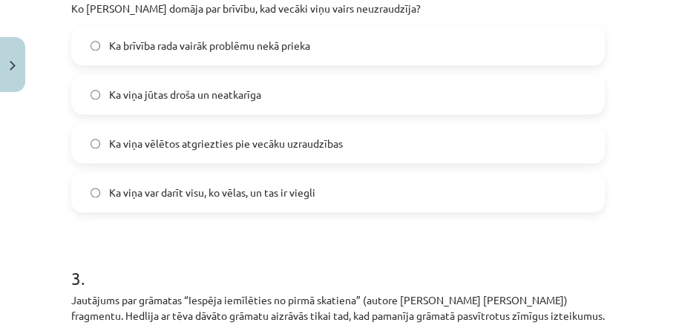
scroll to position [577, 0]
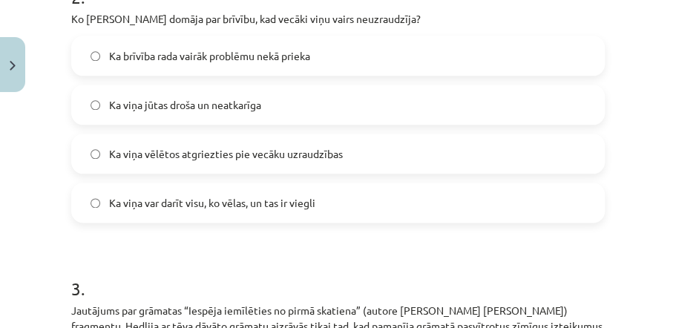
click at [166, 53] on span "Ka brīvība rada vairāk problēmu nekā prieka" at bounding box center [209, 56] width 201 height 16
click at [327, 160] on span "Ka viņa vēlētos atgriezties pie vecāku uzraudzības" at bounding box center [226, 154] width 234 height 16
click at [224, 59] on span "Ka brīvība rada vairāk problēmu nekā prieka" at bounding box center [209, 56] width 201 height 16
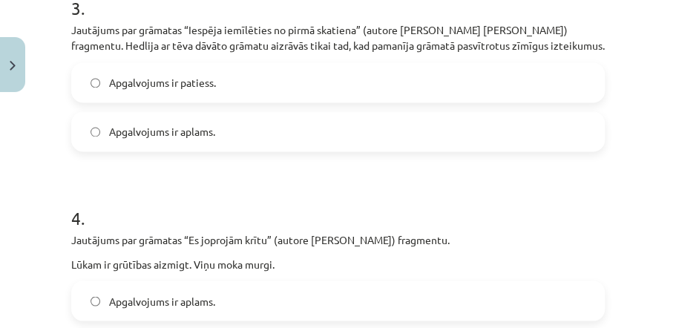
scroll to position [864, 0]
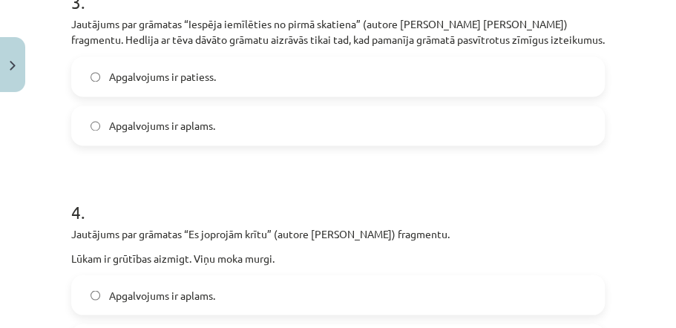
click at [165, 77] on span "Apgalvojums ir patiess." at bounding box center [162, 77] width 107 height 16
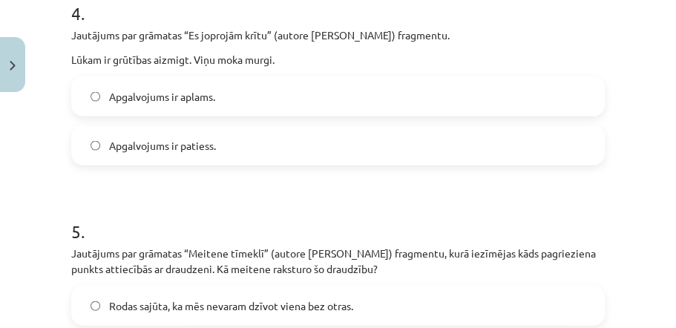
scroll to position [1082, 0]
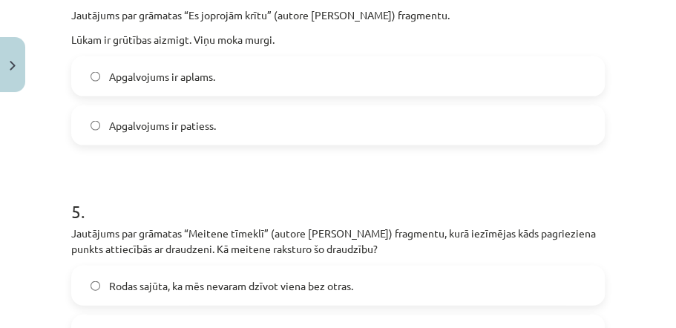
click at [214, 118] on span "Apgalvojums ir patiess." at bounding box center [162, 126] width 107 height 16
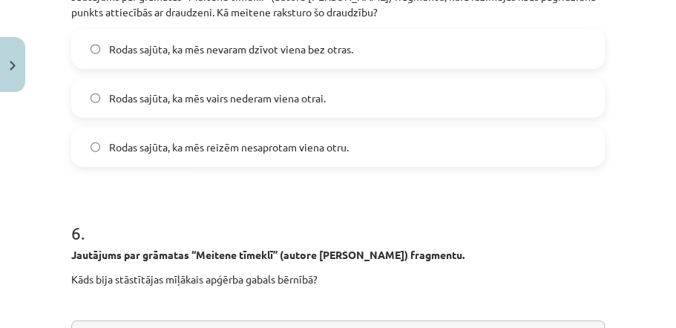
scroll to position [1292, 0]
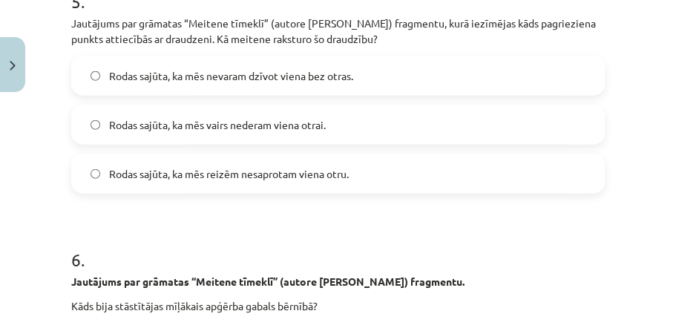
click at [212, 169] on span "Rodas sajūta, ka mēs reizēm nesaprotam viena otru." at bounding box center [229, 174] width 240 height 16
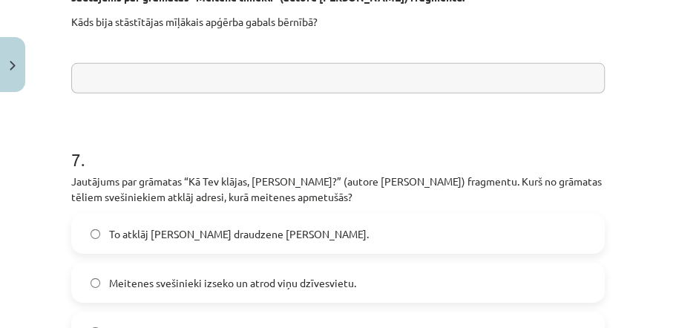
scroll to position [1556, 0]
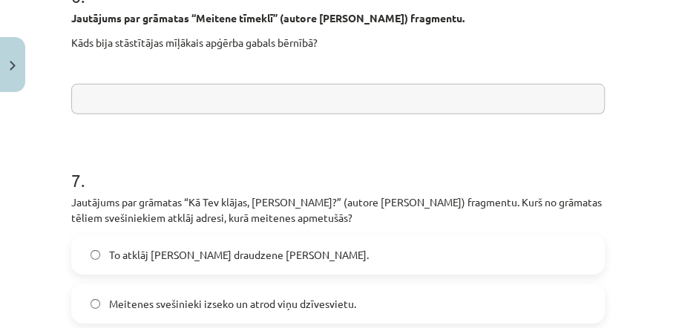
click at [323, 108] on input "text" at bounding box center [338, 99] width 534 height 30
type input "******"
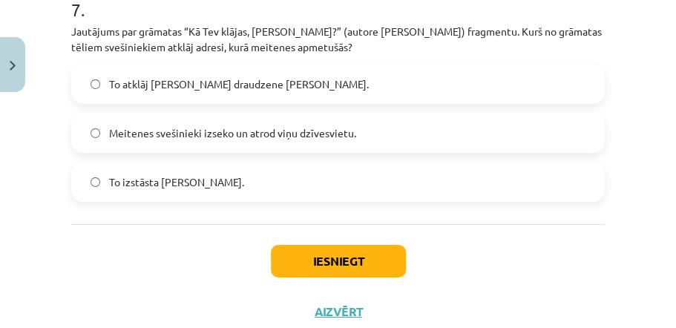
scroll to position [1740, 0]
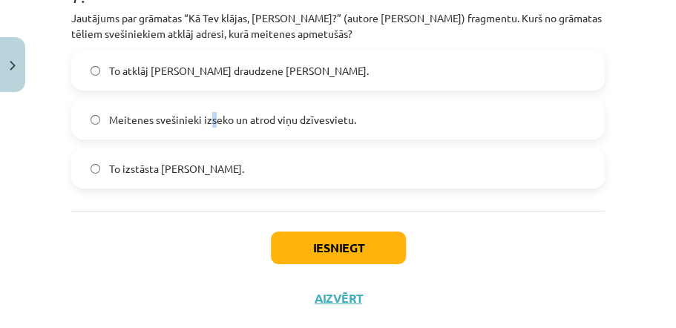
click at [214, 122] on span "Meitenes svešinieki izseko un atrod viņu dzīvesvietu." at bounding box center [232, 120] width 247 height 16
click at [209, 126] on span "Meitenes svešinieki izseko un atrod viņu dzīvesvietu." at bounding box center [232, 120] width 247 height 16
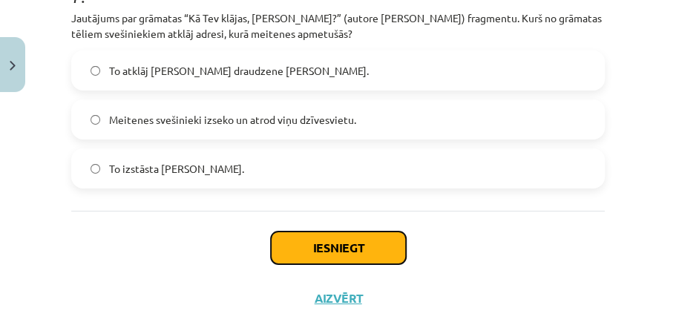
click at [358, 240] on button "Iesniegt" at bounding box center [338, 248] width 135 height 33
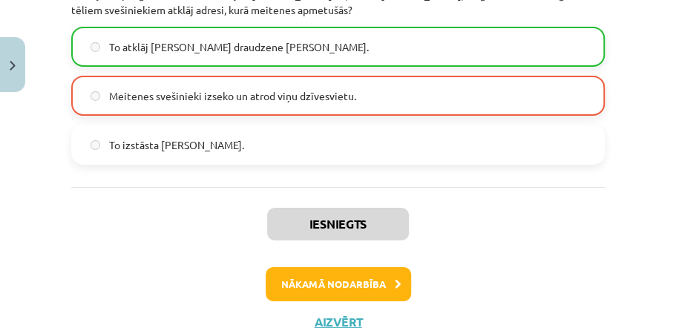
scroll to position [1818, 0]
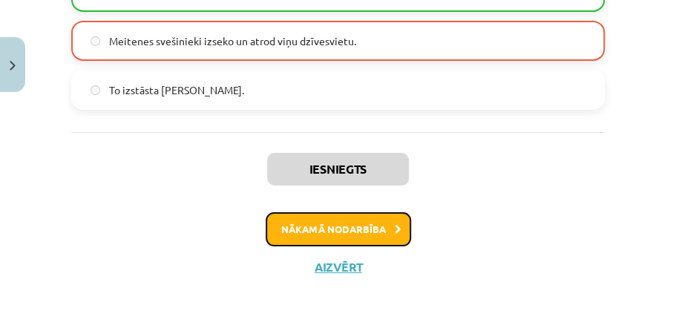
click at [373, 223] on button "Nākamā nodarbība" at bounding box center [338, 229] width 145 height 34
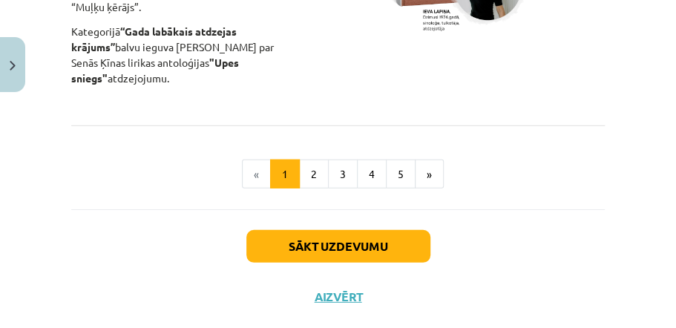
scroll to position [1441, 0]
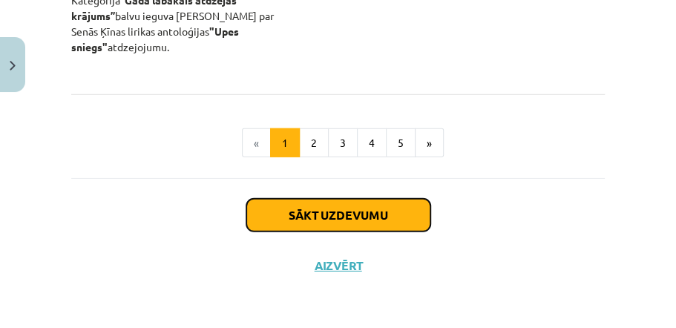
click at [346, 215] on button "Sākt uzdevumu" at bounding box center [338, 215] width 184 height 33
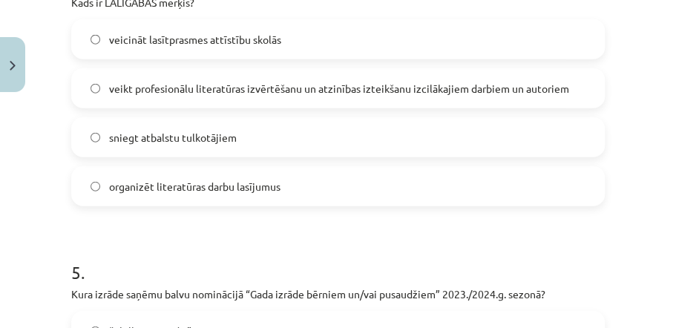
scroll to position [1319, 0]
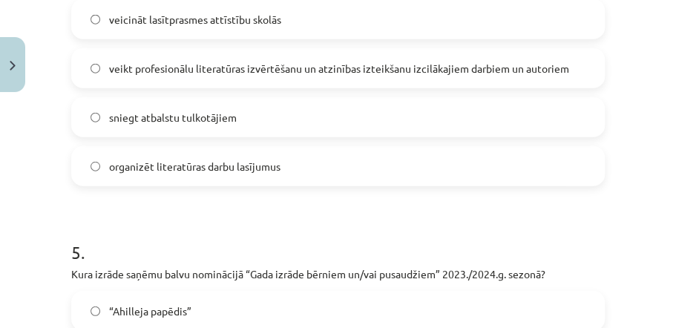
click at [212, 62] on span "veikt profesionālu literatūras izvērtēšanu un atzinības izteikšanu izcilākajiem…" at bounding box center [339, 69] width 460 height 16
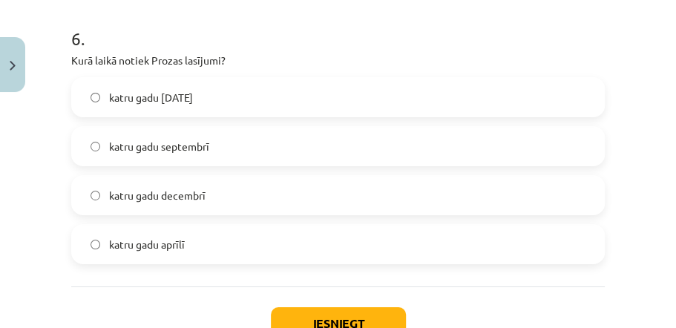
scroll to position [1892, 0]
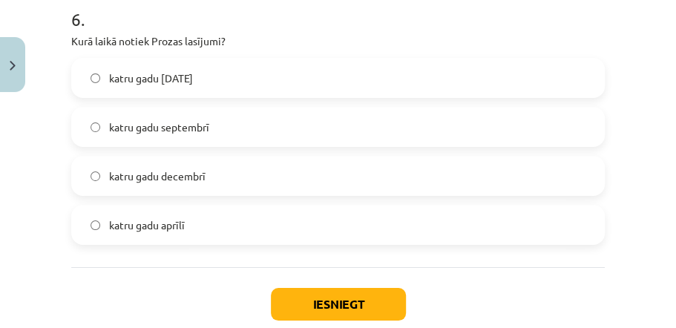
click at [121, 131] on span "katru gadu septembrī" at bounding box center [159, 127] width 100 height 16
click at [157, 174] on span "katru gadu decembrī" at bounding box center [157, 176] width 96 height 16
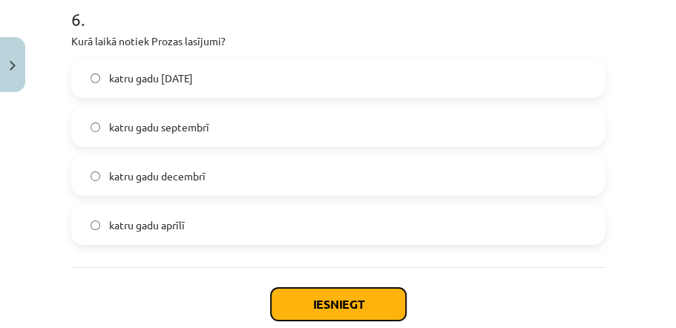
click at [352, 305] on button "Iesniegt" at bounding box center [338, 304] width 135 height 33
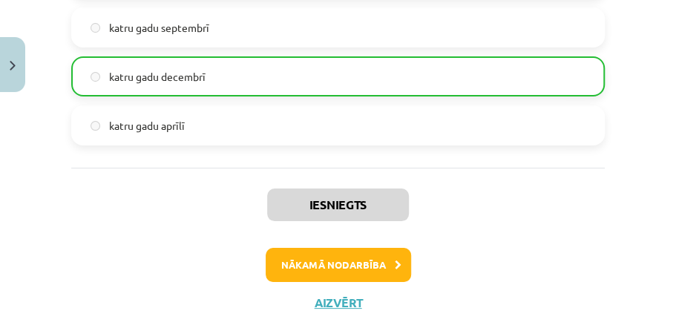
scroll to position [2011, 0]
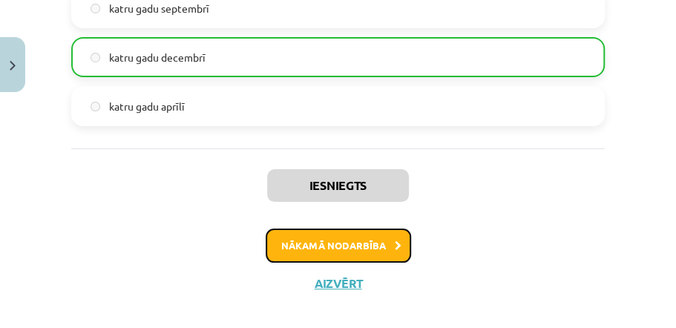
click at [388, 240] on button "Nākamā nodarbība" at bounding box center [338, 246] width 145 height 34
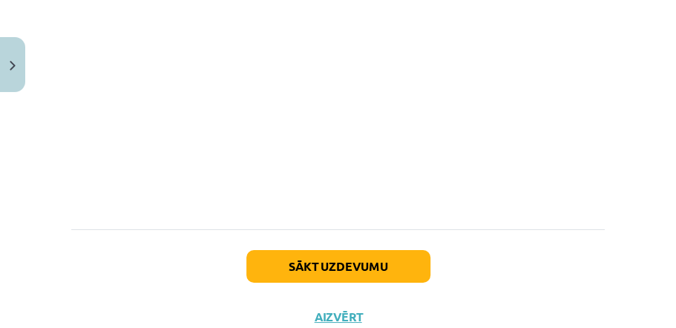
scroll to position [1897, 0]
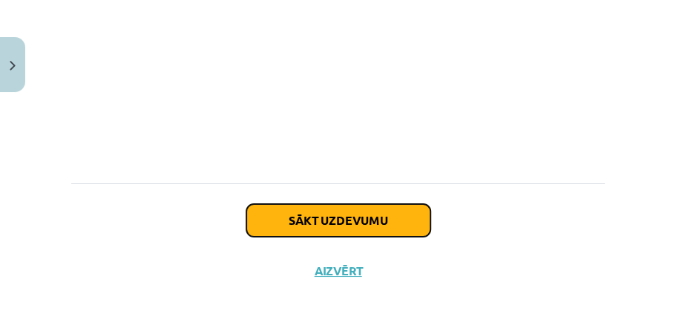
click at [361, 221] on button "Sākt uzdevumu" at bounding box center [338, 220] width 184 height 33
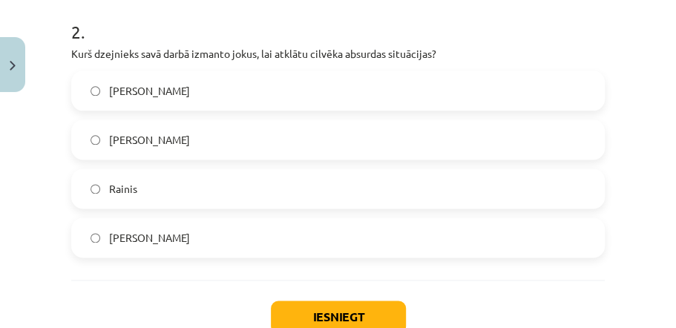
scroll to position [617, 0]
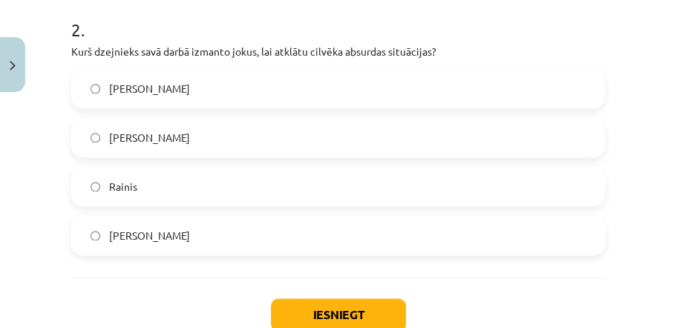
click at [105, 190] on label "Rainis" at bounding box center [338, 186] width 531 height 37
click at [370, 304] on button "Iesniegt" at bounding box center [338, 314] width 135 height 33
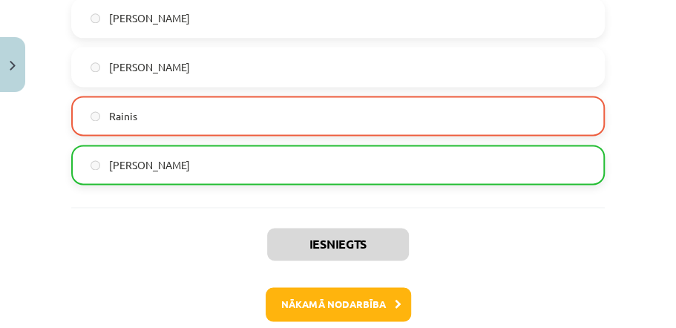
scroll to position [763, 0]
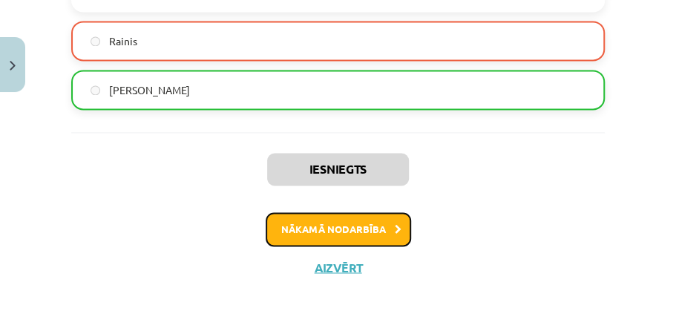
click at [325, 227] on button "Nākamā nodarbība" at bounding box center [338, 229] width 145 height 34
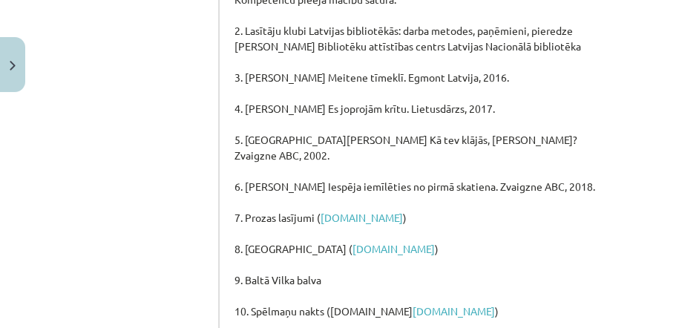
scroll to position [640, 0]
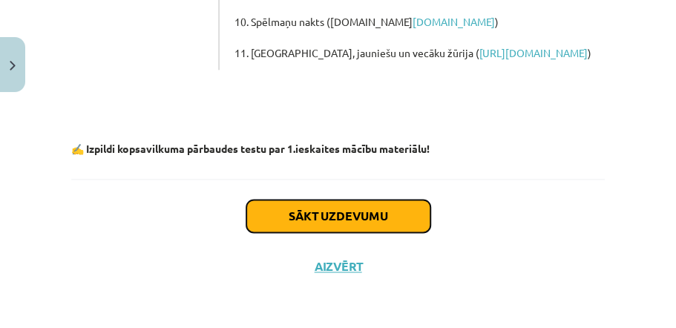
click at [396, 223] on button "Sākt uzdevumu" at bounding box center [338, 216] width 184 height 33
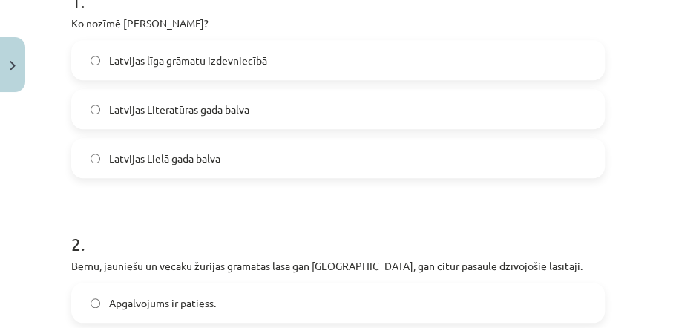
scroll to position [335, 0]
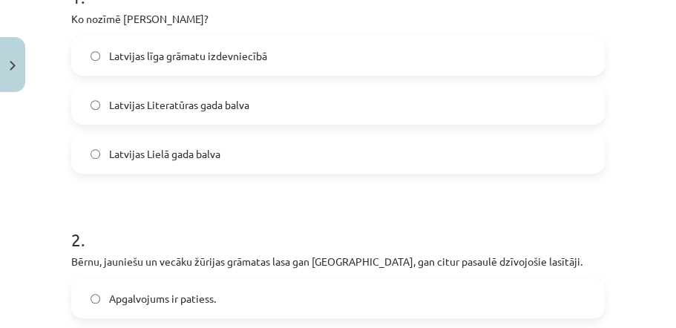
click at [205, 107] on span "Latvijas Literatūras gada balva" at bounding box center [179, 105] width 140 height 16
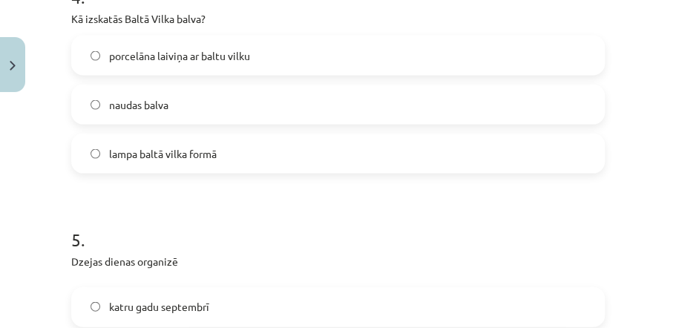
scroll to position [1026, 0]
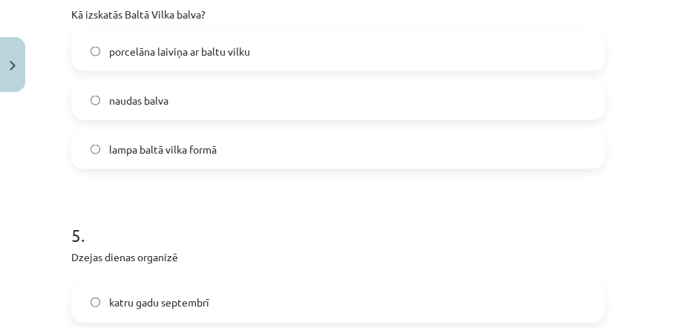
click at [214, 56] on span "porcelāna laiviņa ar baltu vilku" at bounding box center [179, 52] width 141 height 16
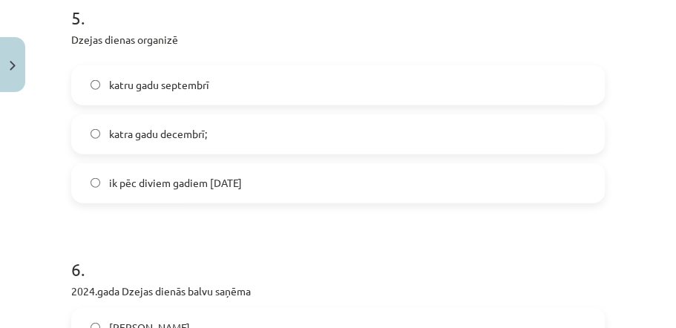
scroll to position [1264, 0]
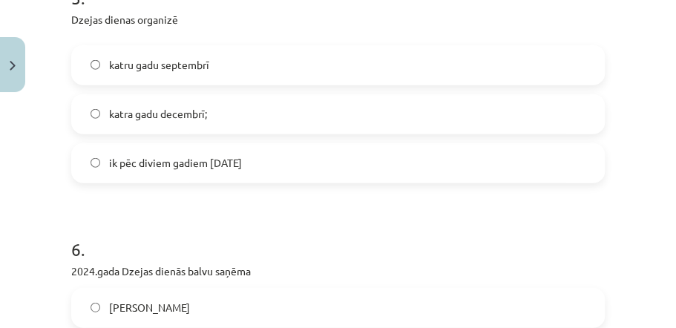
click at [145, 117] on span "katra gadu decembrī;" at bounding box center [158, 114] width 98 height 16
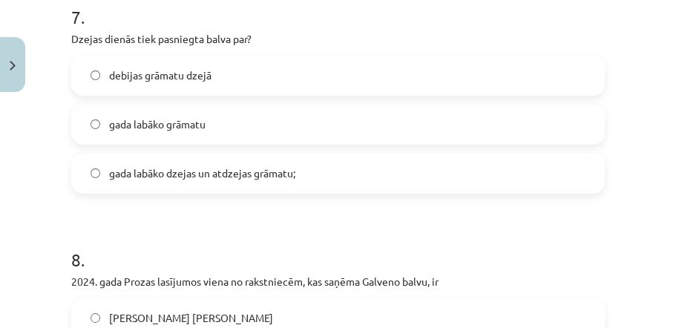
scroll to position [1759, 0]
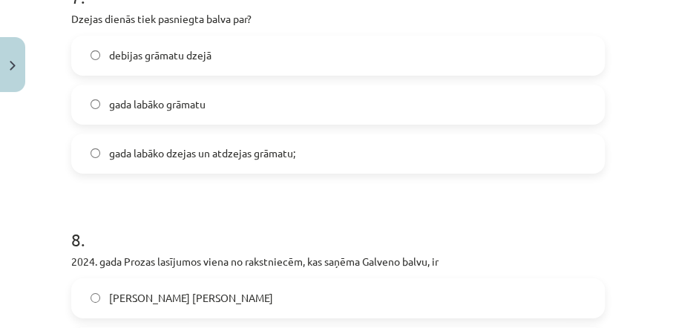
click at [140, 148] on span "gada labāko dzejas un atdzejas grāmatu;" at bounding box center [202, 153] width 186 height 16
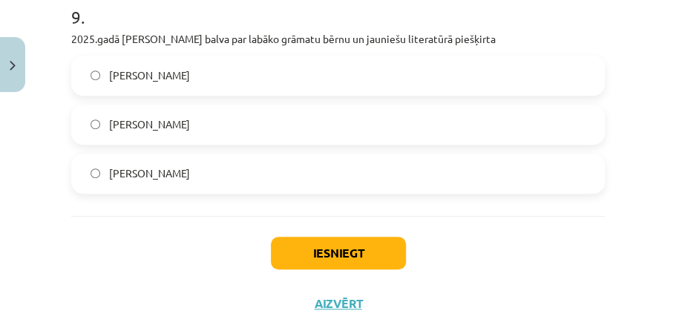
scroll to position [2293, 0]
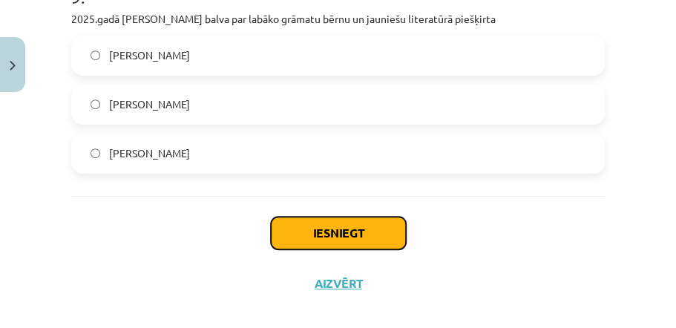
click at [364, 226] on button "Iesniegt" at bounding box center [338, 233] width 135 height 33
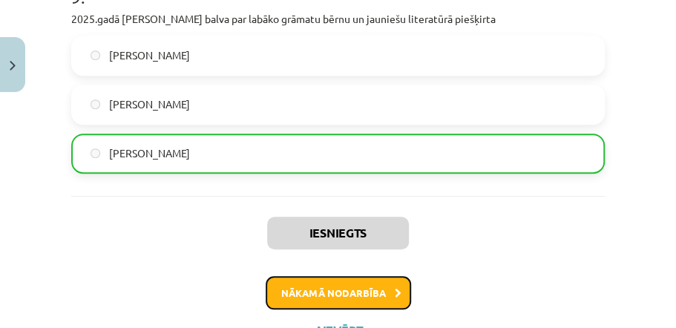
click at [389, 295] on button "Nākamā nodarbība" at bounding box center [338, 293] width 145 height 34
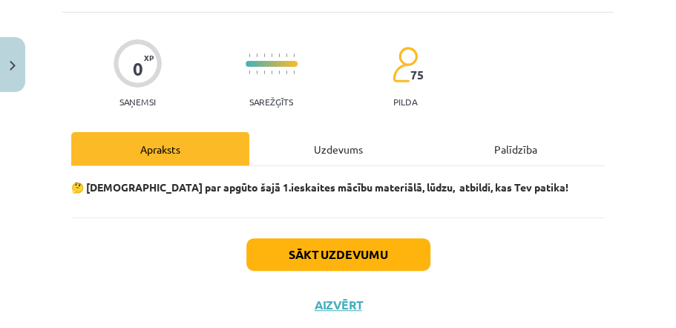
scroll to position [125, 0]
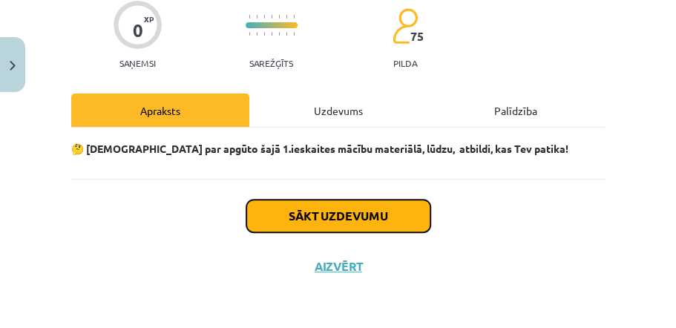
click at [390, 209] on button "Sākt uzdevumu" at bounding box center [338, 216] width 184 height 33
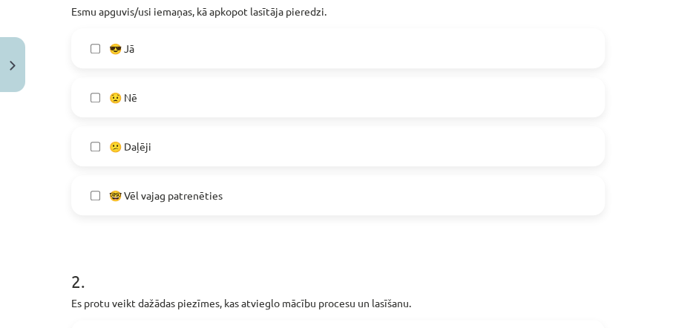
scroll to position [331, 0]
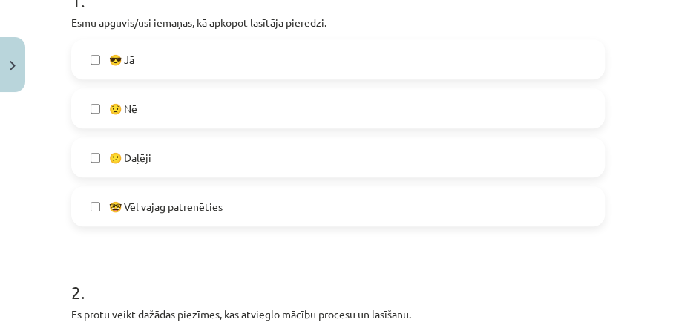
click at [98, 64] on label "😎 Jā" at bounding box center [338, 59] width 531 height 37
drag, startPoint x: 212, startPoint y: 209, endPoint x: 451, endPoint y: 128, distance: 252.1
click at [214, 208] on span "🤓 Vēl vajag patrenēties" at bounding box center [166, 207] width 114 height 16
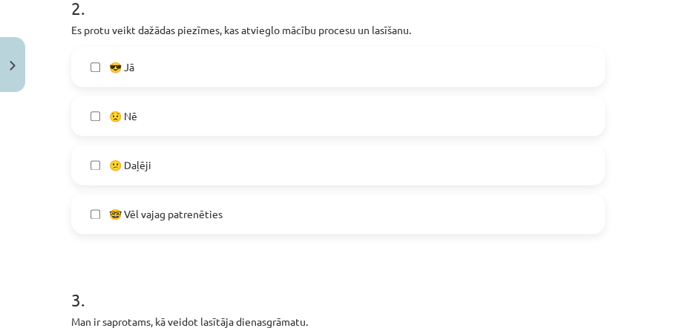
scroll to position [626, 0]
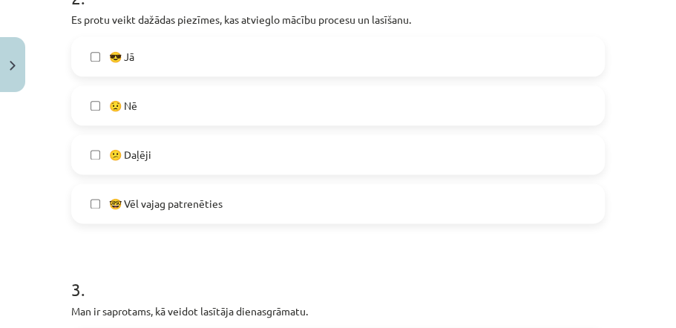
drag, startPoint x: 128, startPoint y: 162, endPoint x: 135, endPoint y: 140, distance: 23.2
click at [128, 162] on label "😕 Daļēji" at bounding box center [338, 154] width 531 height 37
click at [185, 194] on label "🤓 Vēl vajag patrenēties" at bounding box center [338, 203] width 531 height 37
click at [192, 200] on span "🤓 Vēl vajag patrenēties" at bounding box center [166, 204] width 114 height 16
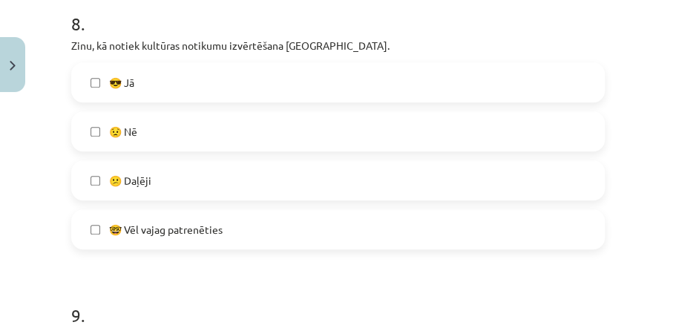
scroll to position [2356, 0]
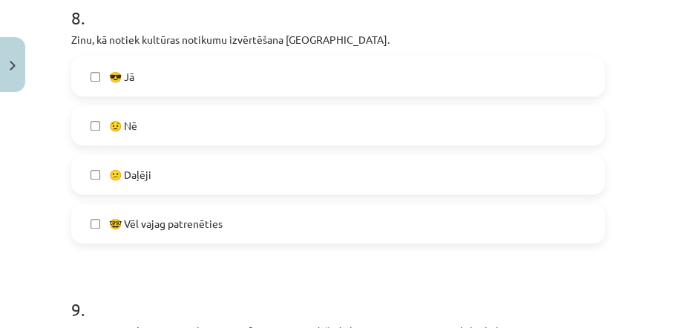
click at [137, 172] on span "😕 Daļēji" at bounding box center [130, 175] width 42 height 16
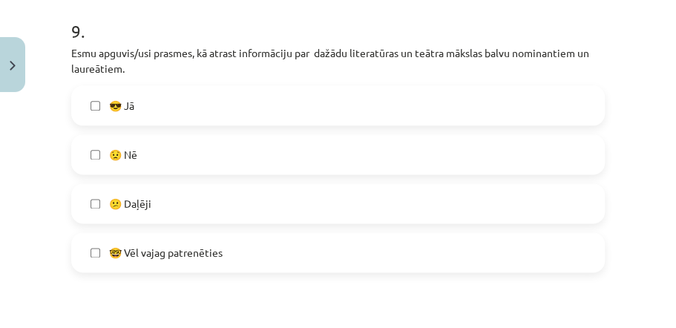
scroll to position [2655, 0]
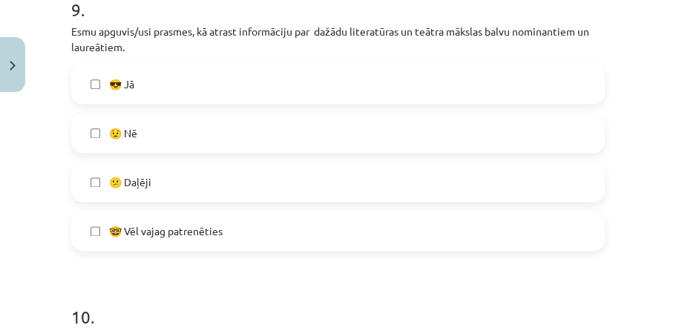
click at [129, 180] on span "😕 Daļēji" at bounding box center [130, 182] width 42 height 16
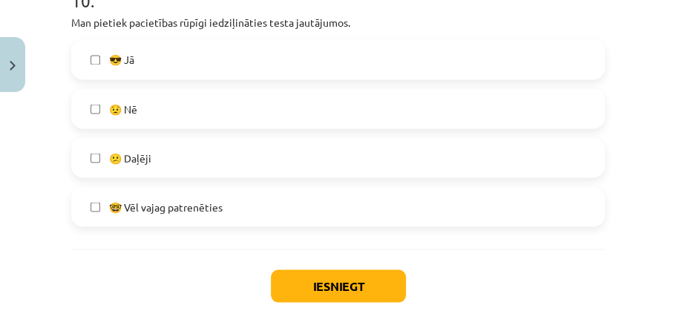
scroll to position [2976, 0]
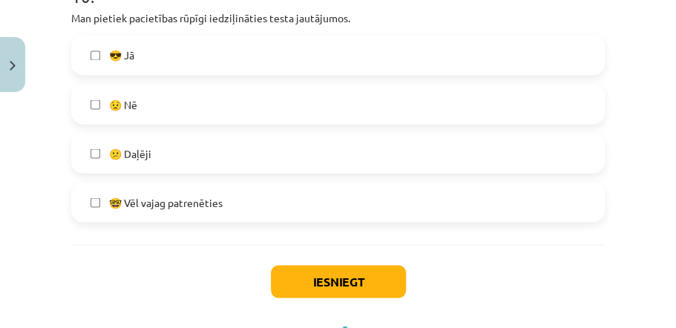
click at [102, 52] on label "😎 Jā" at bounding box center [338, 54] width 531 height 37
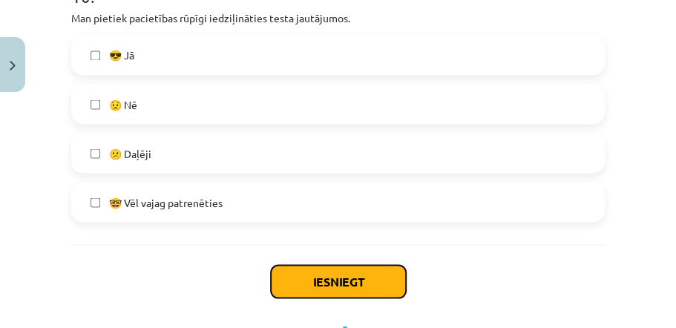
click at [382, 288] on button "Iesniegt" at bounding box center [338, 281] width 135 height 33
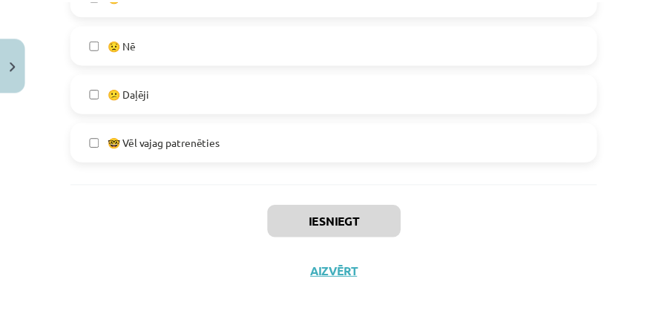
scroll to position [3041, 0]
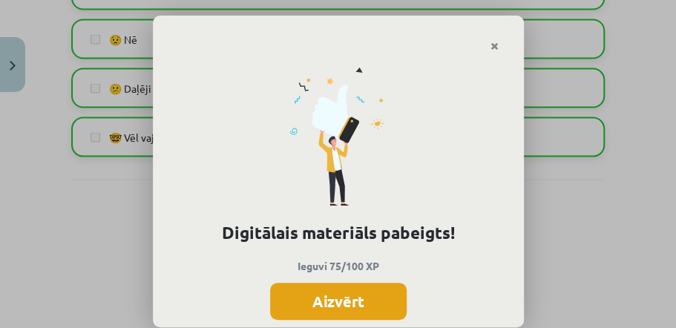
click at [367, 297] on button "Aizvērt" at bounding box center [338, 301] width 137 height 37
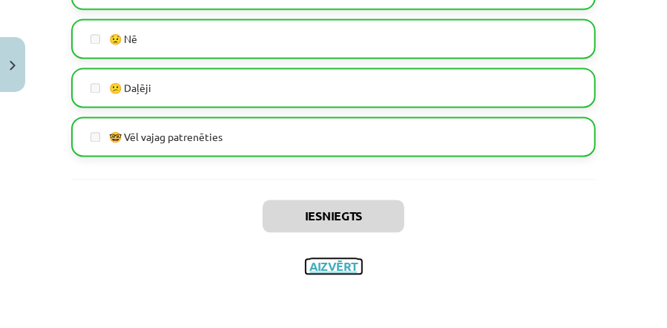
click at [340, 267] on button "Aizvērt" at bounding box center [334, 266] width 56 height 15
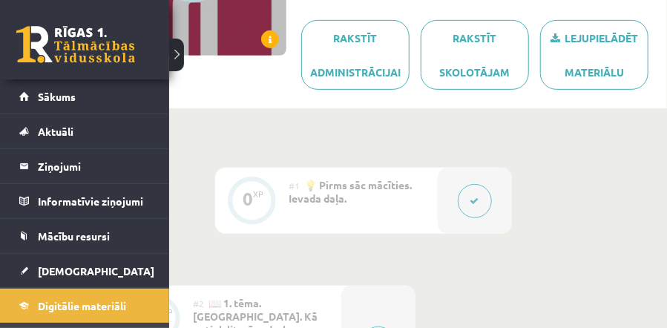
click at [48, 39] on link at bounding box center [75, 44] width 119 height 37
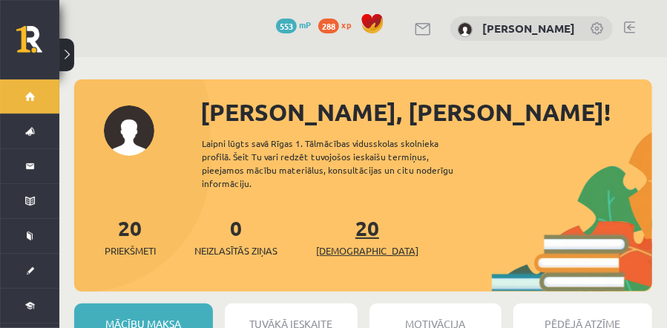
click at [353, 214] on link "20 Ieskaites" at bounding box center [367, 236] width 102 height 44
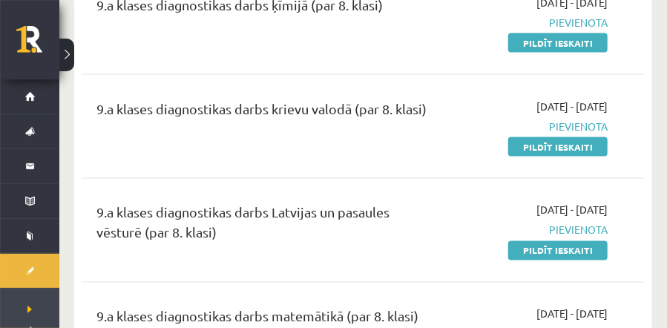
scroll to position [874, 0]
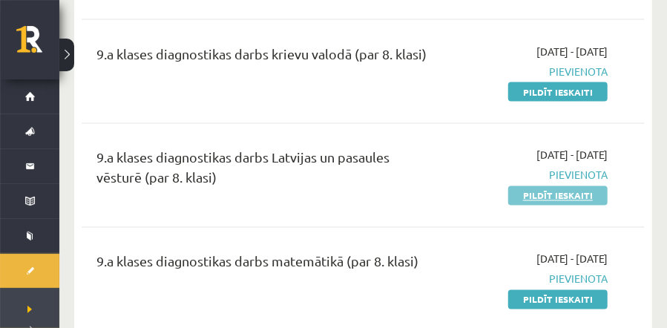
click at [578, 191] on link "Pildīt ieskaiti" at bounding box center [557, 195] width 99 height 19
click at [570, 198] on link "Pildīt ieskaiti" at bounding box center [557, 195] width 99 height 19
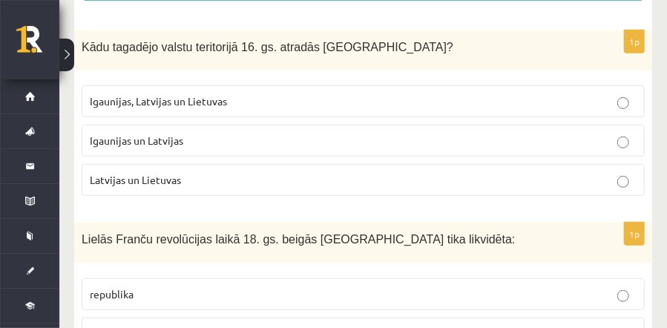
scroll to position [327, 0]
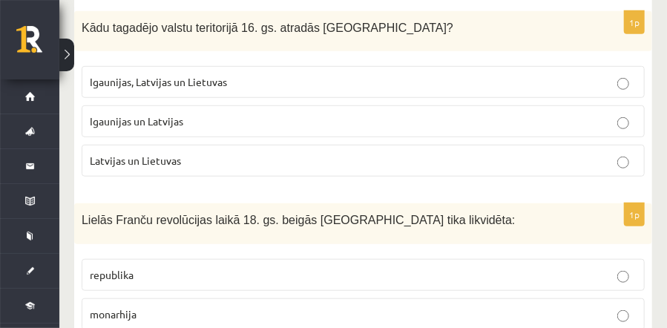
click at [325, 74] on p "Igaunijas, Latvijas un Lietuvas" at bounding box center [363, 82] width 547 height 16
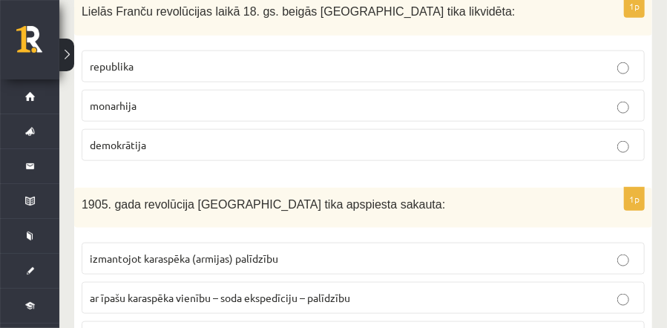
scroll to position [525, 0]
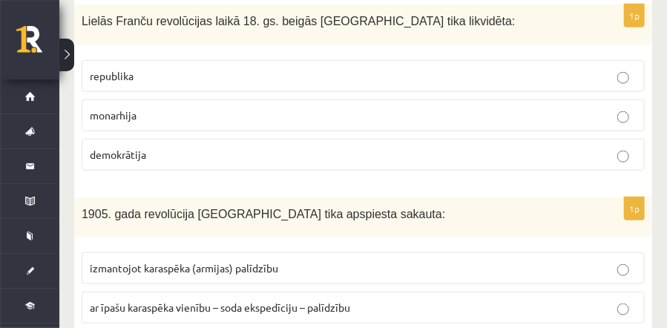
click at [352, 108] on p "monarhija" at bounding box center [363, 116] width 547 height 16
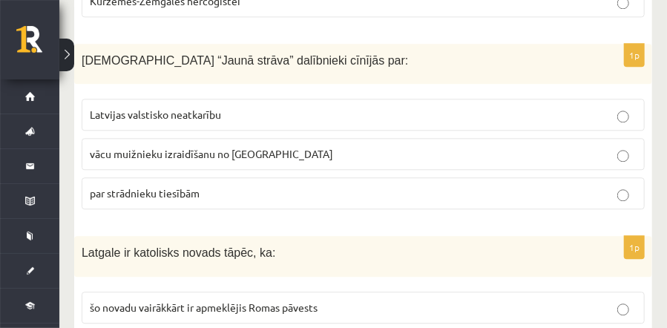
scroll to position [1277, 0]
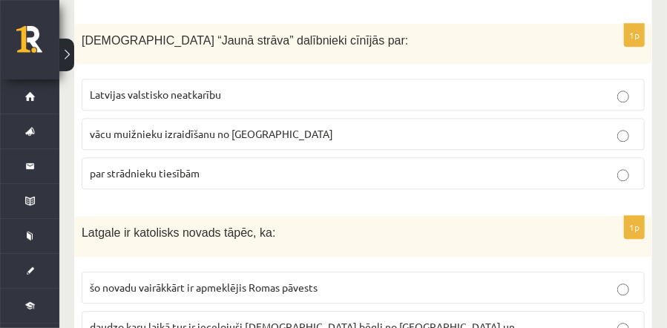
click at [243, 165] on p "par strādnieku tiesībām" at bounding box center [363, 173] width 547 height 16
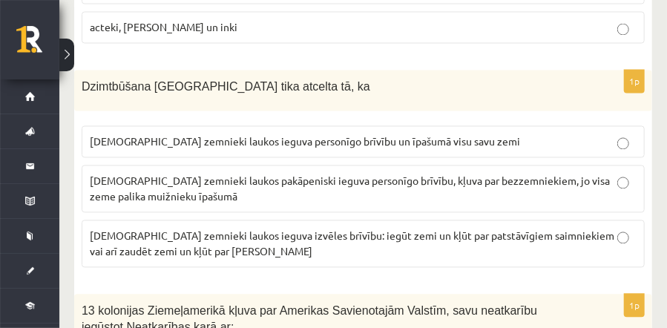
scroll to position [2999, 0]
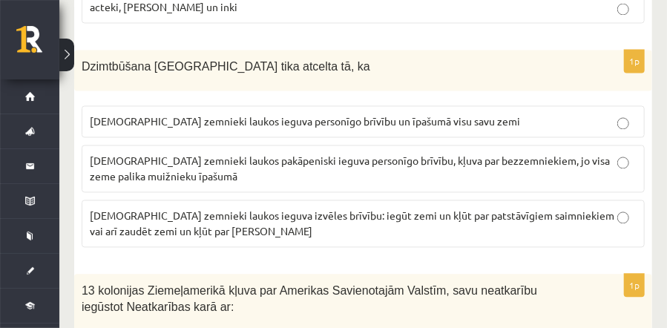
click at [617, 114] on p "latviešu zemnieki laukos ieguva personīgo brīvību un īpašumā visu savu zemi" at bounding box center [363, 122] width 547 height 16
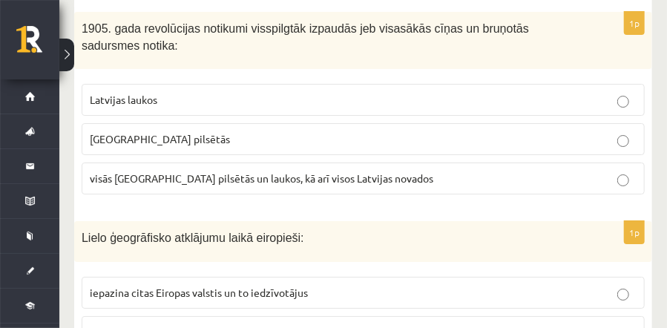
scroll to position [3876, 0]
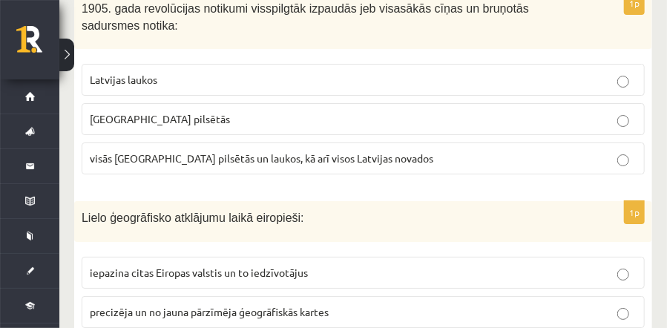
click at [401, 111] on p "Latvijas pilsētās" at bounding box center [363, 119] width 547 height 16
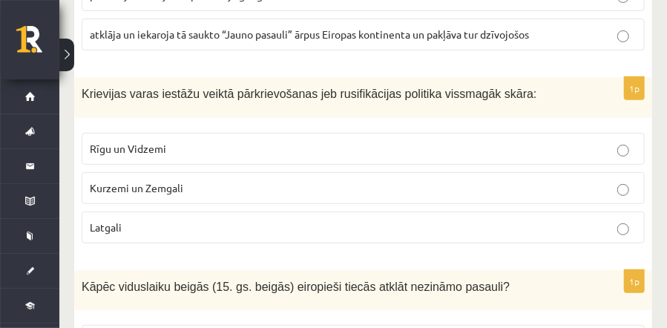
scroll to position [4212, 0]
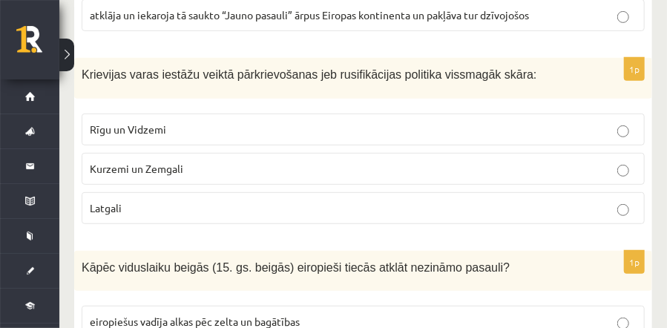
click at [573, 122] on p "Rīgu un Vidzemi" at bounding box center [363, 130] width 547 height 16
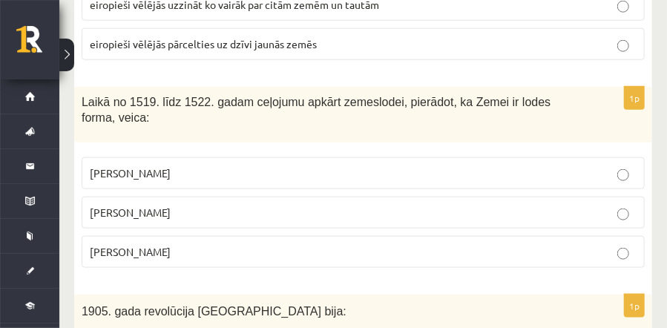
scroll to position [4589, 0]
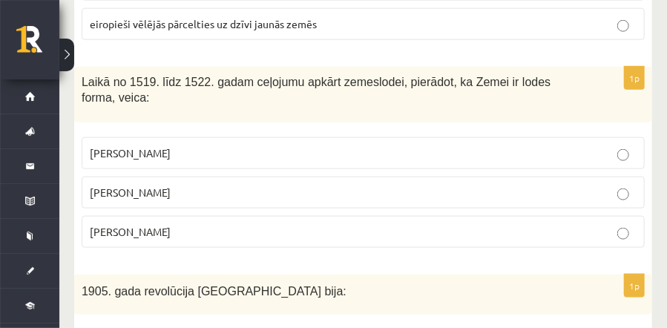
click at [507, 224] on p "Fernans Magelāns" at bounding box center [363, 232] width 547 height 16
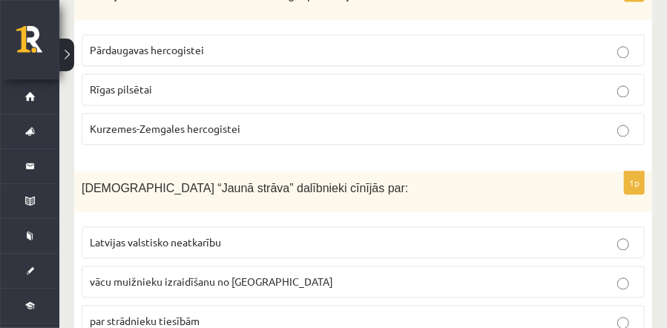
scroll to position [0, 0]
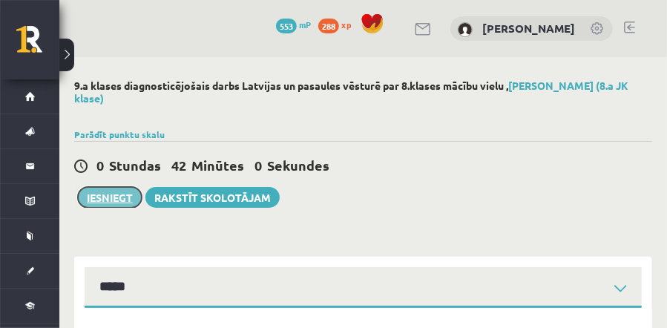
click at [104, 190] on button "Iesniegt" at bounding box center [110, 197] width 64 height 21
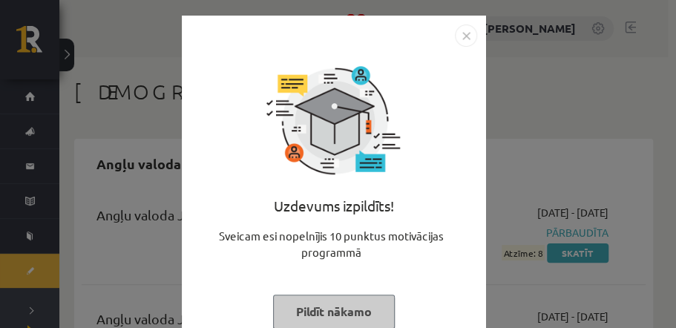
click at [343, 315] on button "Pildīt nākamo" at bounding box center [334, 312] width 122 height 34
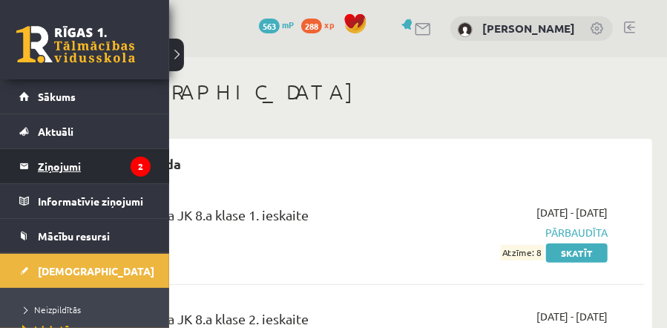
click at [58, 163] on legend "Ziņojumi 2" at bounding box center [94, 166] width 113 height 34
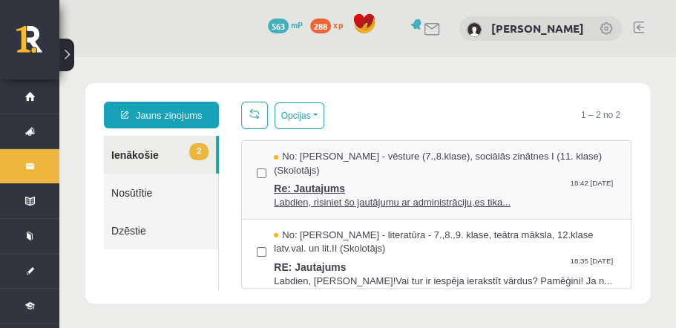
click at [319, 190] on span "Re: Jautajums" at bounding box center [445, 186] width 342 height 19
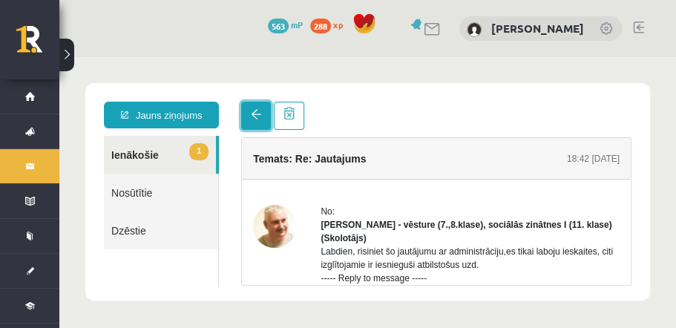
click at [258, 123] on link at bounding box center [256, 116] width 30 height 28
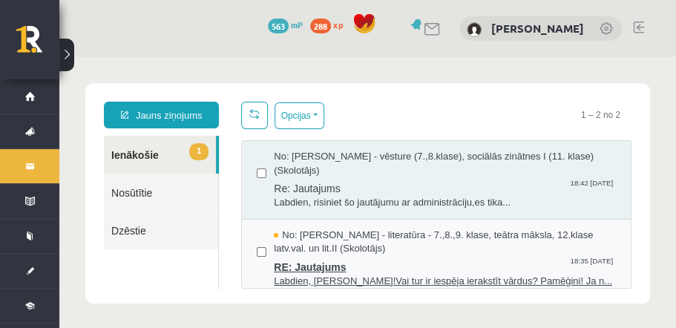
click at [338, 268] on span "RE: Jautajums" at bounding box center [445, 265] width 342 height 19
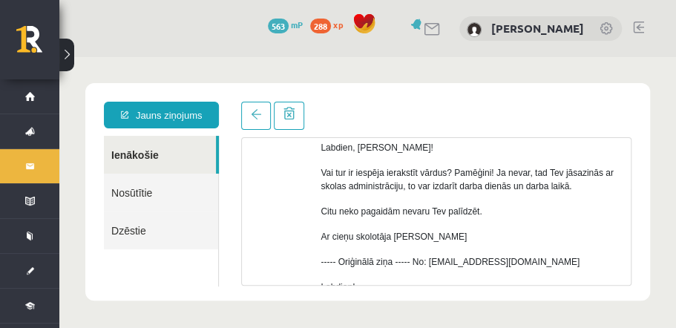
scroll to position [122, 0]
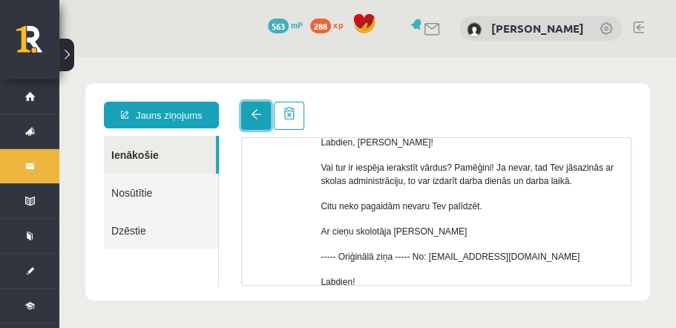
click at [251, 119] on span at bounding box center [256, 114] width 10 height 10
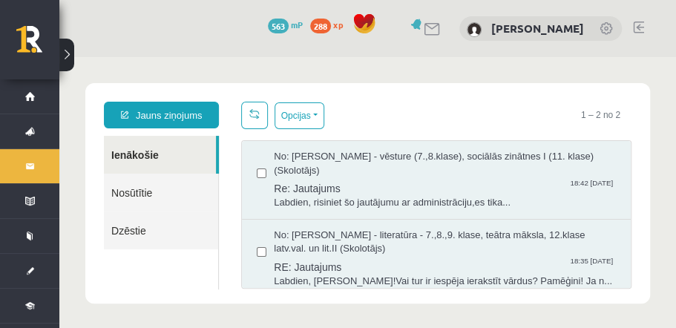
scroll to position [0, 0]
click at [341, 185] on span "Re: Jautajums" at bounding box center [445, 186] width 342 height 19
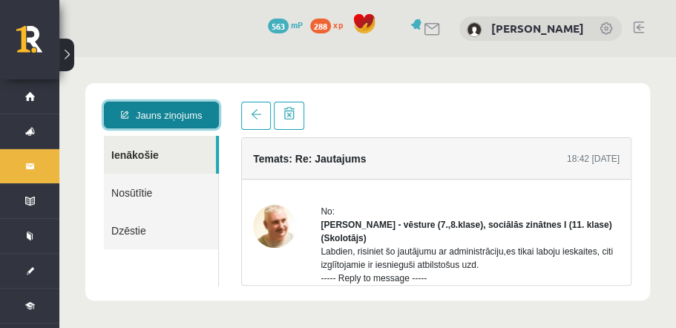
click at [166, 119] on link "Jauns ziņojums" at bounding box center [161, 115] width 115 height 27
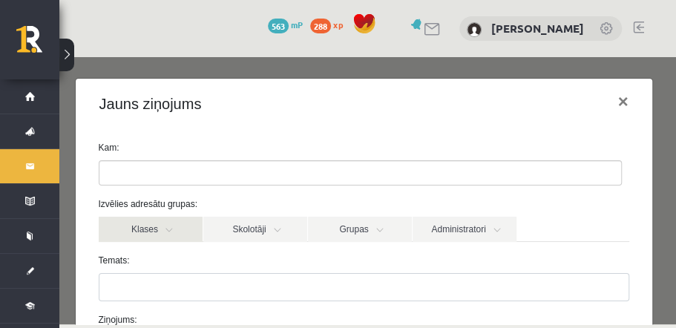
click at [167, 235] on link "Klases" at bounding box center [151, 229] width 104 height 25
click at [163, 270] on label "8.a JK klase" at bounding box center [149, 269] width 48 height 13
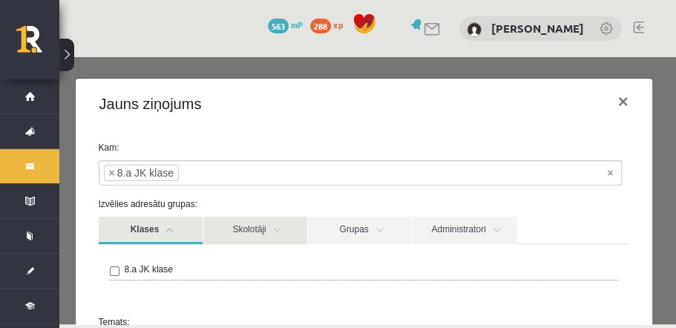
click at [256, 227] on link "Skolotāji" at bounding box center [255, 230] width 104 height 27
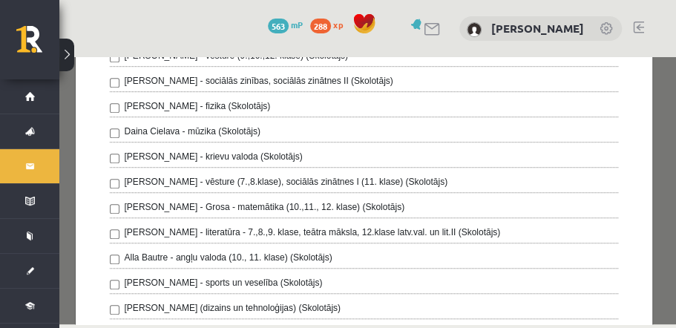
scroll to position [370, 0]
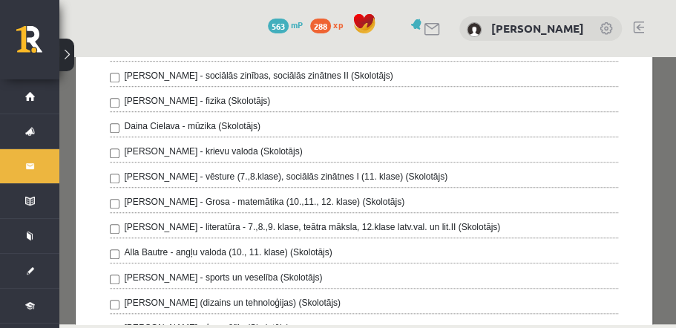
click at [333, 174] on label "[PERSON_NAME] - vēsture (7.,8.klase), sociālās zinātnes I (11. klase) (Skolotāj…" at bounding box center [287, 176] width 324 height 13
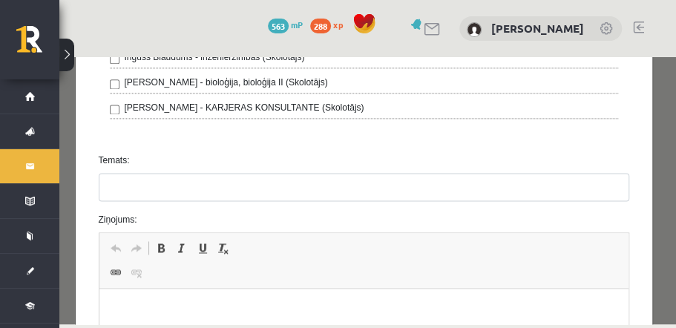
scroll to position [712, 0]
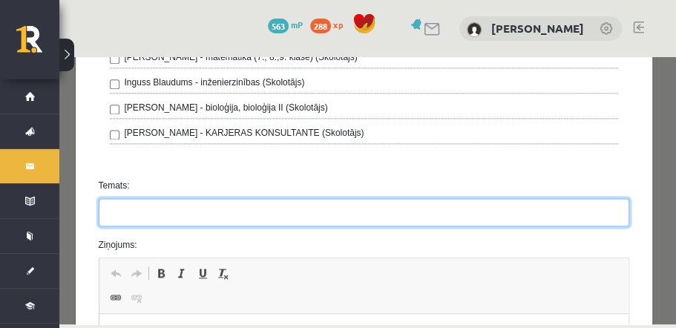
click at [217, 200] on input "Temats:" at bounding box center [364, 212] width 531 height 28
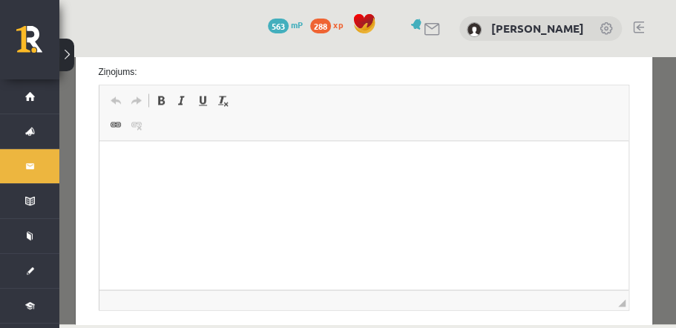
scroll to position [892, 0]
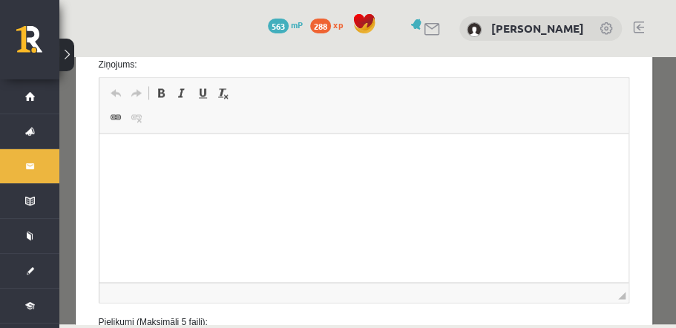
type input "********"
click at [384, 179] on html at bounding box center [363, 156] width 529 height 45
click at [117, 160] on p "*******" at bounding box center [360, 156] width 492 height 16
click at [231, 154] on p "*******" at bounding box center [360, 156] width 492 height 16
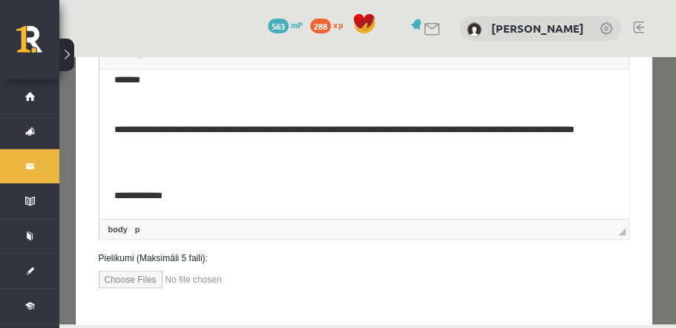
scroll to position [1018, 0]
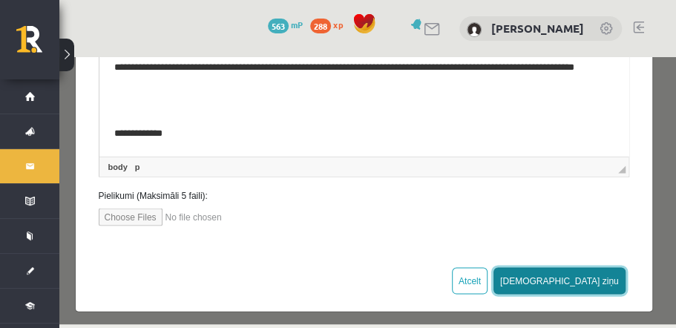
click at [586, 270] on button "[DEMOGRAPHIC_DATA] ziņu" at bounding box center [560, 280] width 132 height 27
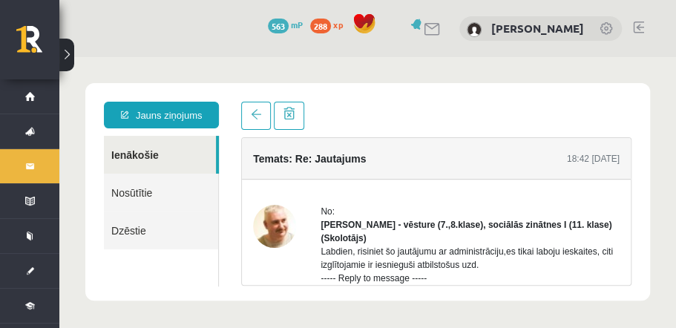
scroll to position [0, 0]
click at [293, 119] on link at bounding box center [289, 116] width 30 height 28
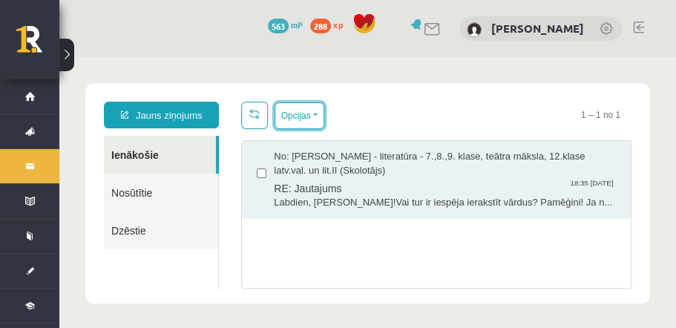
click at [293, 119] on button "Opcijas" at bounding box center [300, 115] width 50 height 27
drag, startPoint x: 297, startPoint y: 120, endPoint x: 309, endPoint y: 170, distance: 51.3
click at [297, 121] on button "Opcijas" at bounding box center [300, 115] width 50 height 27
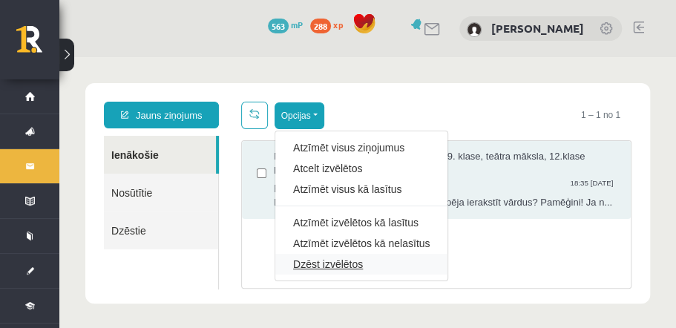
click at [341, 263] on link "Dzēst izvēlētos" at bounding box center [361, 264] width 137 height 15
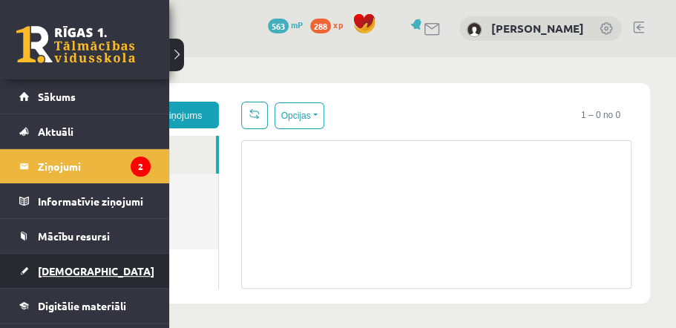
click at [80, 272] on span "[DEMOGRAPHIC_DATA]" at bounding box center [96, 270] width 117 height 13
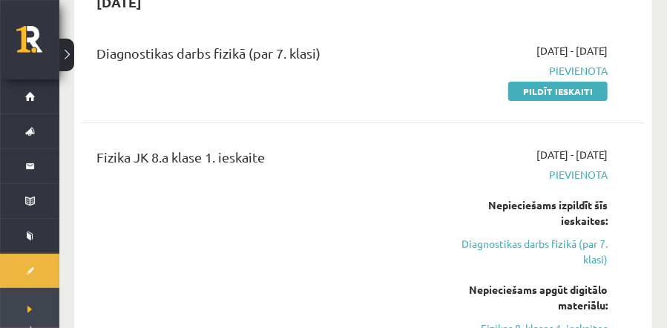
scroll to position [1766, 0]
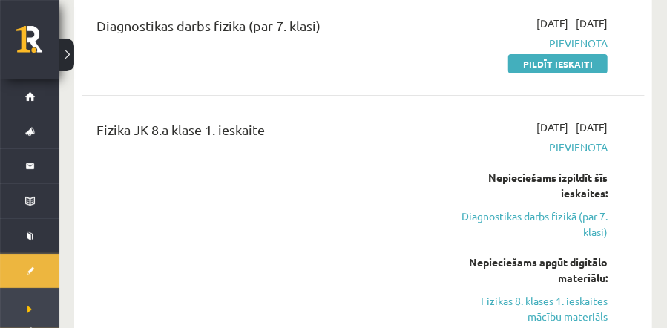
click at [572, 59] on link "Pildīt ieskaiti" at bounding box center [557, 63] width 99 height 19
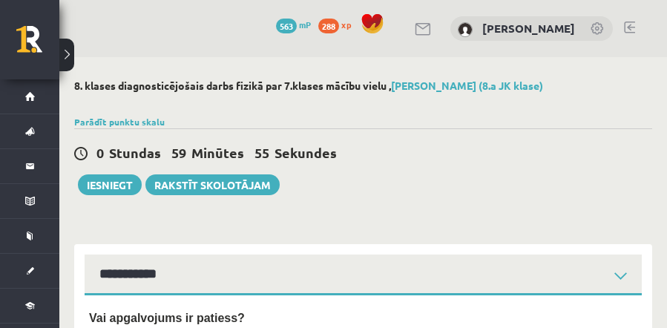
select select "**********"
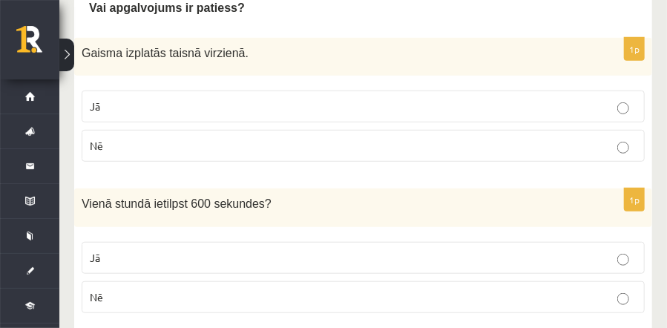
scroll to position [300, 0]
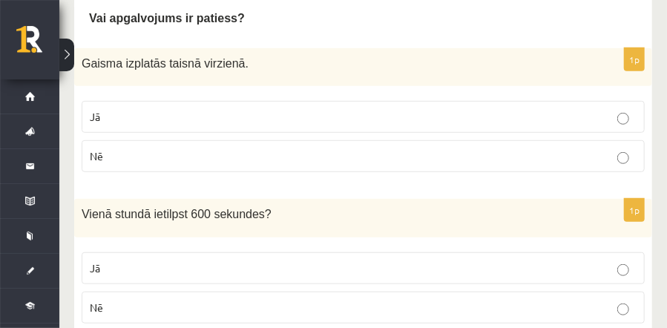
click at [405, 117] on p "Jā" at bounding box center [363, 117] width 547 height 16
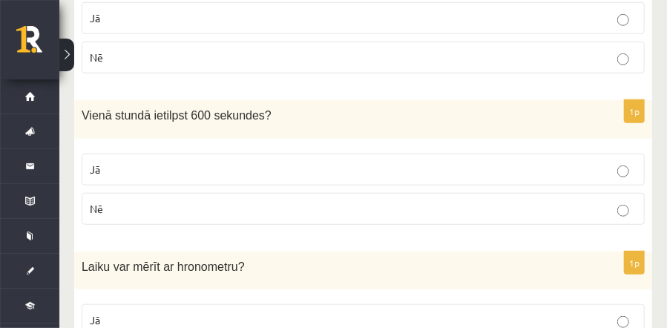
scroll to position [419, 0]
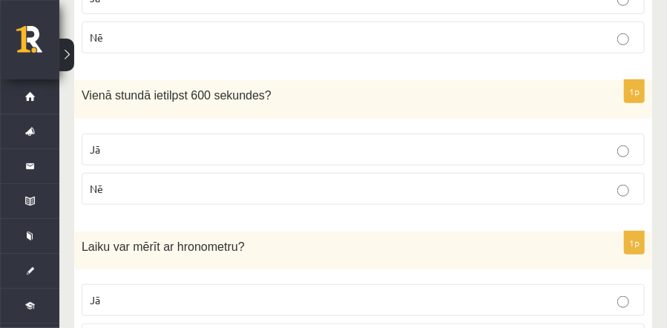
click at [303, 183] on p "Nē" at bounding box center [363, 189] width 547 height 16
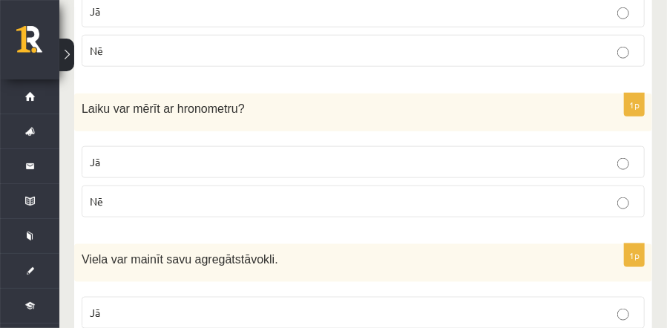
scroll to position [577, 0]
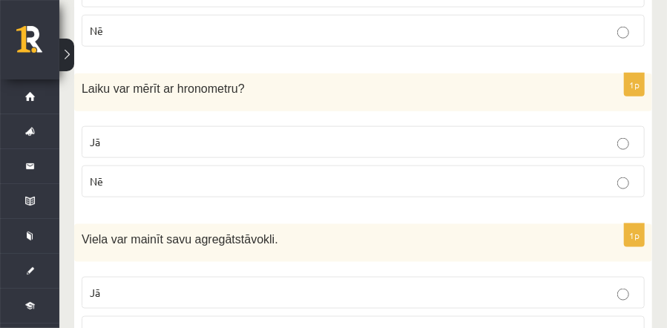
click at [391, 185] on p "Nē" at bounding box center [363, 182] width 547 height 16
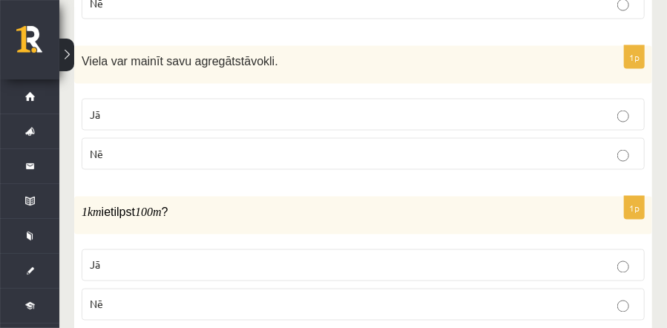
scroll to position [775, 0]
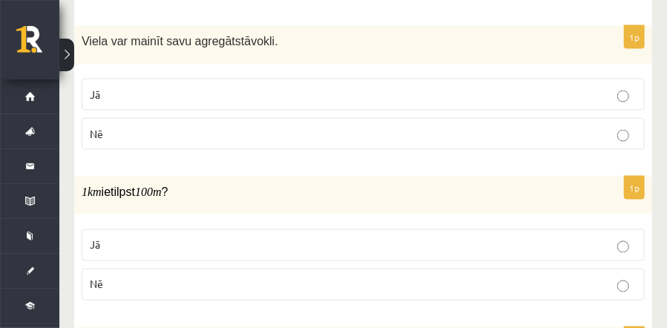
click at [560, 102] on label "Jā" at bounding box center [363, 95] width 563 height 32
click at [516, 269] on label "Nē" at bounding box center [363, 285] width 563 height 32
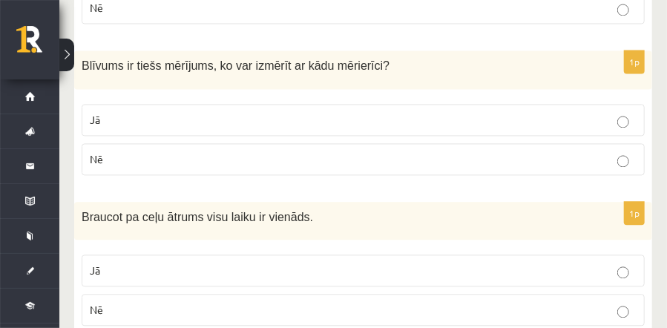
scroll to position [1072, 0]
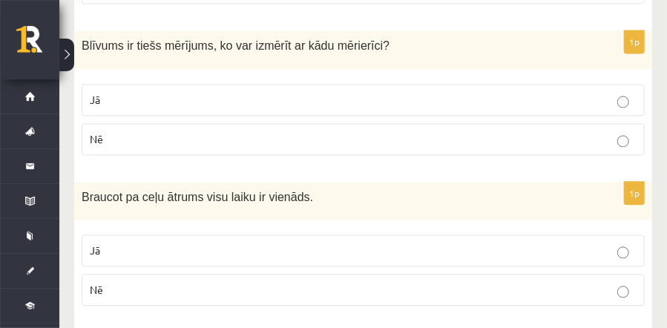
click at [304, 286] on p "Nē" at bounding box center [363, 290] width 547 height 16
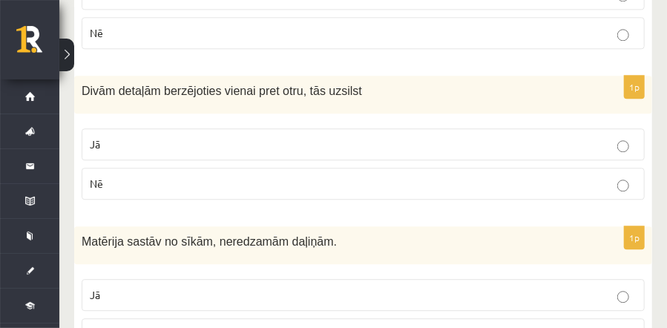
scroll to position [1348, 0]
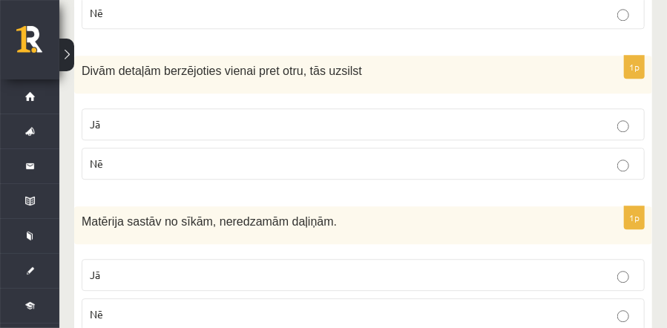
click at [554, 117] on p "Jā" at bounding box center [363, 125] width 547 height 16
click at [442, 269] on p "Jā" at bounding box center [363, 275] width 547 height 16
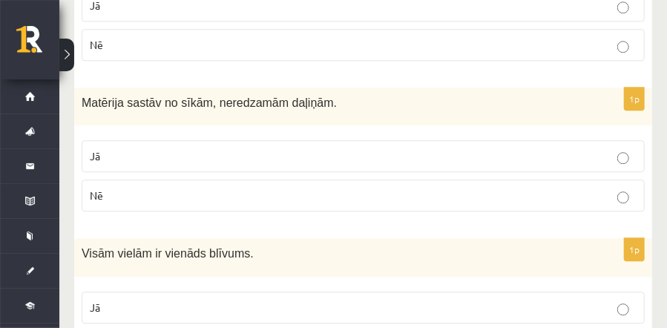
scroll to position [1487, 0]
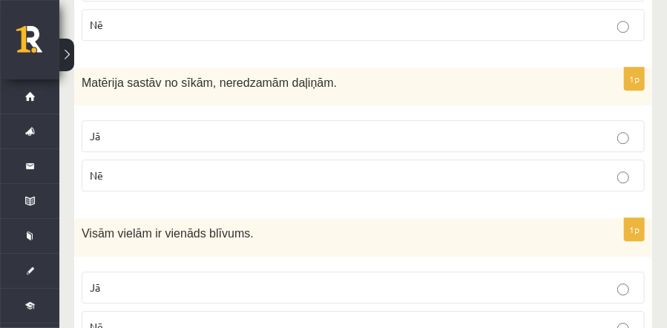
click at [399, 319] on p "Nē" at bounding box center [363, 327] width 547 height 16
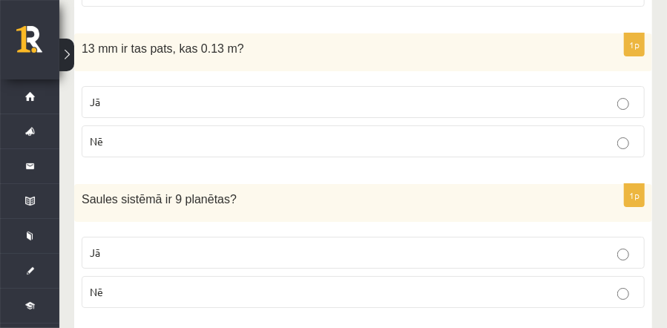
scroll to position [1843, 0]
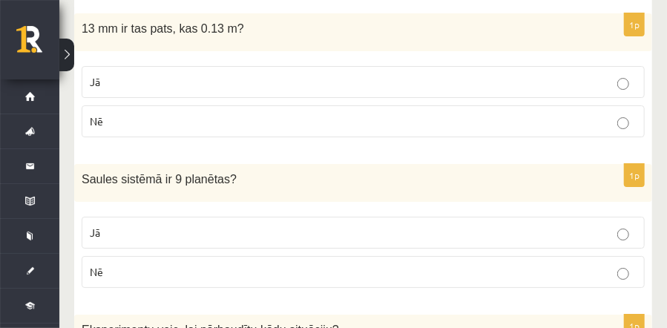
click at [522, 74] on p "Jā" at bounding box center [363, 82] width 547 height 16
click at [181, 264] on p "Nē" at bounding box center [363, 272] width 547 height 16
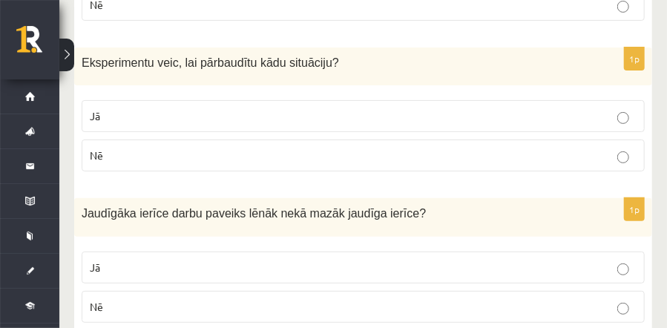
scroll to position [2122, 0]
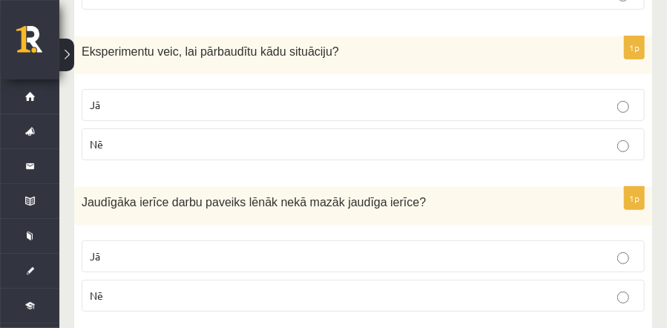
click at [226, 97] on p "Jā" at bounding box center [363, 105] width 547 height 16
click at [199, 300] on fieldset "Jā Nē" at bounding box center [363, 274] width 563 height 83
click at [194, 288] on p "Nē" at bounding box center [363, 296] width 547 height 16
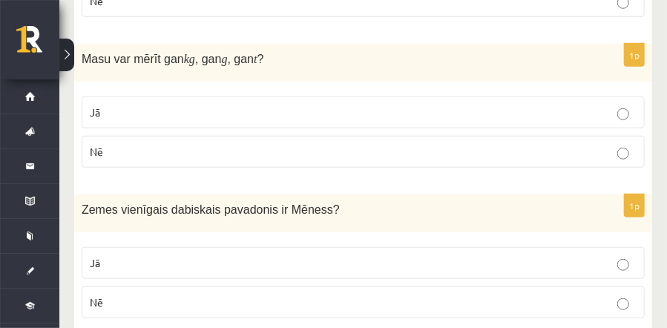
scroll to position [2427, 0]
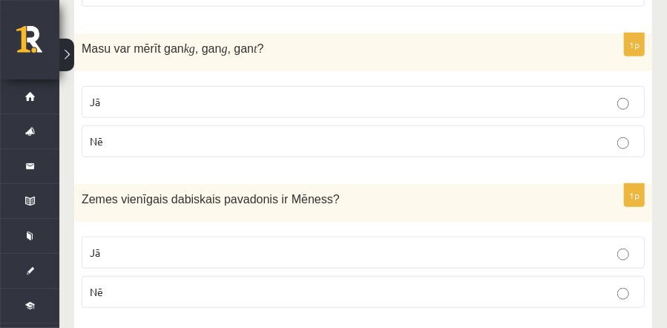
click at [131, 94] on p "Jā" at bounding box center [363, 102] width 547 height 16
click at [357, 245] on p "Jā" at bounding box center [363, 253] width 547 height 16
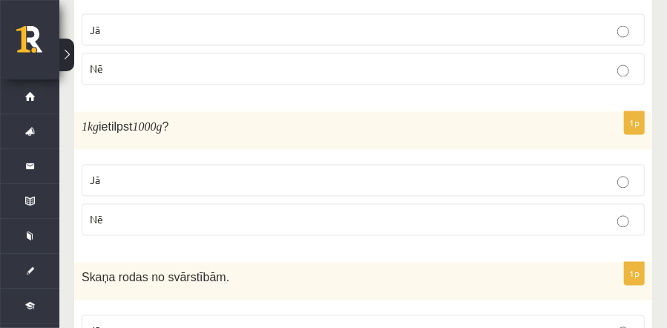
scroll to position [2957, 0]
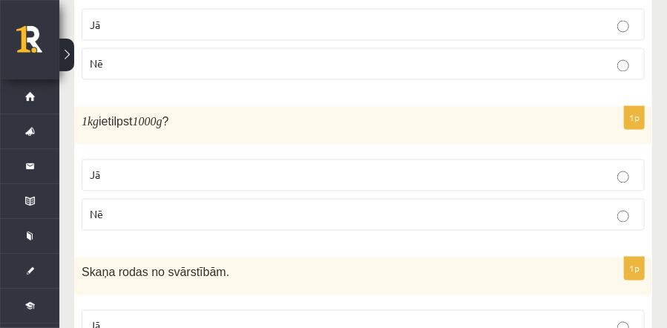
click at [223, 168] on p "Jā" at bounding box center [363, 176] width 547 height 16
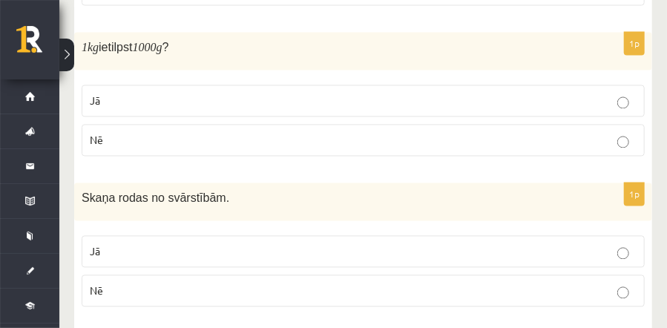
scroll to position [3041, 0]
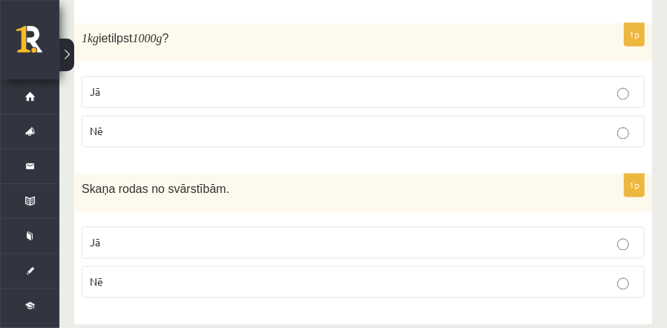
click at [243, 235] on p "Jā" at bounding box center [363, 243] width 547 height 16
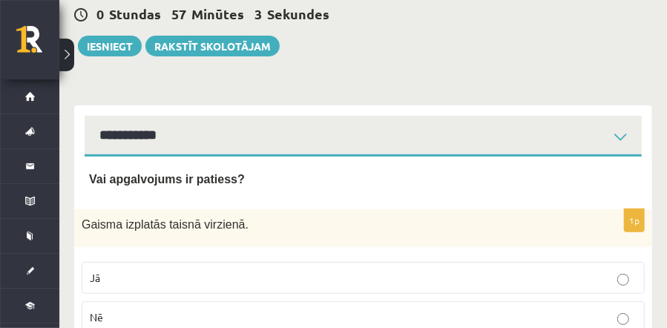
scroll to position [32, 0]
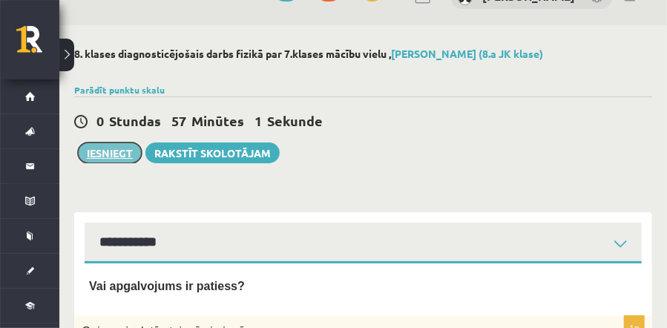
click at [111, 158] on button "Iesniegt" at bounding box center [110, 152] width 64 height 21
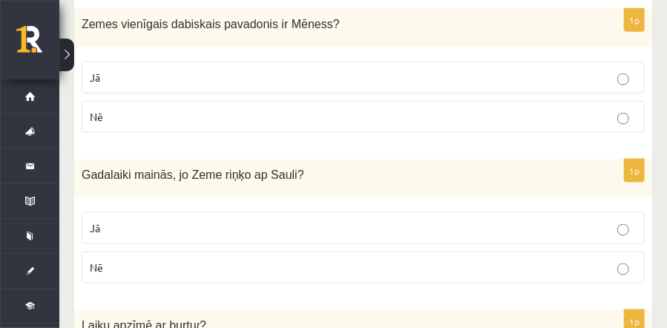
scroll to position [2623, 0]
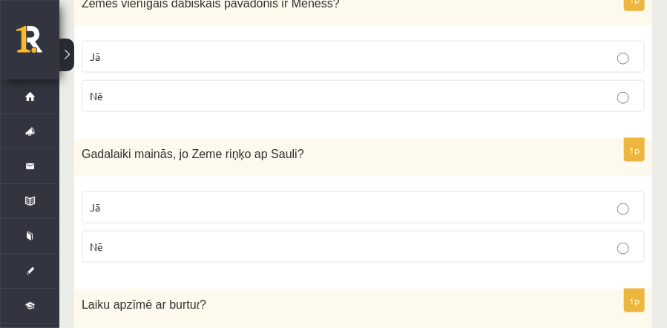
click at [276, 191] on label "Jā" at bounding box center [363, 207] width 563 height 32
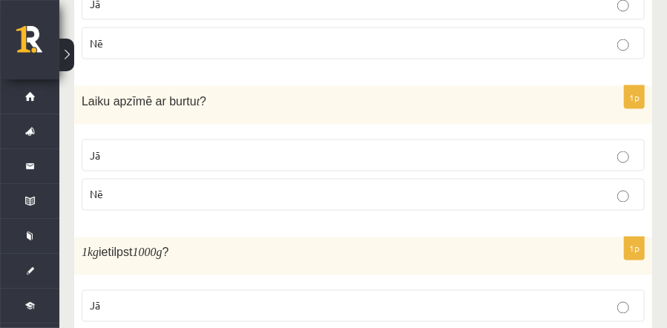
scroll to position [2832, 0]
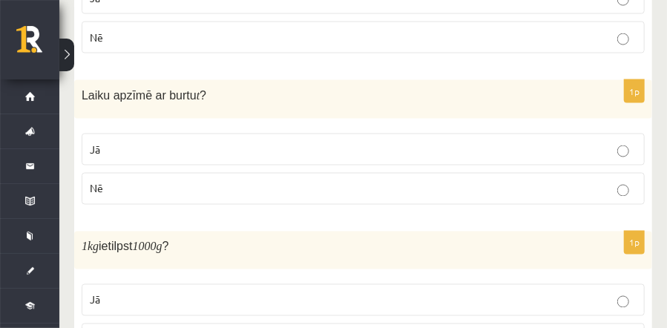
click at [136, 183] on label "Nē" at bounding box center [363, 189] width 563 height 32
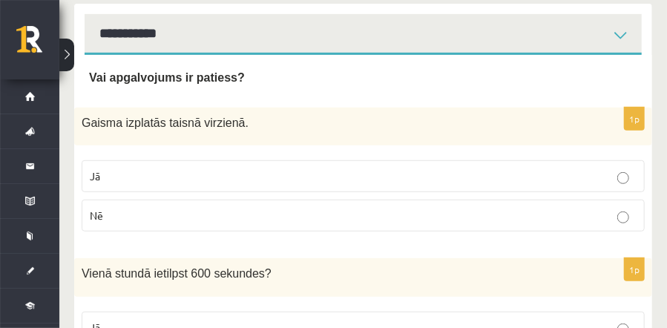
scroll to position [0, 0]
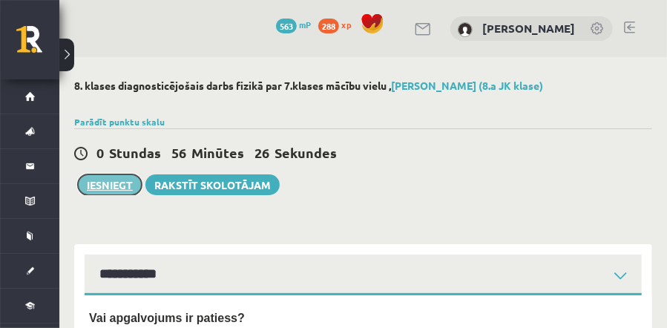
click at [119, 180] on button "Iesniegt" at bounding box center [110, 184] width 64 height 21
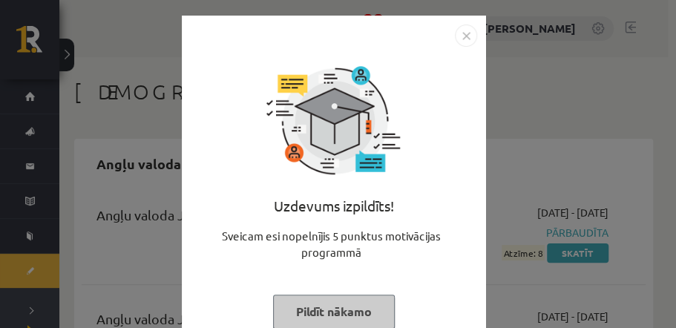
click at [339, 310] on button "Pildīt nākamo" at bounding box center [334, 312] width 122 height 34
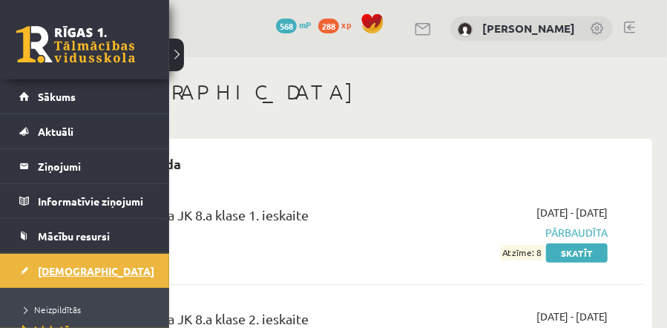
click at [76, 255] on link "[DEMOGRAPHIC_DATA]" at bounding box center [84, 271] width 131 height 34
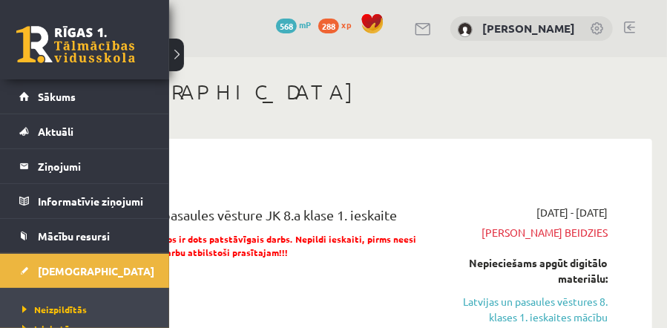
click at [33, 41] on link at bounding box center [75, 44] width 119 height 37
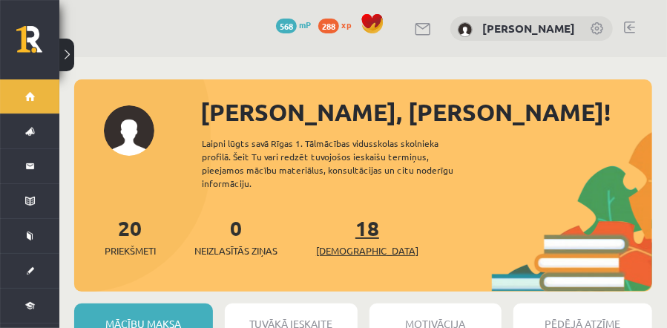
click at [352, 226] on link "18 Ieskaites" at bounding box center [367, 236] width 102 height 44
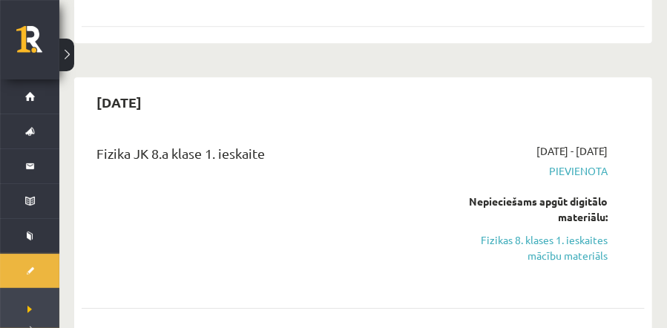
scroll to position [1692, 0]
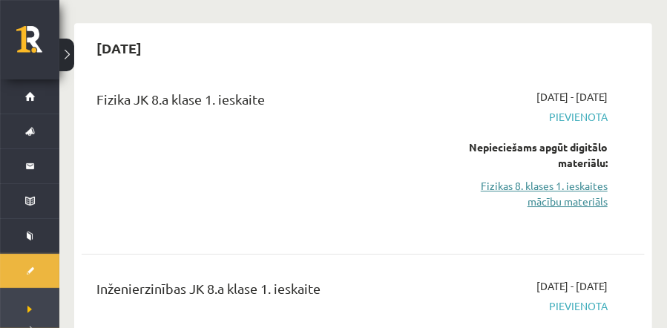
click at [565, 184] on link "Fizikas 8. klases 1. ieskaites mācību materiāls" at bounding box center [530, 193] width 156 height 31
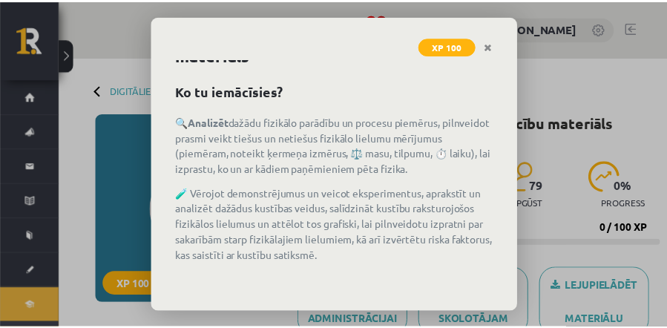
scroll to position [153, 0]
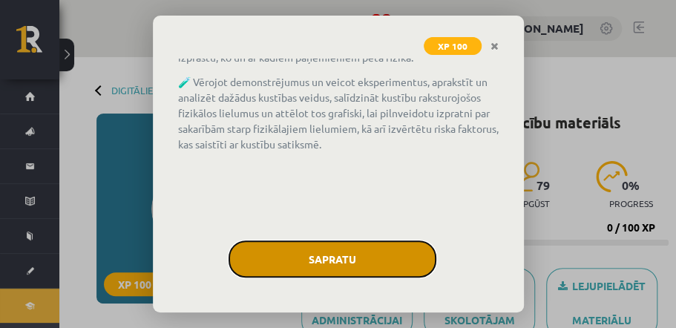
click at [355, 258] on button "Sapratu" at bounding box center [333, 258] width 208 height 37
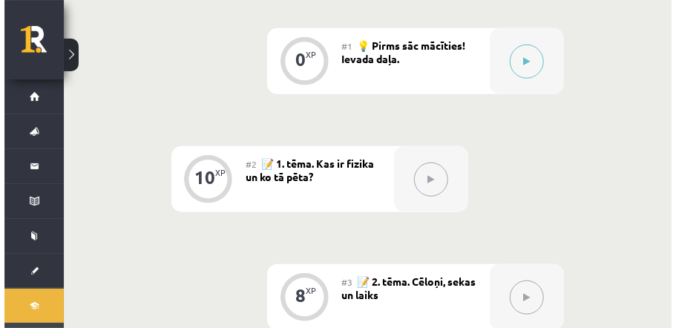
scroll to position [381, 0]
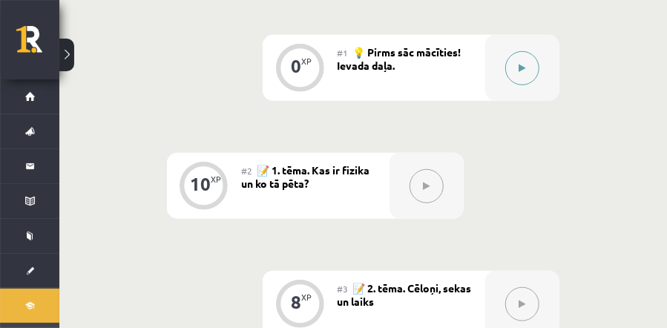
click at [516, 73] on button at bounding box center [522, 68] width 34 height 34
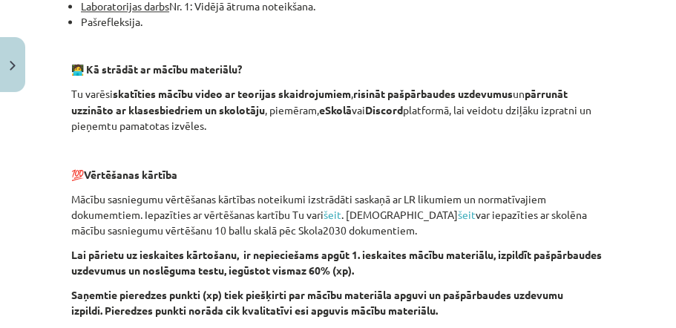
scroll to position [1265, 0]
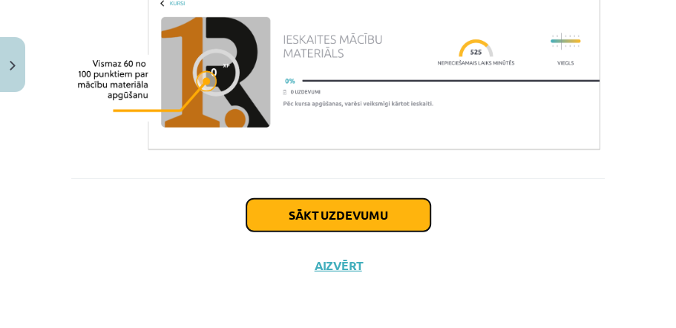
click at [367, 219] on button "Sākt uzdevumu" at bounding box center [338, 215] width 184 height 33
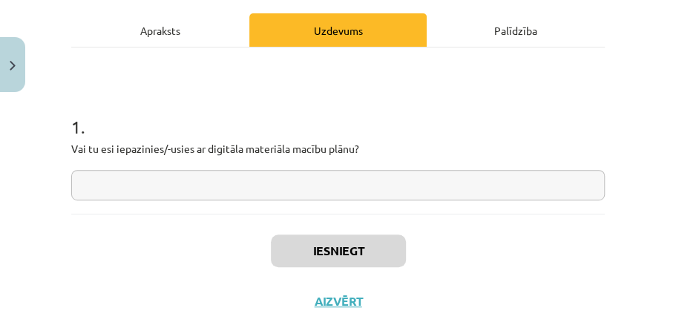
scroll to position [215, 0]
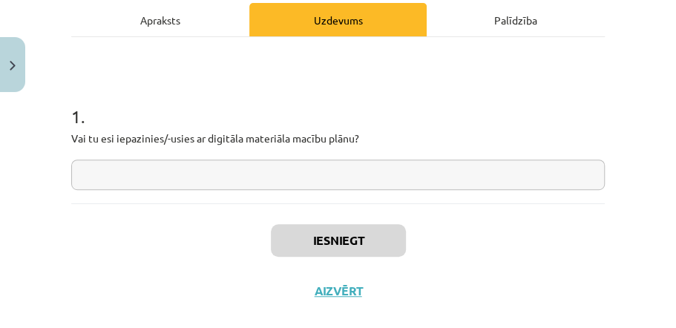
click at [350, 176] on input "text" at bounding box center [338, 175] width 534 height 30
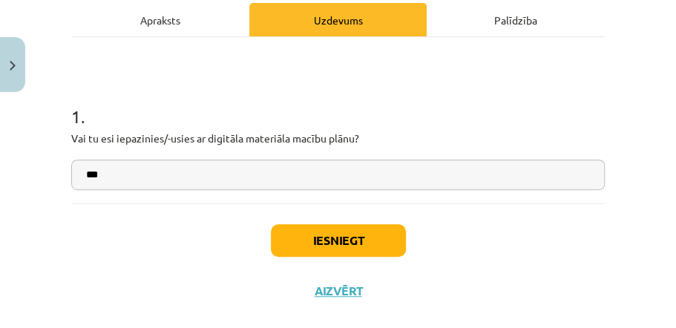
type input "***"
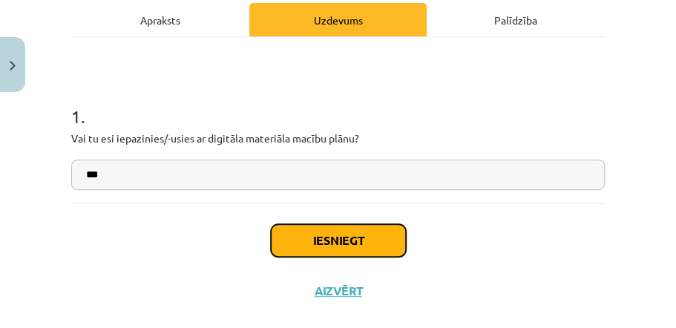
click at [339, 224] on button "Iesniegt" at bounding box center [338, 240] width 135 height 33
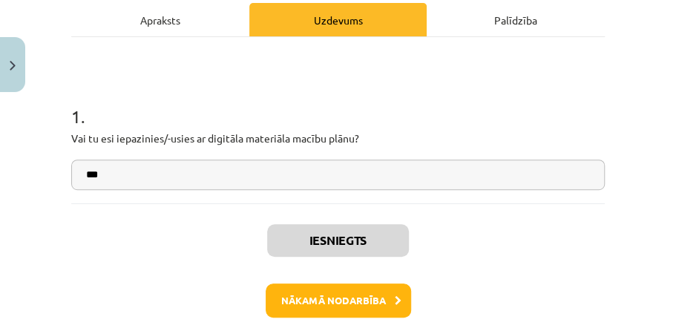
scroll to position [415, 0]
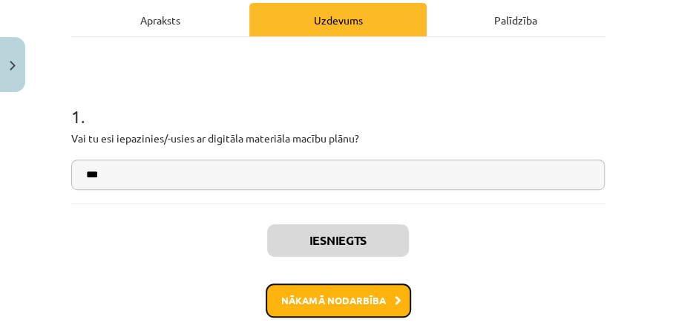
click at [358, 292] on button "Nākamā nodarbība" at bounding box center [338, 300] width 145 height 34
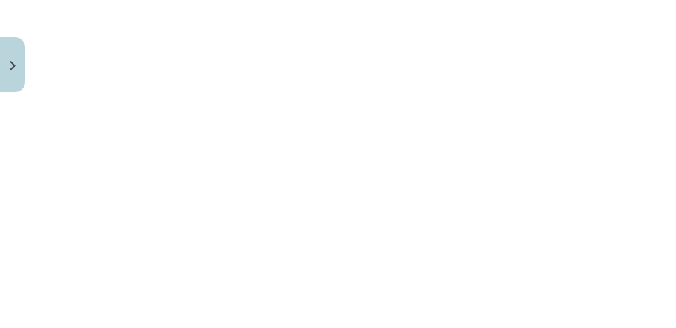
scroll to position [1091, 0]
drag, startPoint x: 659, startPoint y: 226, endPoint x: 659, endPoint y: 215, distance: 10.4
click at [659, 215] on div "Mācību tēma: Fizikas 8. klases 1. ieskaites mācību materiāls #2 📝 1. tēma. Kas …" at bounding box center [338, 164] width 676 height 328
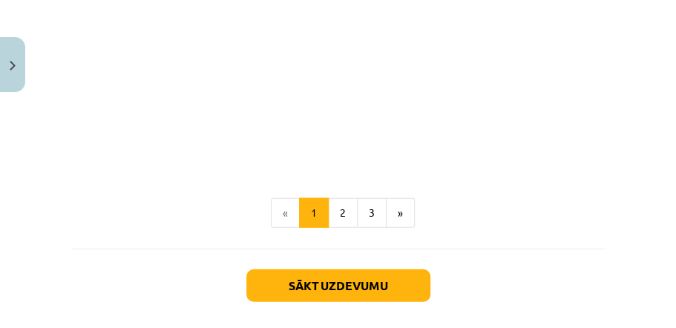
scroll to position [1325, 0]
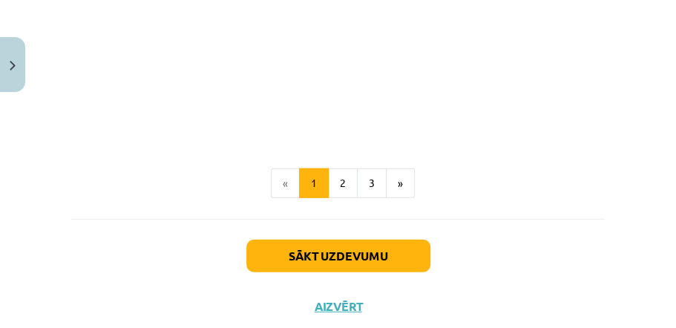
click at [384, 223] on div "Sākt uzdevumu Aizvērt" at bounding box center [338, 271] width 534 height 104
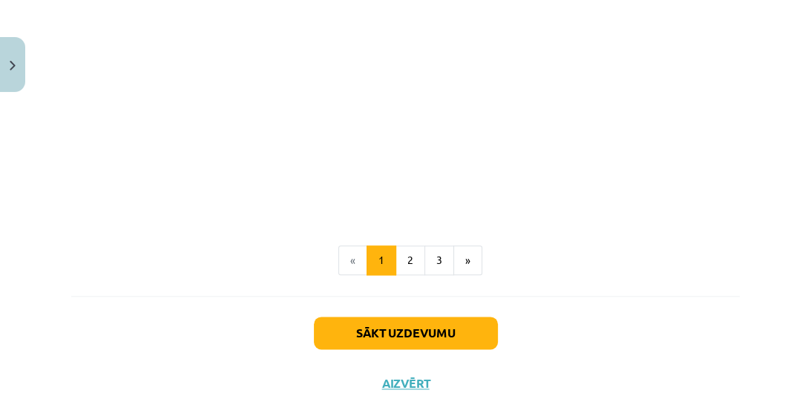
scroll to position [1245, 0]
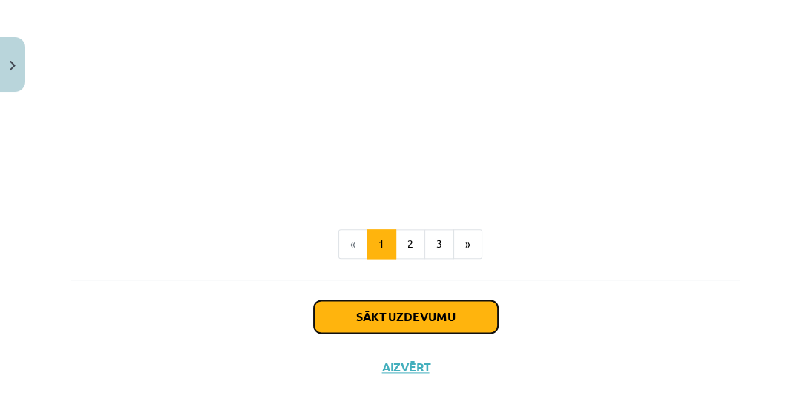
click at [436, 310] on button "Sākt uzdevumu" at bounding box center [406, 317] width 184 height 33
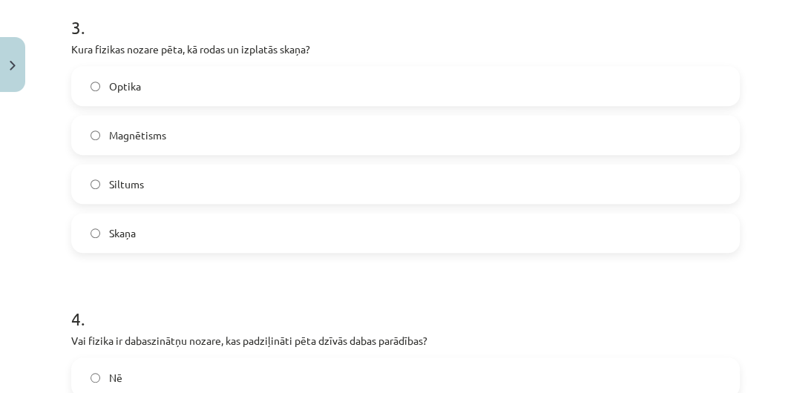
scroll to position [715, 0]
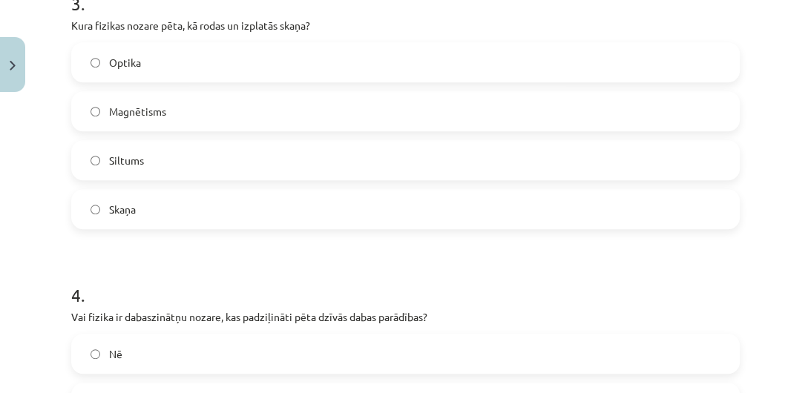
click at [137, 218] on label "Skaņa" at bounding box center [406, 209] width 666 height 37
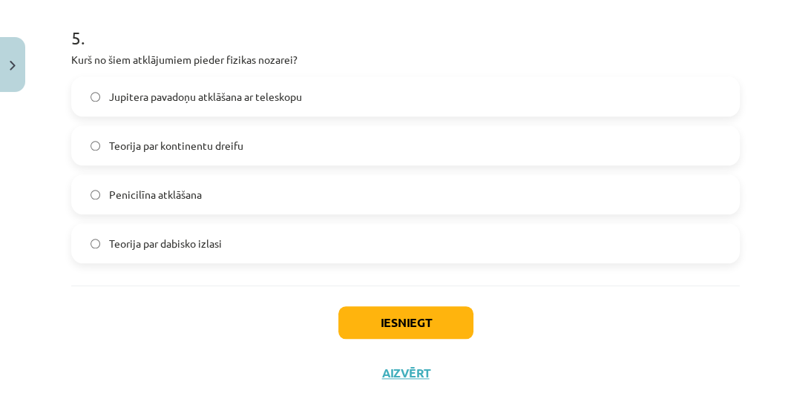
scroll to position [1190, 0]
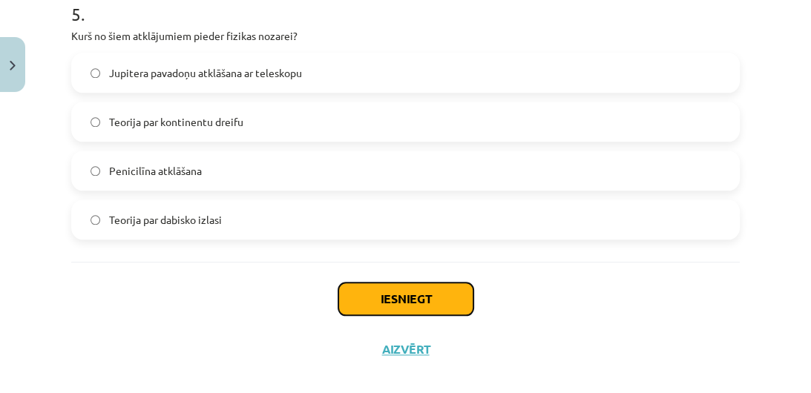
click at [356, 303] on button "Iesniegt" at bounding box center [405, 299] width 135 height 33
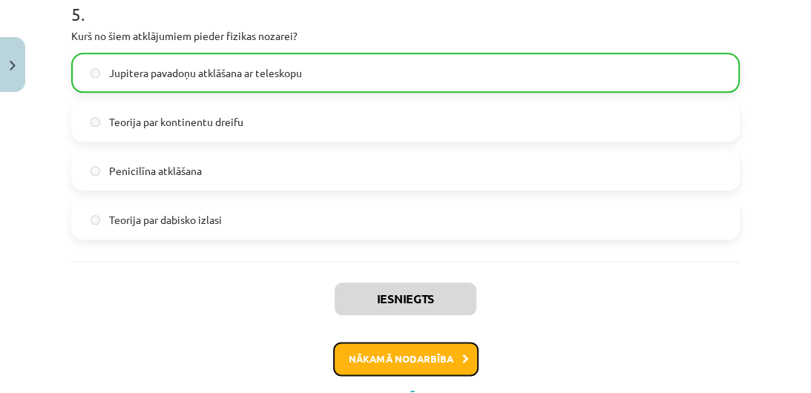
click at [429, 327] on button "Nākamā nodarbība" at bounding box center [405, 359] width 145 height 34
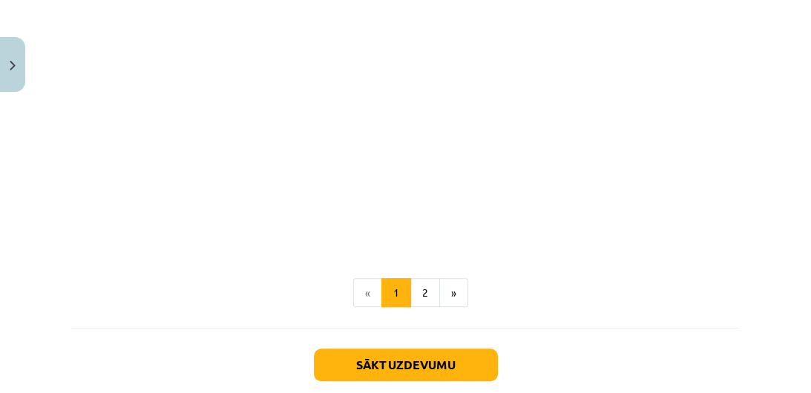
scroll to position [838, 0]
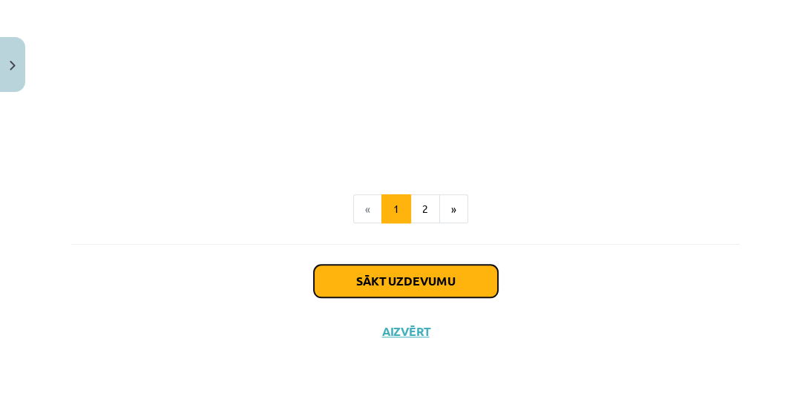
click at [457, 289] on button "Sākt uzdevumu" at bounding box center [406, 281] width 184 height 33
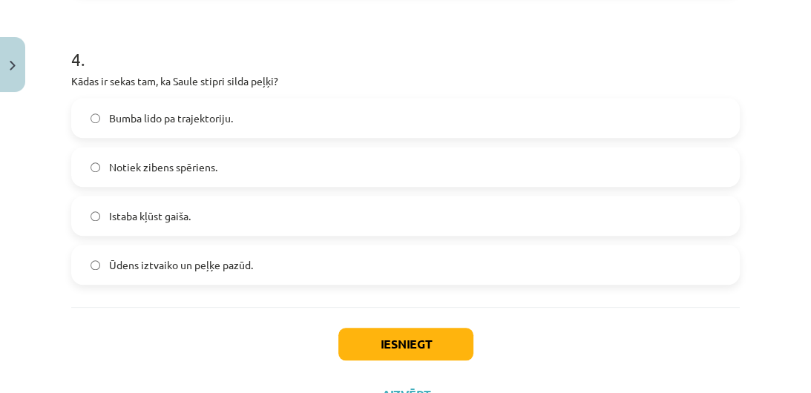
scroll to position [999, 0]
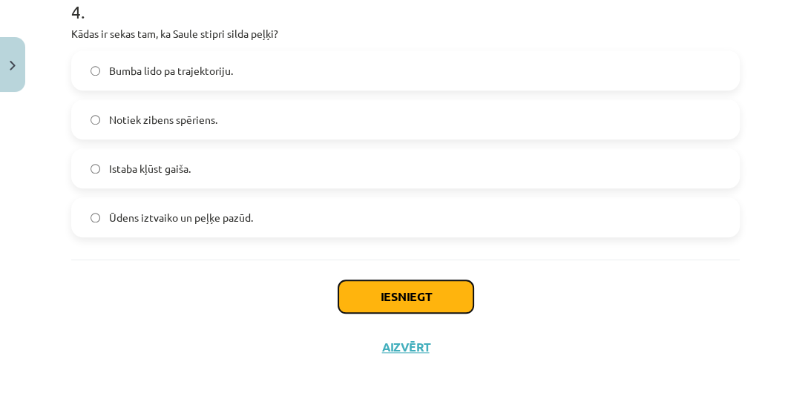
click at [413, 303] on button "Iesniegt" at bounding box center [405, 297] width 135 height 33
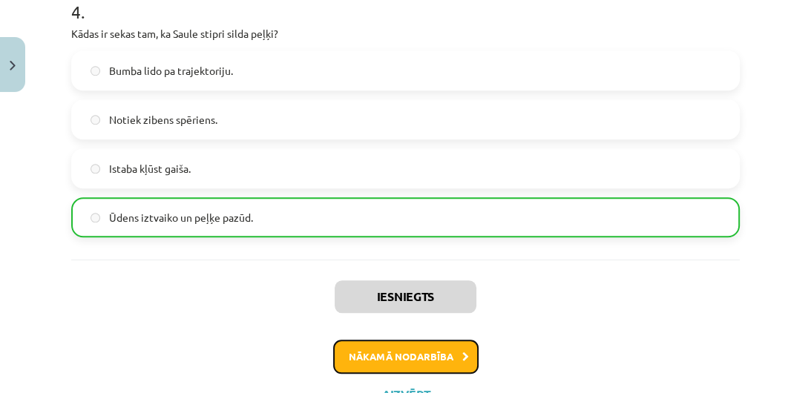
click at [427, 327] on button "Nākamā nodarbība" at bounding box center [405, 357] width 145 height 34
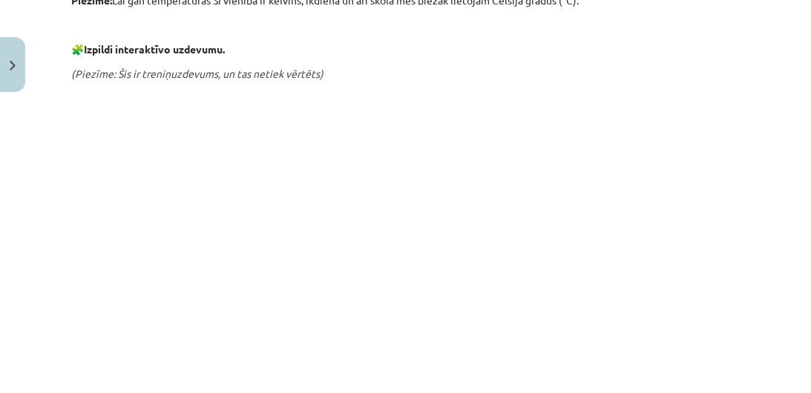
scroll to position [37, 0]
